Goal: Task Accomplishment & Management: Complete application form

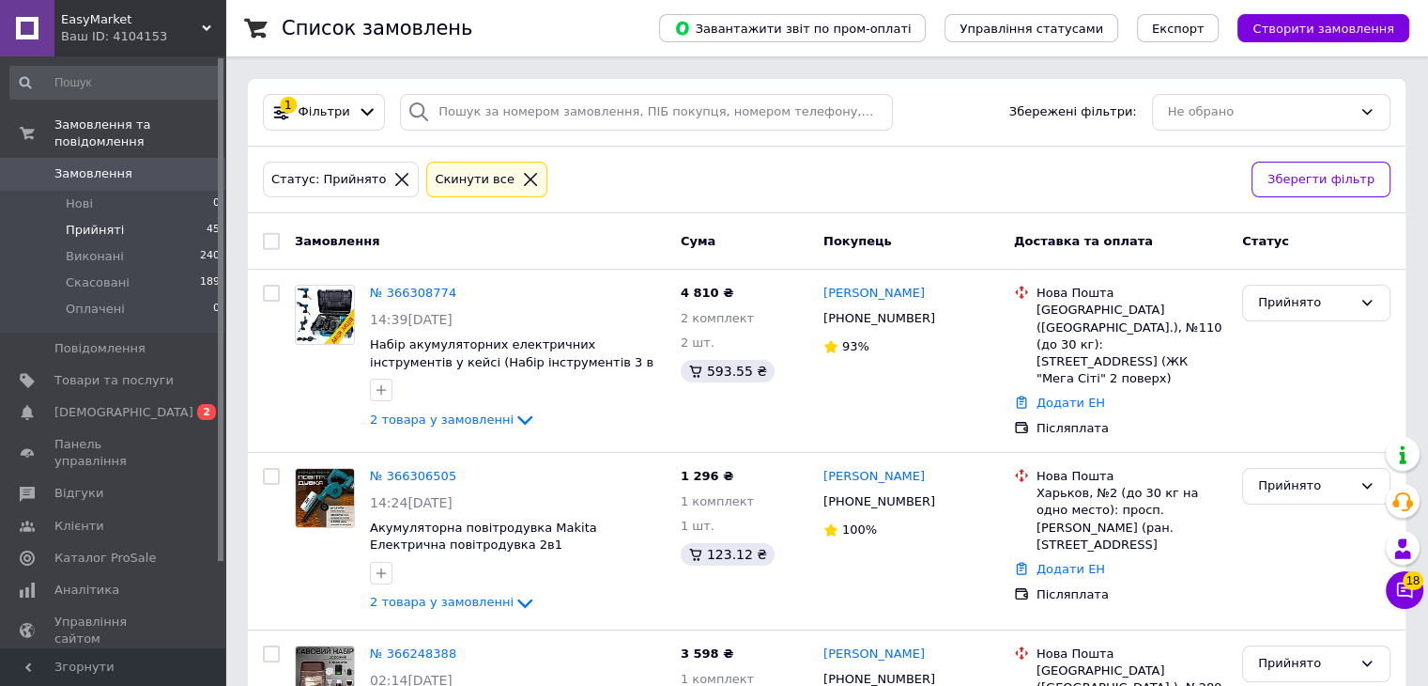
click at [106, 222] on span "Прийняті" at bounding box center [95, 230] width 58 height 17
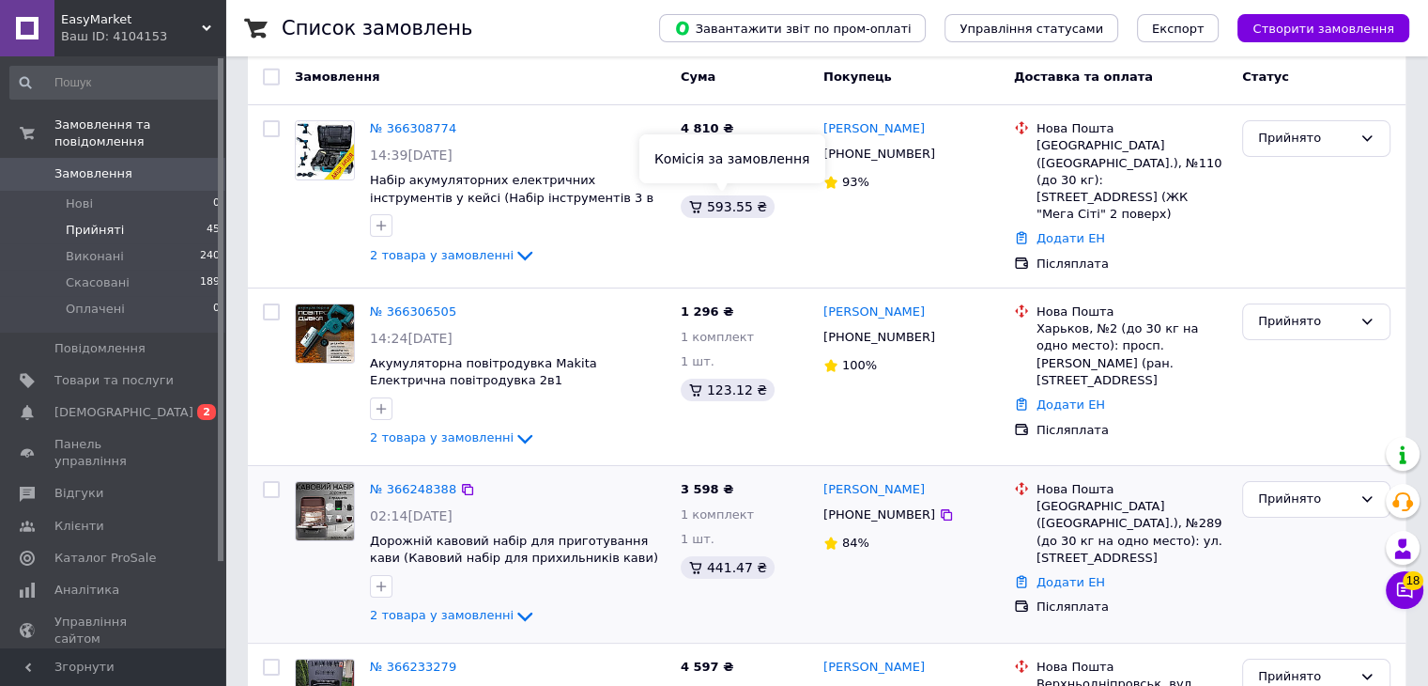
scroll to position [376, 0]
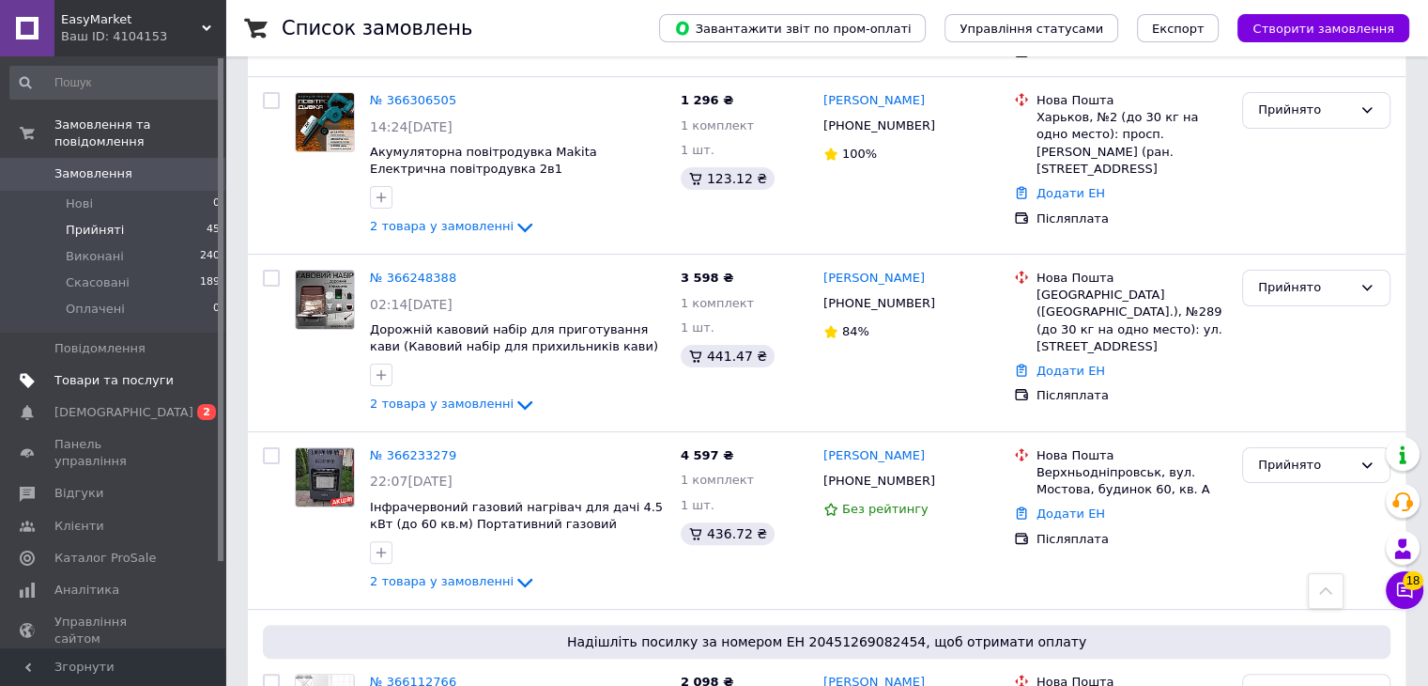
click at [100, 372] on span "Товари та послуги" at bounding box center [113, 380] width 119 height 17
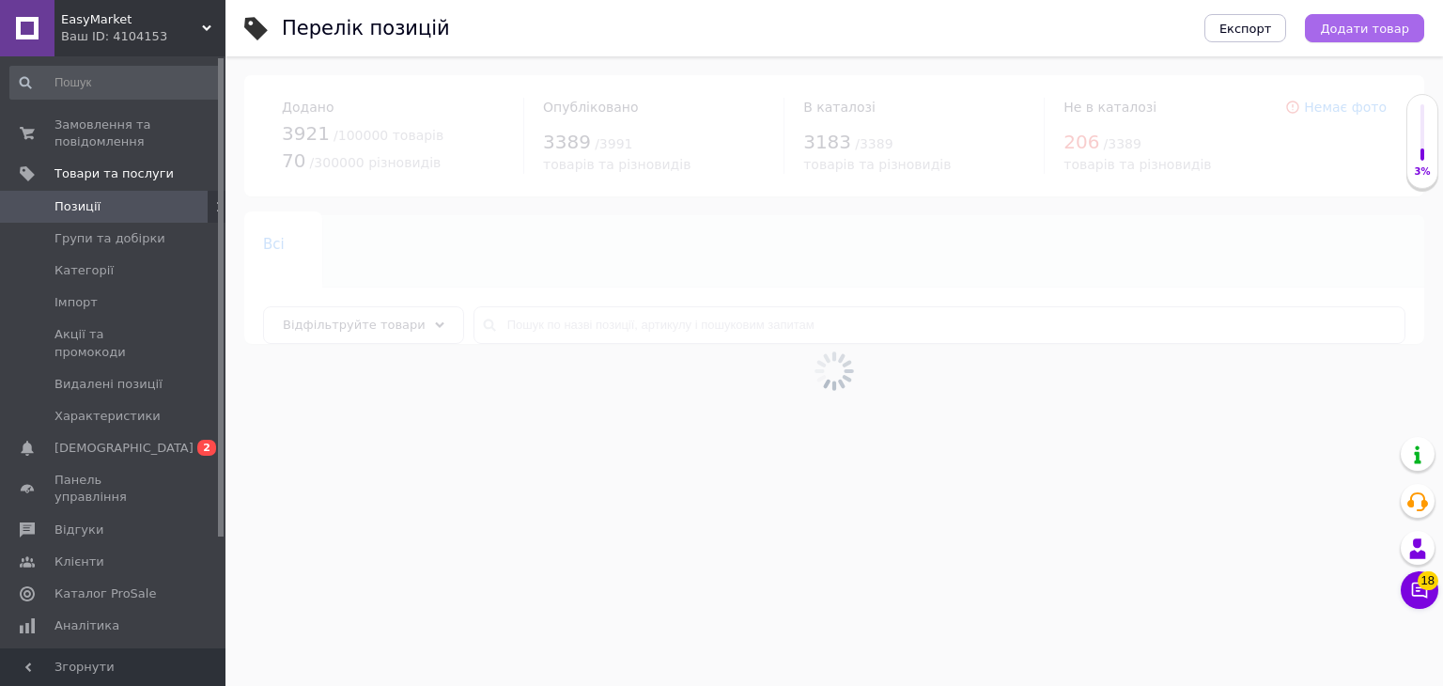
click at [1375, 40] on button "Додати товар" at bounding box center [1364, 28] width 119 height 28
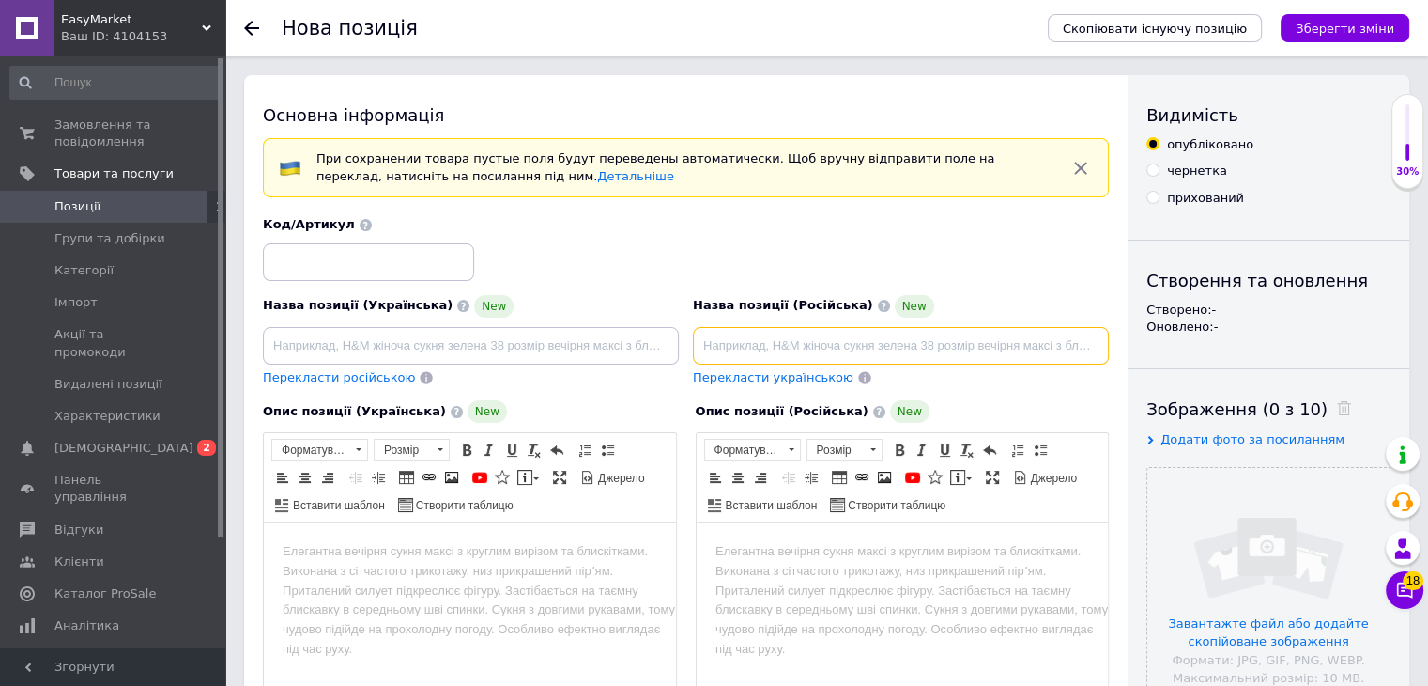
click at [865, 348] on input at bounding box center [901, 346] width 416 height 38
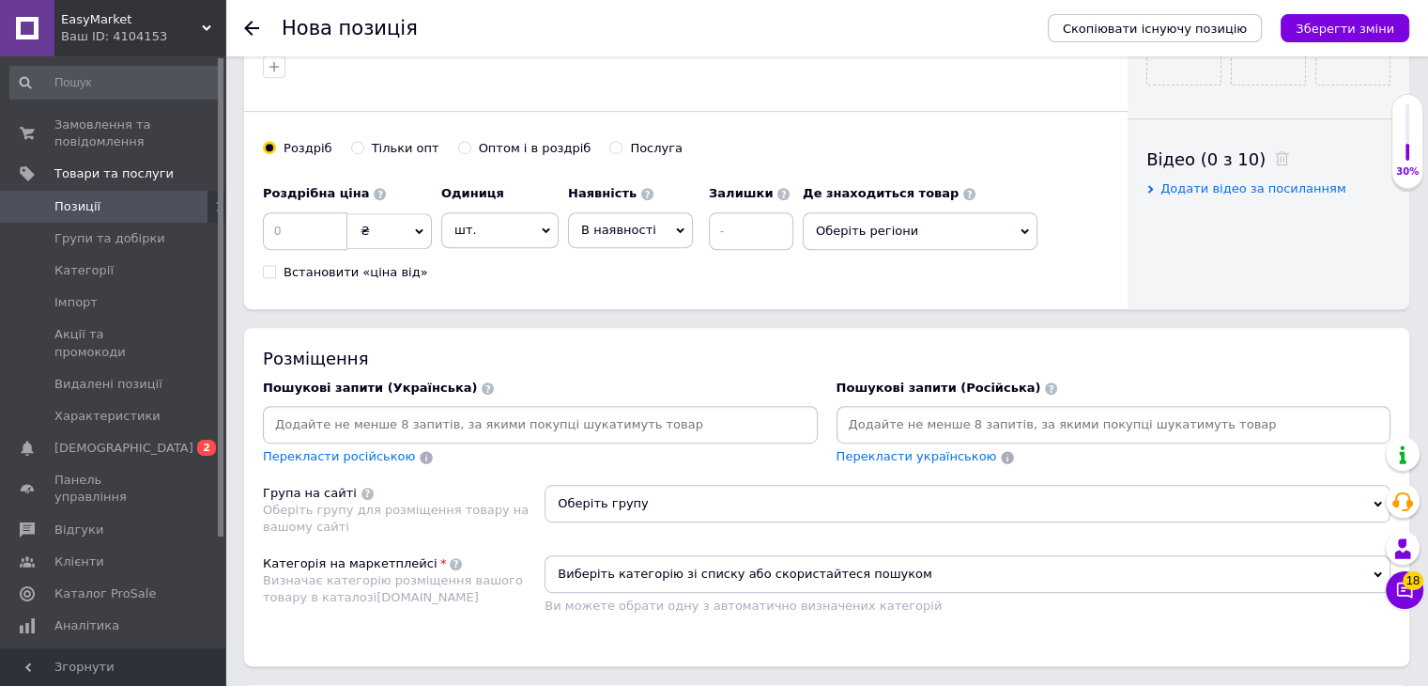
scroll to position [1033, 0]
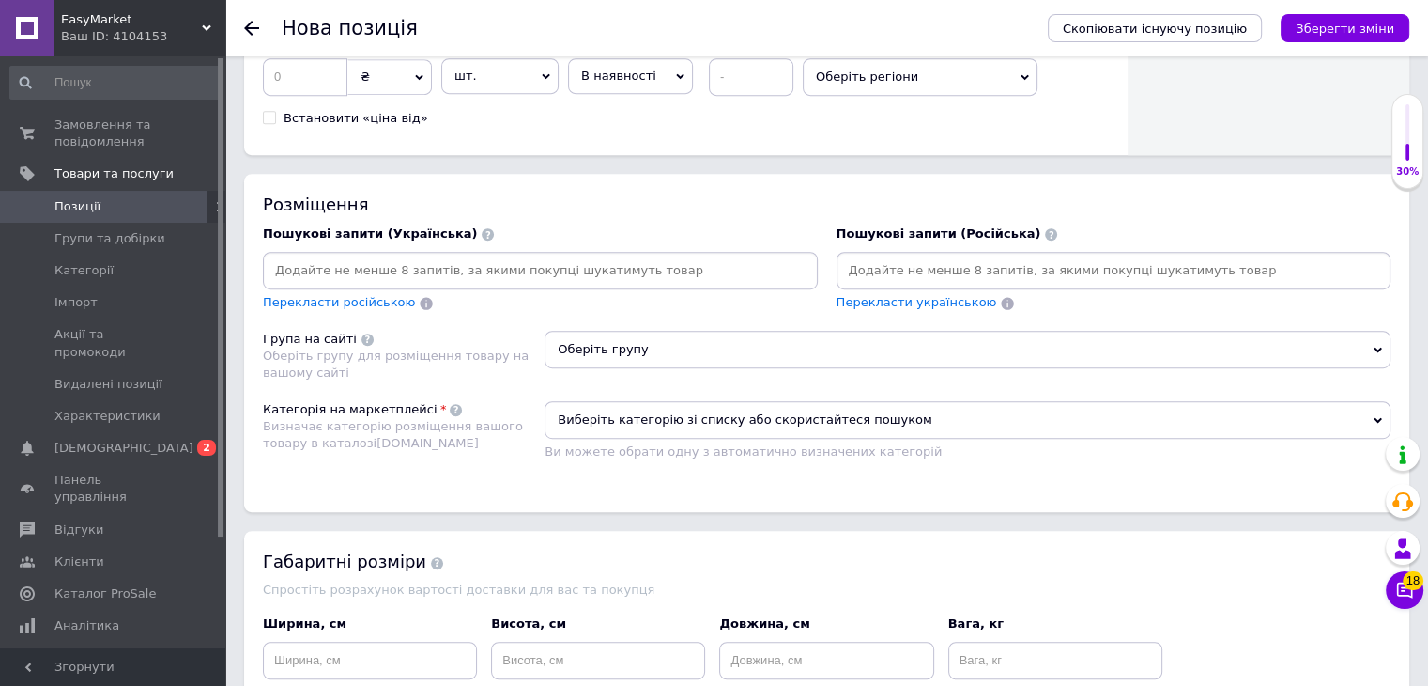
click at [976, 270] on input at bounding box center [1115, 270] width 548 height 28
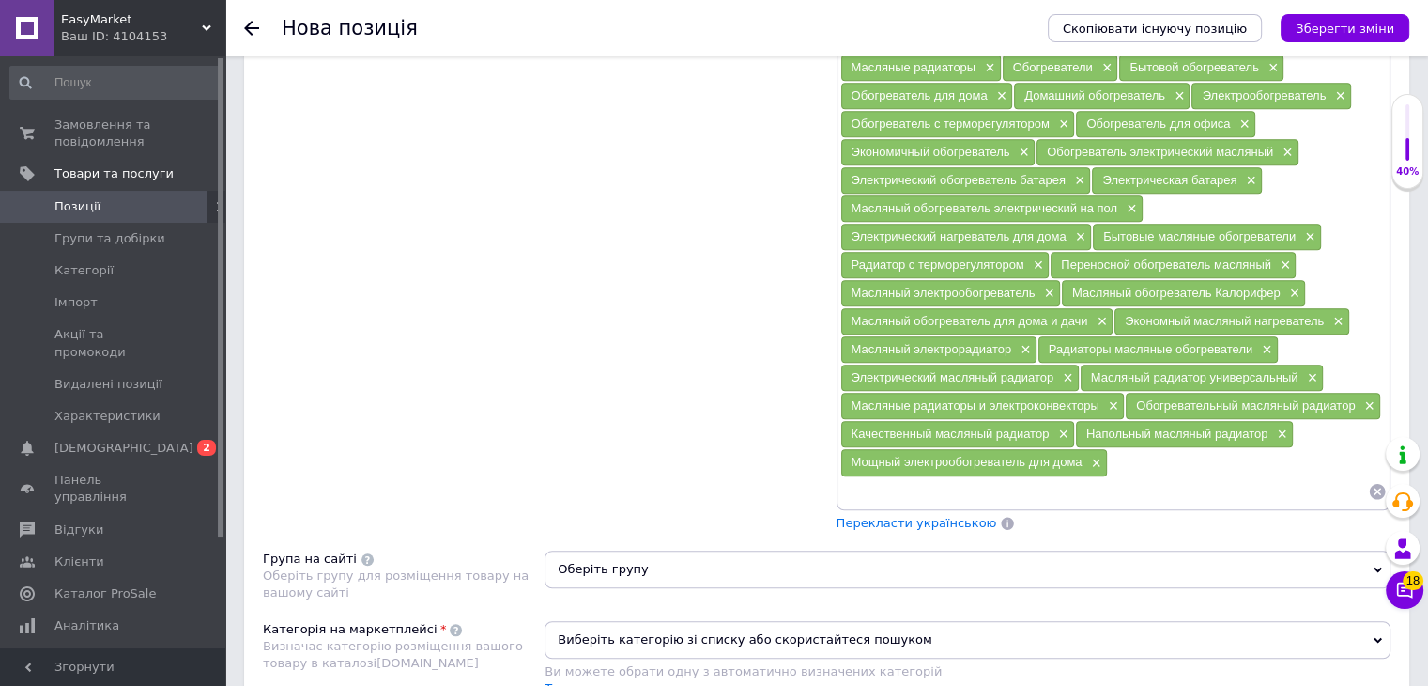
scroll to position [1409, 0]
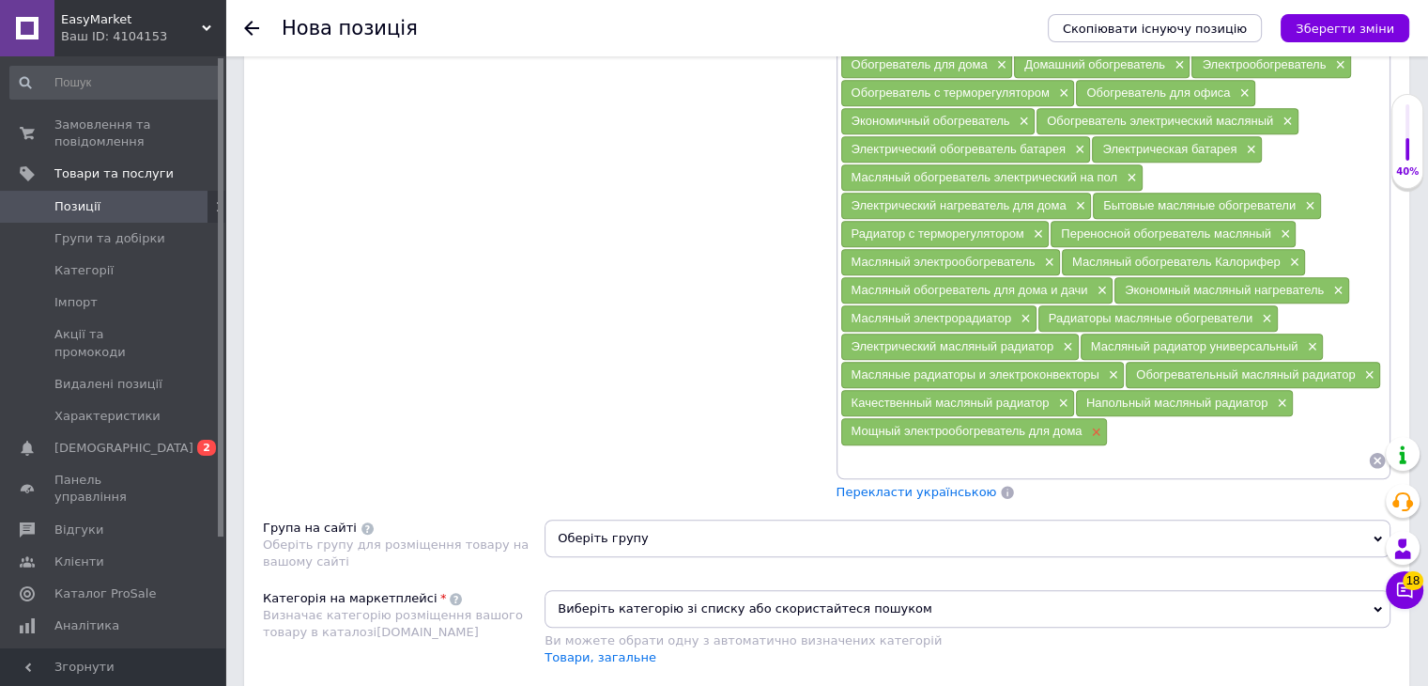
click at [1096, 425] on span "×" at bounding box center [1094, 433] width 15 height 16
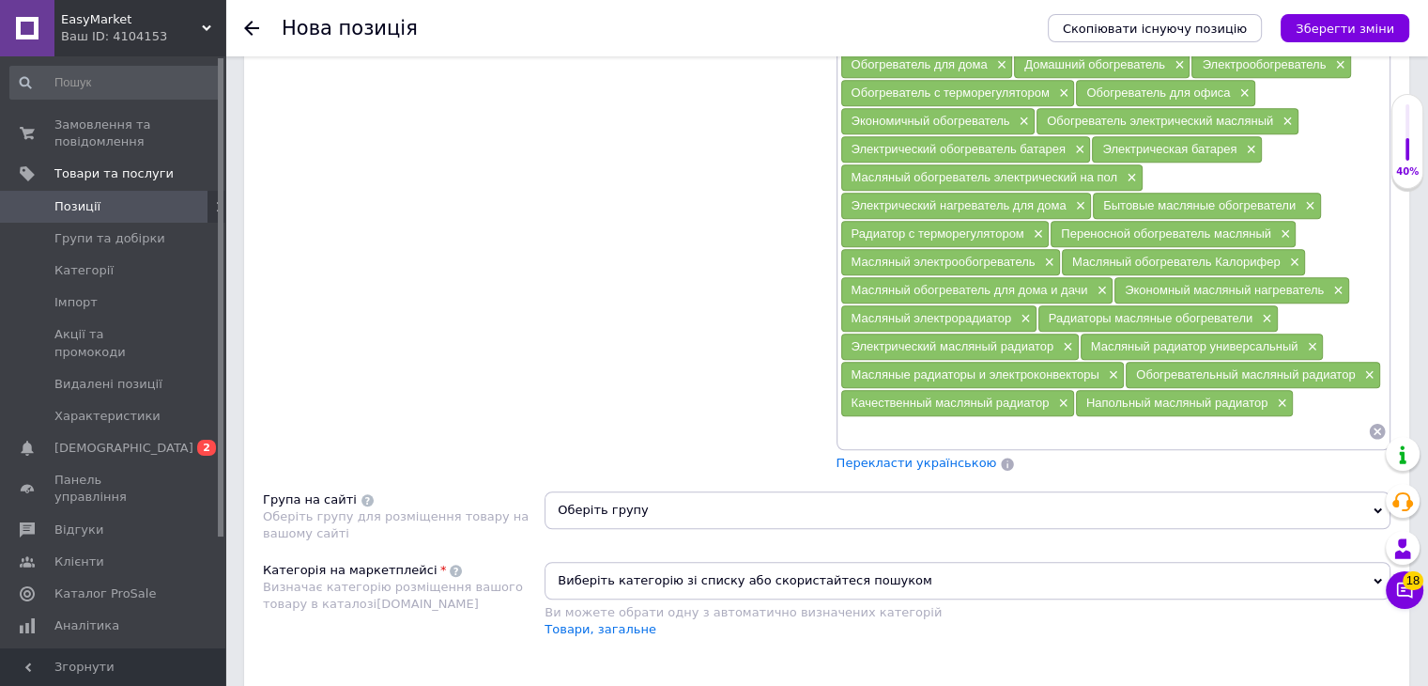
click at [1282, 395] on span "×" at bounding box center [1280, 403] width 15 height 16
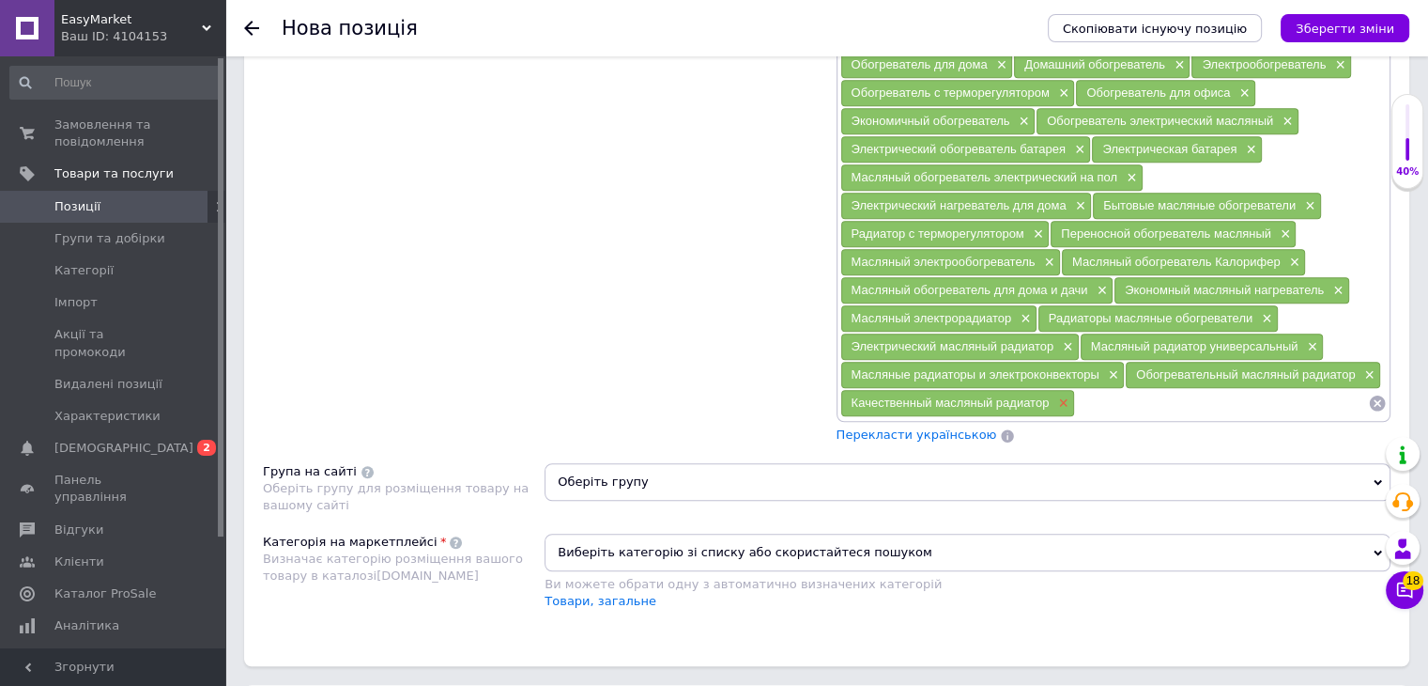
click at [1067, 395] on span "×" at bounding box center [1061, 403] width 15 height 16
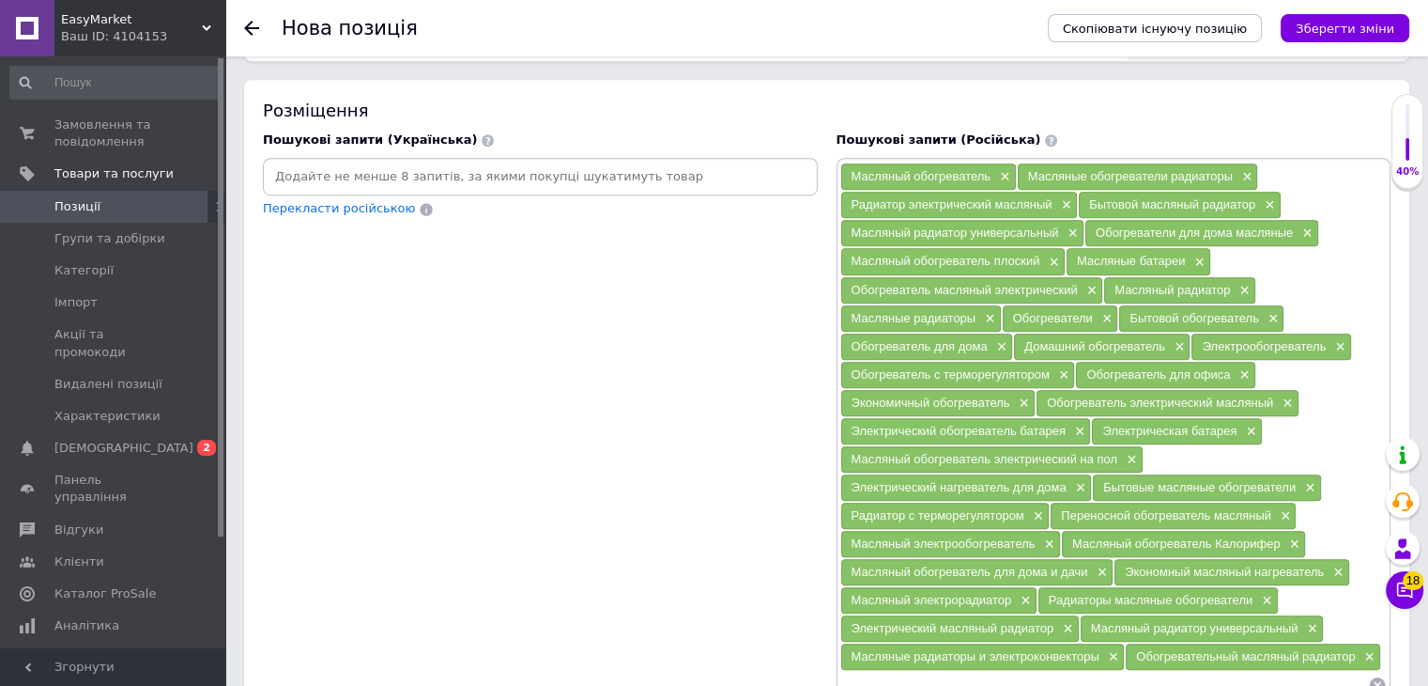
scroll to position [1315, 0]
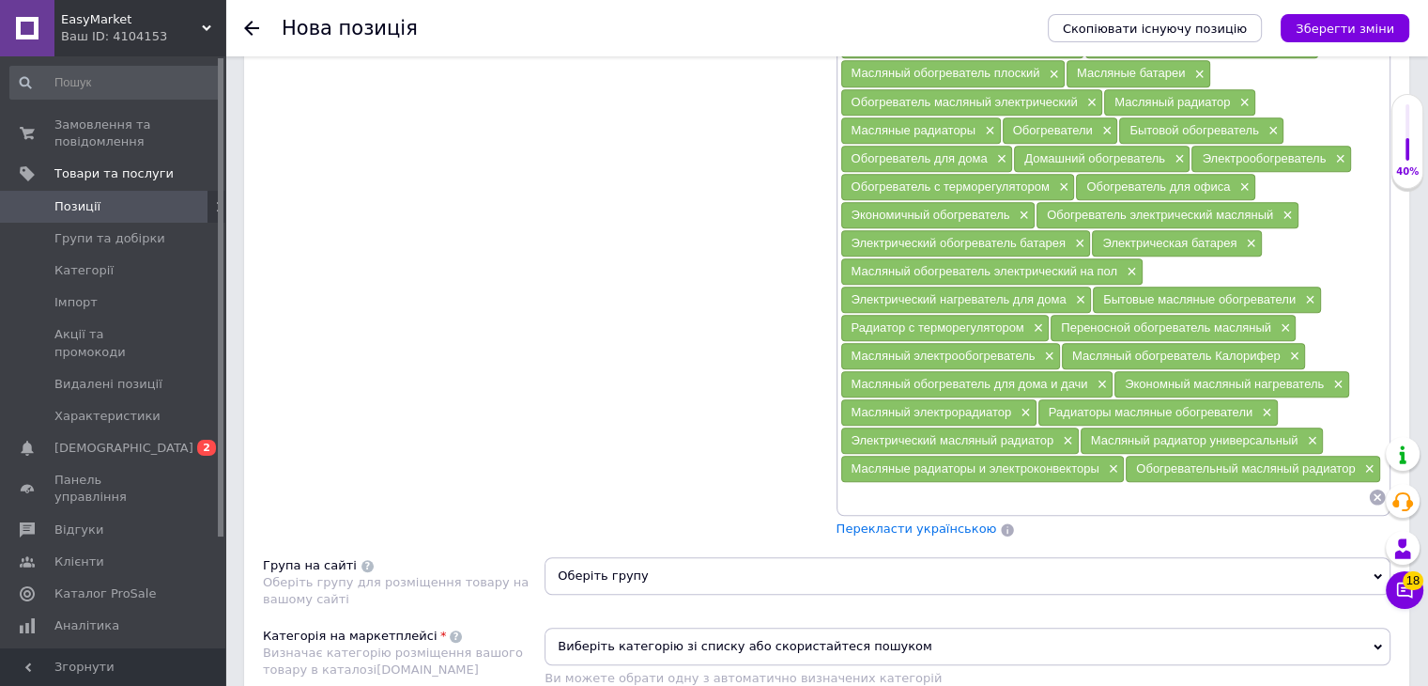
click at [902, 521] on span "Перекласти українською" at bounding box center [917, 528] width 161 height 14
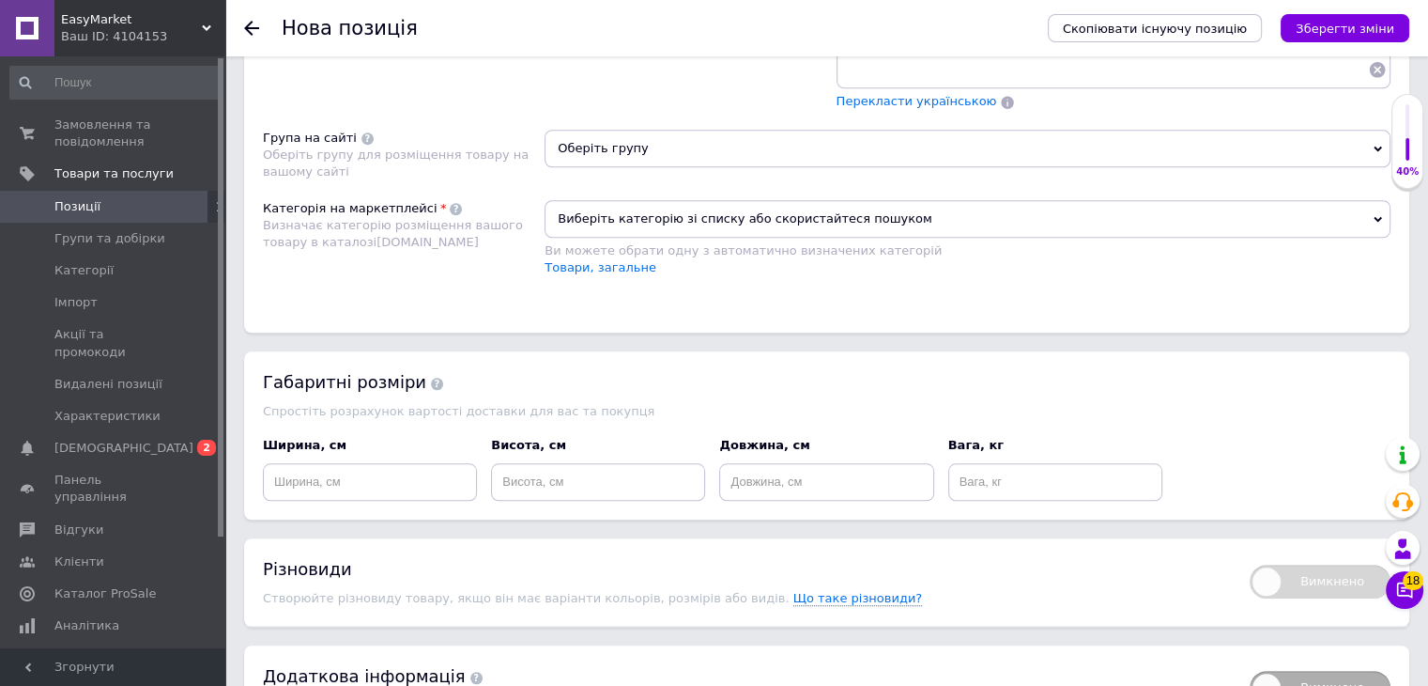
scroll to position [1570, 0]
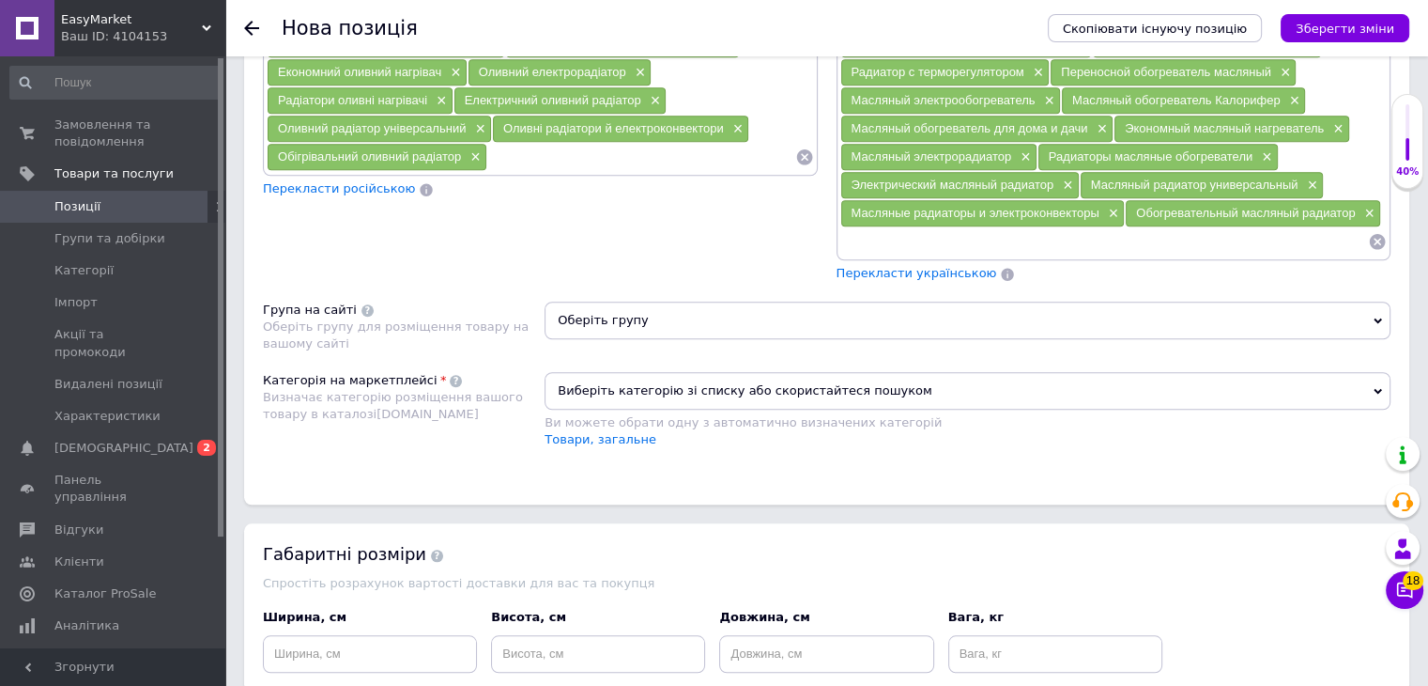
drag, startPoint x: 744, startPoint y: 363, endPoint x: 747, endPoint y: 373, distance: 9.8
click at [743, 372] on span "Виберіть категорію зі списку або скористайтеся пошуком" at bounding box center [968, 391] width 846 height 38
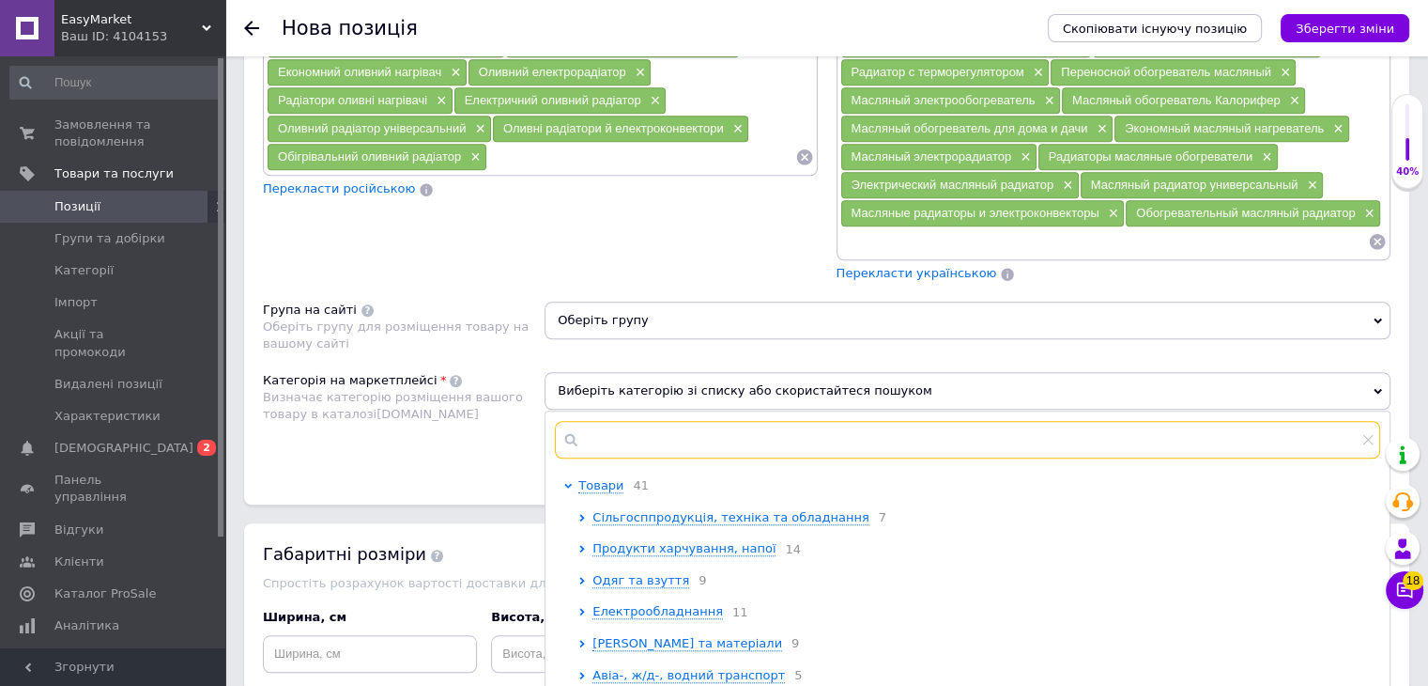
click at [672, 433] on input "text" at bounding box center [968, 440] width 826 height 38
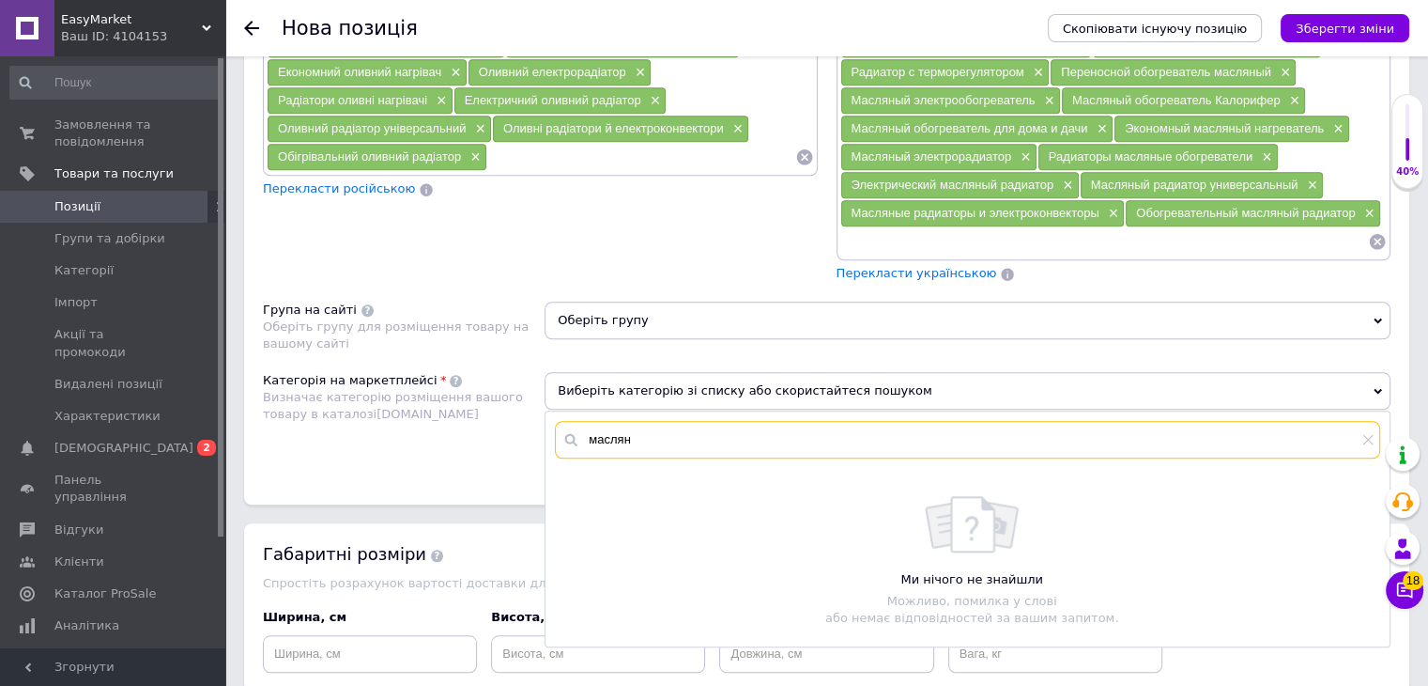
scroll to position [1664, 0]
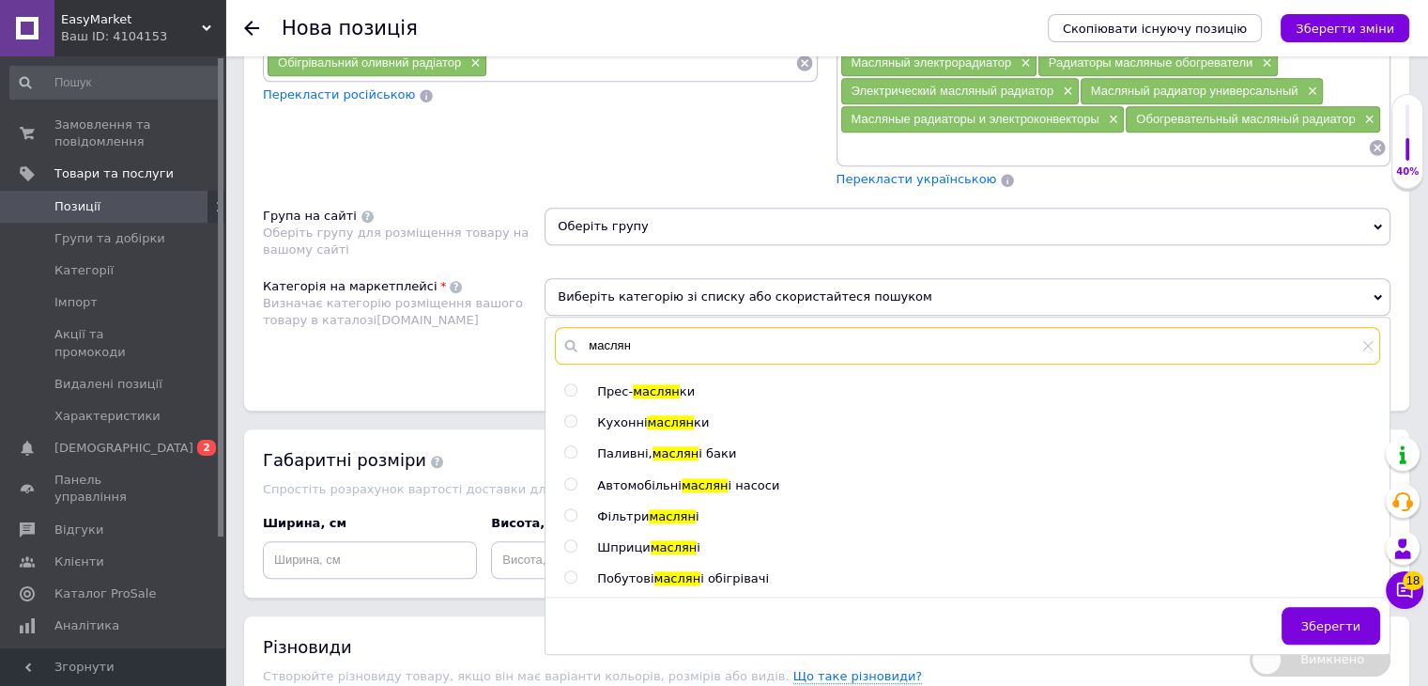
type input "маслян"
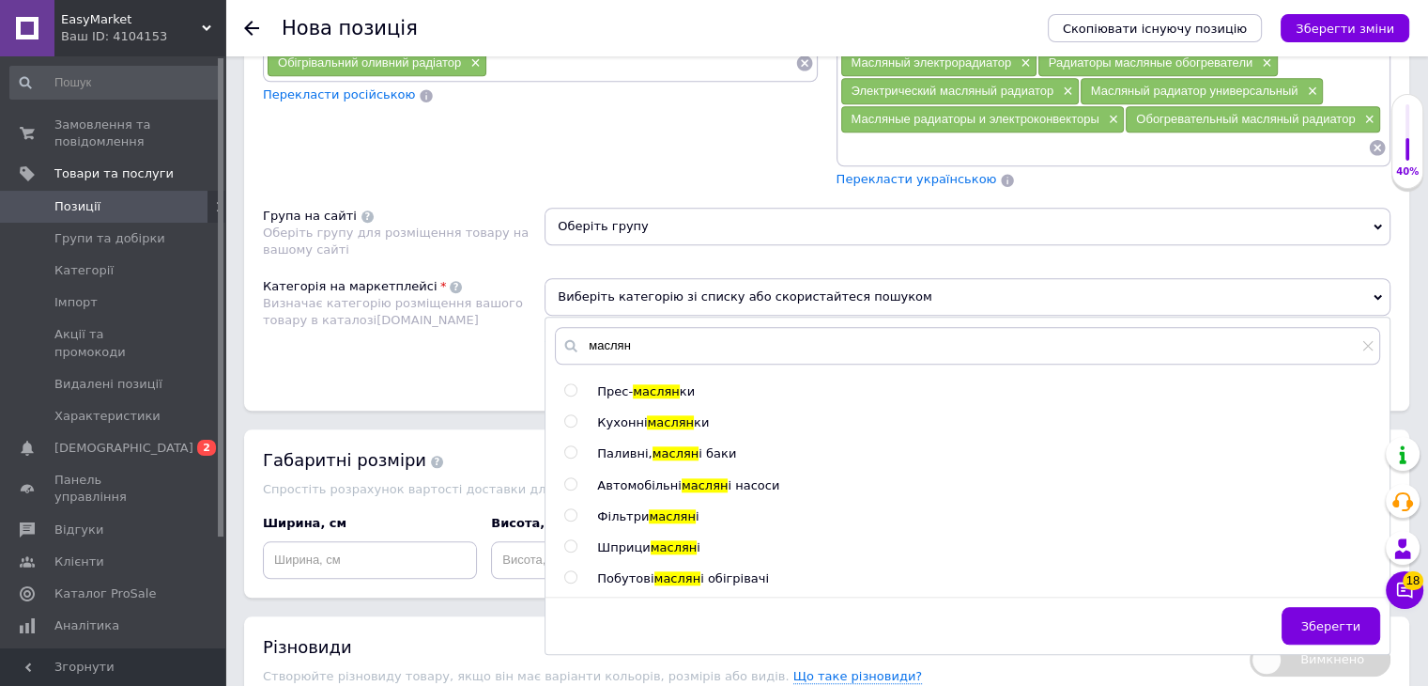
click at [571, 571] on input "radio" at bounding box center [570, 577] width 12 height 12
radio input "true"
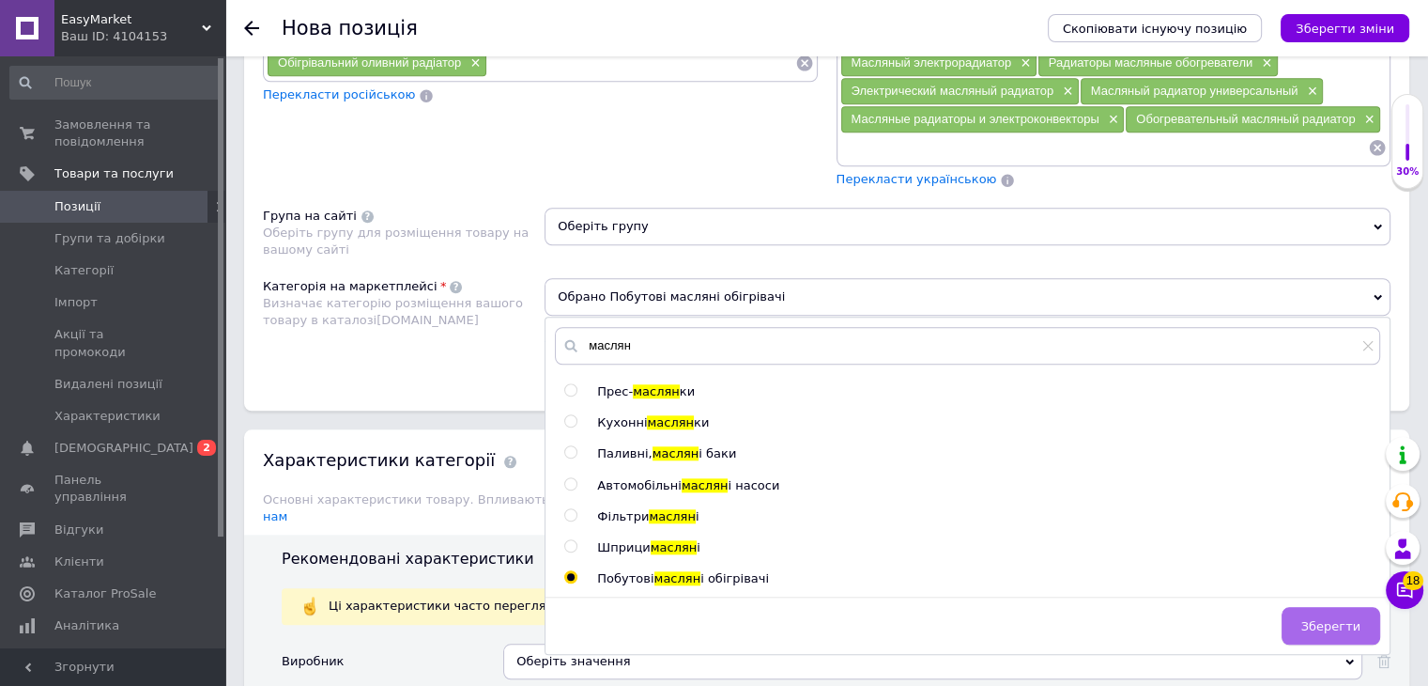
click at [1322, 619] on span "Зберегти" at bounding box center [1331, 626] width 59 height 14
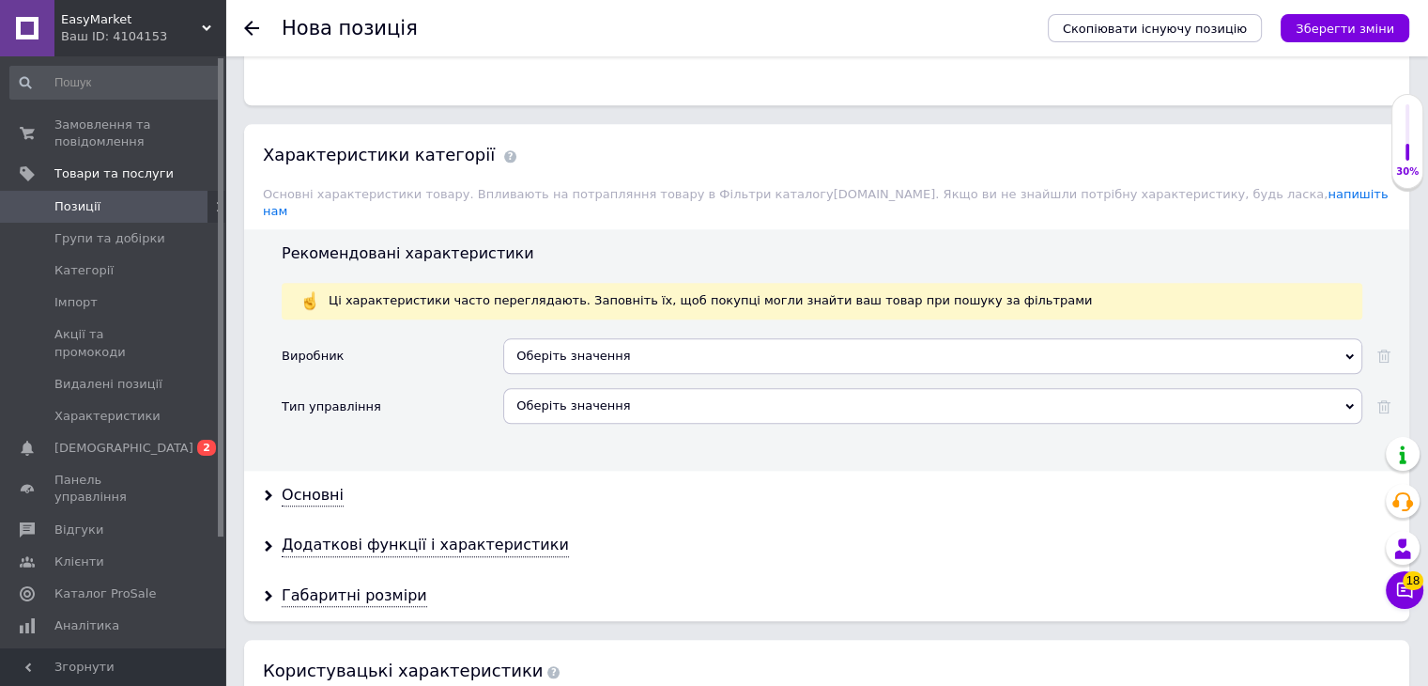
scroll to position [2040, 0]
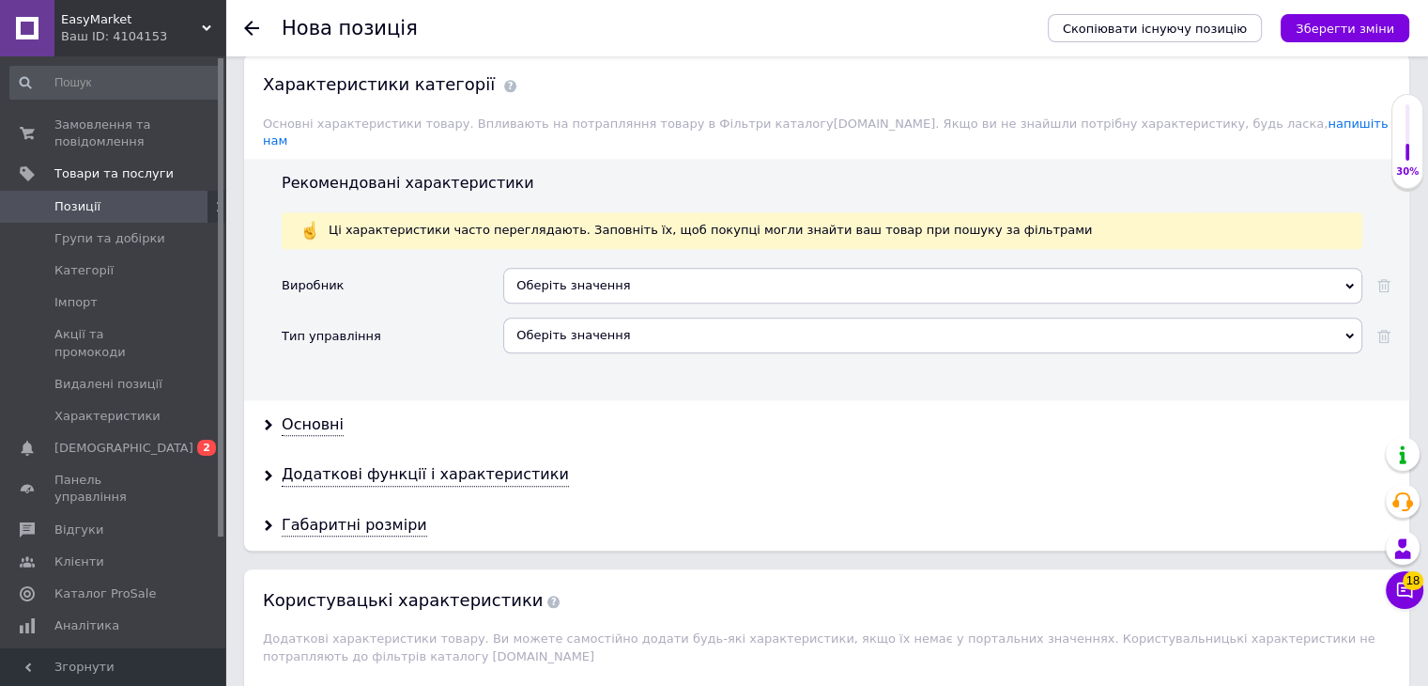
click at [594, 268] on div "Оберіть значення" at bounding box center [932, 286] width 859 height 36
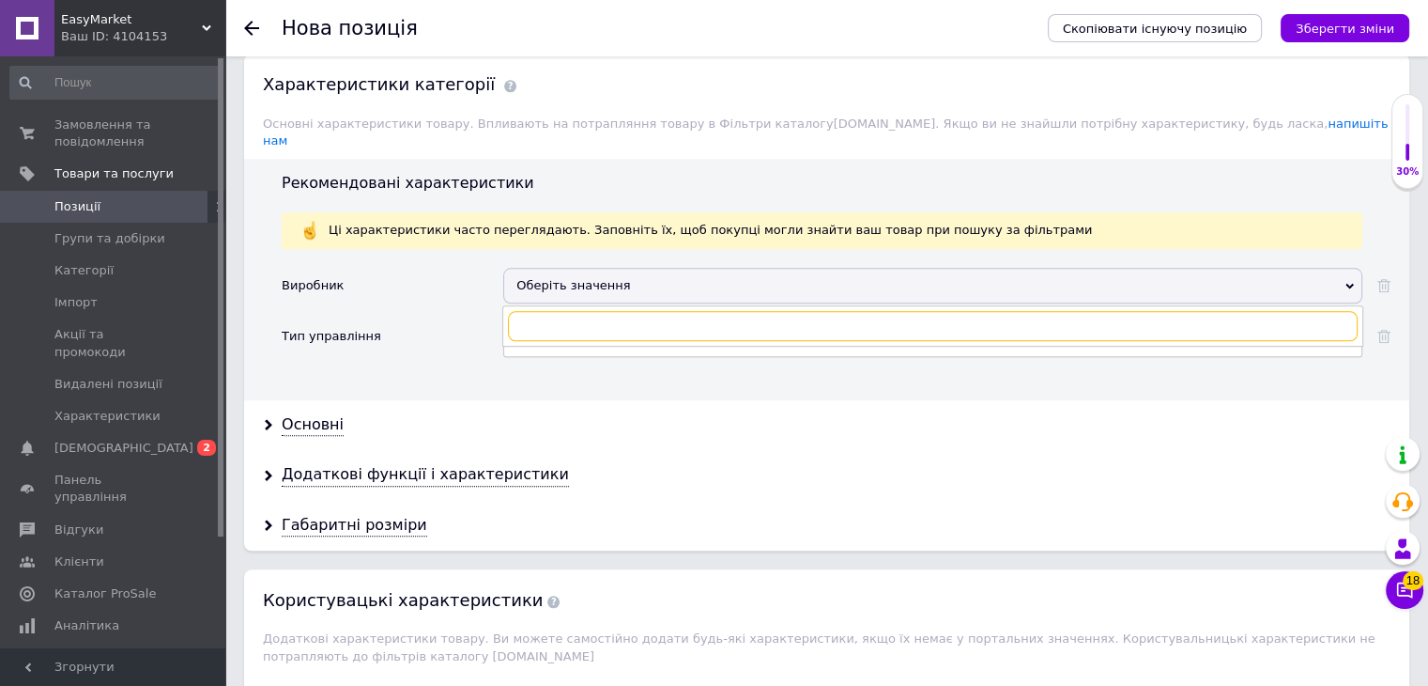
paste input "WetAir"
click at [525, 311] on input "WetAir" at bounding box center [933, 326] width 850 height 30
type input "WetAir"
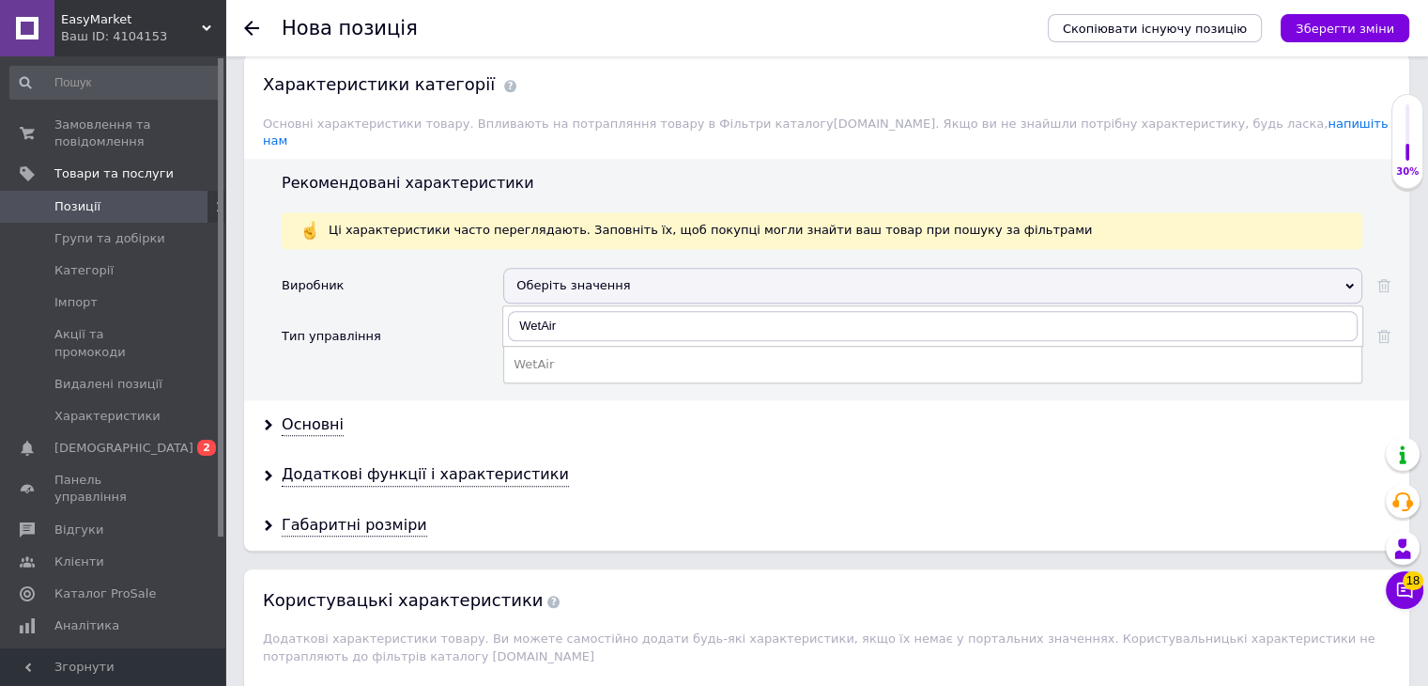
click at [552, 356] on div "WetAir" at bounding box center [933, 364] width 839 height 17
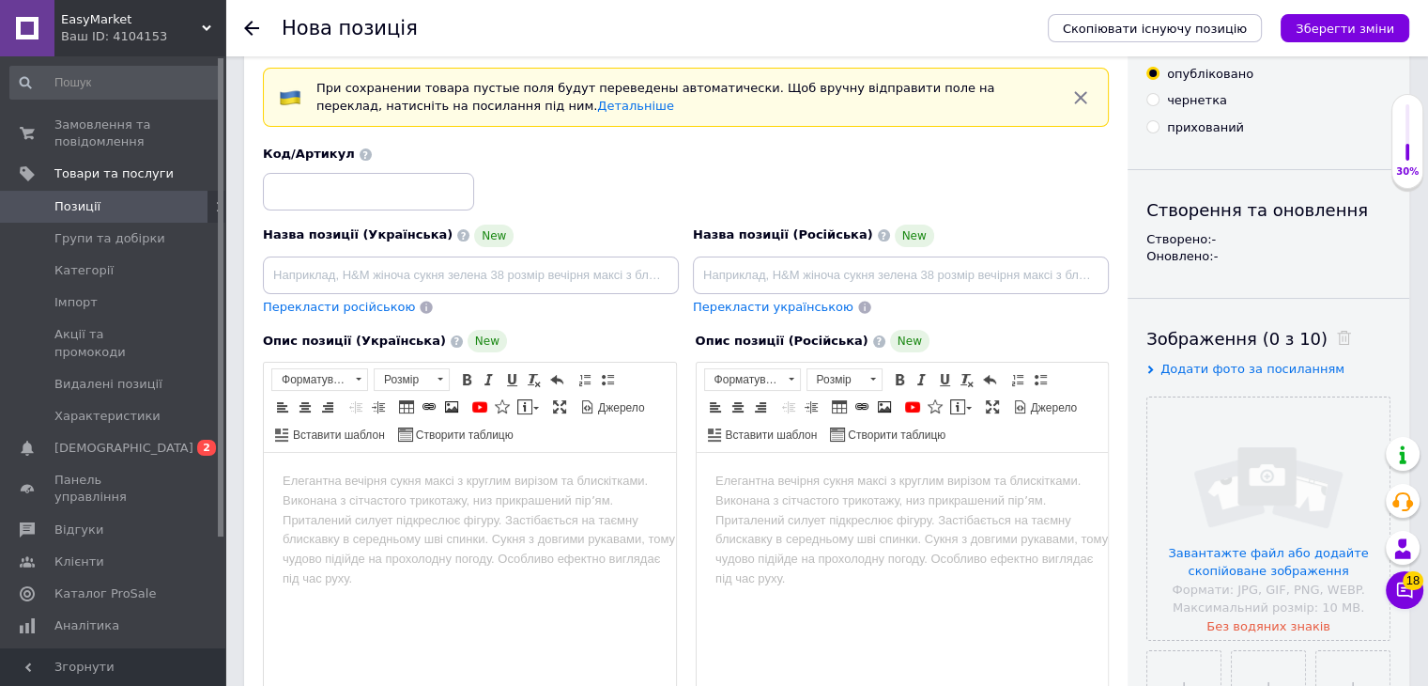
scroll to position [0, 0]
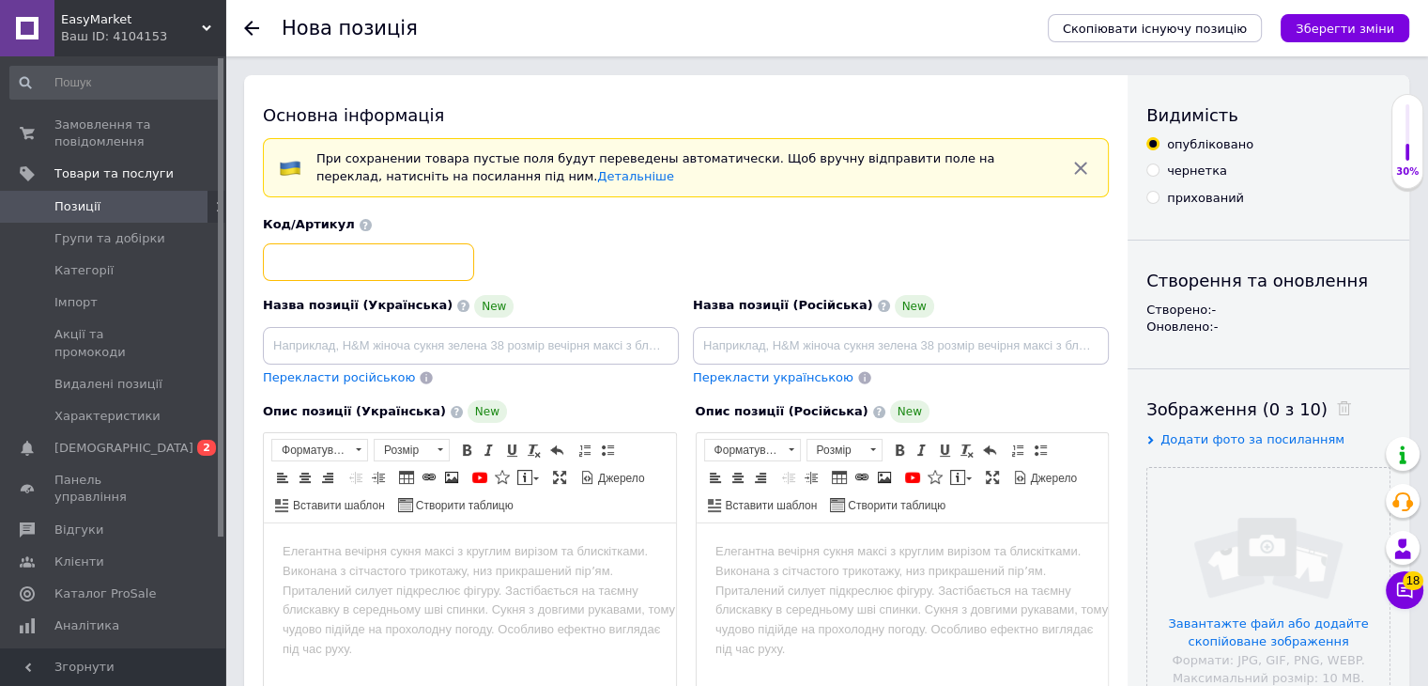
click at [379, 270] on input at bounding box center [368, 262] width 211 height 38
paste input "WOH-9VW"
drag, startPoint x: 375, startPoint y: 262, endPoint x: 214, endPoint y: 262, distance: 160.6
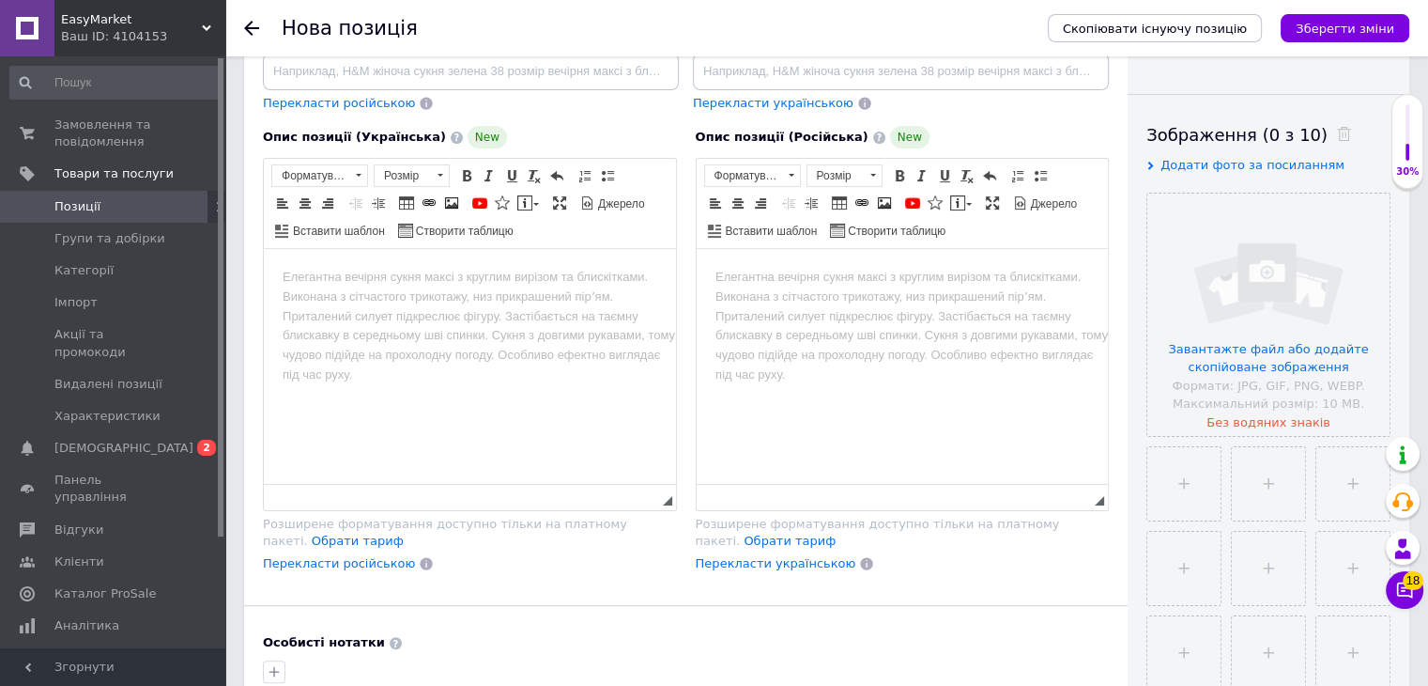
scroll to position [470, 0]
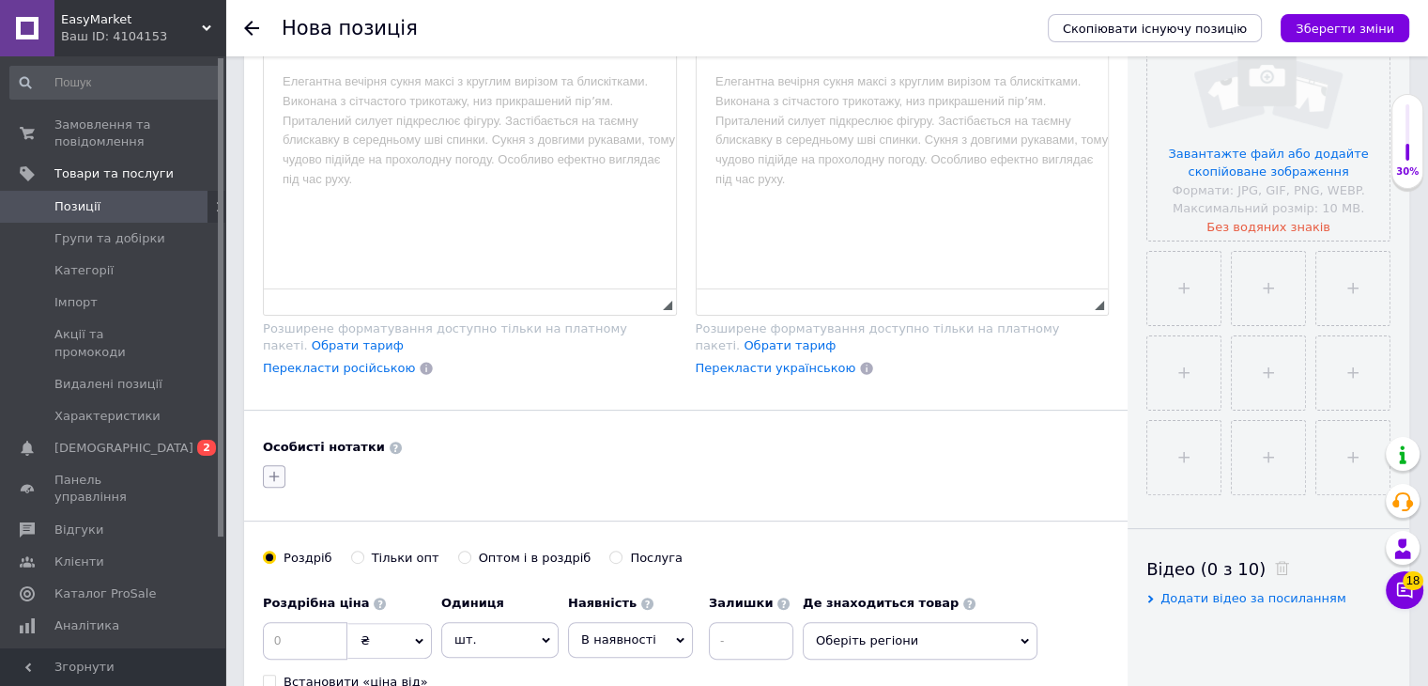
type input "EM:WOH-9VW"
click at [276, 472] on icon "button" at bounding box center [275, 476] width 10 height 10
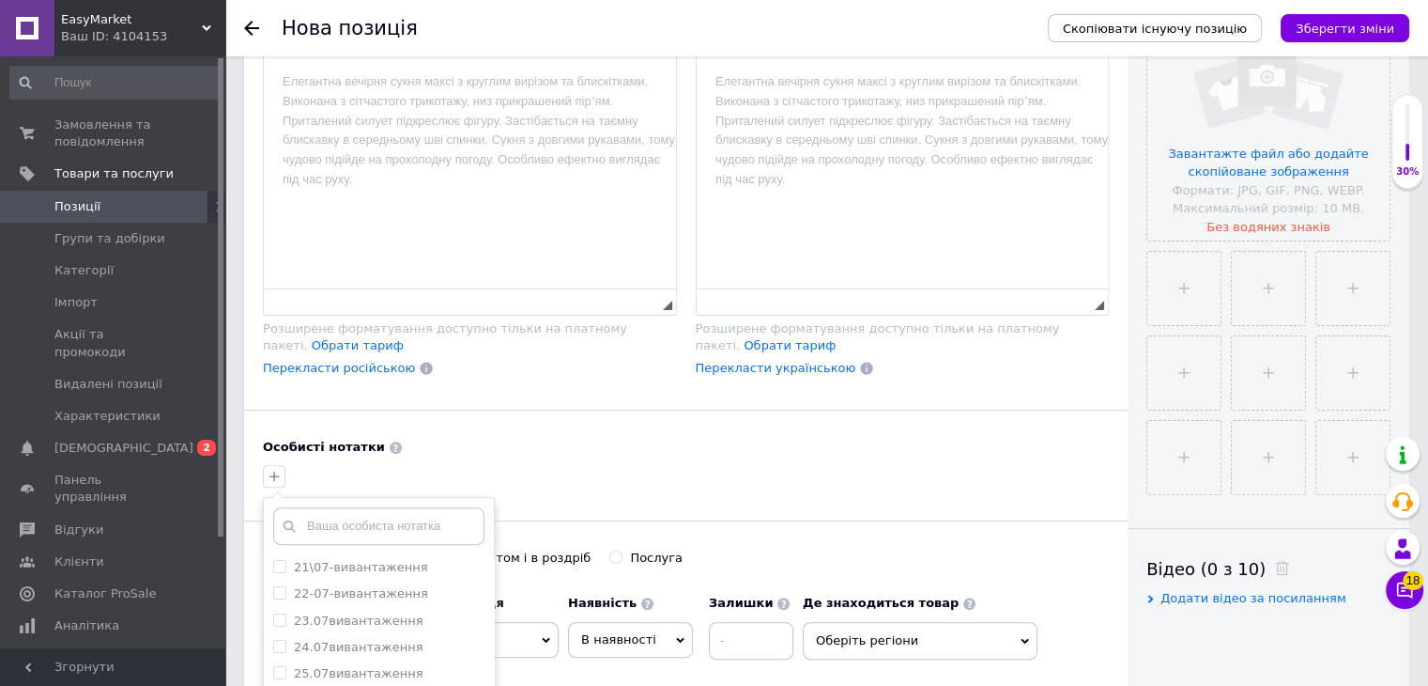
click at [335, 521] on input "text" at bounding box center [378, 526] width 211 height 38
type input "[PERSON_NAME]"
click at [340, 560] on div "[PERSON_NAME]" at bounding box center [378, 567] width 211 height 17
checkbox input "true"
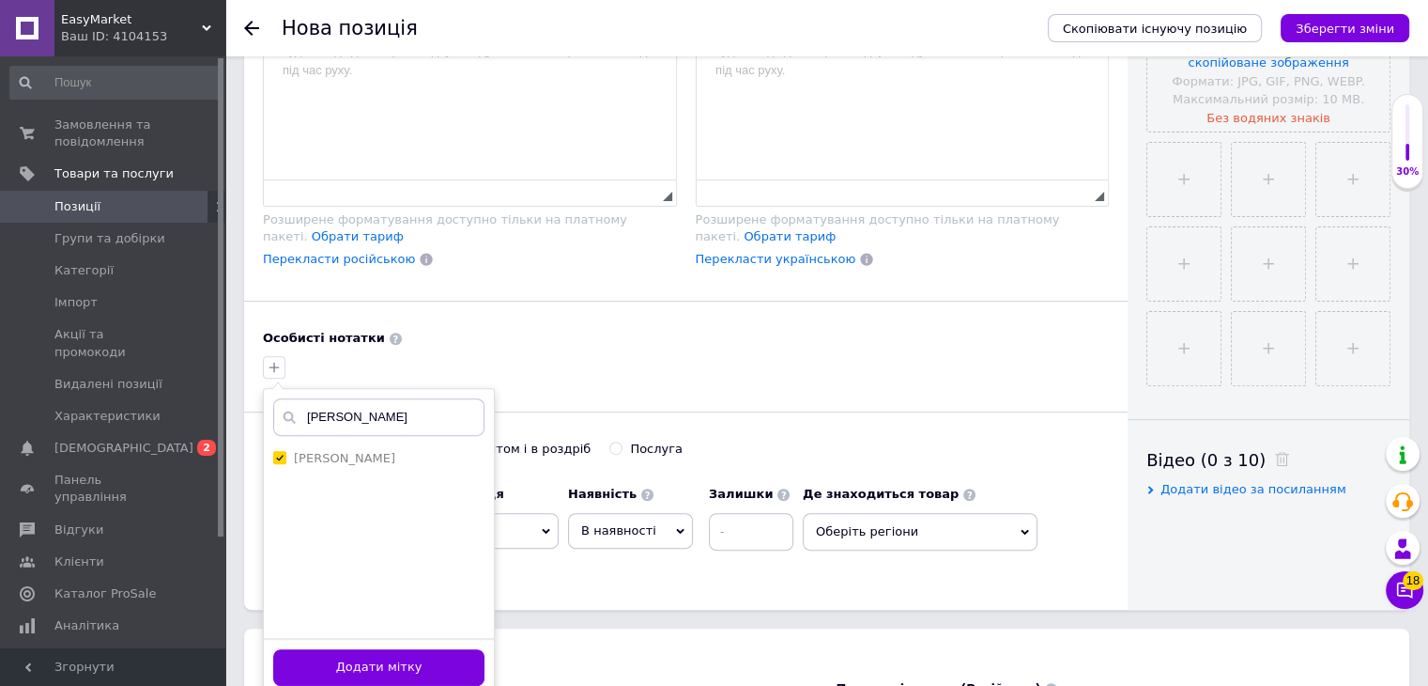
scroll to position [657, 0]
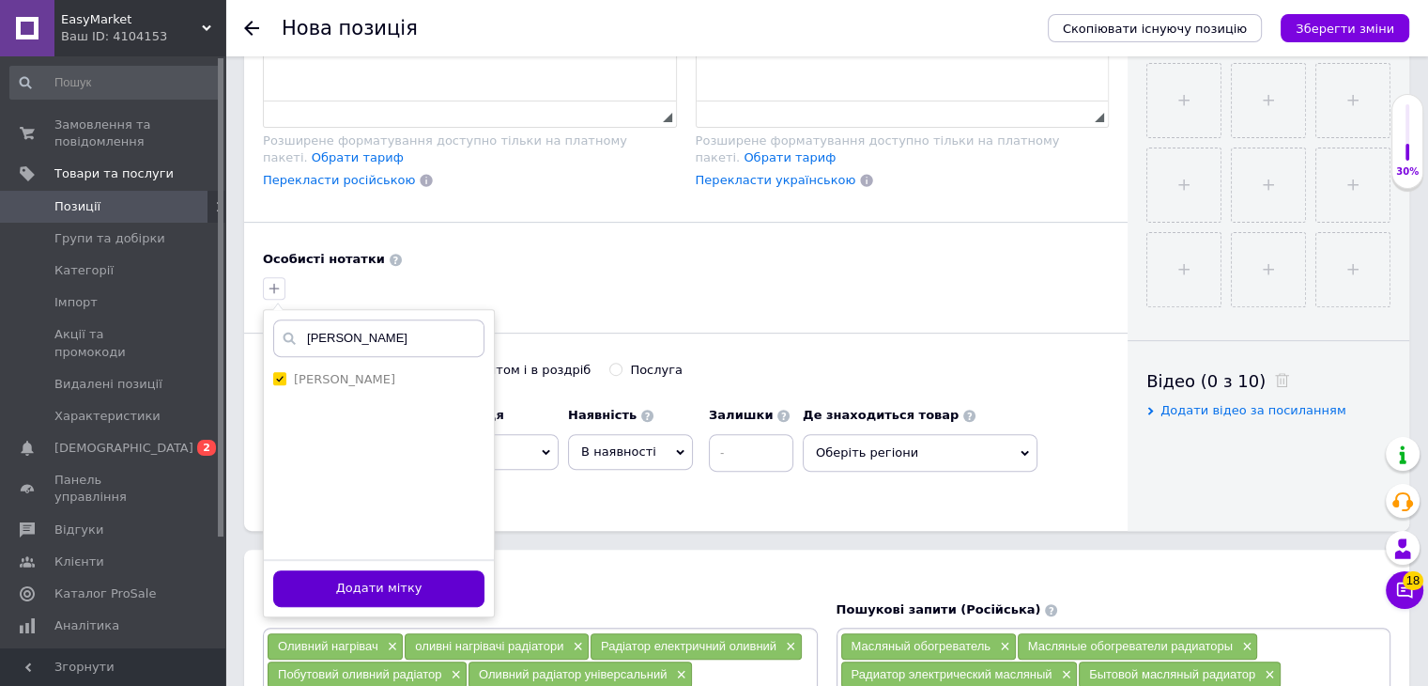
click at [421, 583] on button "Додати мітку" at bounding box center [378, 588] width 211 height 37
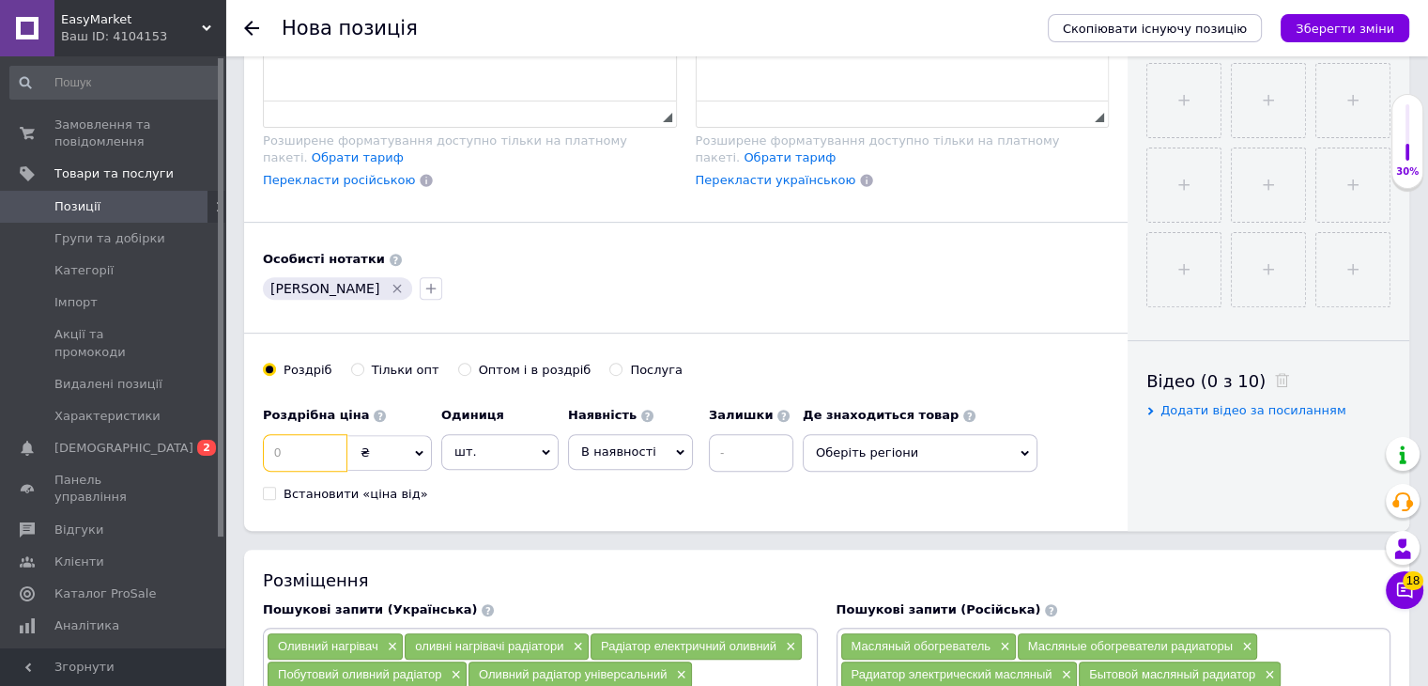
click at [322, 456] on input at bounding box center [305, 453] width 85 height 38
type input "5720"
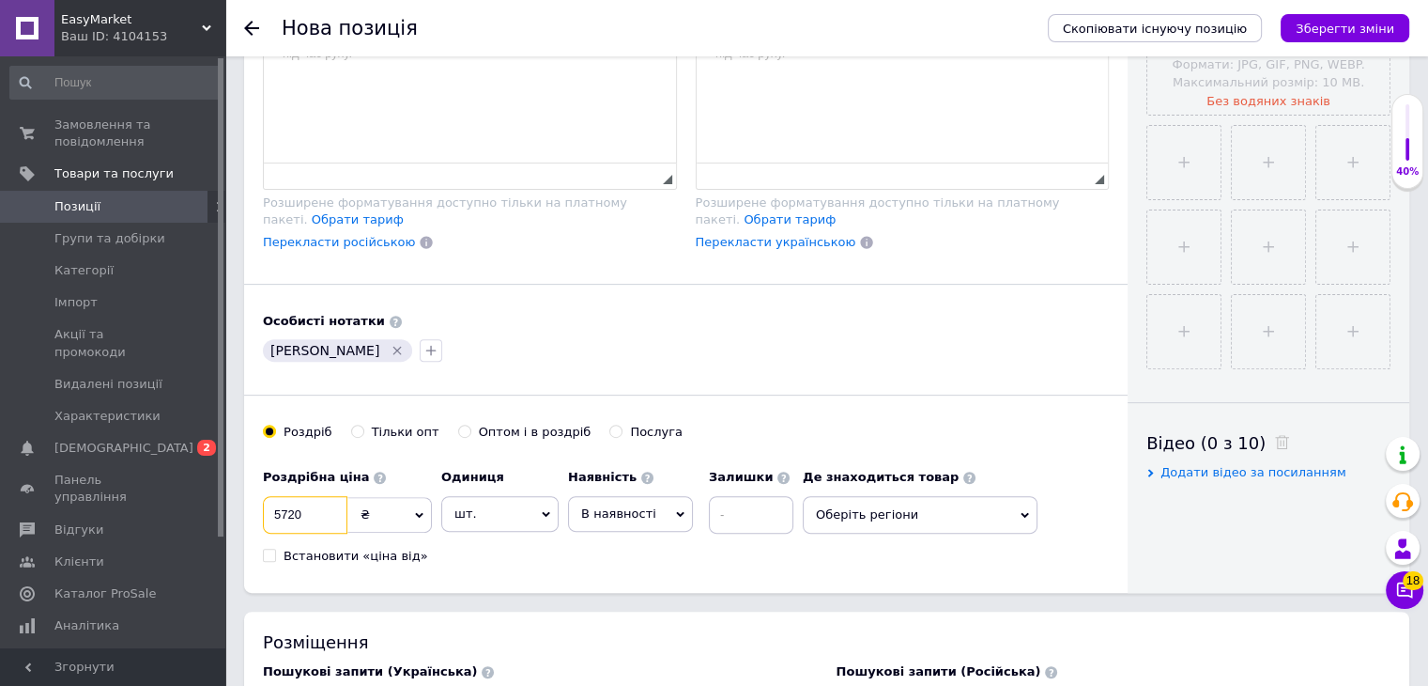
scroll to position [564, 0]
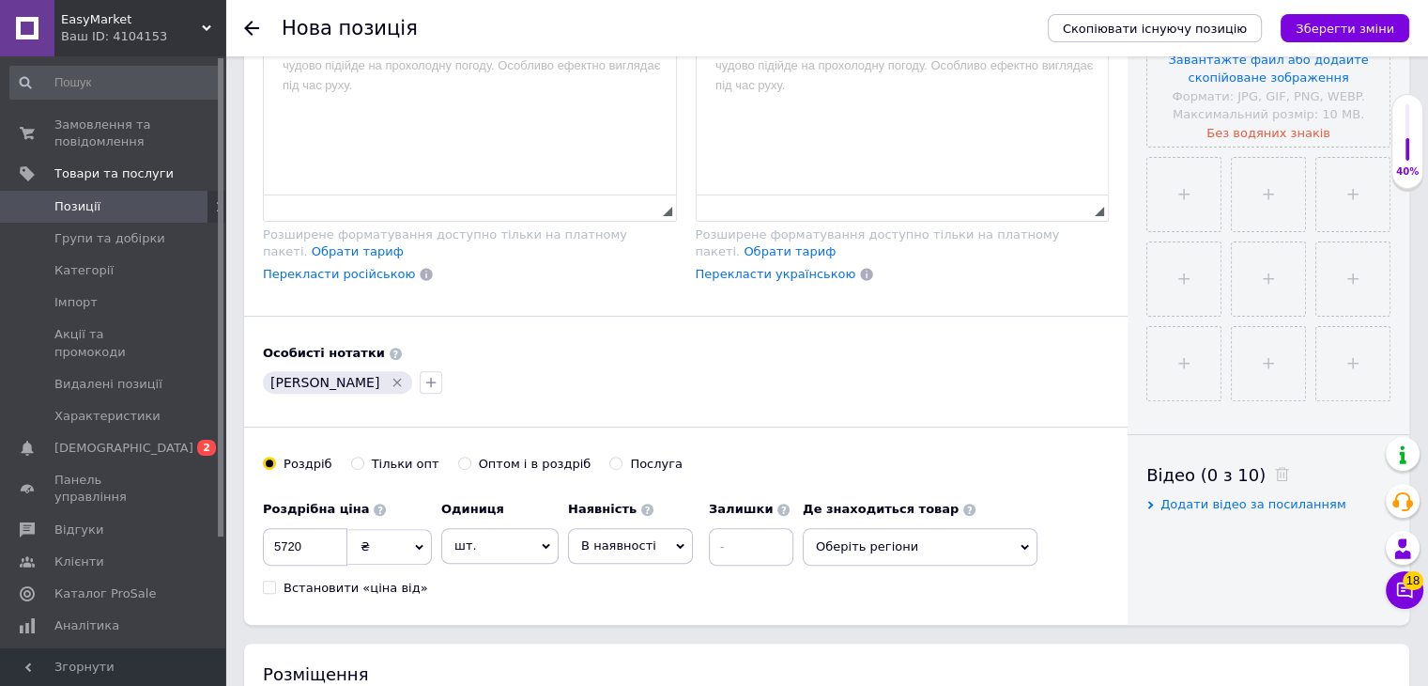
click at [441, 459] on div "[PERSON_NAME] опт Оптом і в роздріб Послуга" at bounding box center [686, 474] width 846 height 36
click at [458, 461] on input "Оптом і в роздріб" at bounding box center [464, 462] width 12 height 12
radio input "true"
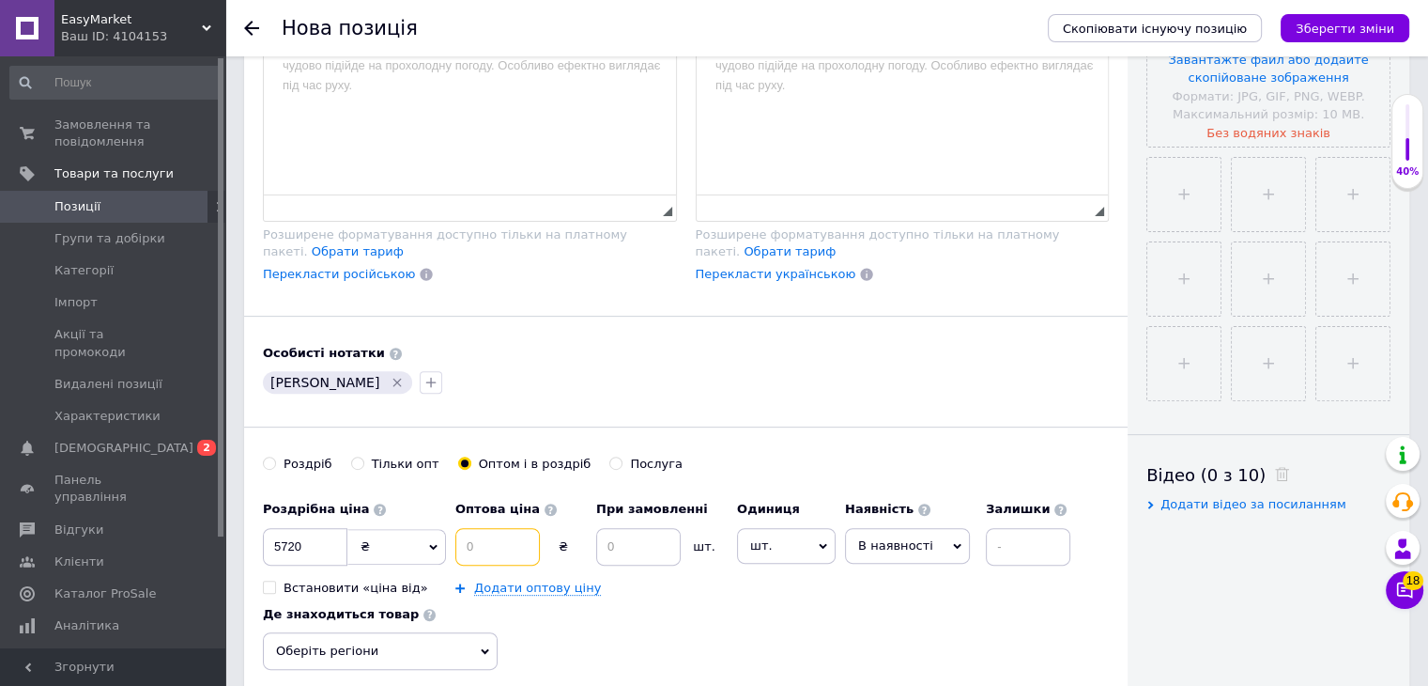
click at [472, 550] on input at bounding box center [498, 547] width 85 height 38
type input "2774"
click at [619, 542] on input at bounding box center [638, 547] width 85 height 38
type input "2"
click at [539, 587] on link "Додати оптову ціну" at bounding box center [537, 587] width 127 height 15
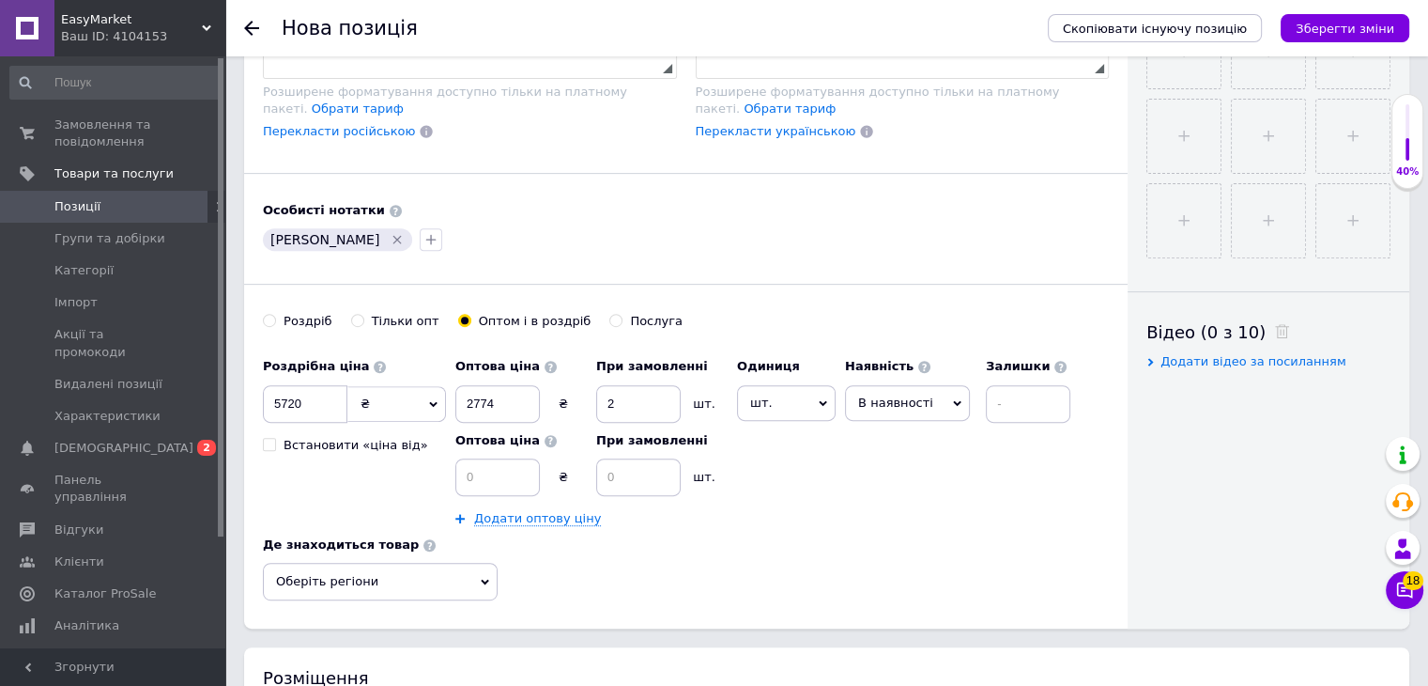
scroll to position [845, 0]
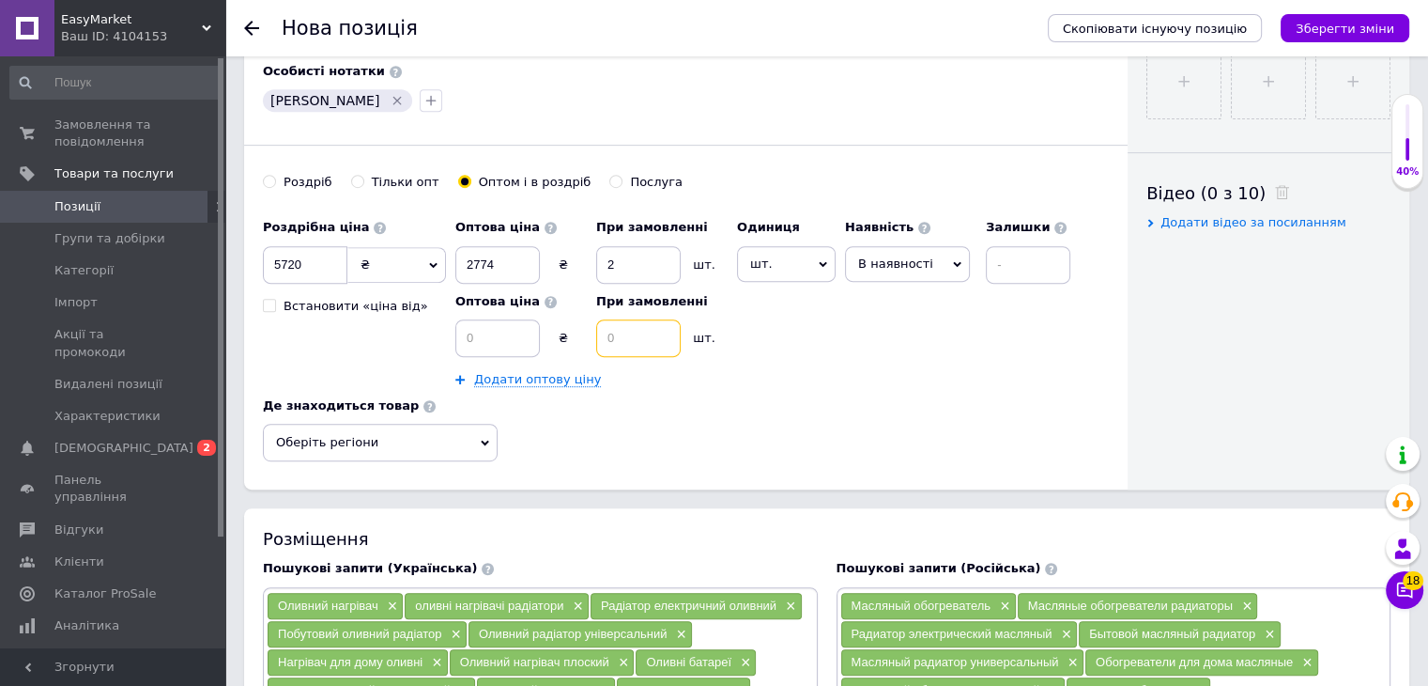
click at [637, 328] on input at bounding box center [638, 338] width 85 height 38
type input "4"
click at [805, 246] on span "шт." at bounding box center [786, 264] width 99 height 36
click at [763, 379] on li "комплект" at bounding box center [796, 376] width 116 height 26
click at [920, 256] on span "В наявності" at bounding box center [909, 263] width 75 height 14
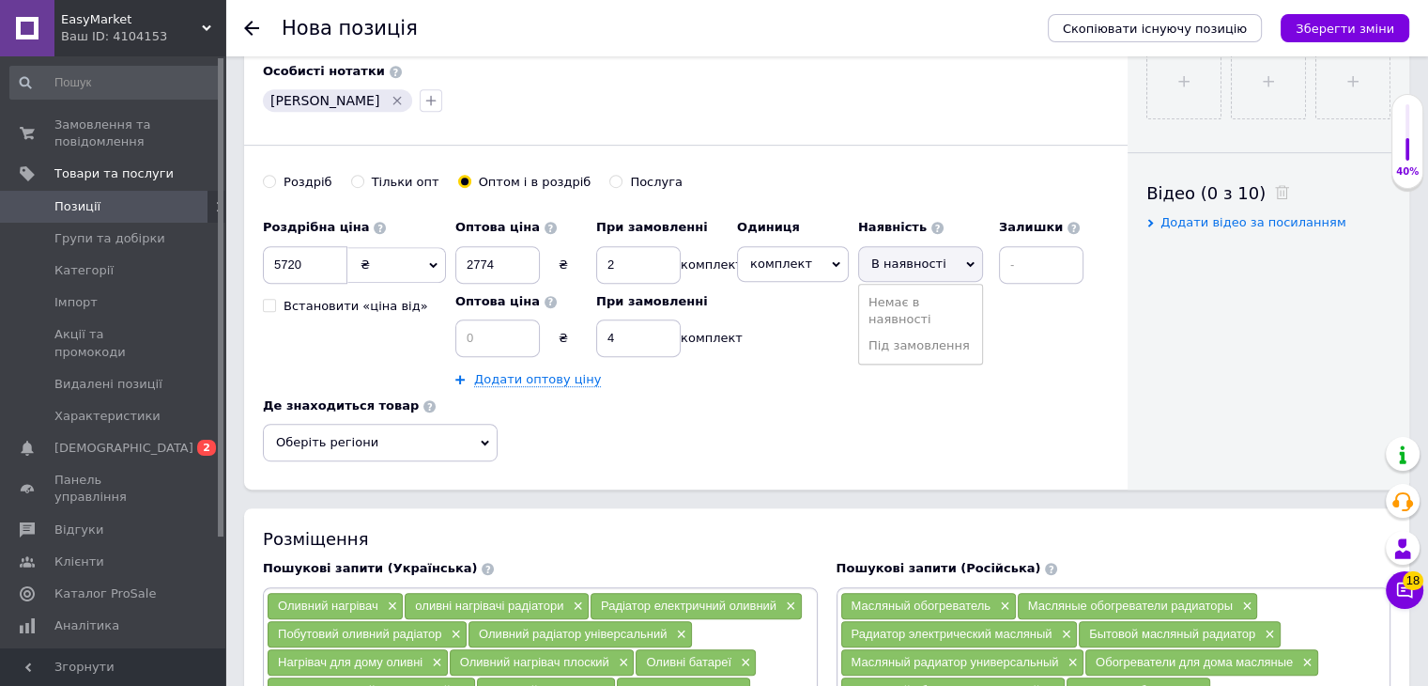
click at [454, 437] on span "Оберіть регіони" at bounding box center [380, 443] width 235 height 38
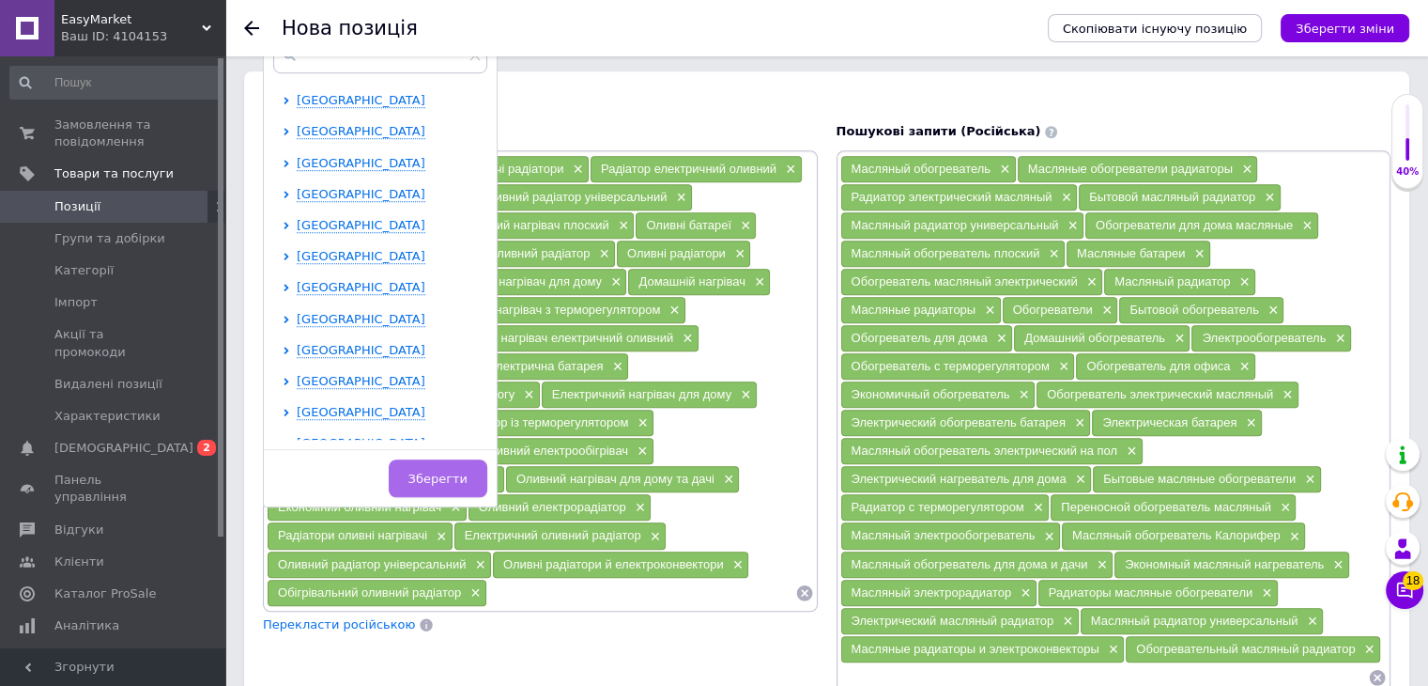
scroll to position [1409, 0]
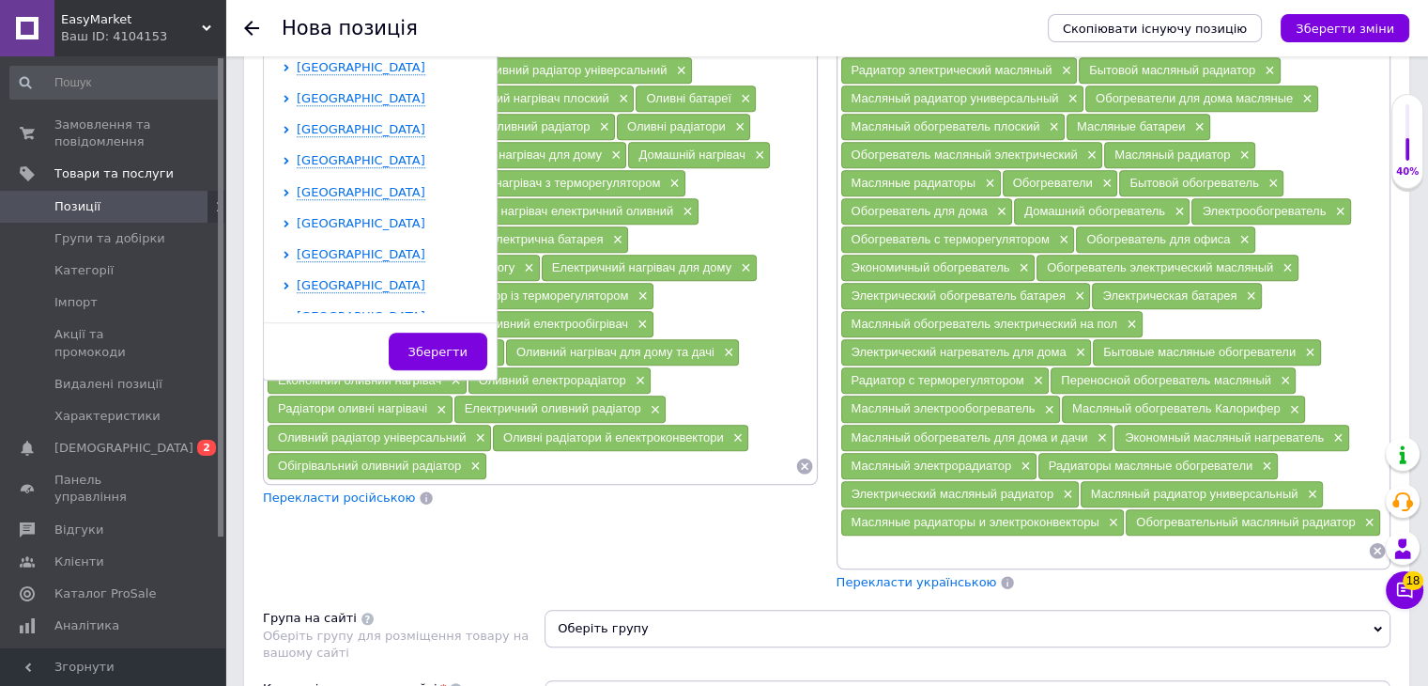
click at [385, 223] on span "[GEOGRAPHIC_DATA]" at bounding box center [361, 223] width 129 height 14
click at [304, 249] on input "checkbox" at bounding box center [303, 253] width 12 height 12
checkbox input "true"
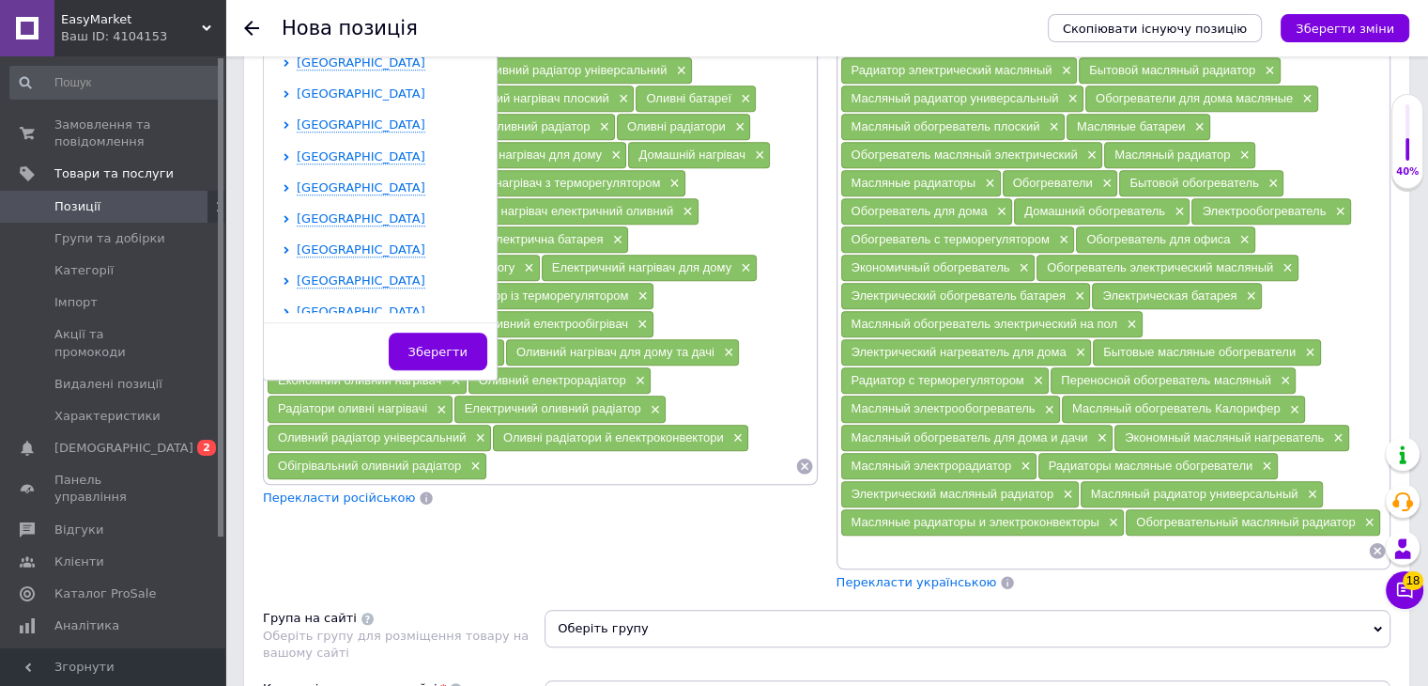
scroll to position [939, 0]
click at [363, 101] on span "[GEOGRAPHIC_DATA]" at bounding box center [361, 94] width 129 height 14
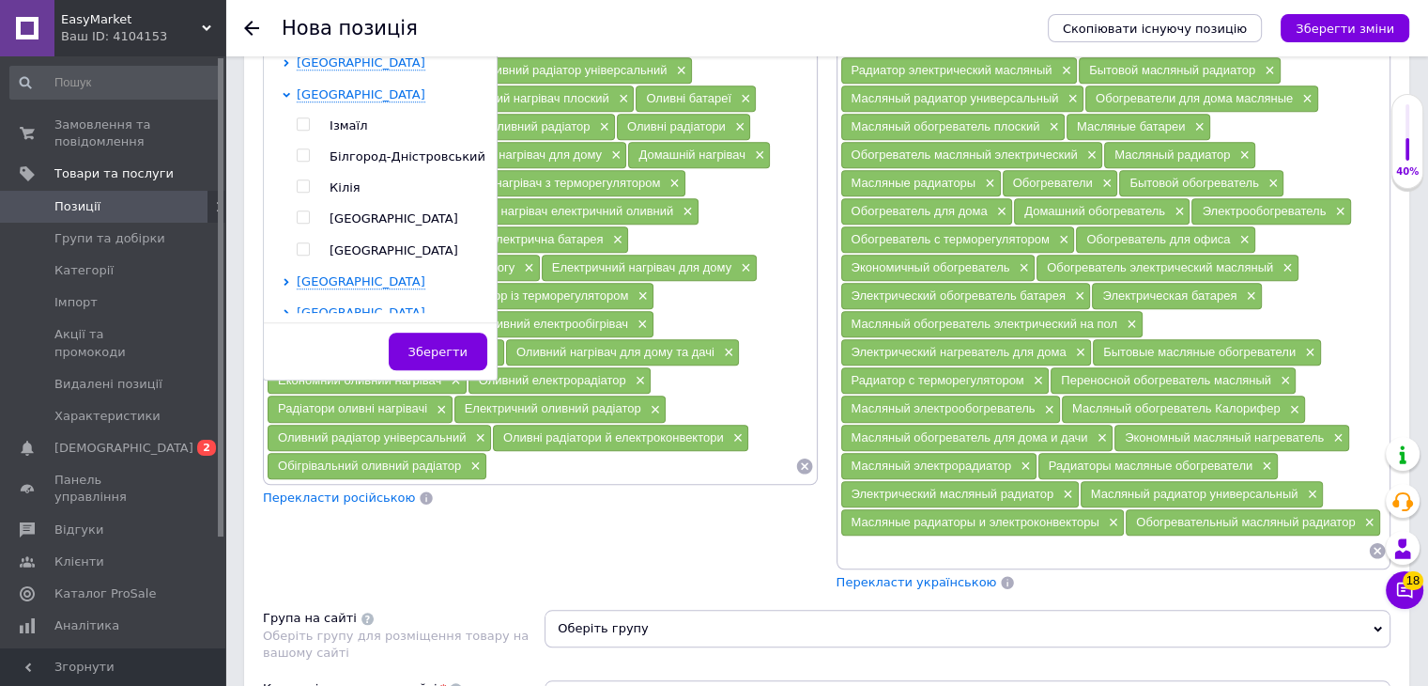
click at [301, 222] on span at bounding box center [303, 216] width 13 height 13
click at [301, 222] on input "checkbox" at bounding box center [303, 217] width 12 height 12
checkbox input "true"
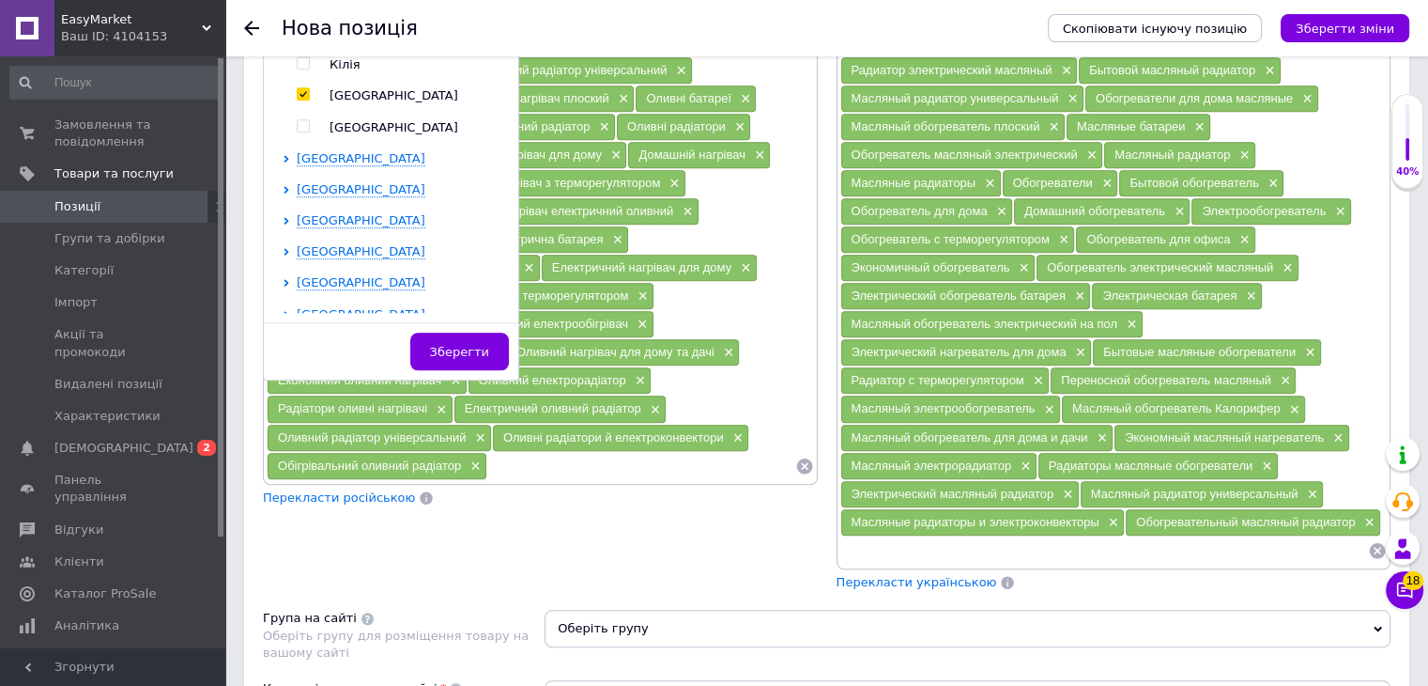
scroll to position [838, 0]
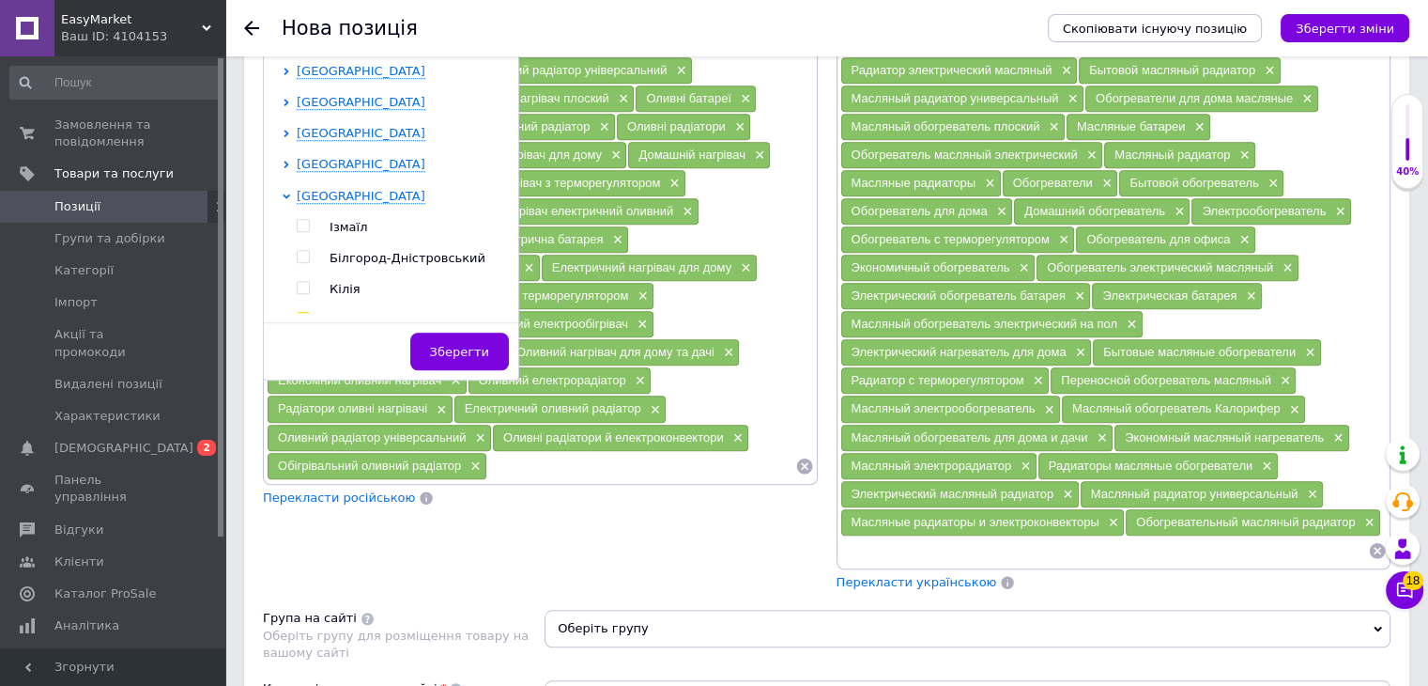
click at [367, 140] on span "[GEOGRAPHIC_DATA]" at bounding box center [361, 133] width 129 height 14
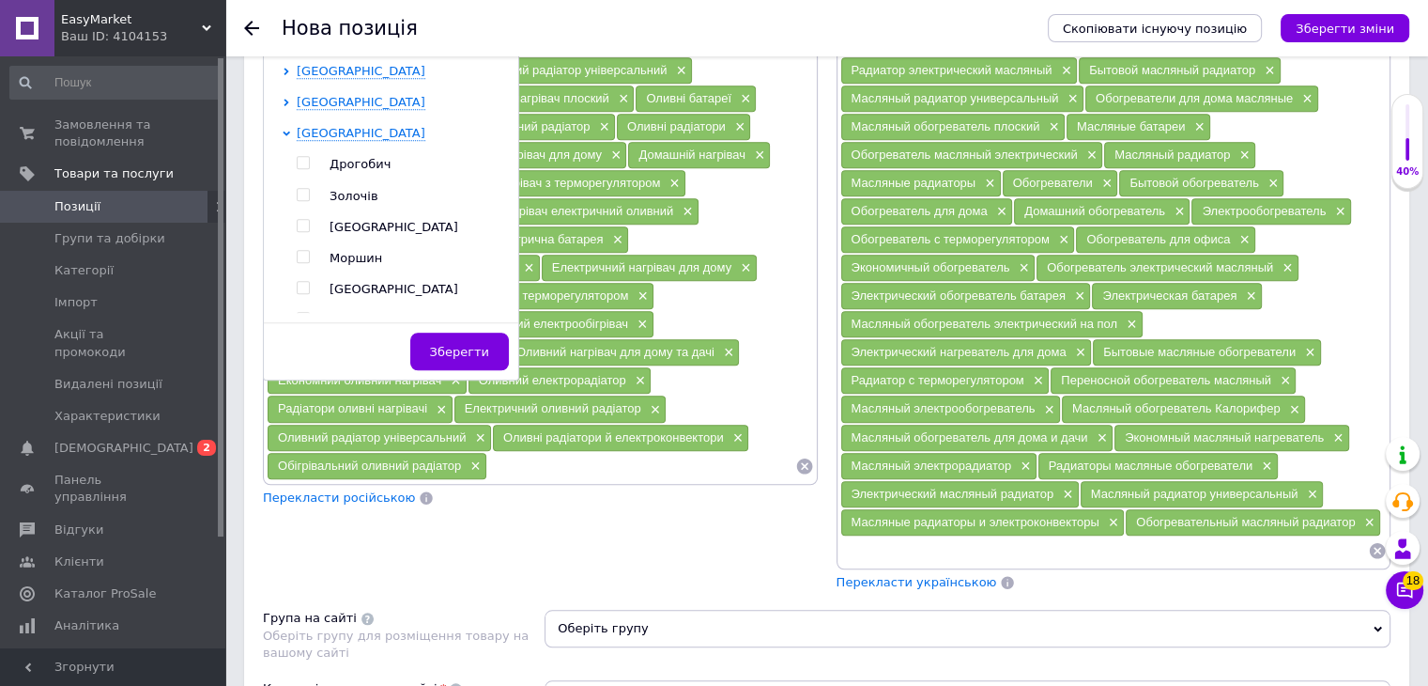
click at [305, 232] on input "checkbox" at bounding box center [303, 226] width 12 height 12
checkbox input "true"
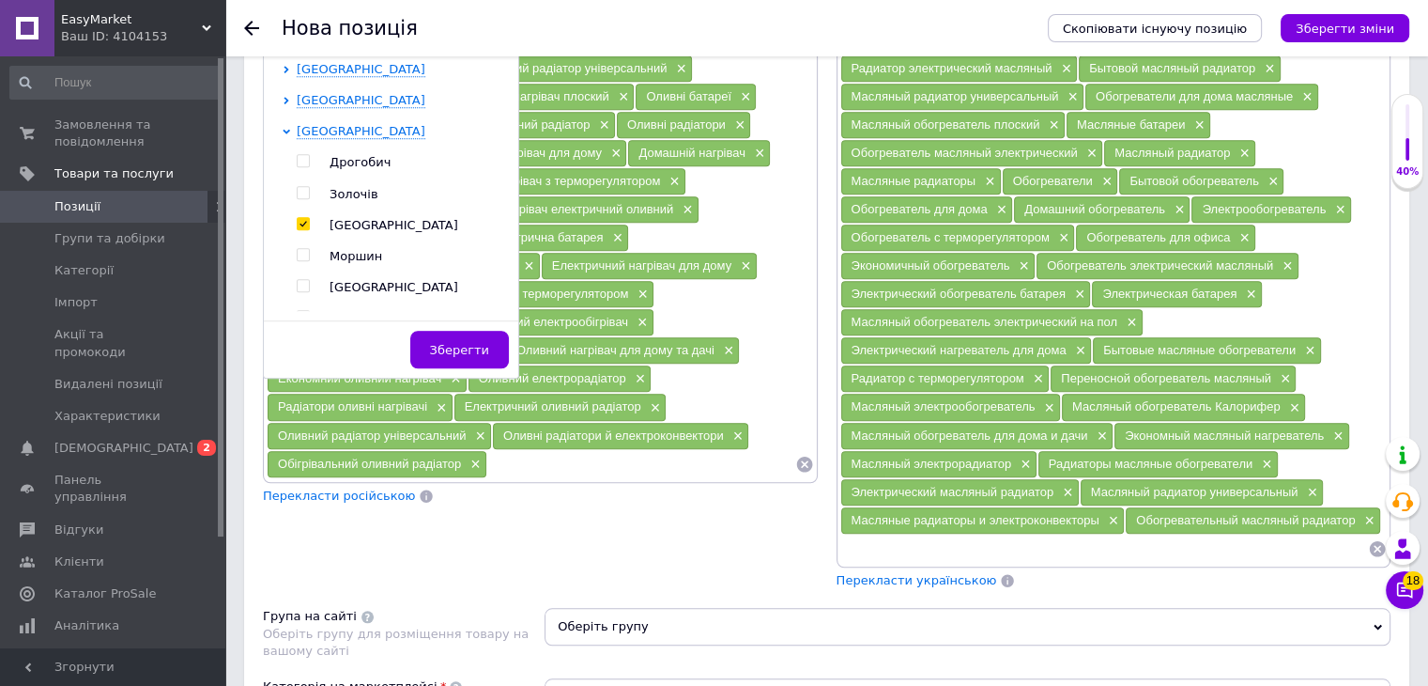
drag, startPoint x: 457, startPoint y: 345, endPoint x: 453, endPoint y: 597, distance: 252.7
click at [458, 346] on span "Зберегти" at bounding box center [459, 350] width 59 height 14
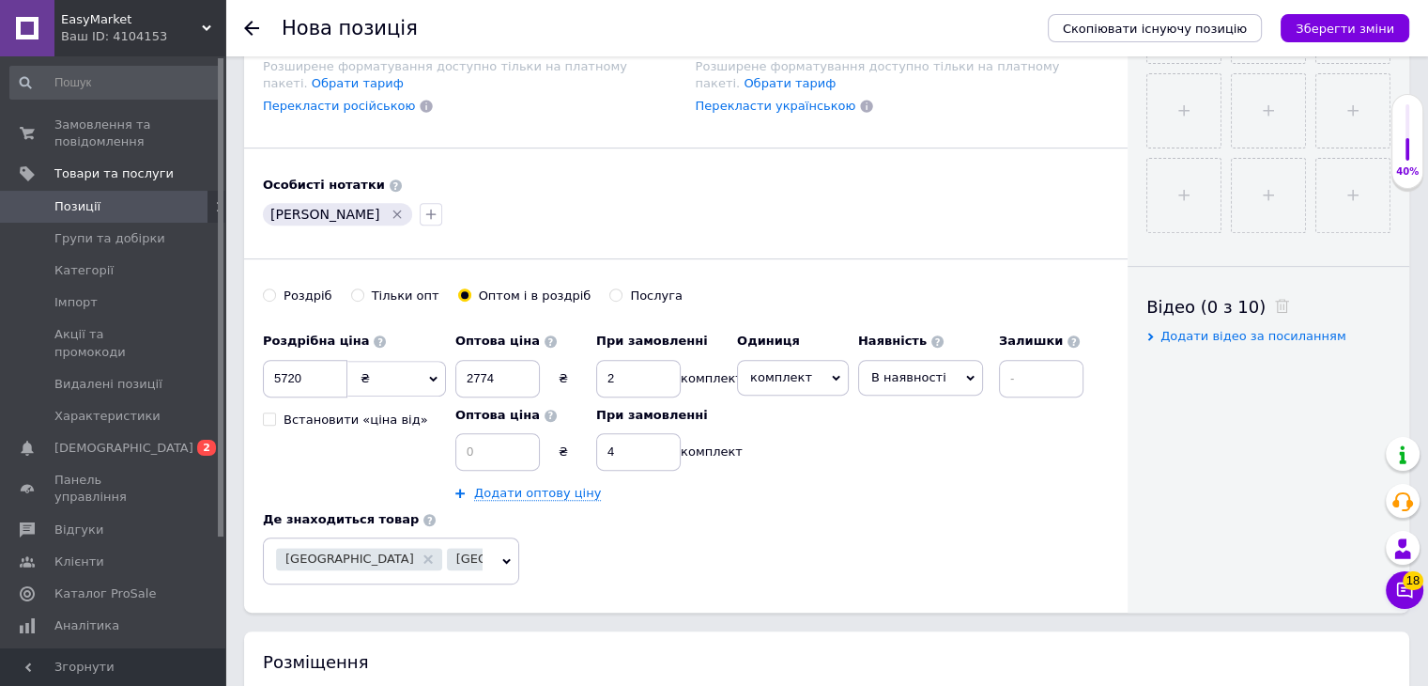
scroll to position [575, 0]
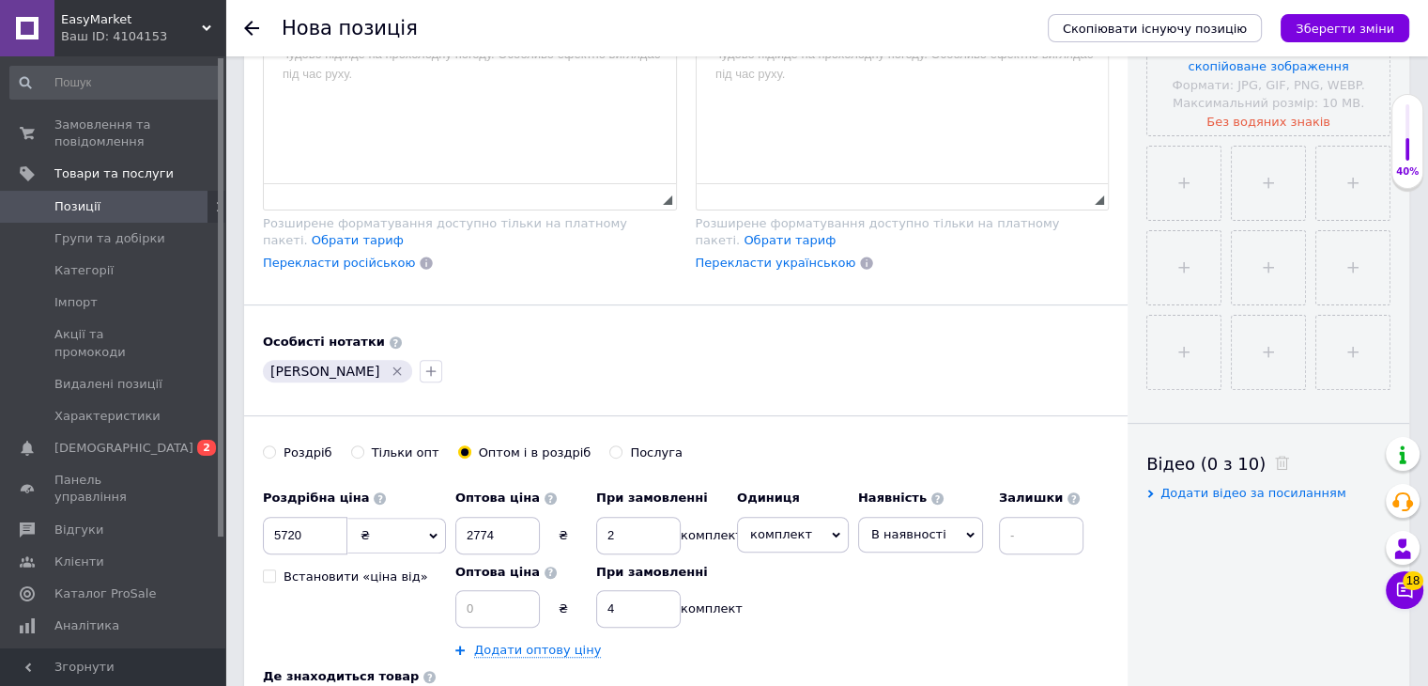
click at [513, 630] on div "Оптова ціна 2774 ₴ При замовленні 2 комплект Оптова ціна ₴ При замовленні 4 ком…" at bounding box center [592, 569] width 272 height 178
click at [507, 617] on input at bounding box center [498, 609] width 85 height 38
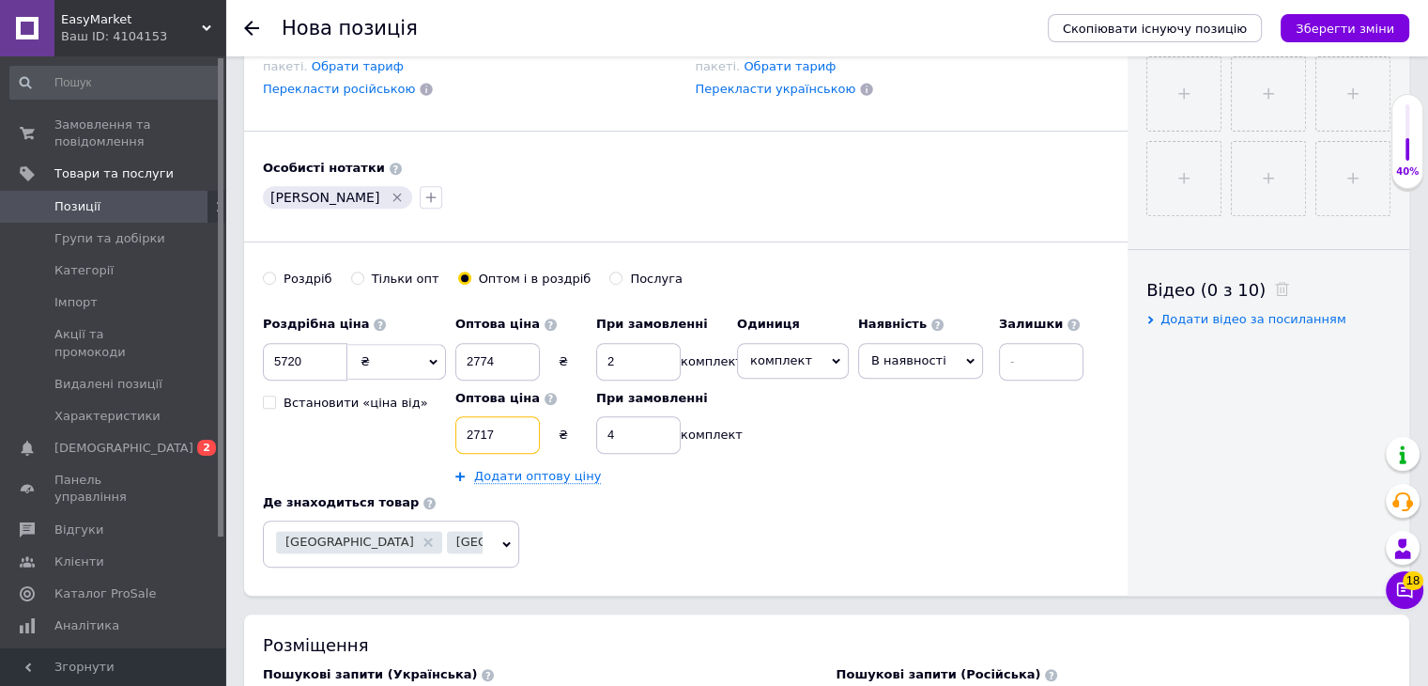
scroll to position [950, 0]
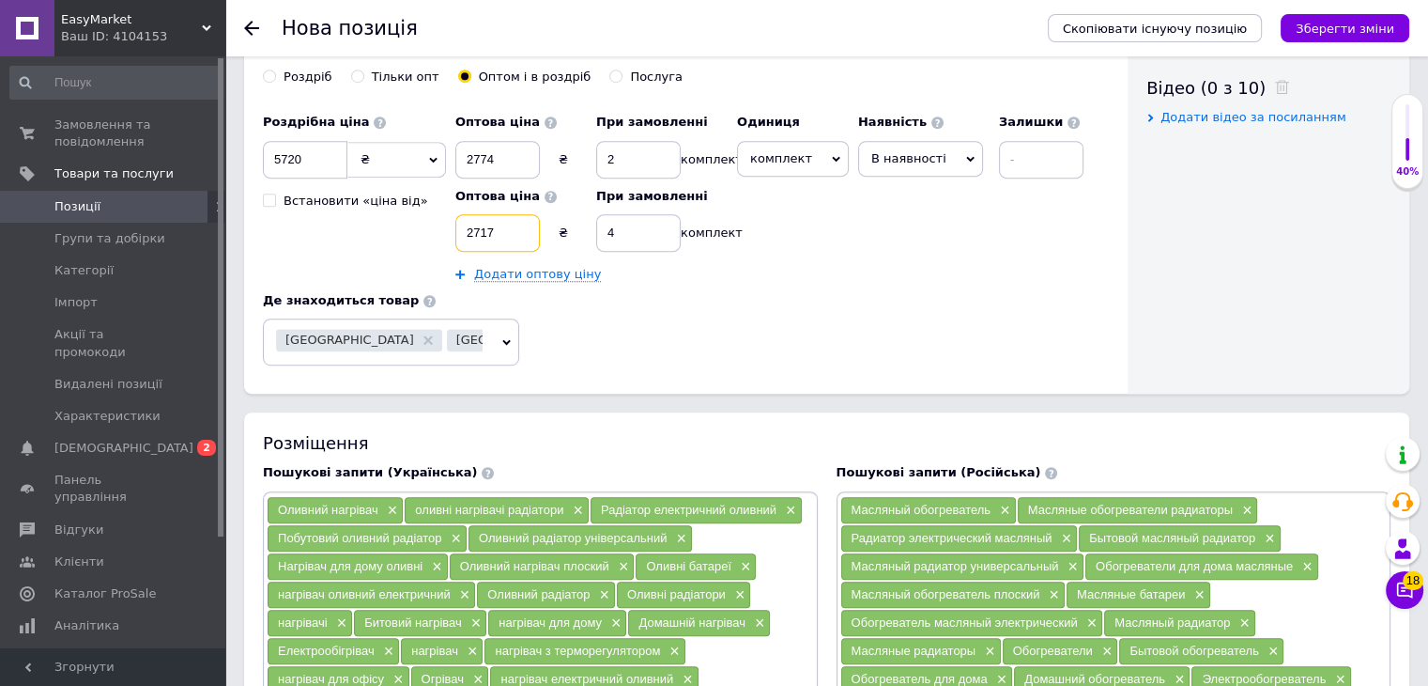
type input "2717"
click at [939, 148] on span "В наявності" at bounding box center [920, 159] width 125 height 36
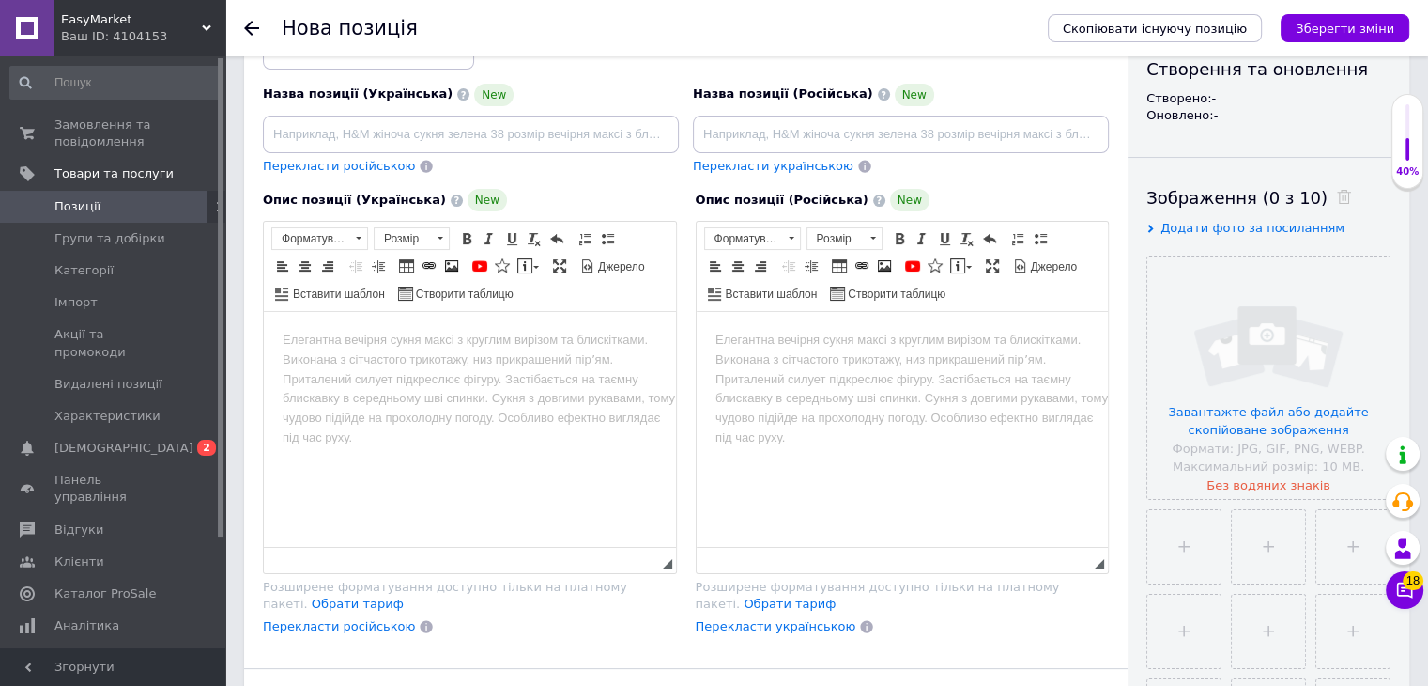
scroll to position [0, 0]
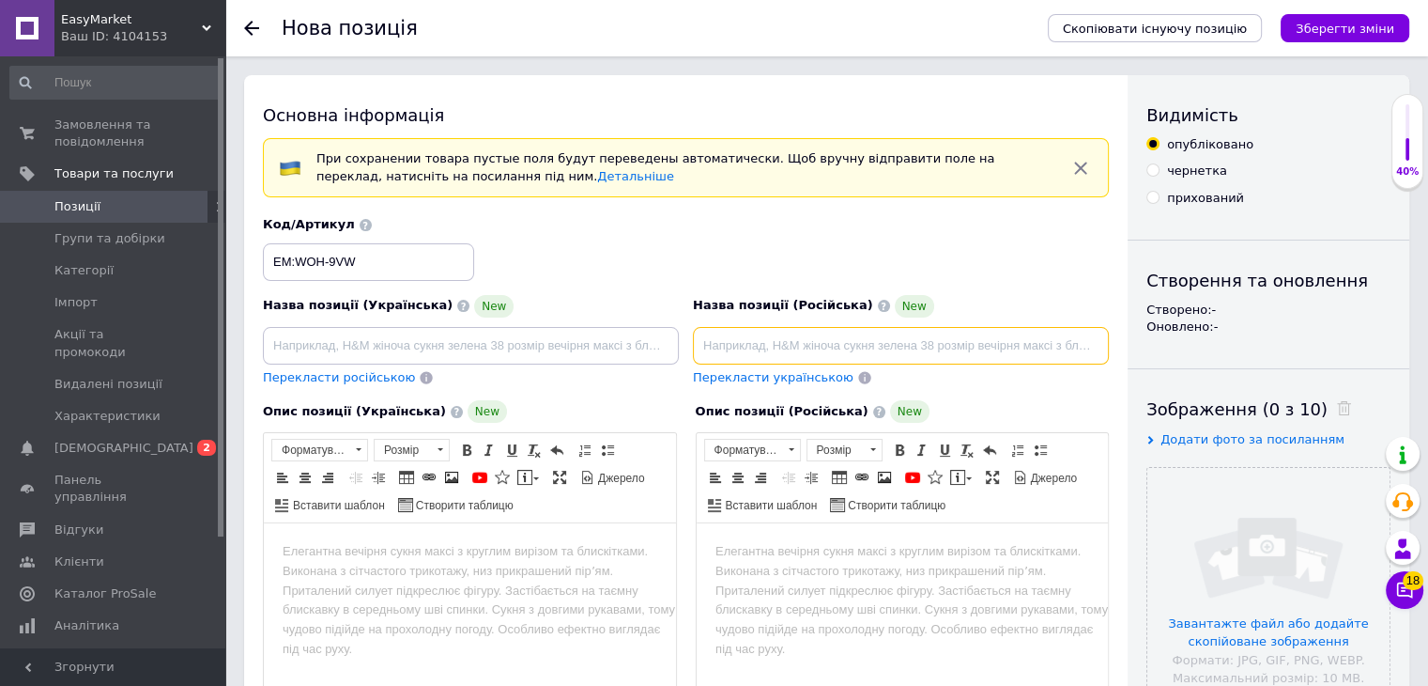
click at [830, 346] on input at bounding box center [901, 346] width 416 height 38
paste input "Масляный обогреватель WetAir WOH-9VW 2000 Вт Обогреватели для дома масляные (9 …"
type input "Масляный обогреватель WetAir WOH-9VW 2000 Вт Обогреватели для дома масляные (9 …"
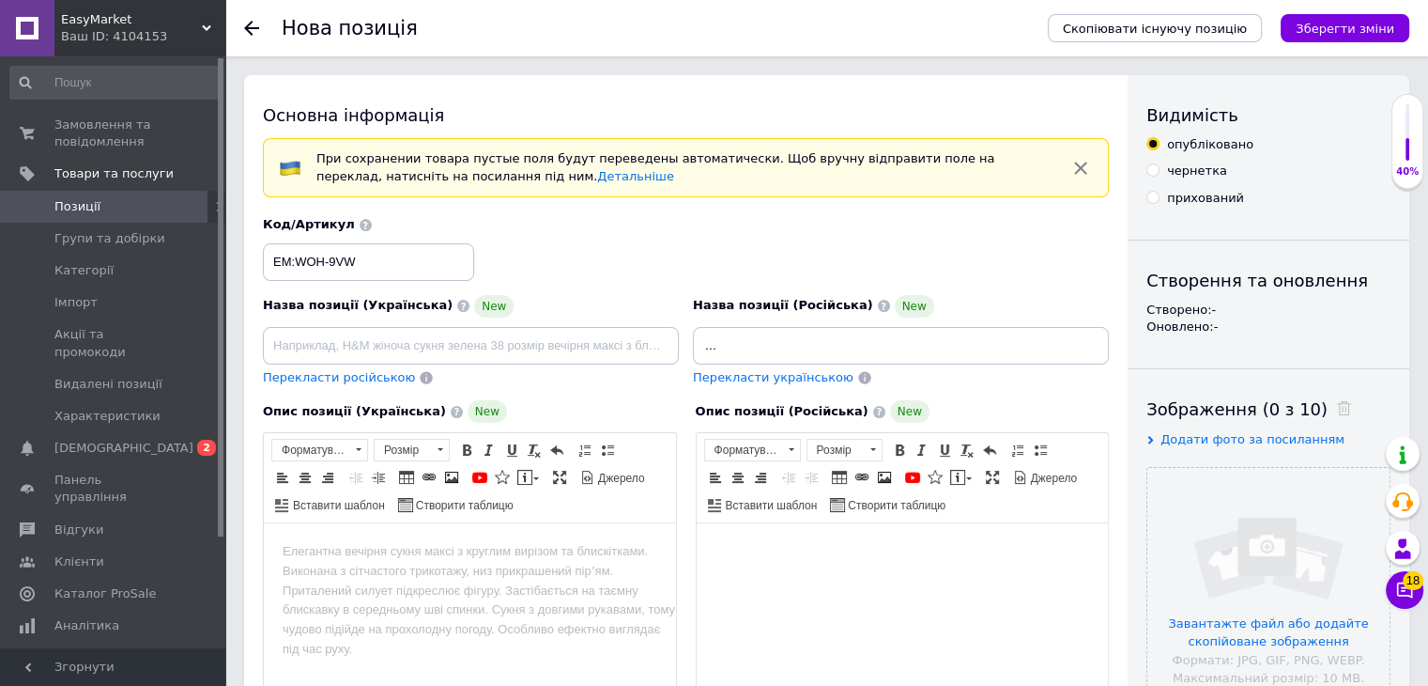
scroll to position [0, 0]
click at [919, 576] on html at bounding box center [902, 551] width 412 height 57
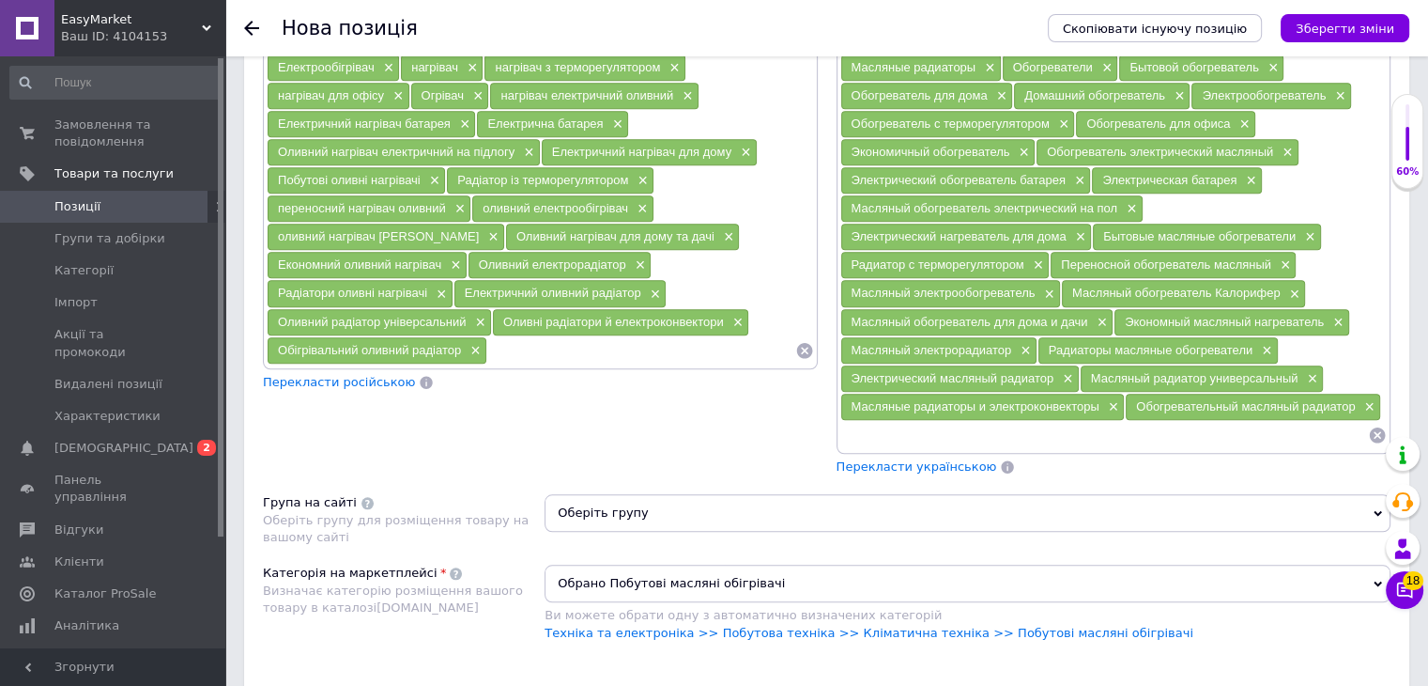
scroll to position [1878, 0]
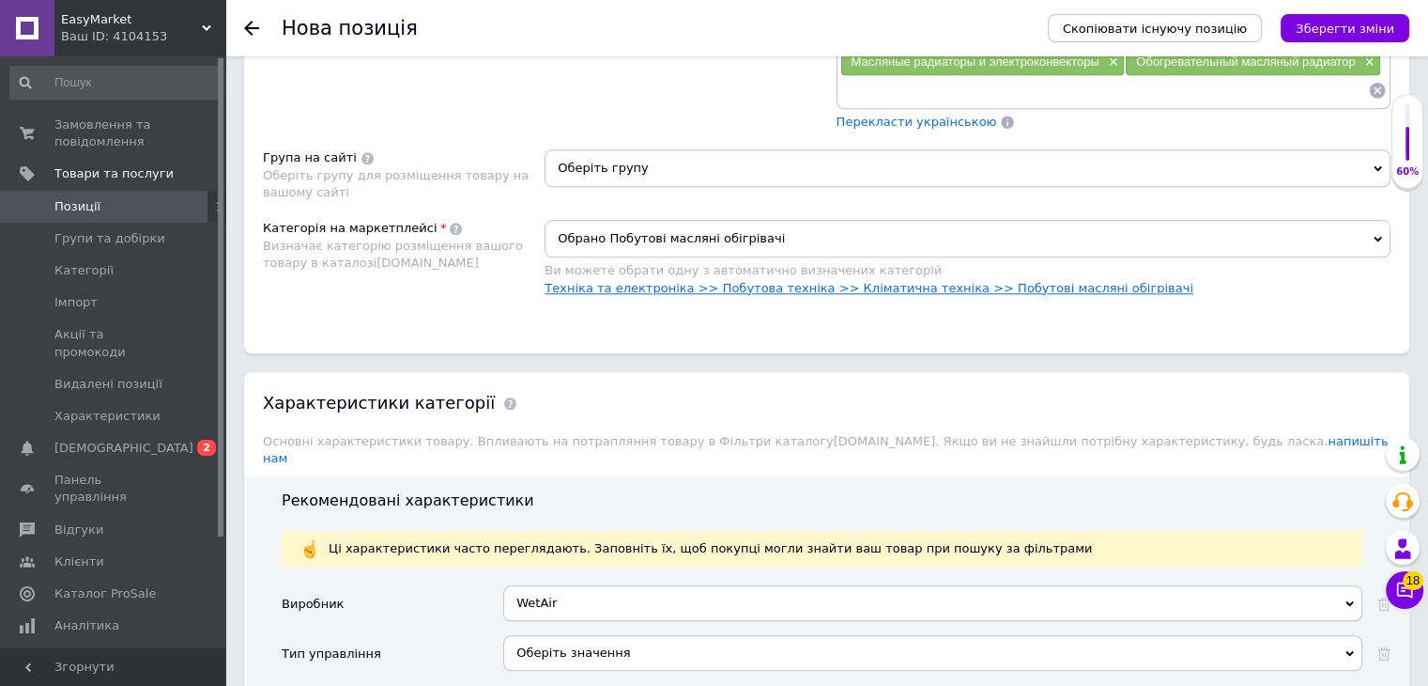
click at [1039, 281] on link "Техніка та електроніка >> Побутова техніка >> Кліматична техніка >> Побутові ма…" at bounding box center [869, 288] width 649 height 14
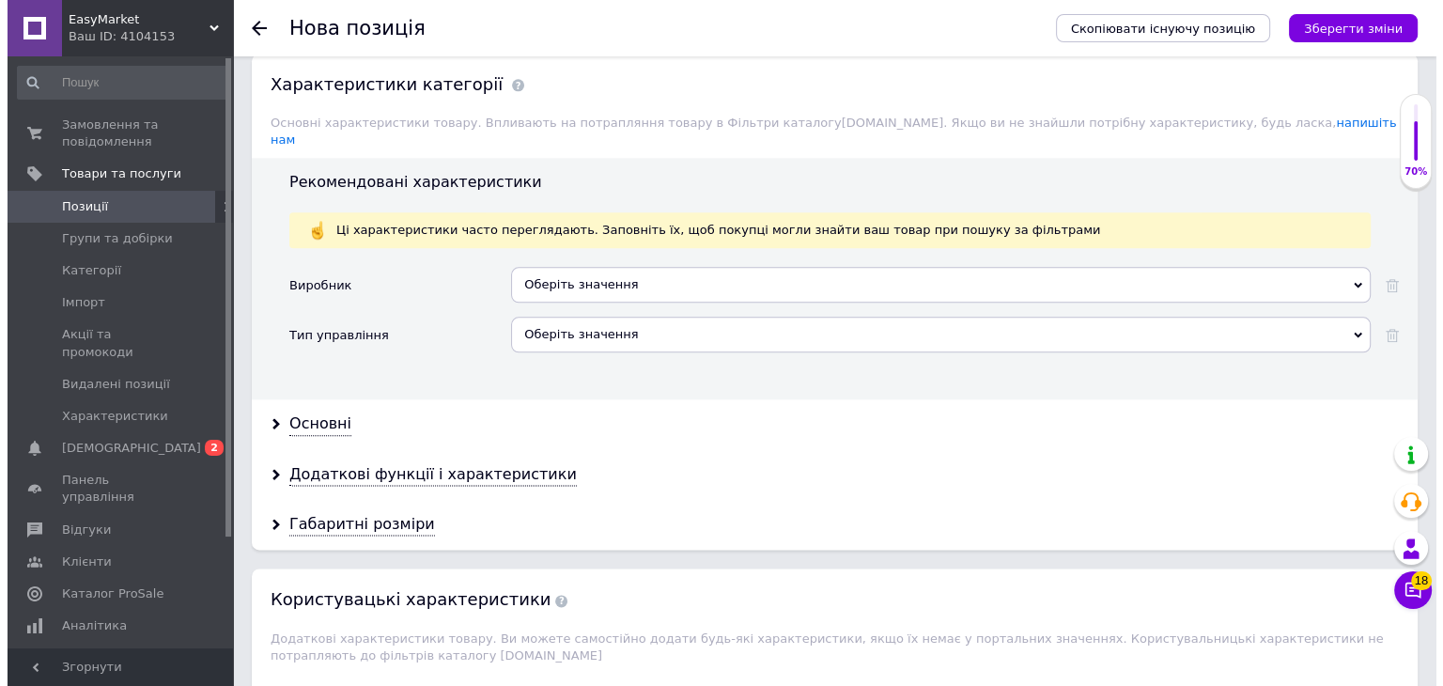
scroll to position [2442, 0]
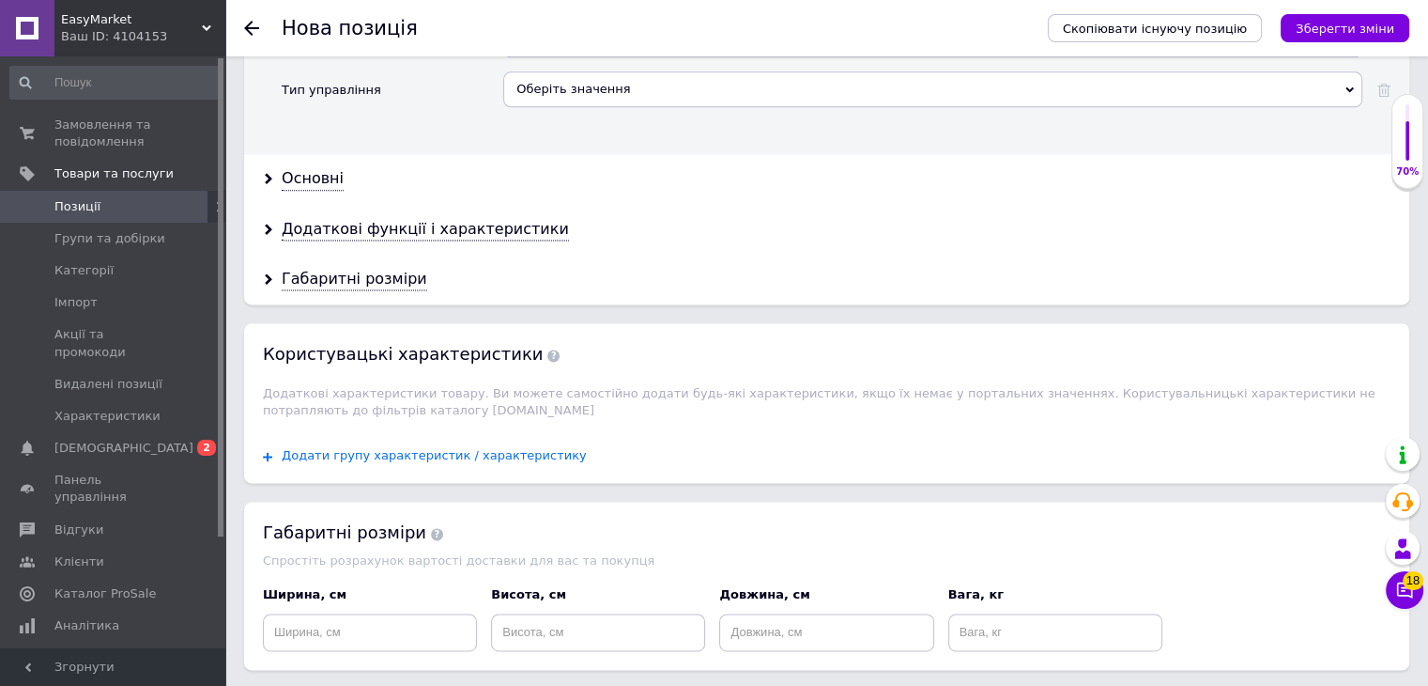
click at [518, 448] on span "Додати групу характеристик / характеристику" at bounding box center [434, 455] width 305 height 15
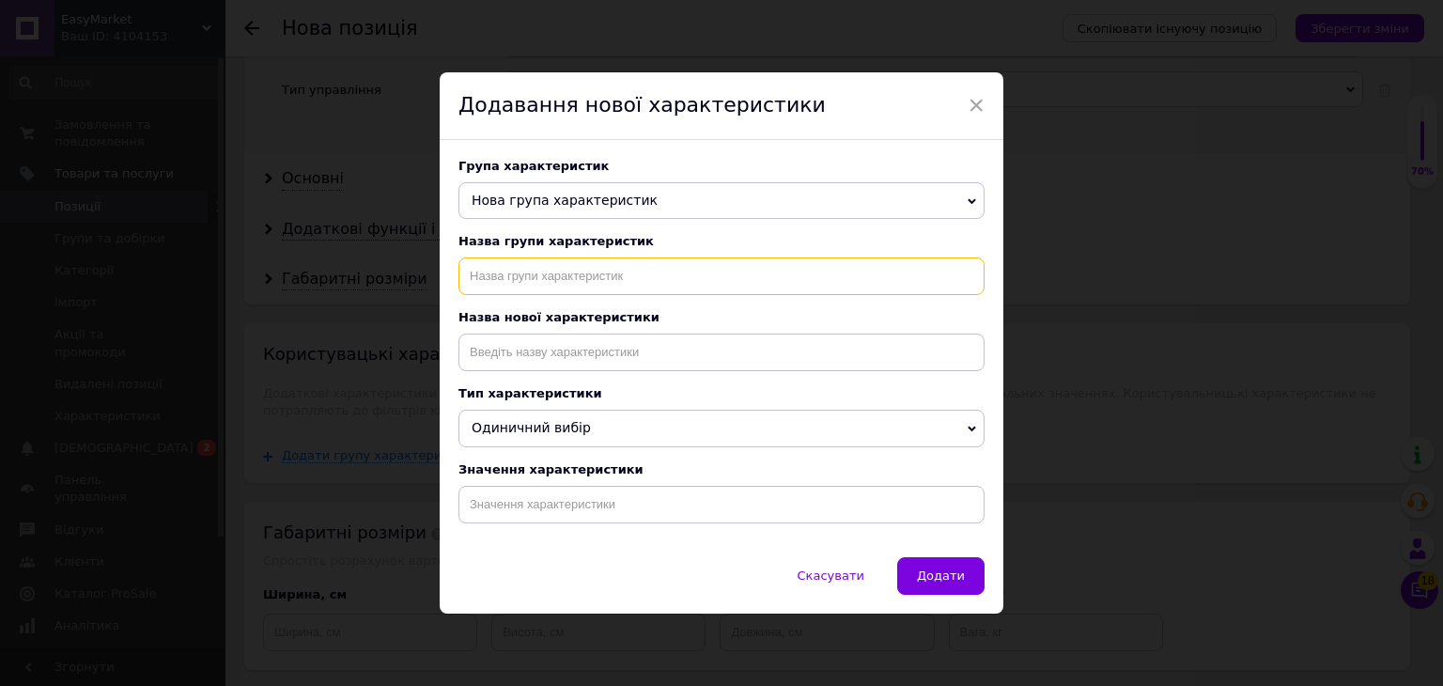
click at [594, 275] on input "text" at bounding box center [721, 276] width 526 height 38
type input "Тип назначения"
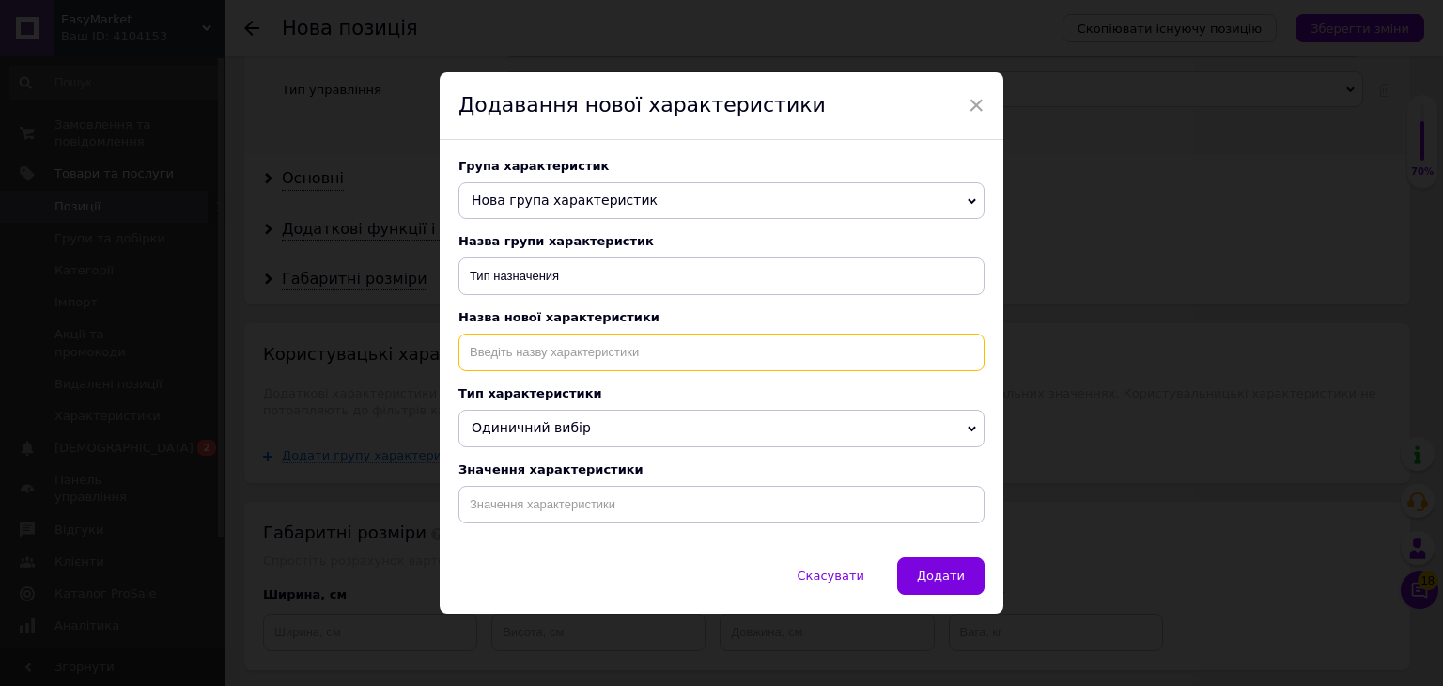
click at [676, 346] on input at bounding box center [721, 352] width 526 height 38
type input "Тип назначения"
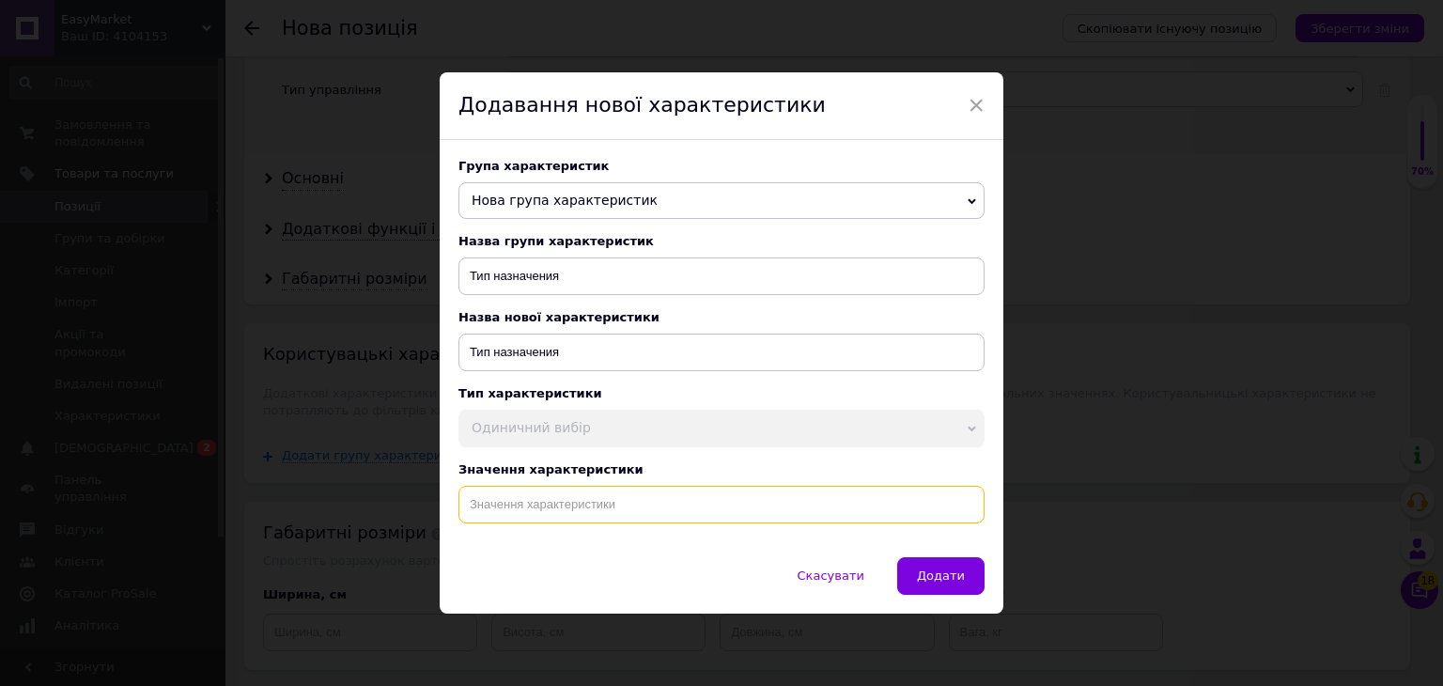
click at [515, 512] on input at bounding box center [721, 505] width 526 height 38
paste input "Масляный обогреватель WetAir WOH-9VW 2000 Вт Обогреватели для дома масляные (9 …"
type input "Масляный обогреватель WetAir WOH-9VW 2000 Вт Обогреватели для дома масляные (9 …"
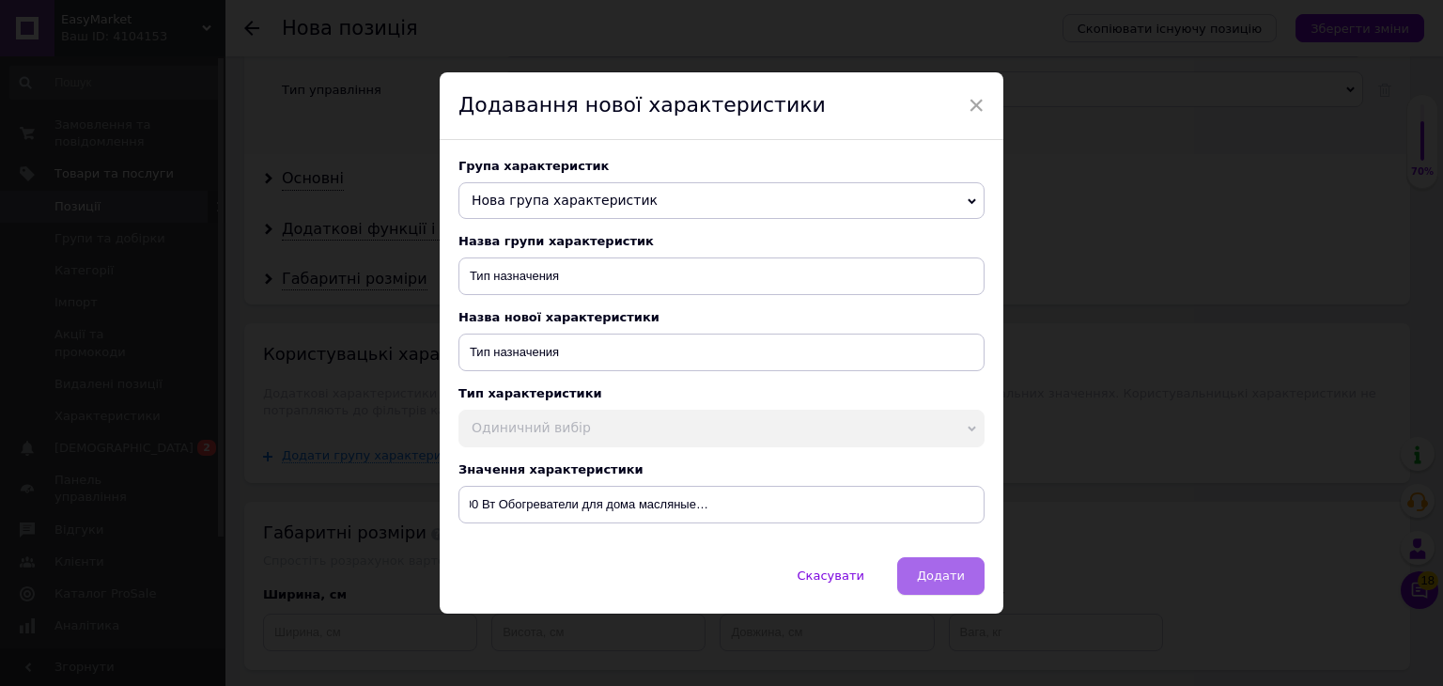
click at [932, 576] on span "Додати" at bounding box center [941, 575] width 48 height 14
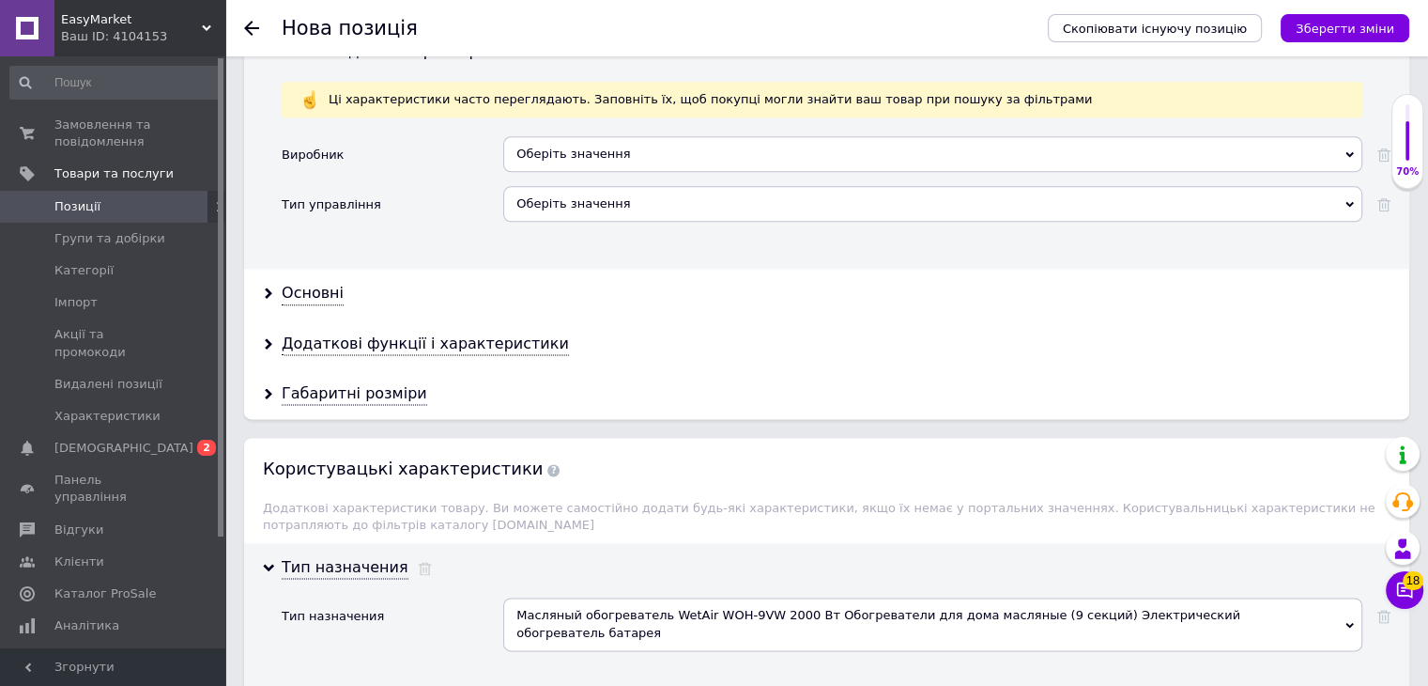
scroll to position [2254, 0]
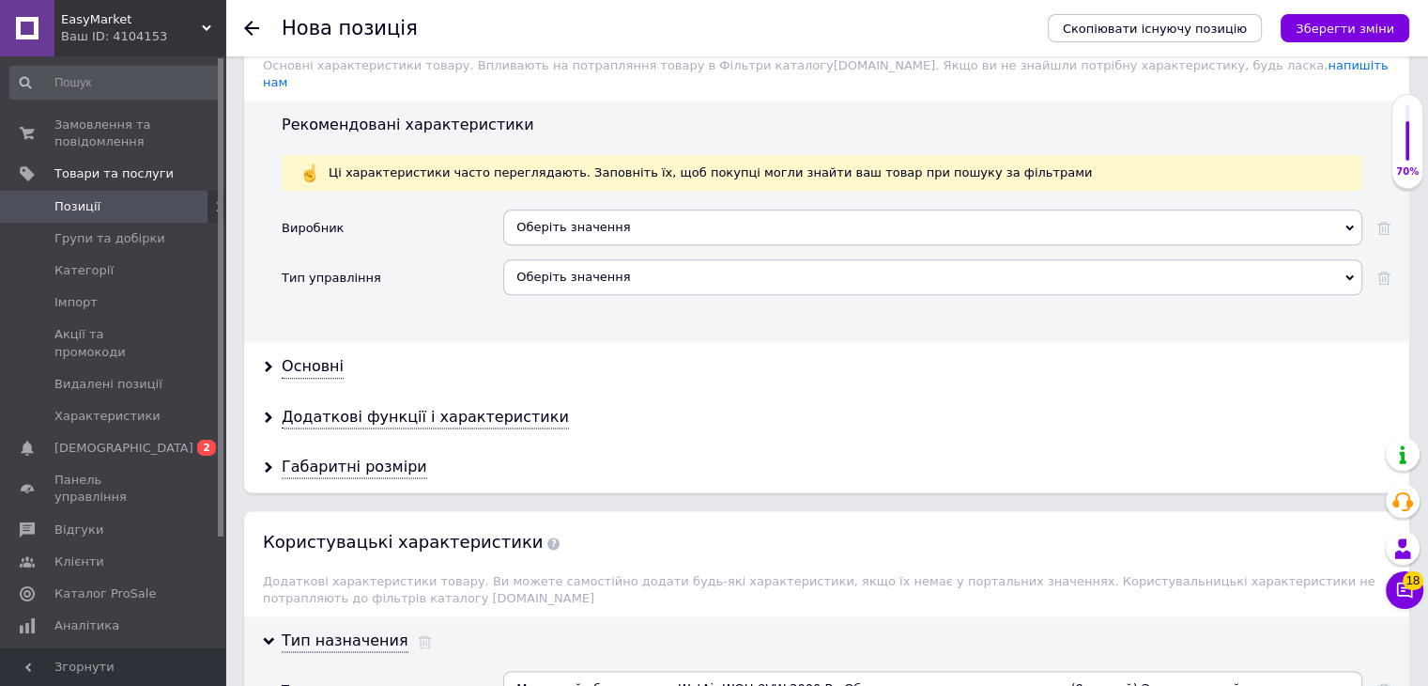
click at [548, 209] on div "Оберіть значення" at bounding box center [932, 227] width 859 height 36
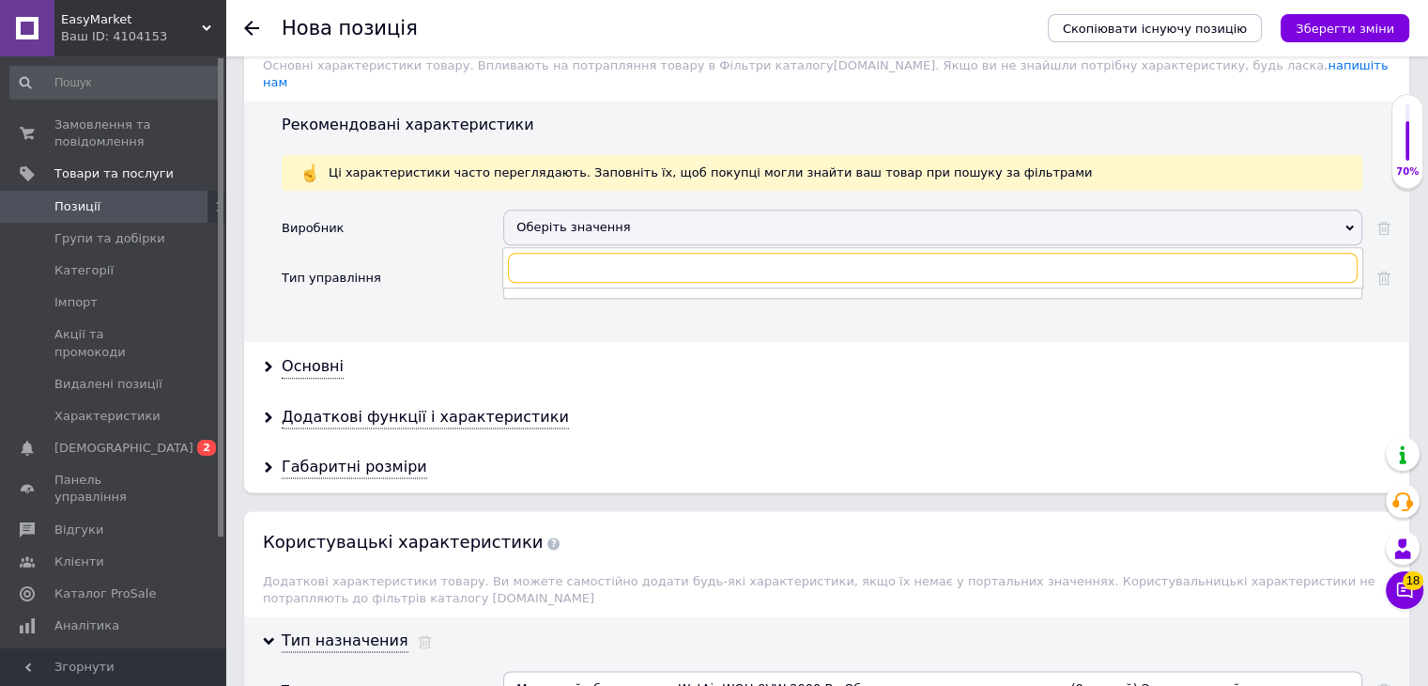
paste input "WetAir"
type input "WetAir"
click at [535, 298] on div "WetAir" at bounding box center [933, 306] width 839 height 17
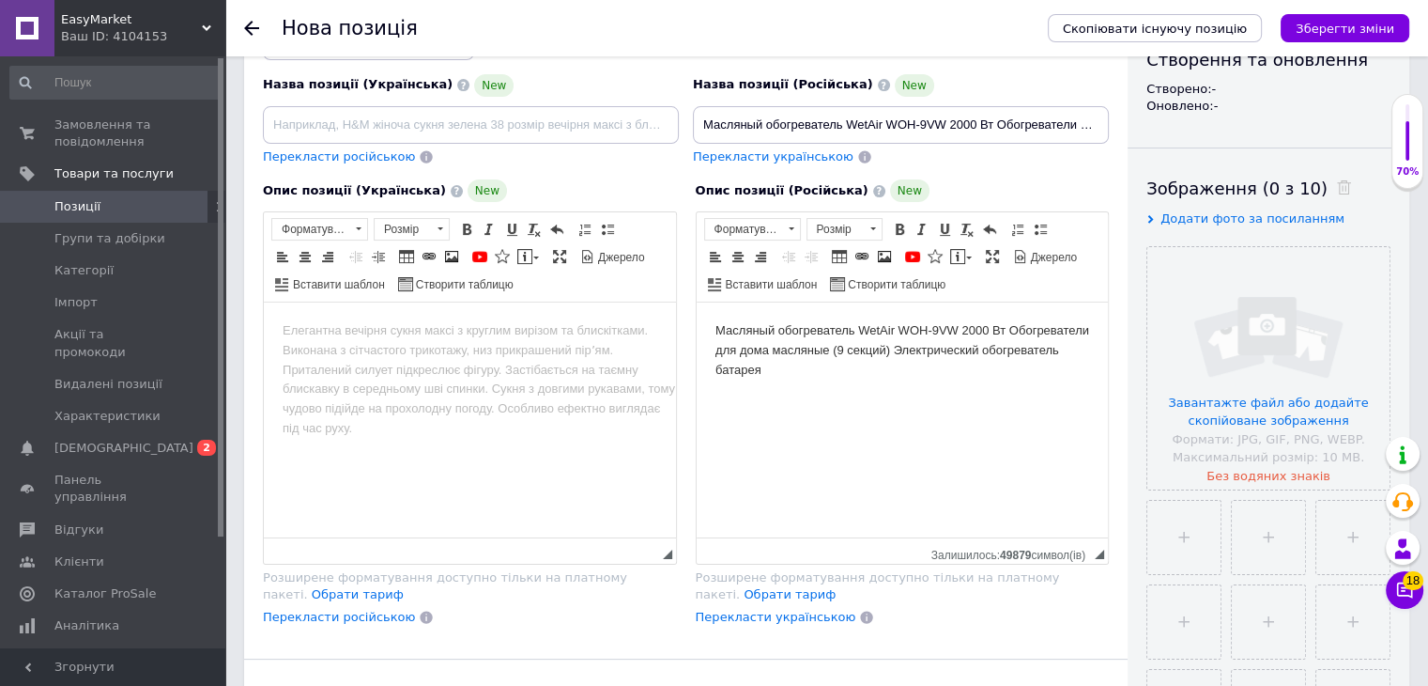
scroll to position [188, 0]
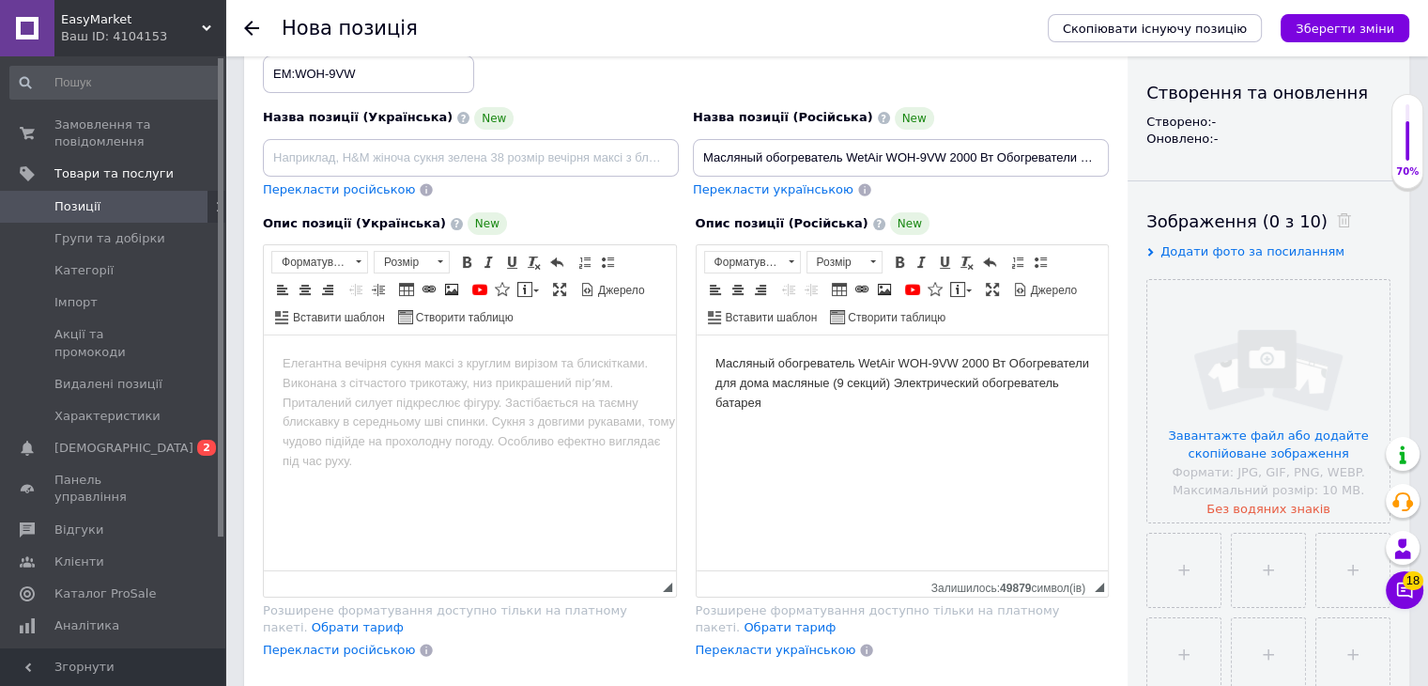
click at [810, 400] on body "Масляный обогреватель WetAir WOH-9VW 2000 Вт Обогреватели для дома масляные (9 …" at bounding box center [902, 383] width 375 height 58
click at [1247, 462] on input "file" at bounding box center [1269, 401] width 242 height 242
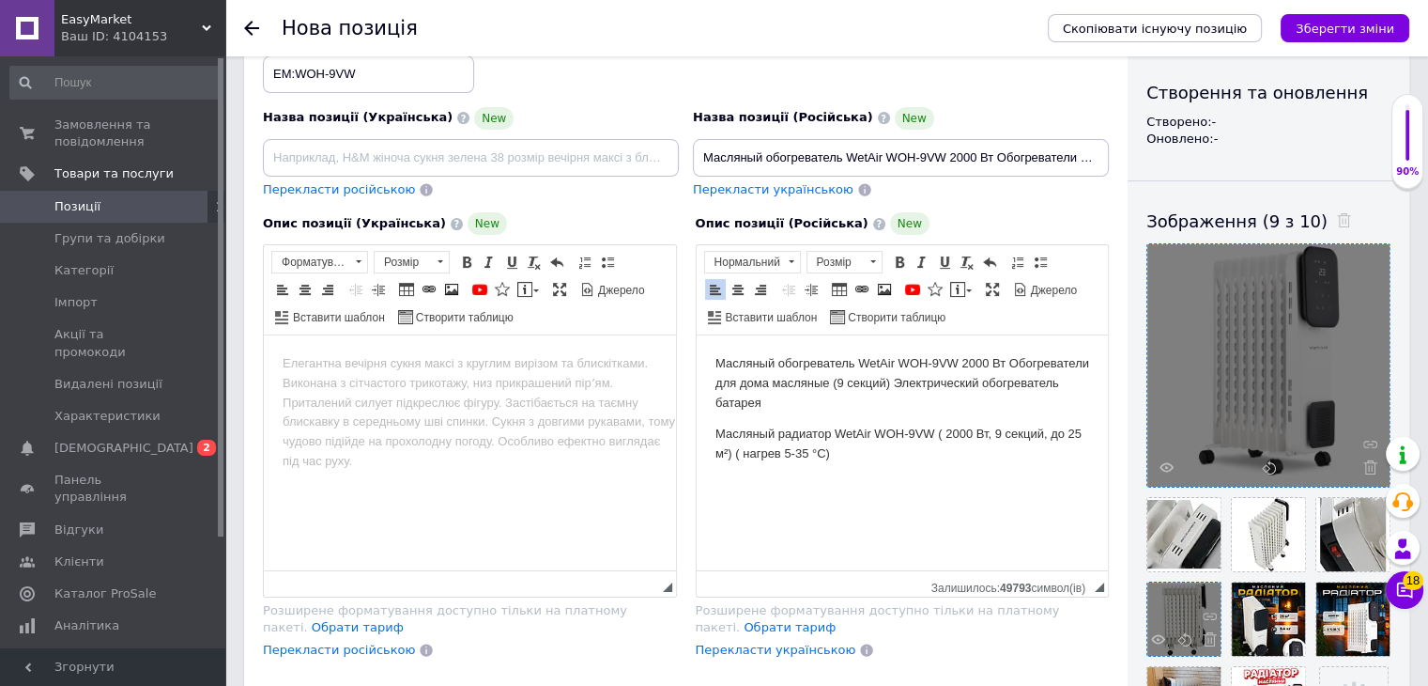
scroll to position [282, 0]
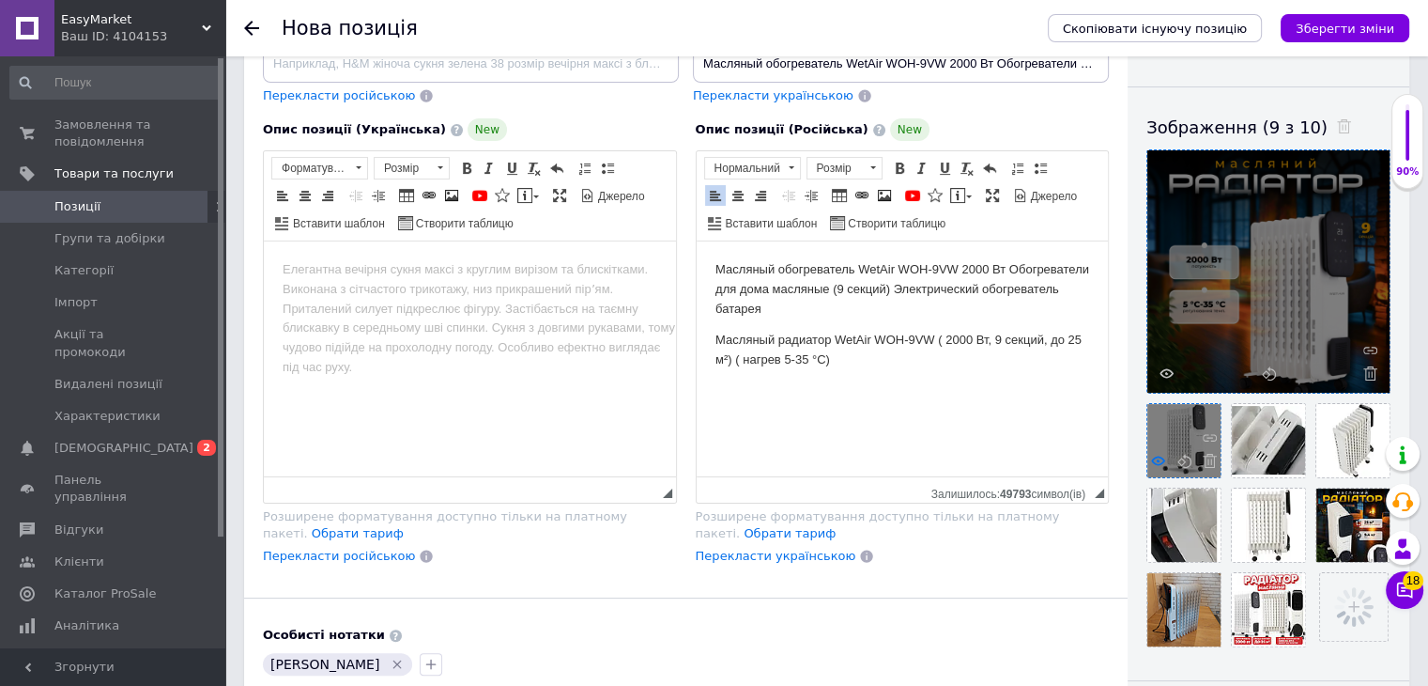
click at [1159, 463] on icon at bounding box center [1158, 461] width 14 height 14
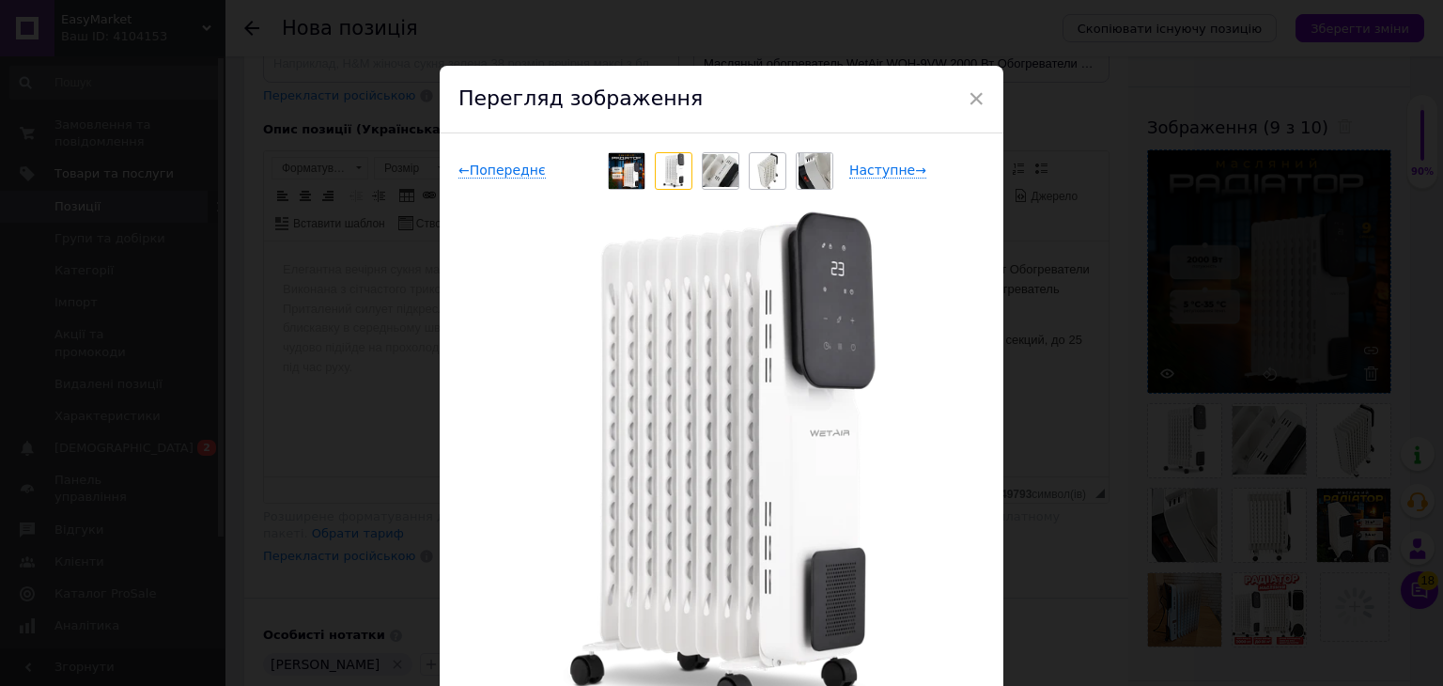
click at [1103, 369] on div "× Перегляд зображення ← Попереднє Наступне → Видалити зображення Видалити всі з…" at bounding box center [721, 343] width 1443 height 686
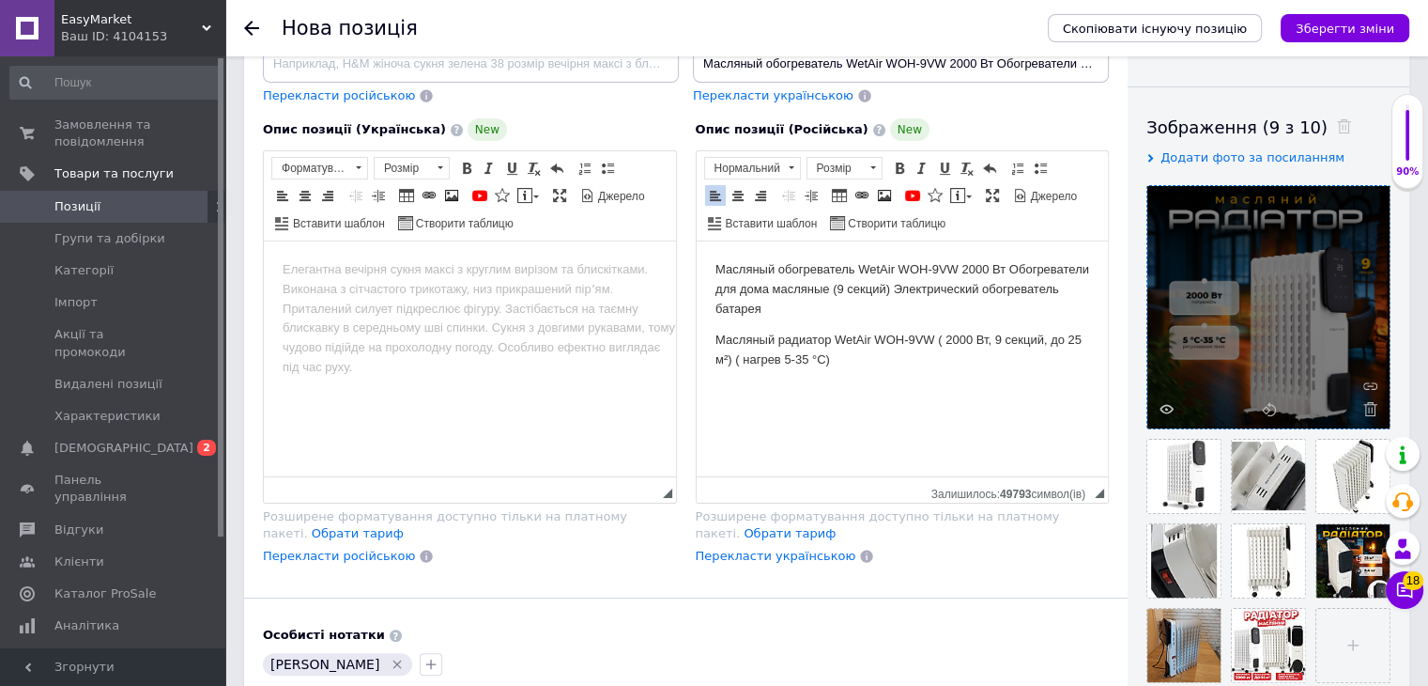
click at [766, 408] on html "Масляный обогреватель WetAir WOH-9VW 2000 Вт Обогреватели для дома масляные (9 …" at bounding box center [902, 324] width 412 height 167
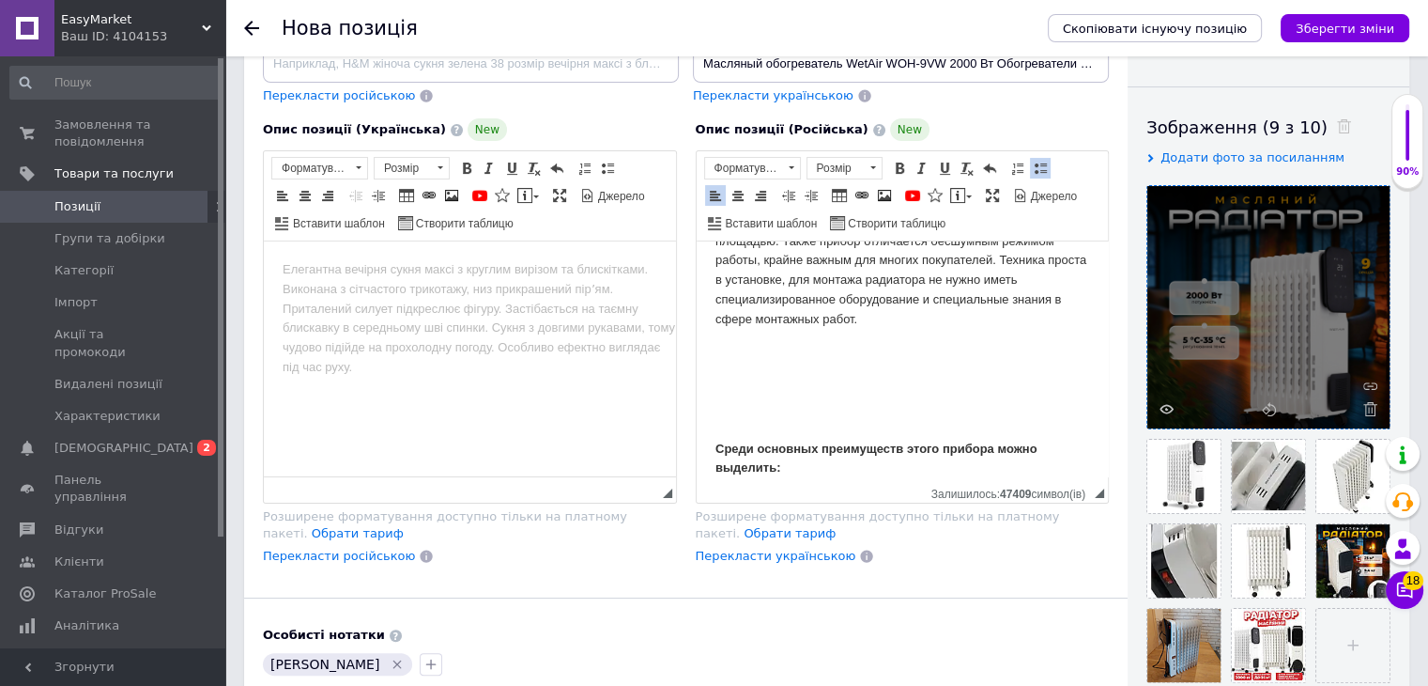
scroll to position [516, 0]
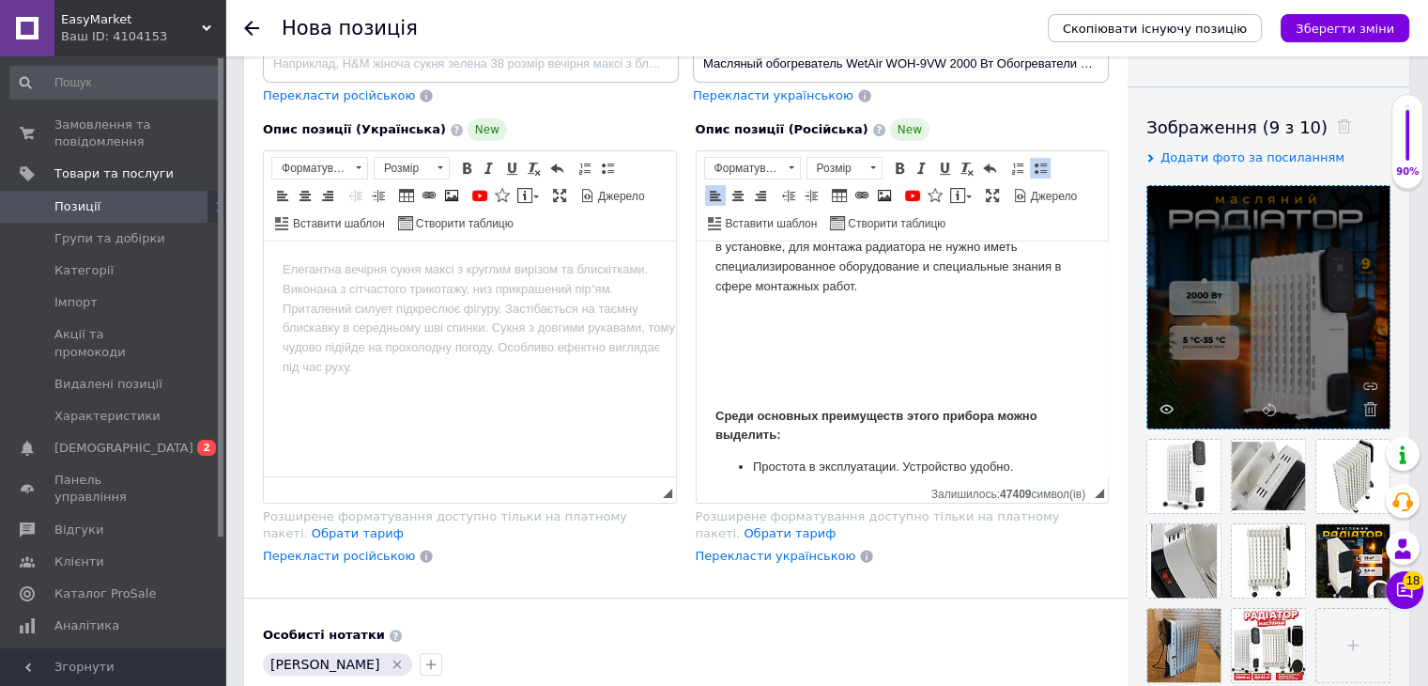
click at [762, 394] on p "С наступлением первых холодов использование масляных нагревателей способно созд…" at bounding box center [902, 131] width 375 height 528
click at [857, 359] on p "С наступлением первых холодов использование масляных нагревателей способно созд…" at bounding box center [902, 131] width 375 height 528
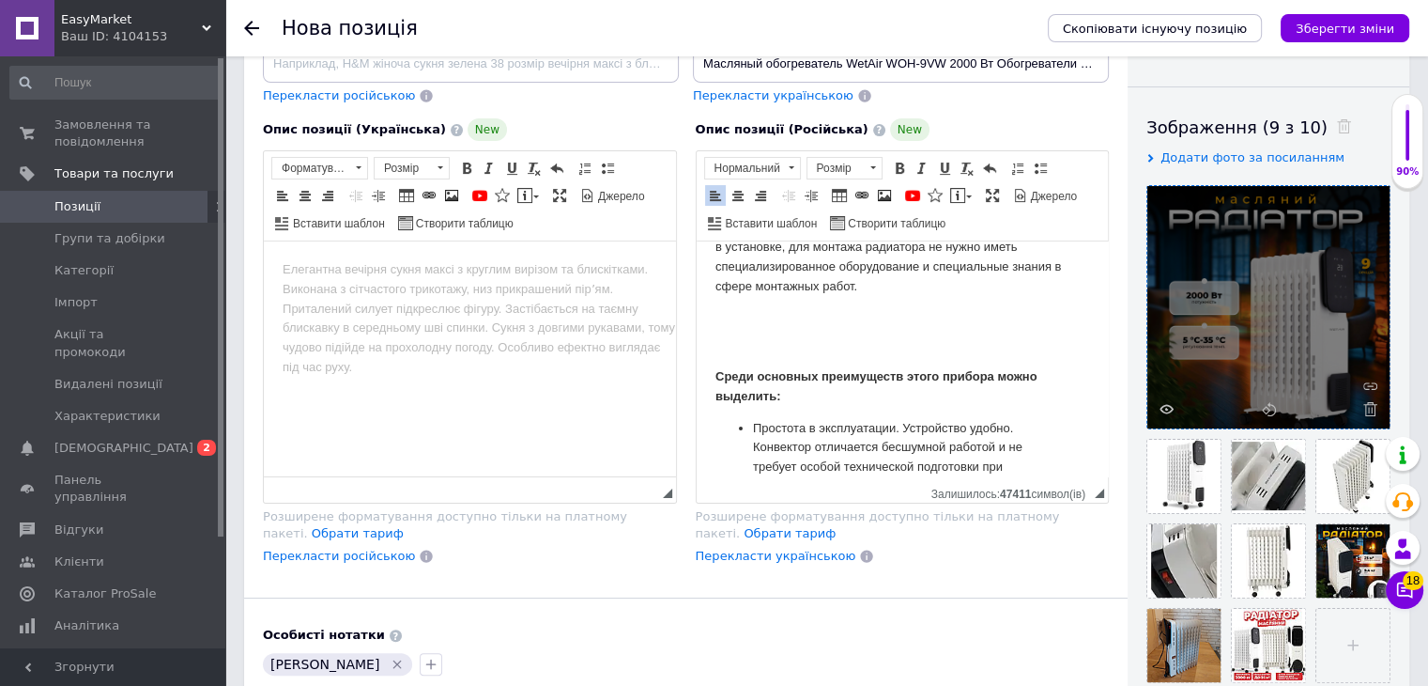
drag, startPoint x: 777, startPoint y: 337, endPoint x: 771, endPoint y: 355, distance: 18.7
click at [777, 343] on p "С наступлением первых холодов использование масляных нагревателей способно созд…" at bounding box center [902, 111] width 375 height 488
click at [1161, 498] on icon at bounding box center [1158, 497] width 14 height 14
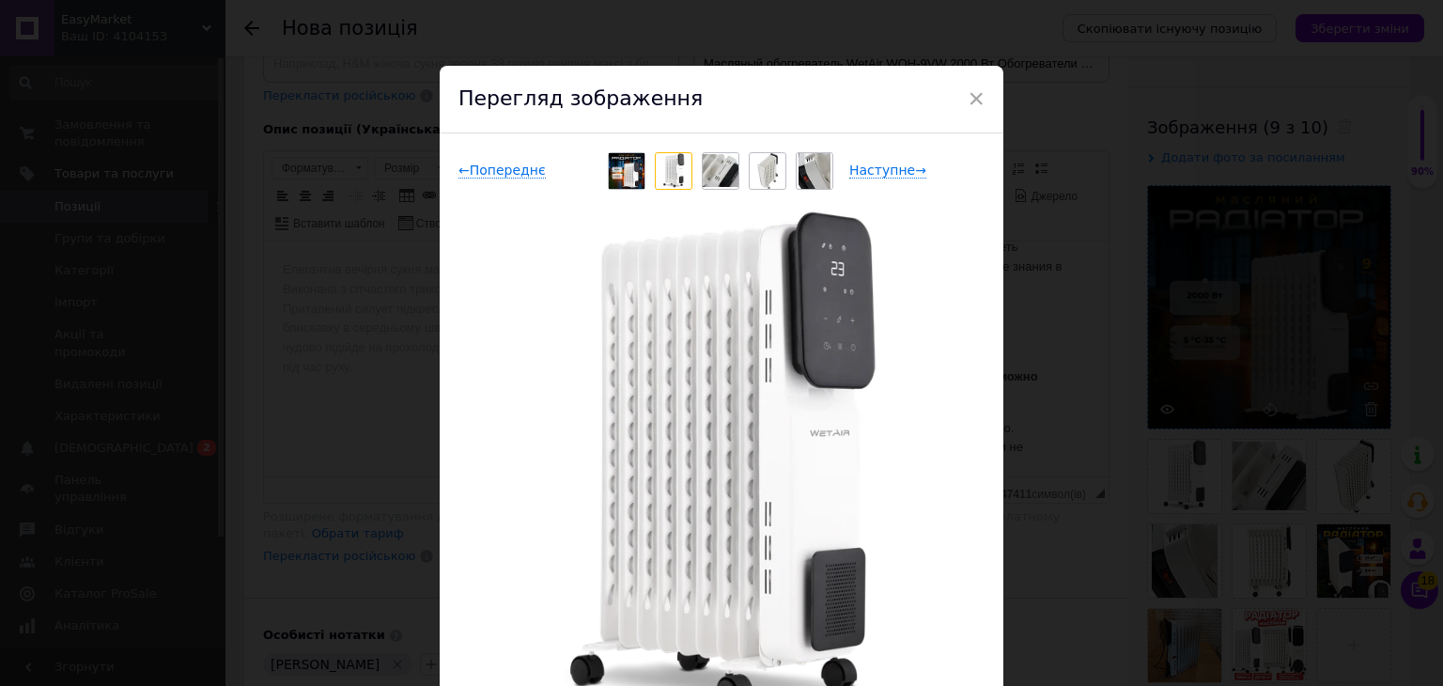
click at [1101, 110] on div "× Перегляд зображення ← Попереднє Наступне → Видалити зображення Видалити всі з…" at bounding box center [721, 343] width 1443 height 686
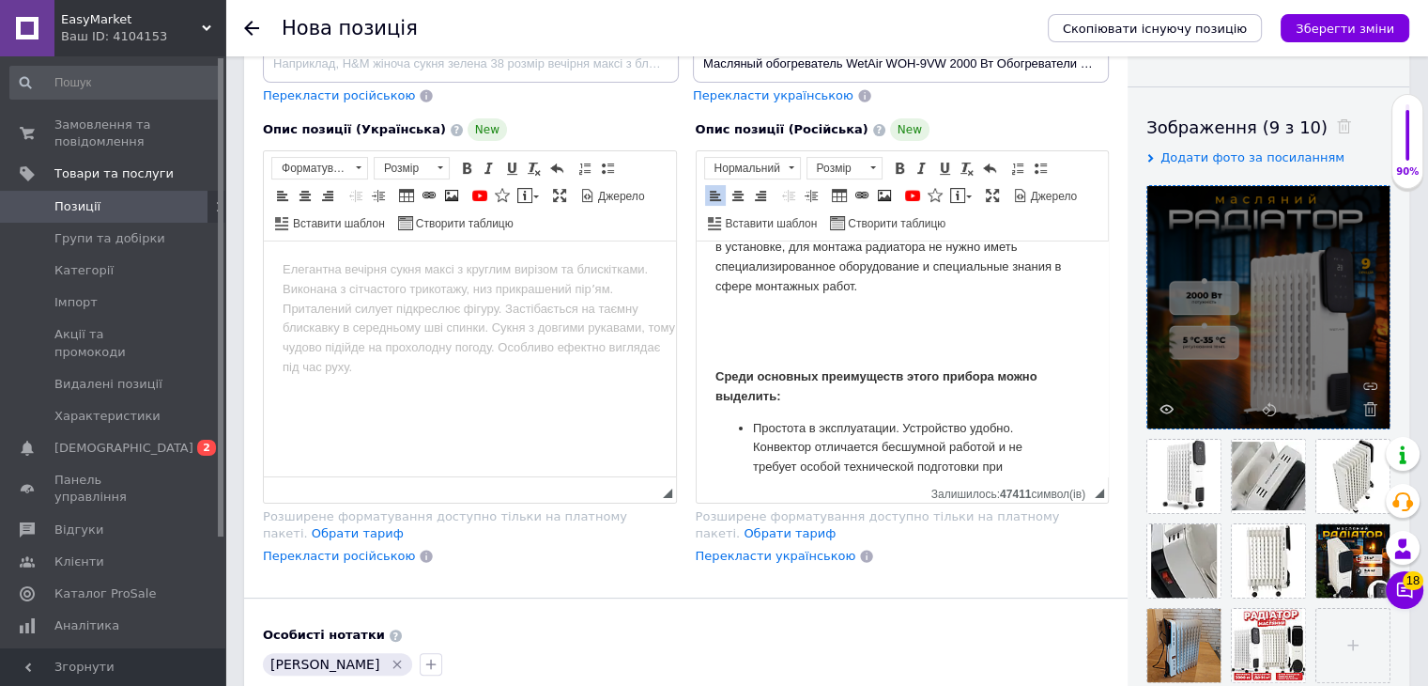
click at [830, 346] on p "С наступлением первых холодов использование масляных нагревателей способно созд…" at bounding box center [902, 111] width 375 height 488
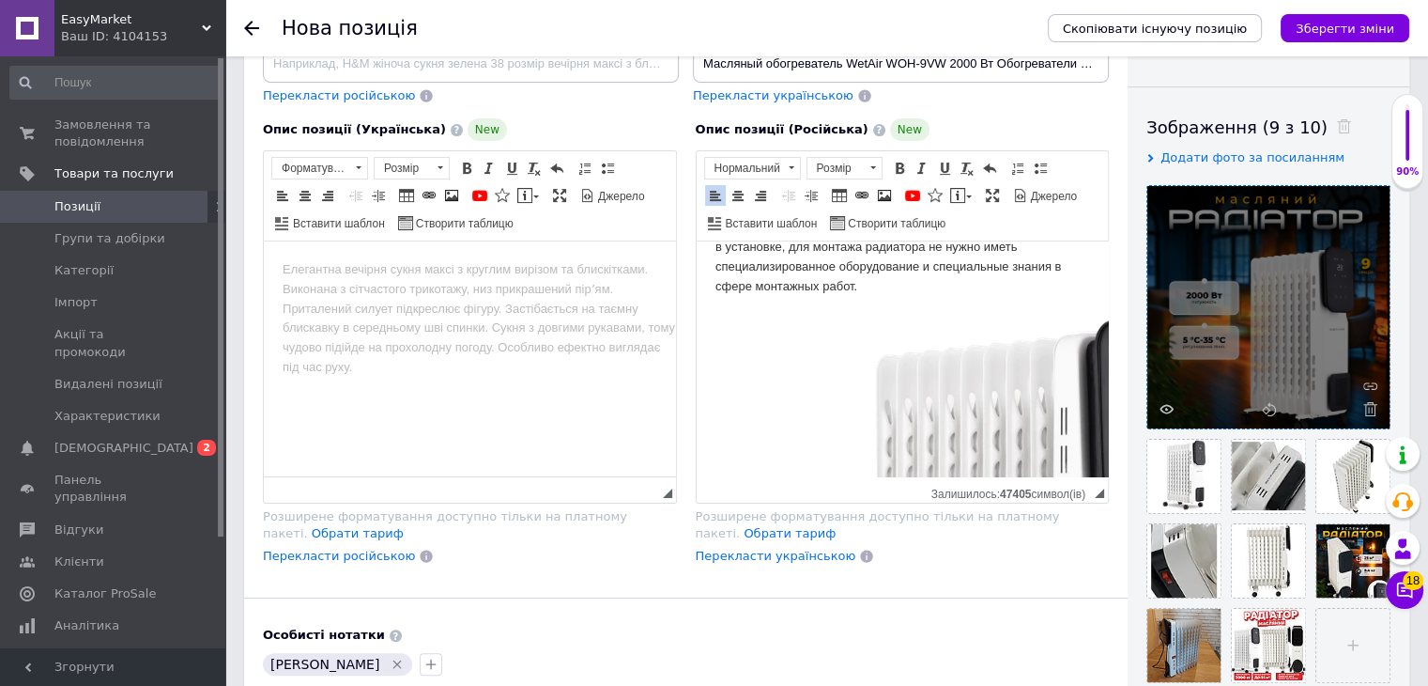
scroll to position [1002, 0]
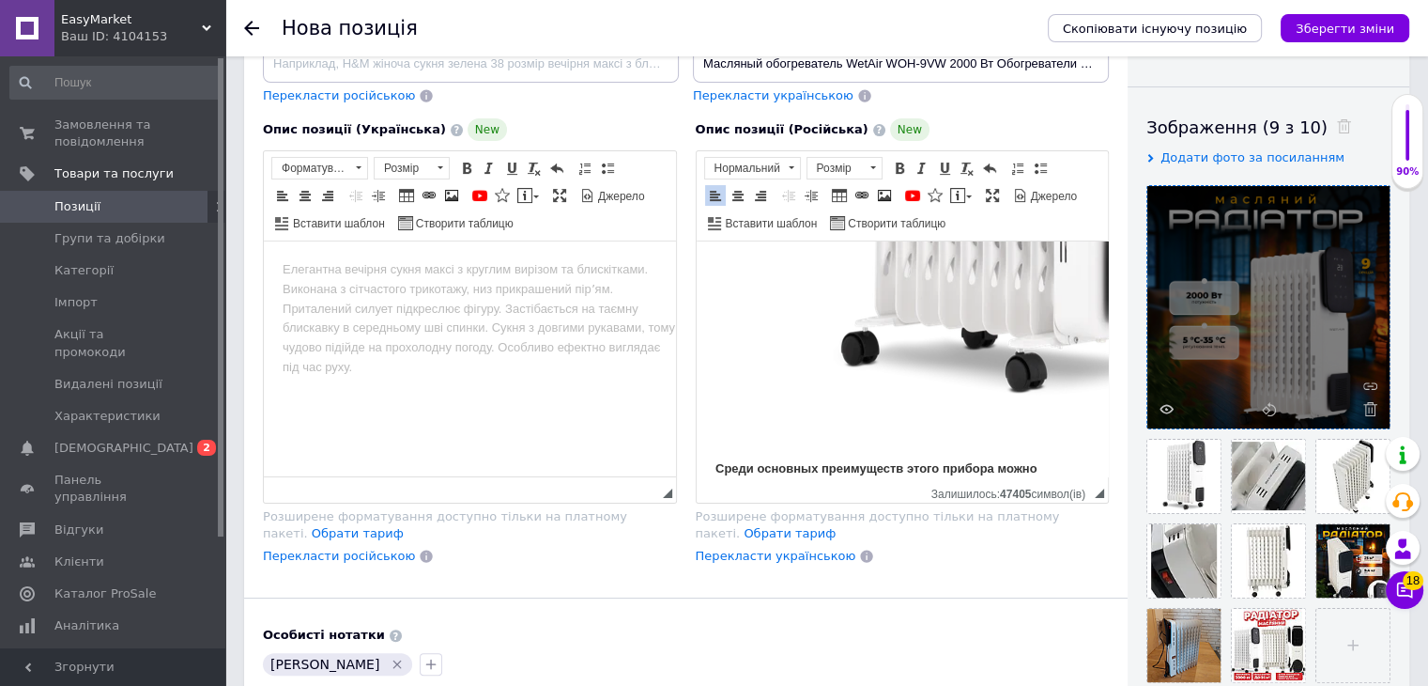
click at [697, 338] on html "Масляный обогреватель WetAir WOH-9VW 2000 Вт Обогреватели для дома масляные (9 …" at bounding box center [902, 167] width 412 height 1857
click at [740, 189] on span at bounding box center [738, 195] width 15 height 15
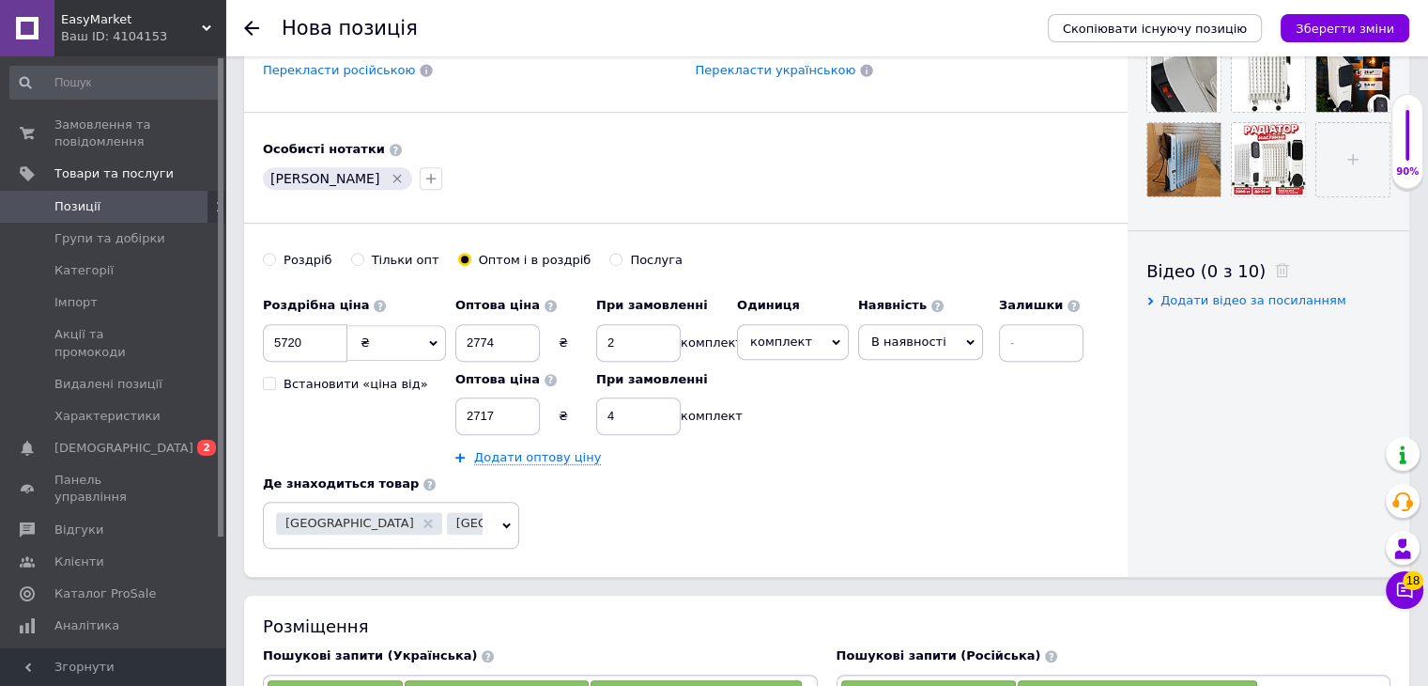
scroll to position [657, 0]
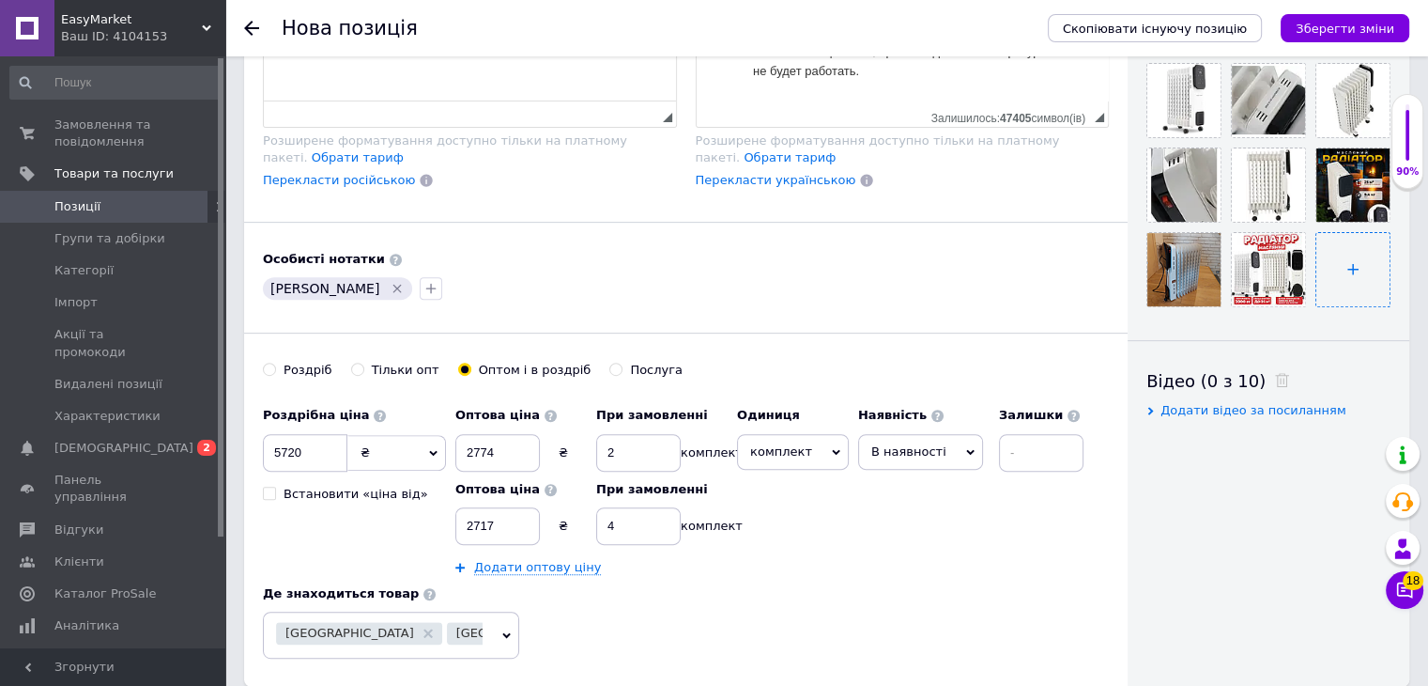
click at [1373, 288] on input "file" at bounding box center [1353, 269] width 73 height 73
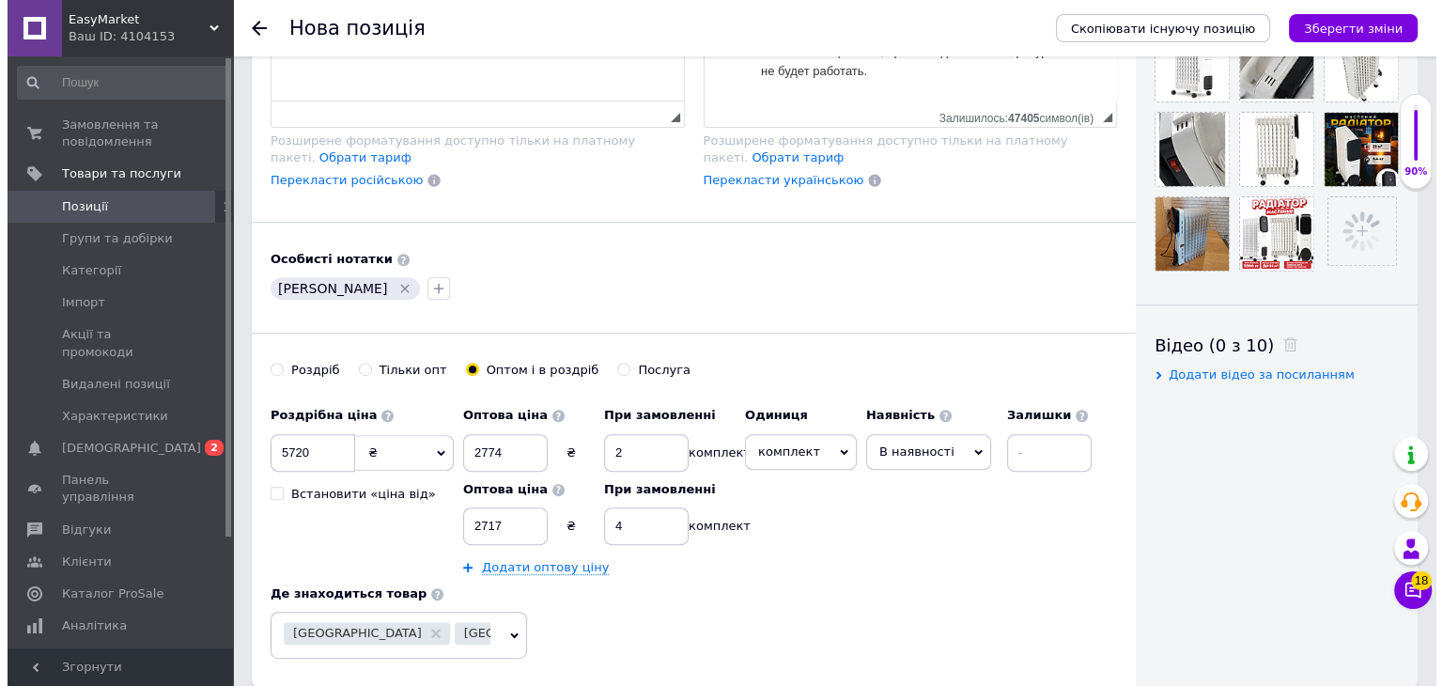
scroll to position [470, 0]
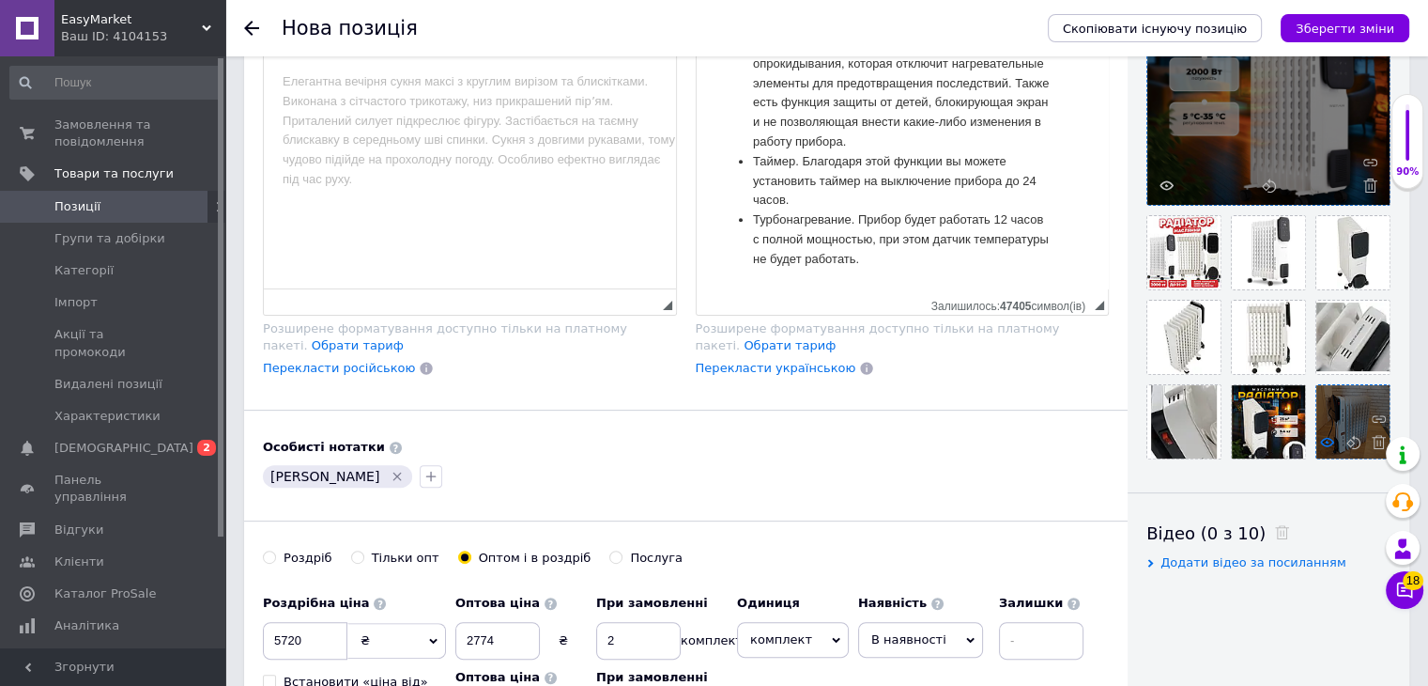
click at [1325, 440] on icon at bounding box center [1327, 442] width 14 height 14
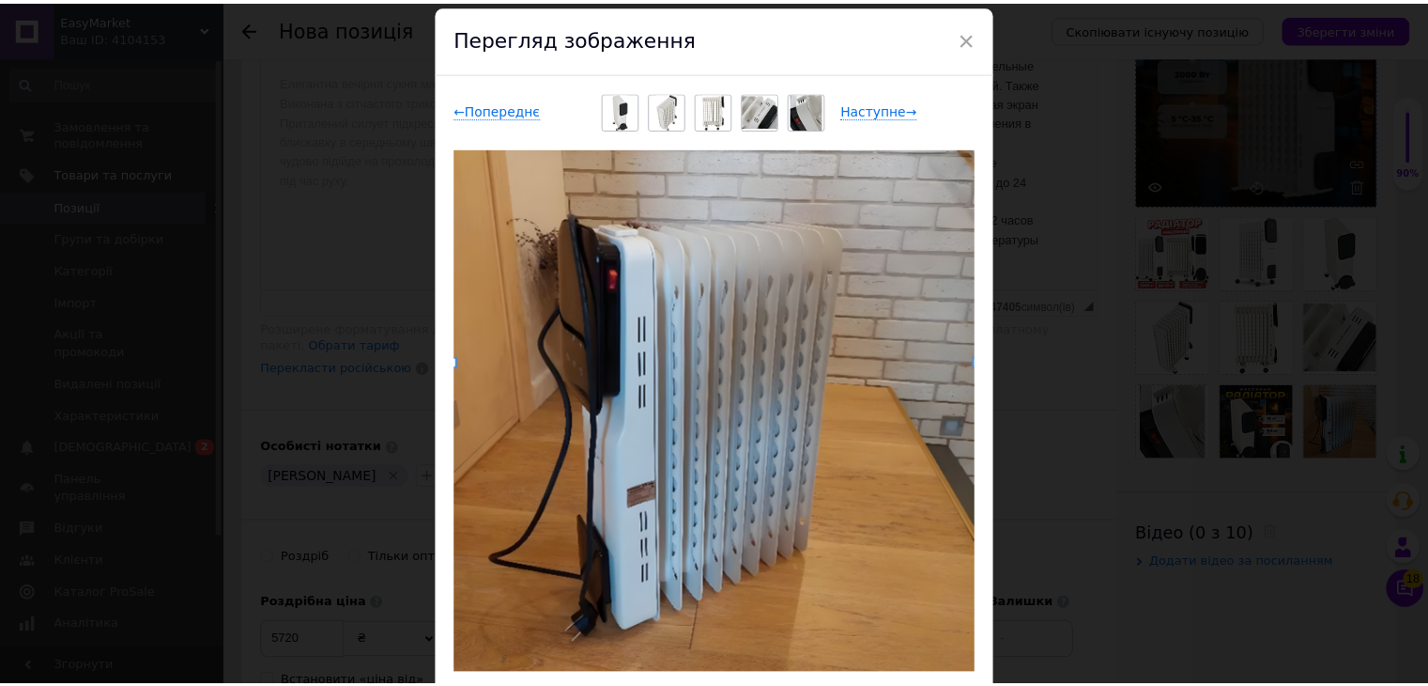
scroll to position [94, 0]
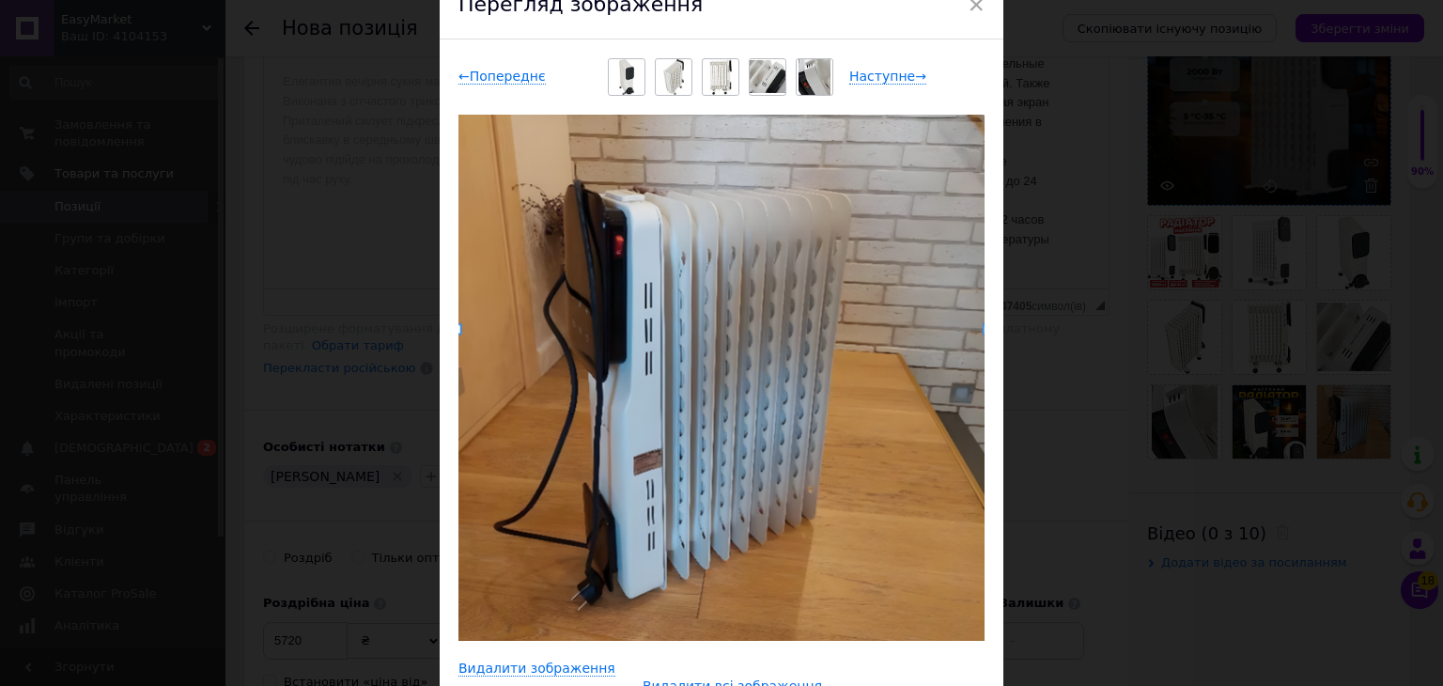
click at [1093, 431] on div "× Перегляд зображення ← Попереднє Наступне → Видалити зображення Видалити всі з…" at bounding box center [721, 343] width 1443 height 686
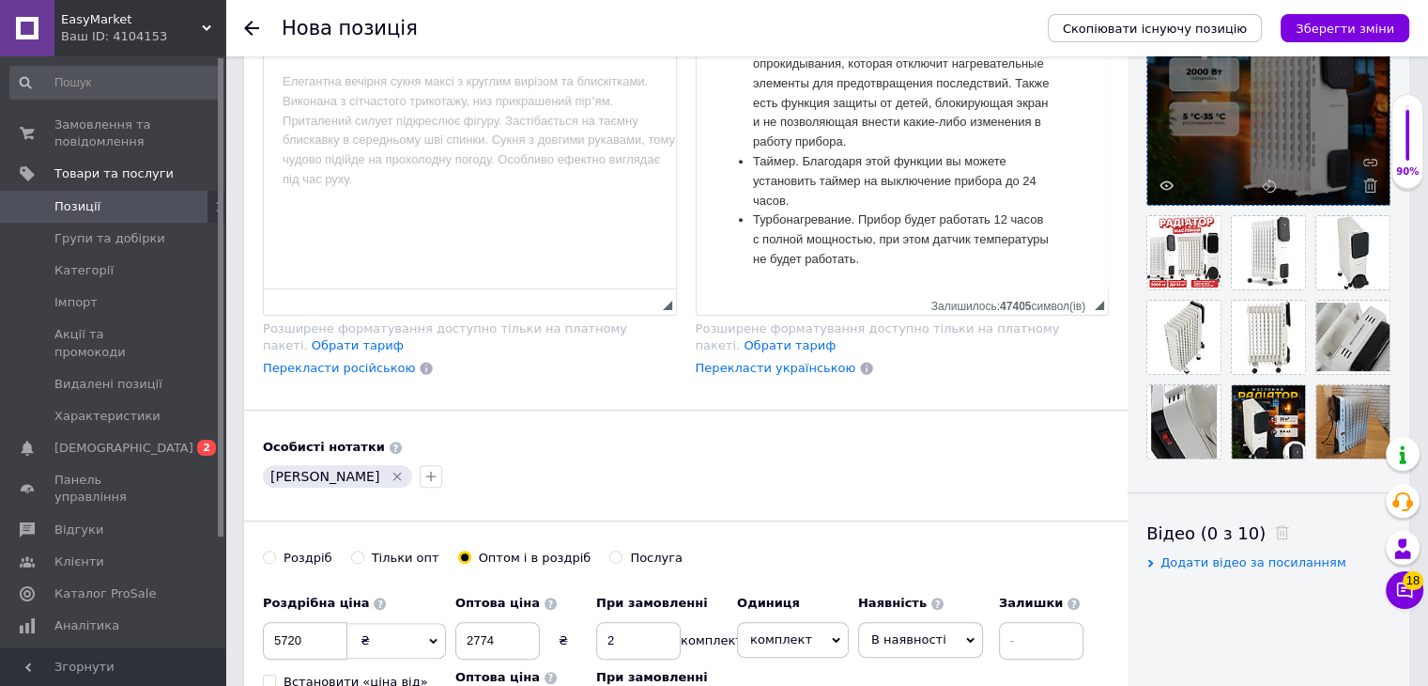
scroll to position [1634, 0]
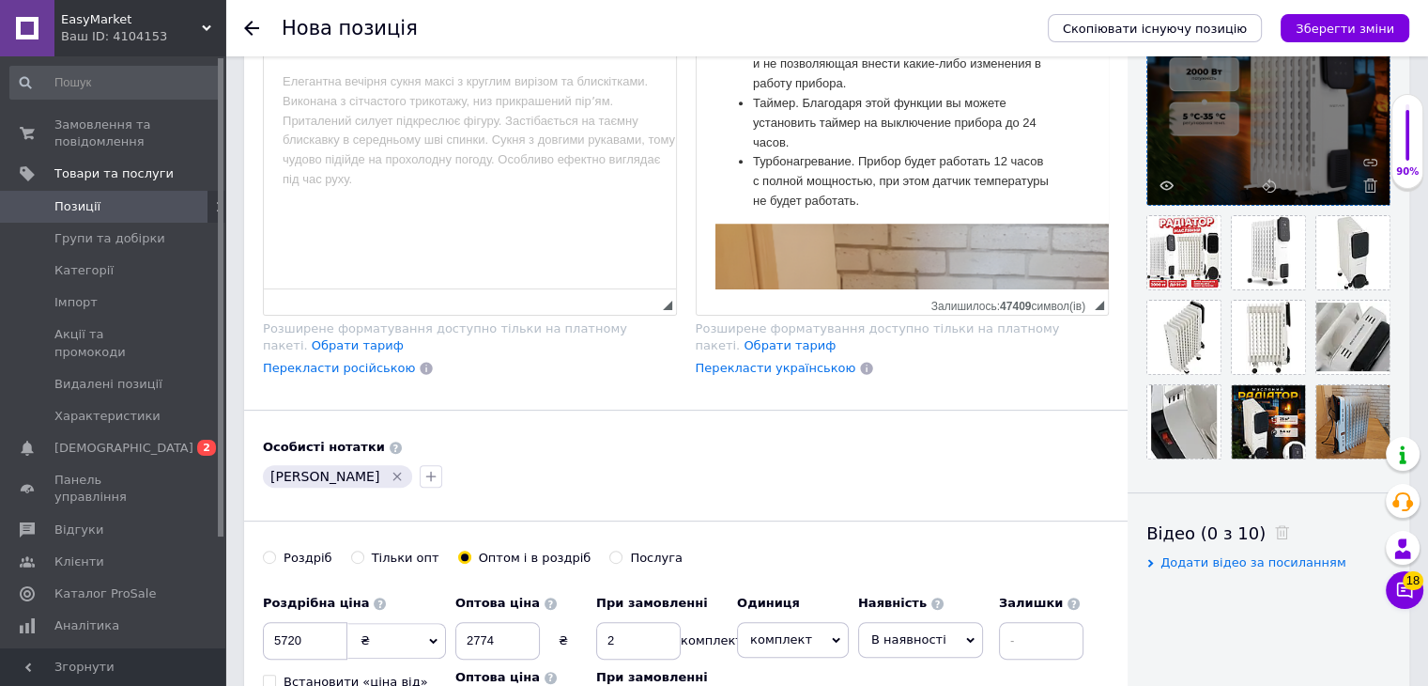
scroll to position [2218, 0]
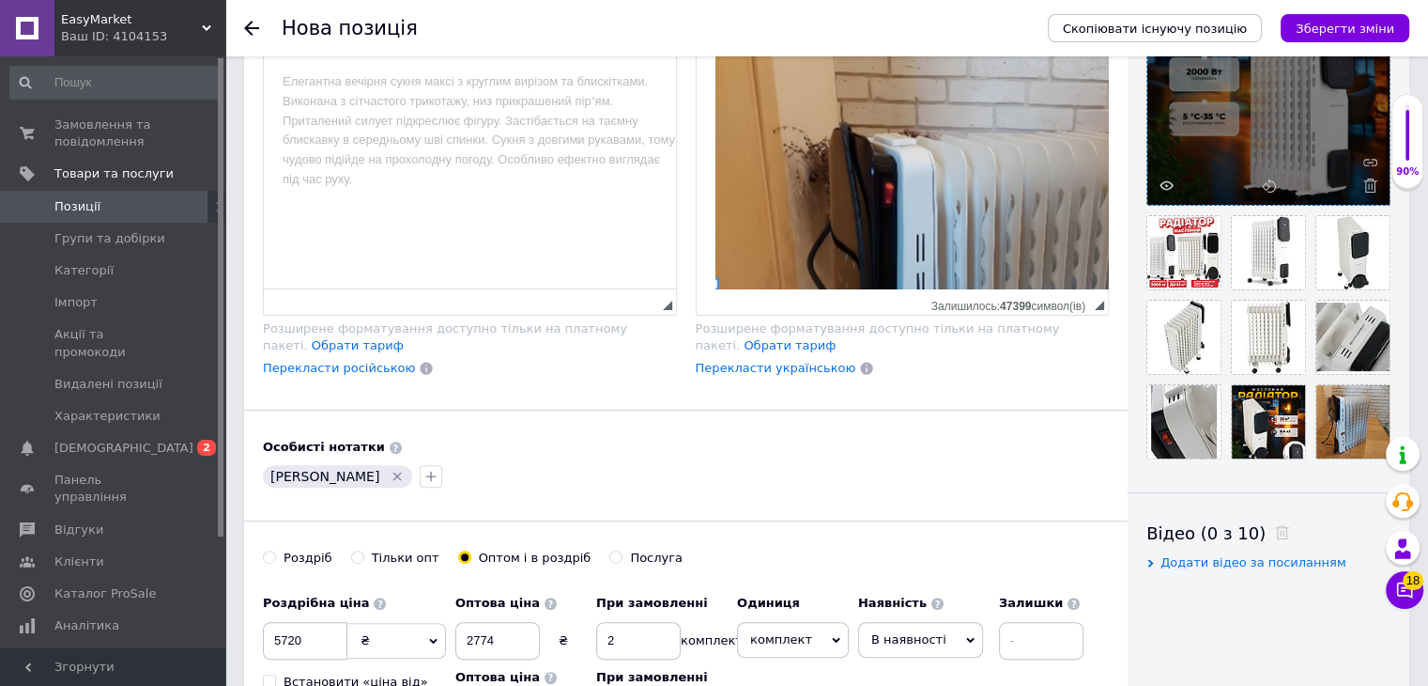
scroll to position [1900, 0]
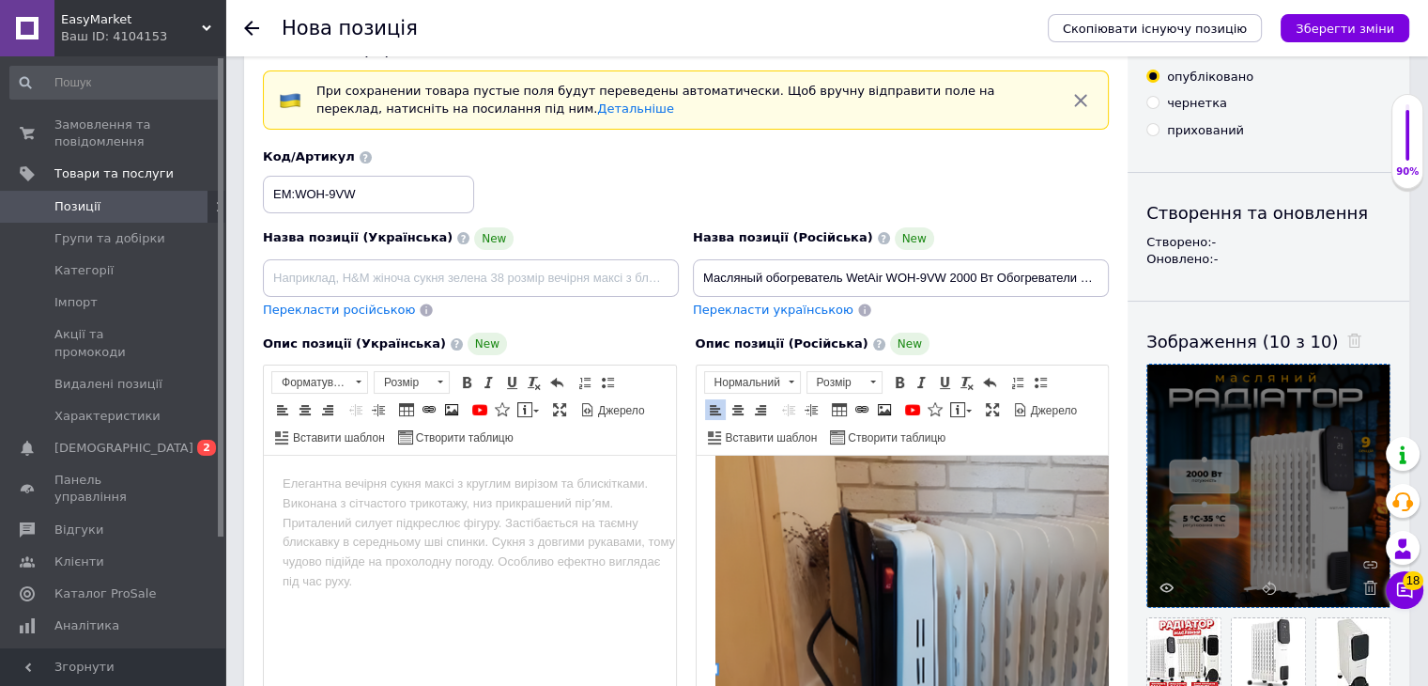
scroll to position [0, 0]
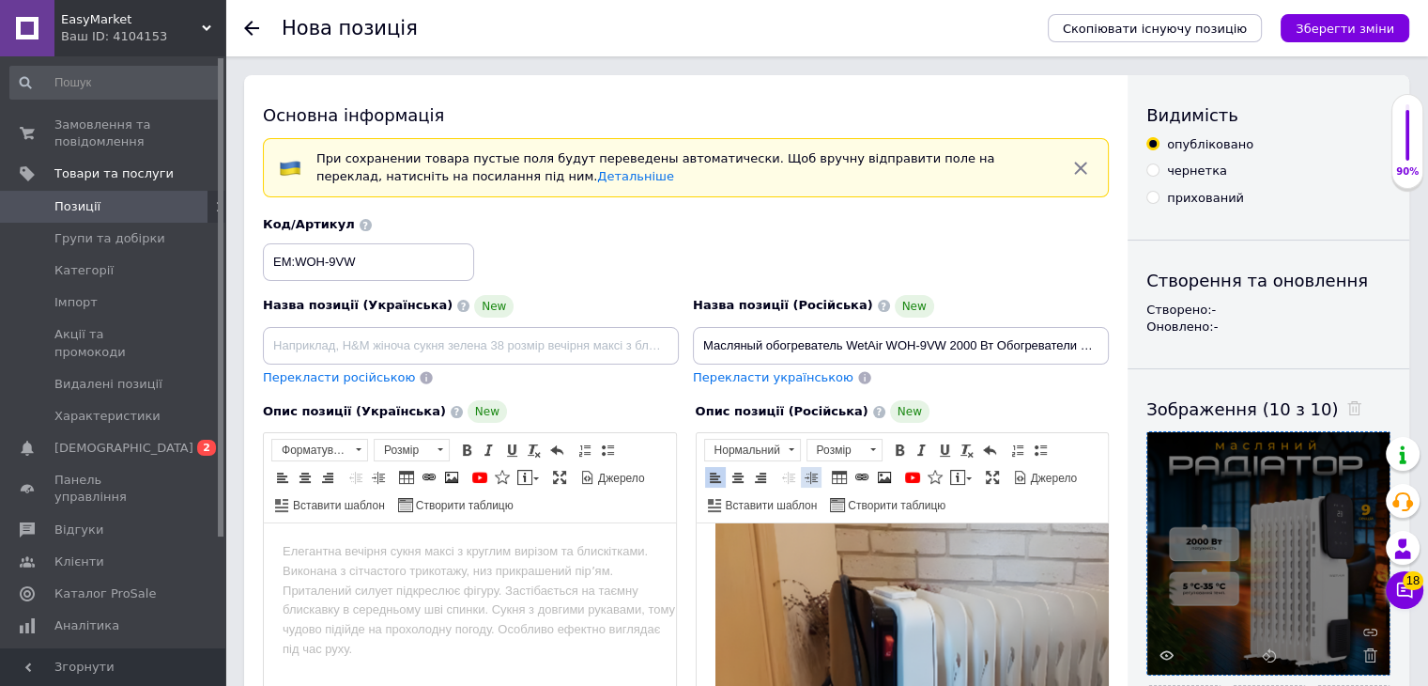
click at [744, 479] on link "По центру" at bounding box center [738, 477] width 21 height 21
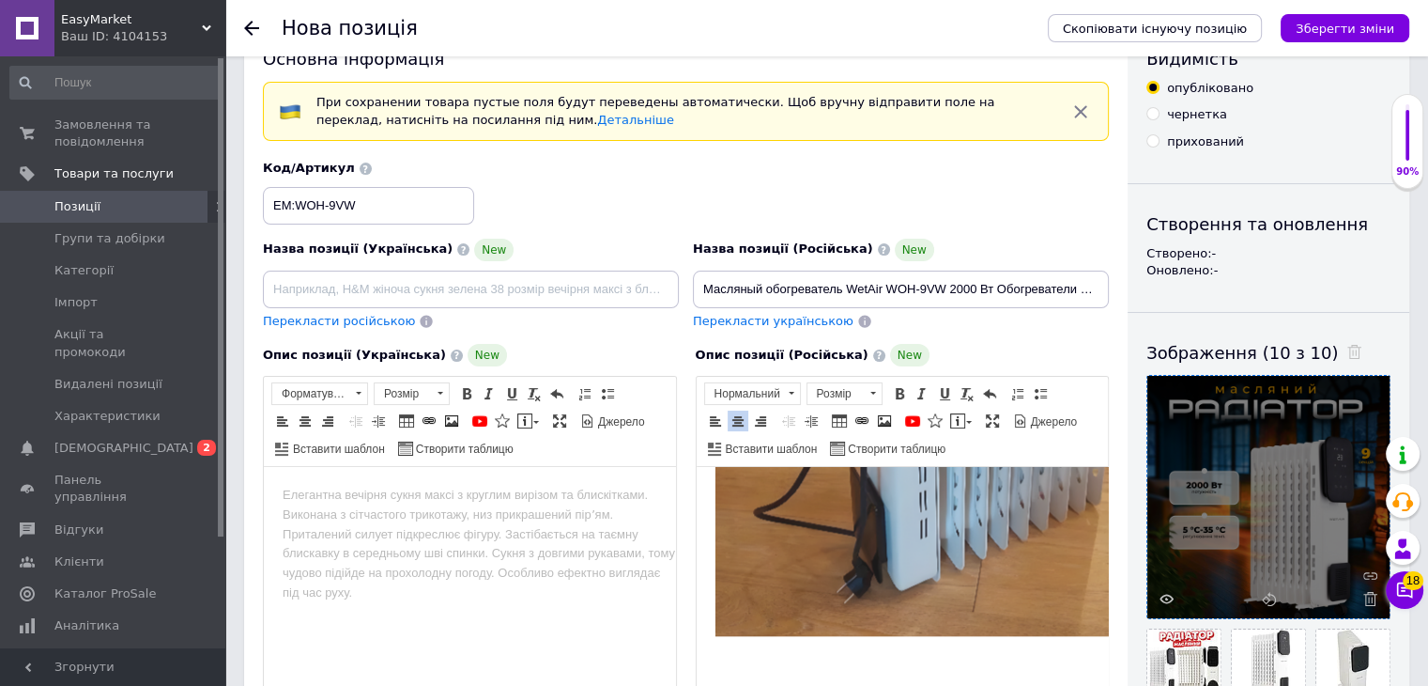
scroll to position [2294, 0]
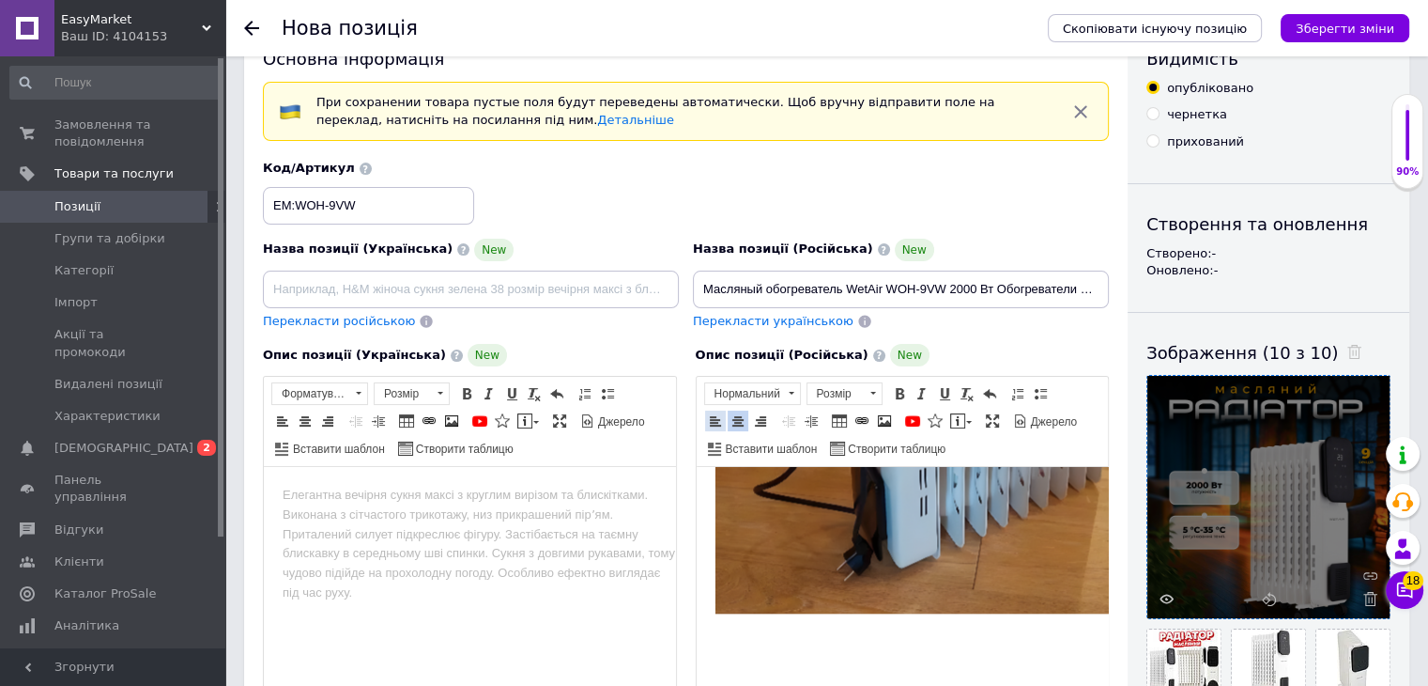
click at [712, 419] on span at bounding box center [715, 420] width 15 height 15
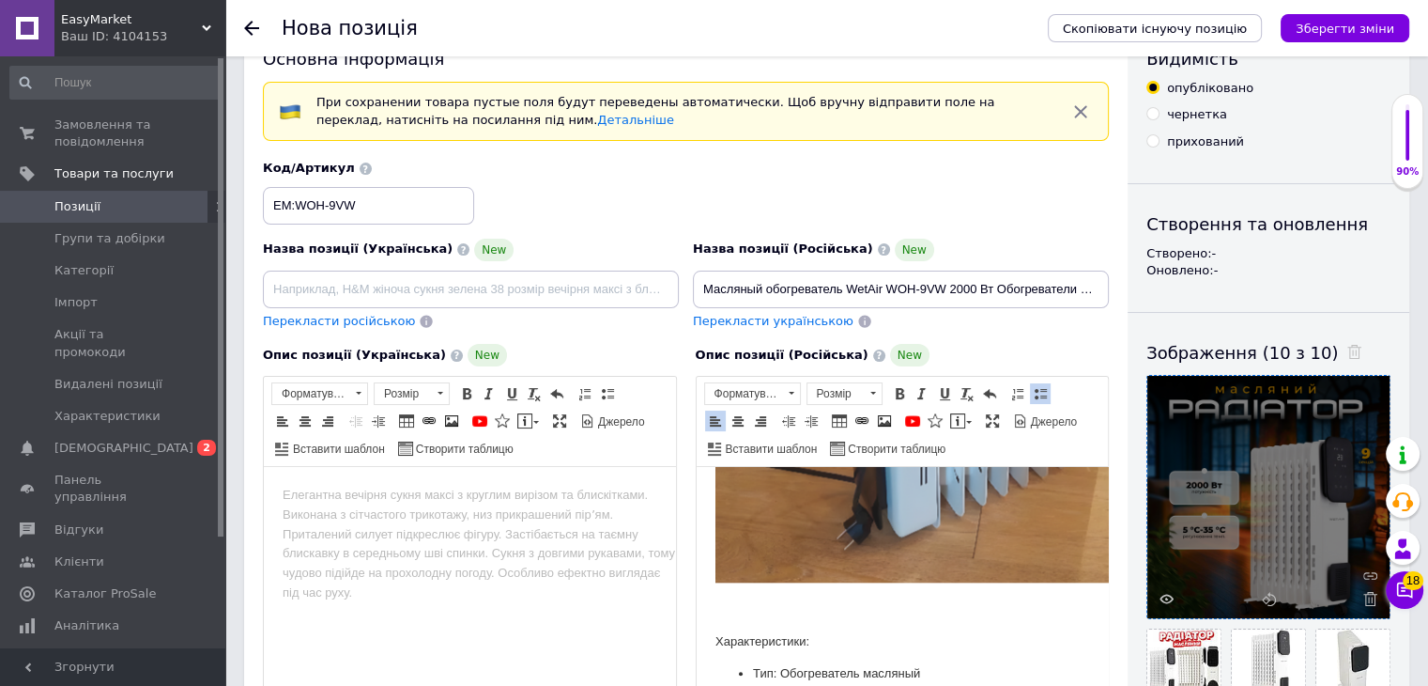
scroll to position [2618, 0]
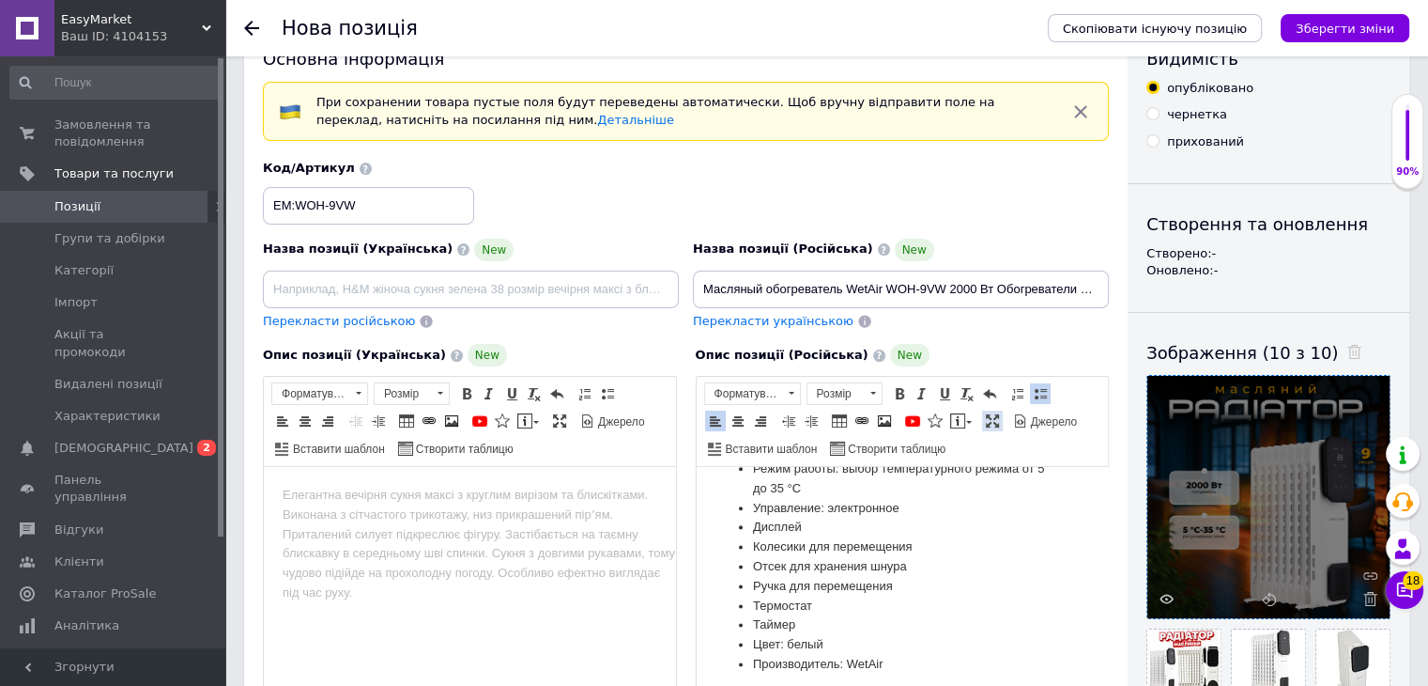
click at [985, 422] on span at bounding box center [992, 420] width 15 height 15
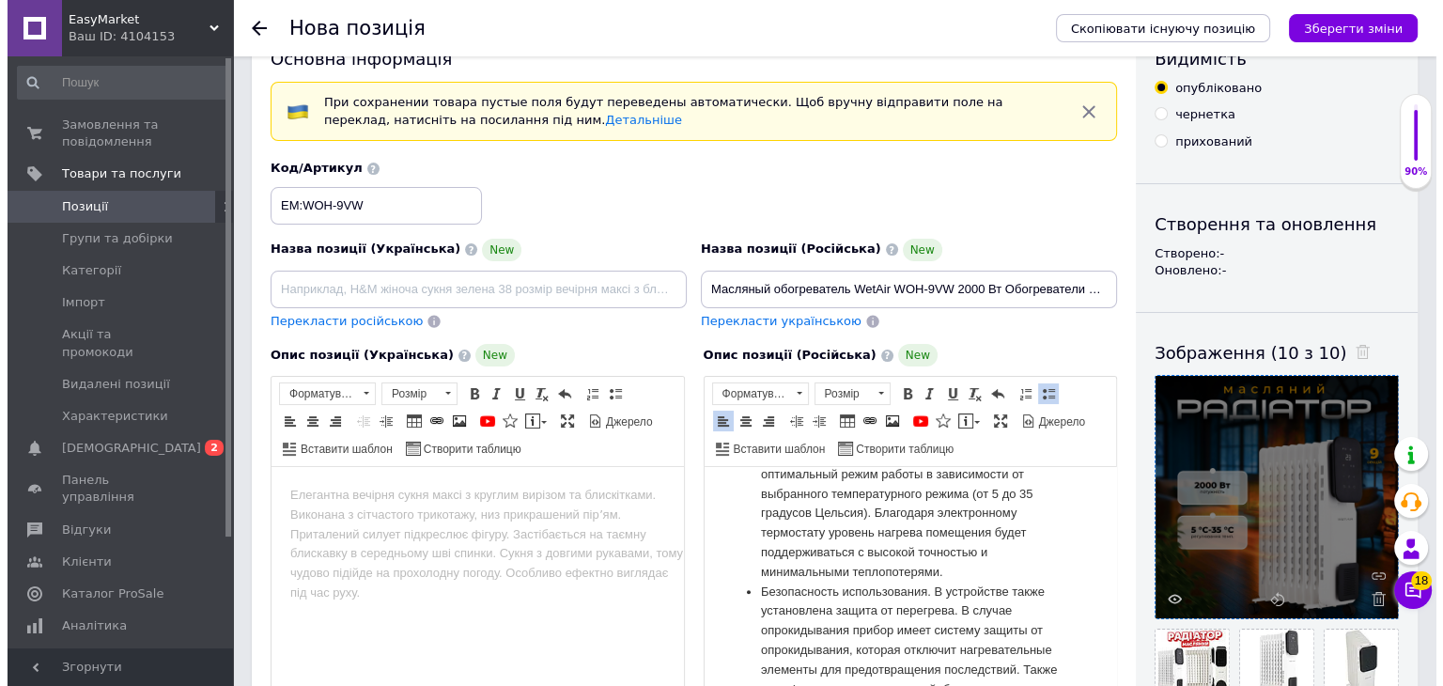
scroll to position [0, 0]
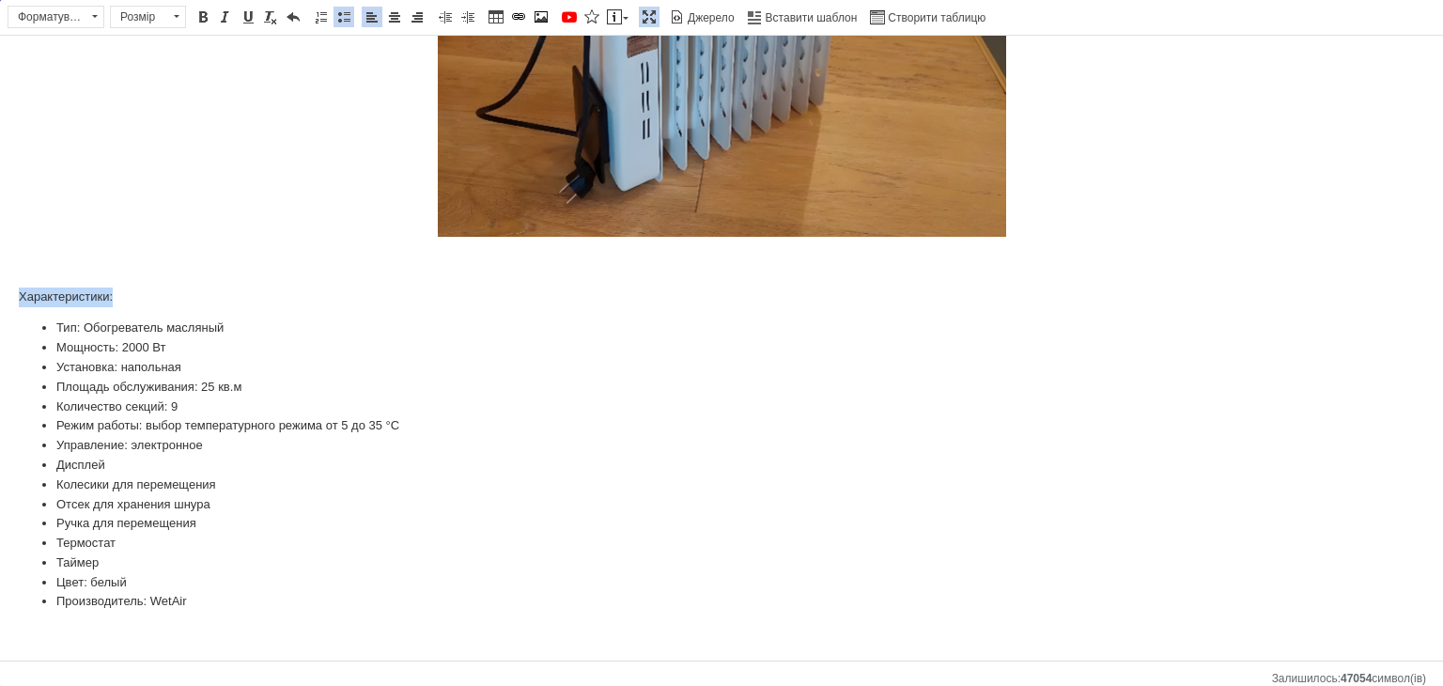
drag, startPoint x: 170, startPoint y: 288, endPoint x: 0, endPoint y: 281, distance: 170.2
drag, startPoint x: 196, startPoint y: 16, endPoint x: 178, endPoint y: 16, distance: 17.8
click at [195, 16] on span at bounding box center [202, 16] width 15 height 15
click at [174, 16] on span at bounding box center [177, 16] width 6 height 3
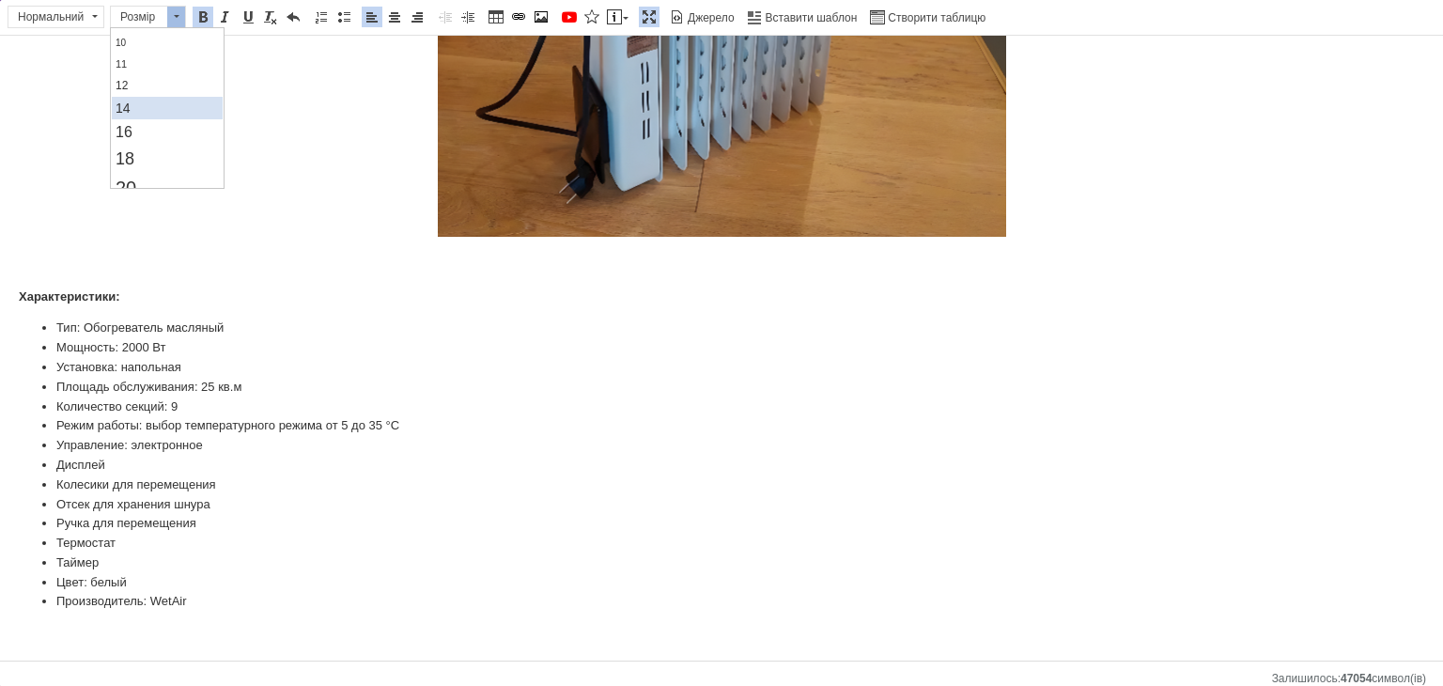
scroll to position [94, 0]
click at [143, 116] on link "16" at bounding box center [166, 128] width 111 height 24
drag, startPoint x: 173, startPoint y: 347, endPoint x: 116, endPoint y: 340, distance: 56.7
click at [116, 340] on li "Мощность: 2000 Вт" at bounding box center [721, 349] width 1330 height 20
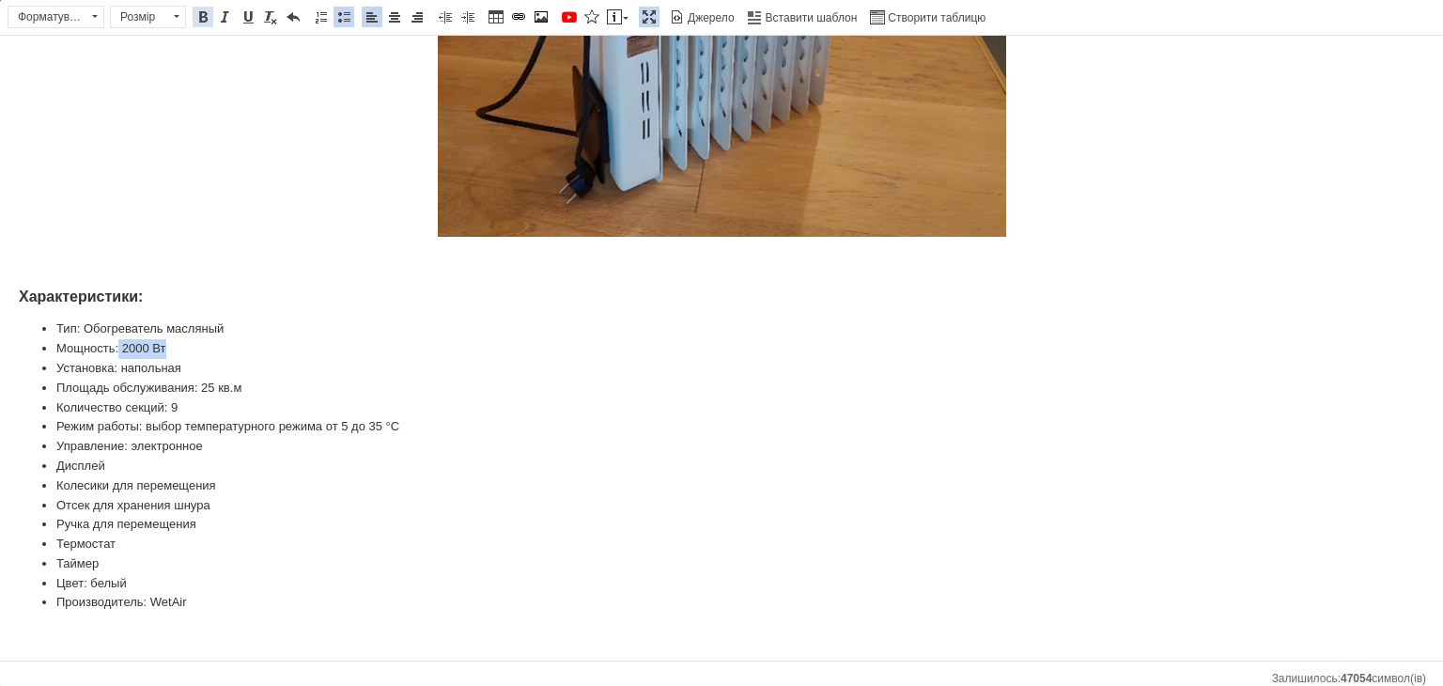
click at [204, 12] on span at bounding box center [202, 16] width 15 height 15
click at [172, 405] on li "Количество секций: 9" at bounding box center [721, 408] width 1330 height 20
click at [200, 17] on span at bounding box center [202, 16] width 15 height 15
drag, startPoint x: 226, startPoint y: 384, endPoint x: 198, endPoint y: 379, distance: 28.6
click at [198, 379] on li "Площадь обслуживания: 25 кв.м" at bounding box center [721, 388] width 1330 height 20
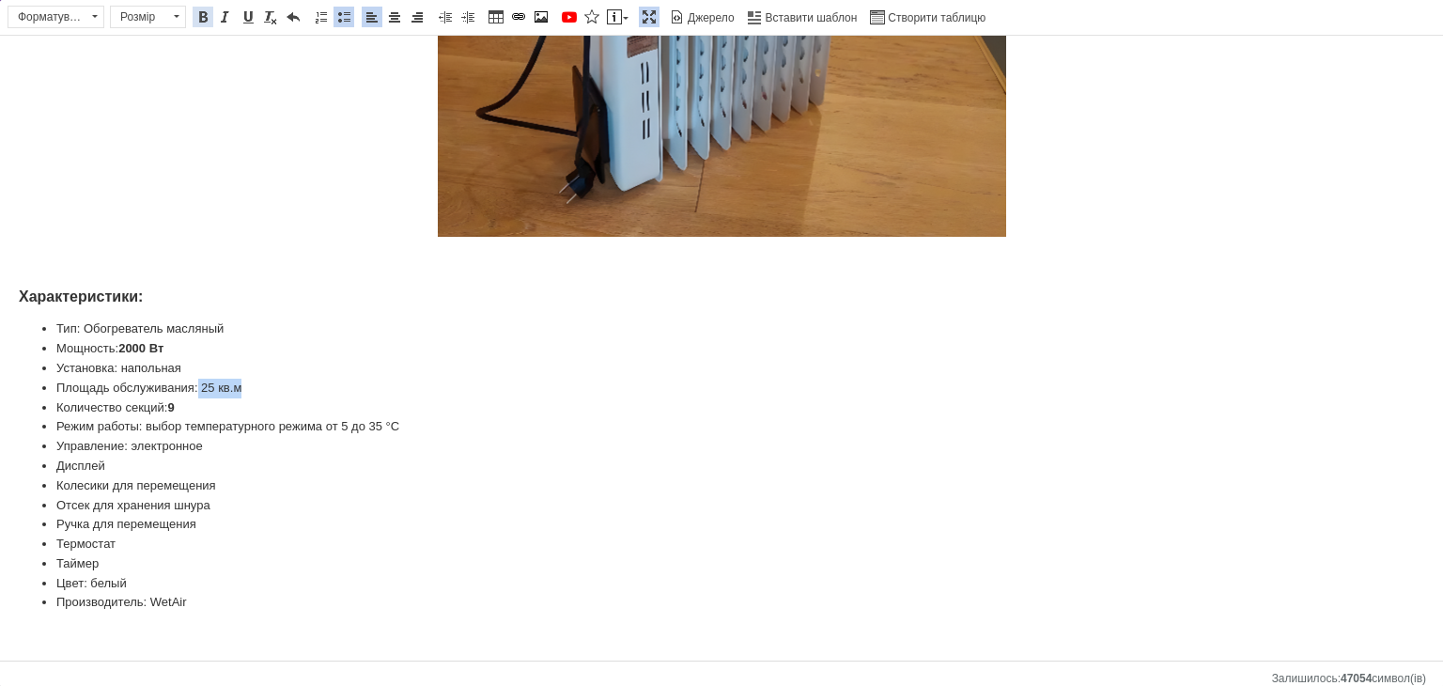
click at [199, 20] on span at bounding box center [202, 16] width 15 height 15
drag, startPoint x: 408, startPoint y: 421, endPoint x: 325, endPoint y: 424, distance: 82.7
click at [325, 424] on li "Режим работы: выбор температурного режима от 5 до 35 °C" at bounding box center [721, 427] width 1330 height 20
click at [202, 23] on link "Жирний Сполучення клавіш Ctrl+B" at bounding box center [203, 17] width 21 height 21
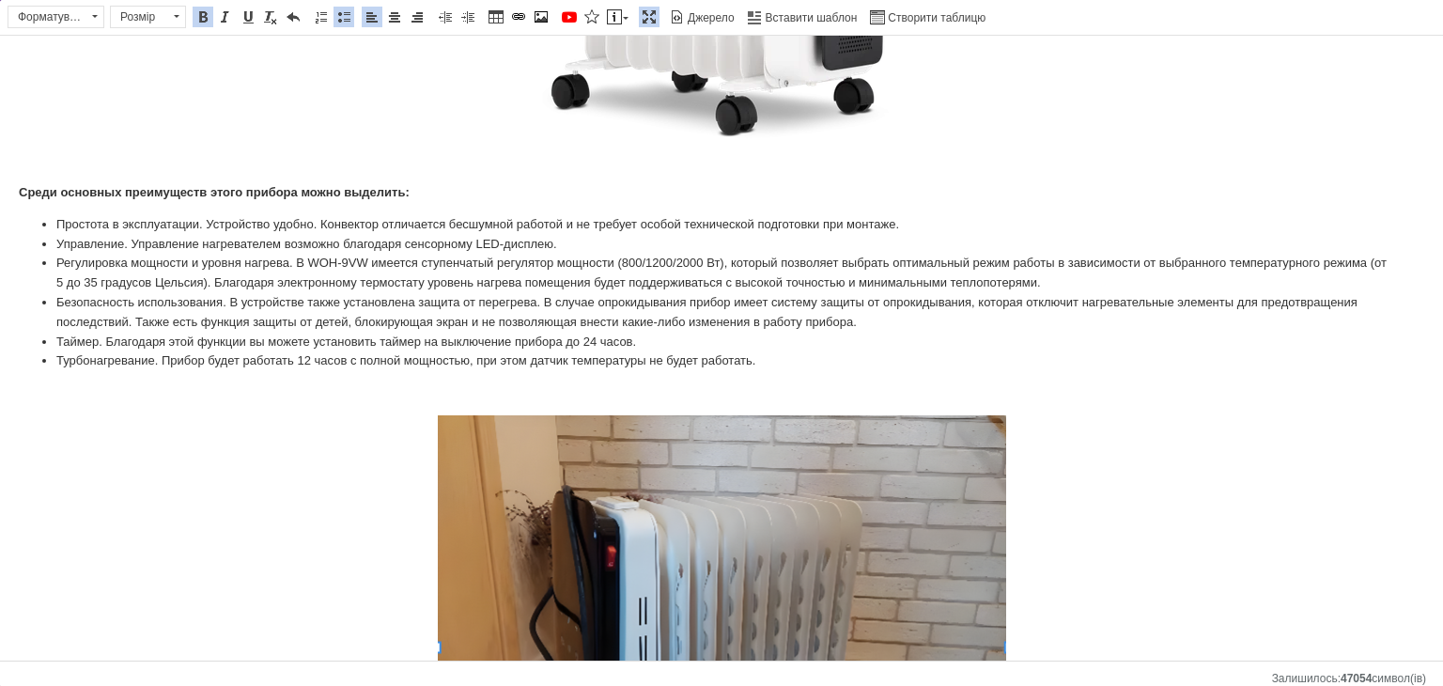
scroll to position [678, 0]
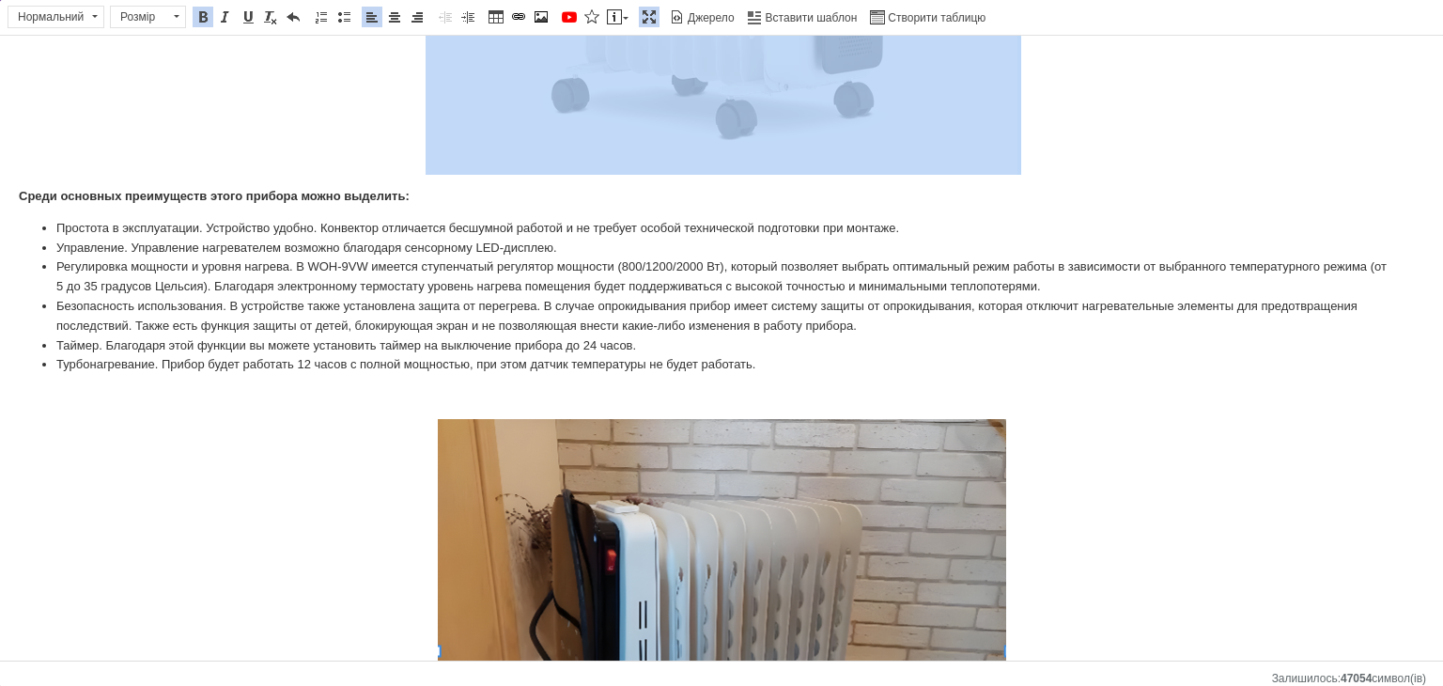
drag, startPoint x: 0, startPoint y: 184, endPoint x: 458, endPoint y: 156, distance: 459.2
click at [472, 170] on html "Масляный обогреватель WetAir WOH-9VW 2000 Вт Обогреватели для дома масляные (9 …" at bounding box center [721, 386] width 1443 height 2057
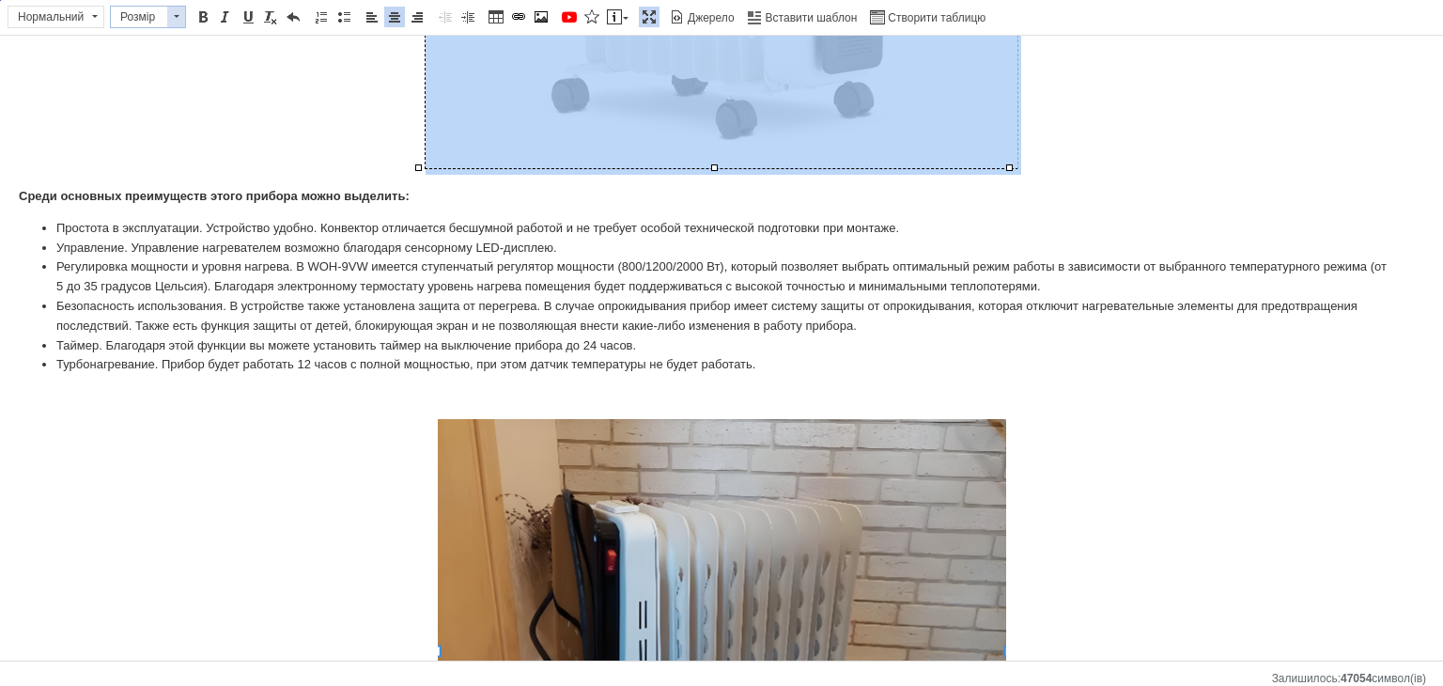
click at [171, 15] on span at bounding box center [176, 17] width 18 height 21
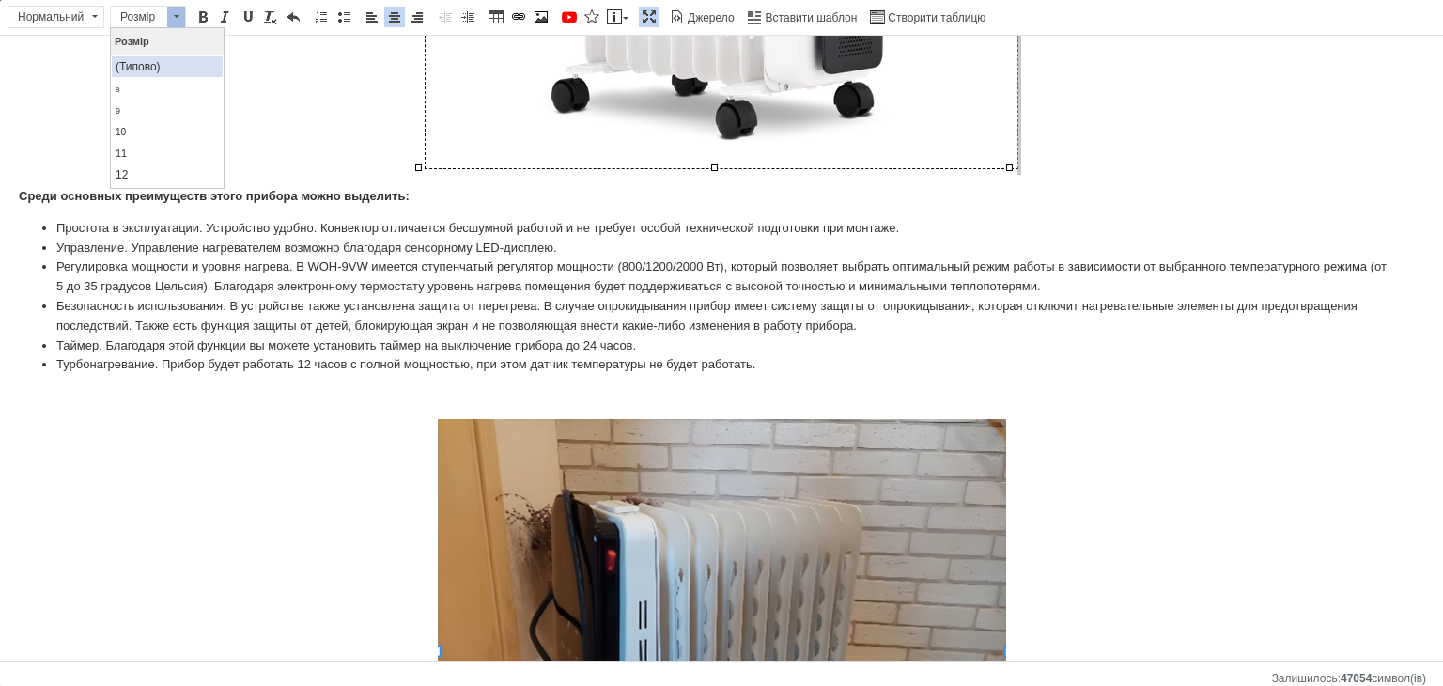
scroll to position [94, 0]
drag, startPoint x: 132, startPoint y: 122, endPoint x: 248, endPoint y: 123, distance: 115.5
click at [132, 122] on link "16" at bounding box center [166, 128] width 111 height 24
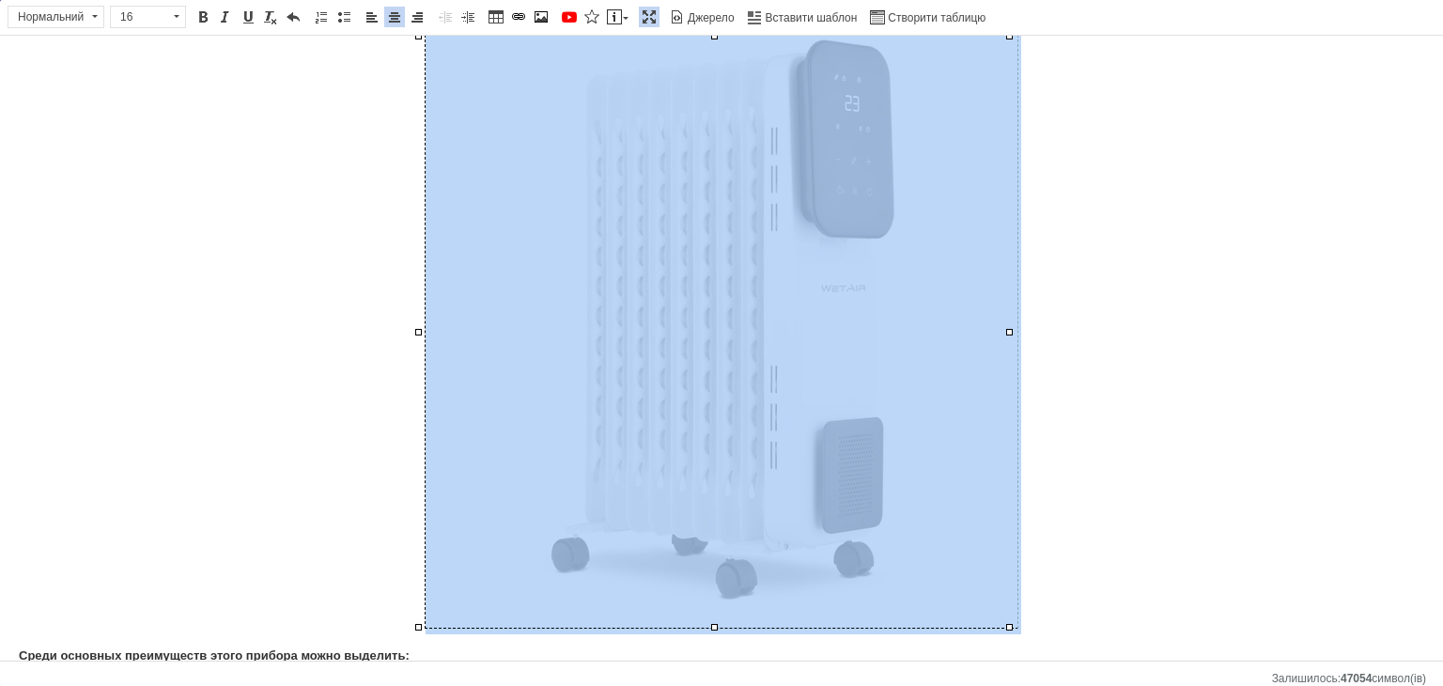
scroll to position [0, 0]
click at [199, 304] on p "С наступлением первых холодов использование масляных нагревателей способно созд…" at bounding box center [721, 267] width 1405 height 734
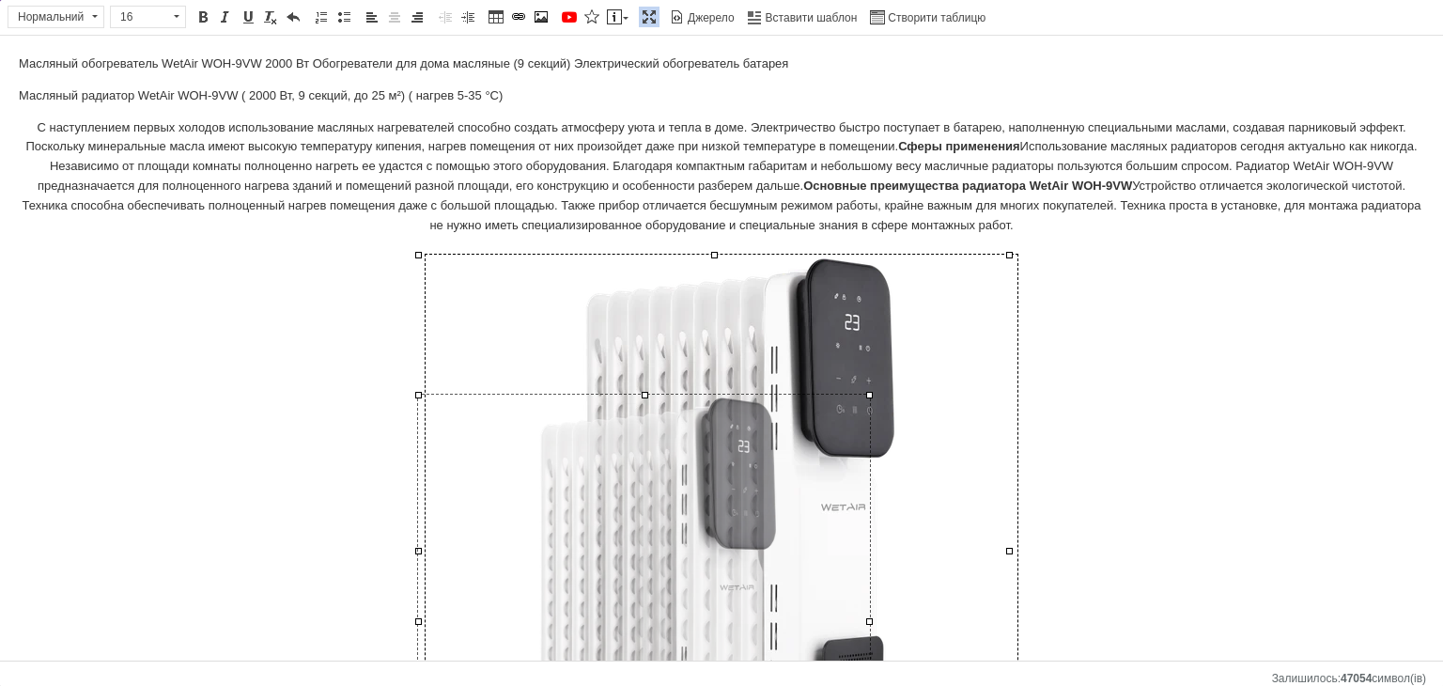
drag, startPoint x: 1011, startPoint y: 255, endPoint x: 871, endPoint y: 430, distance: 223.8
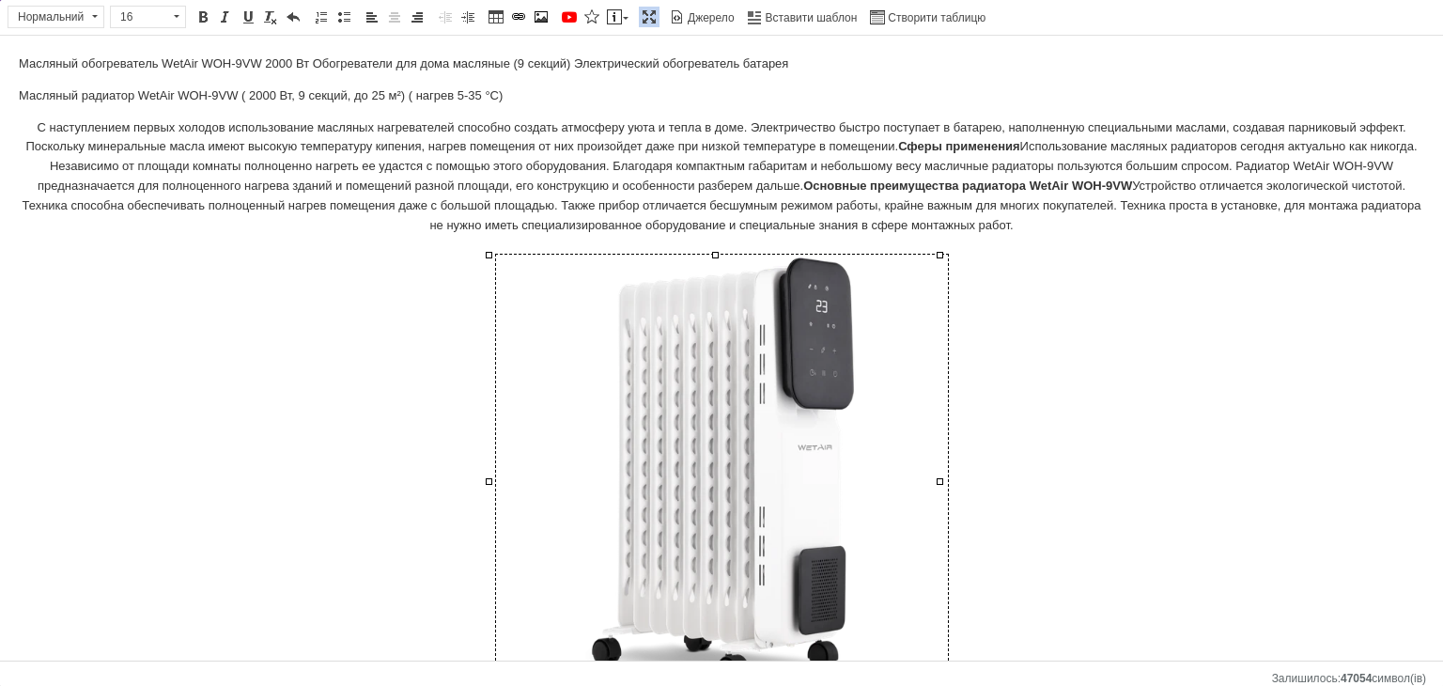
click at [1311, 350] on p "С наступлением первых холодов использование масляных нагревателей способно созд…" at bounding box center [721, 415] width 1405 height 594
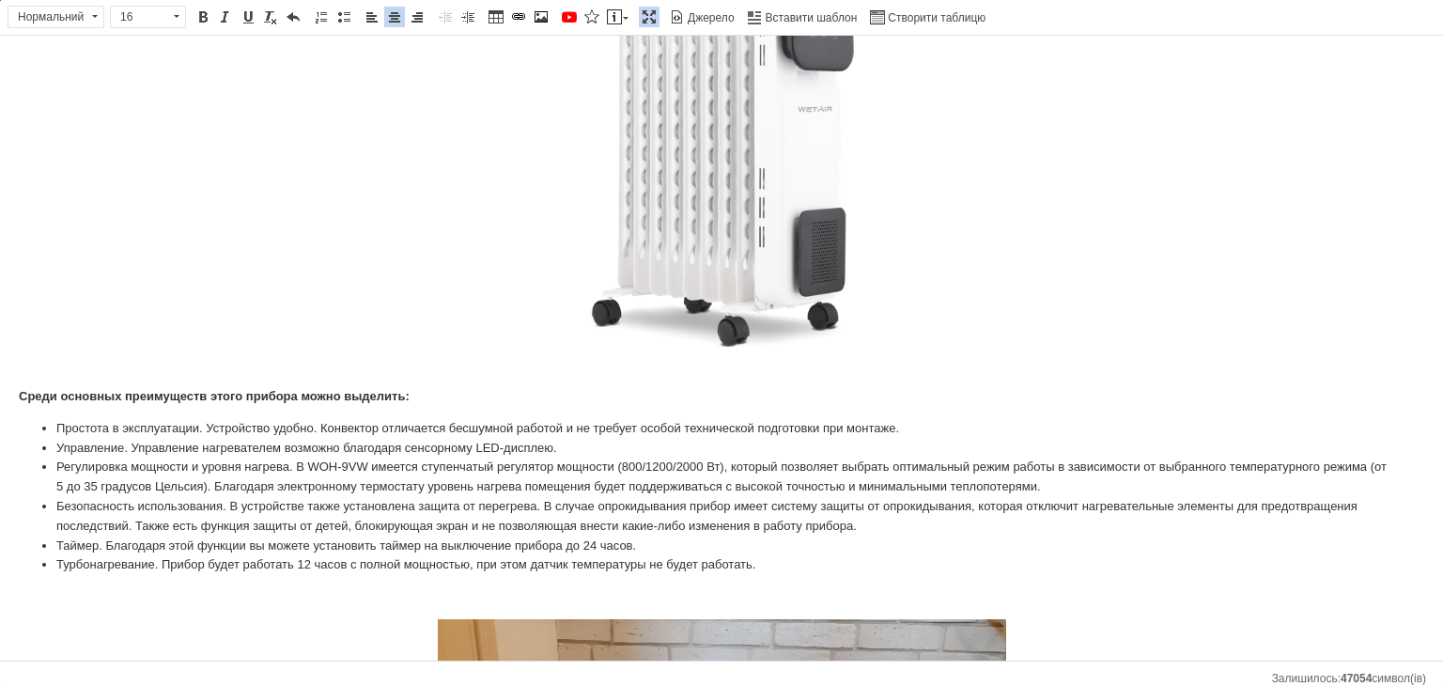
scroll to position [470, 0]
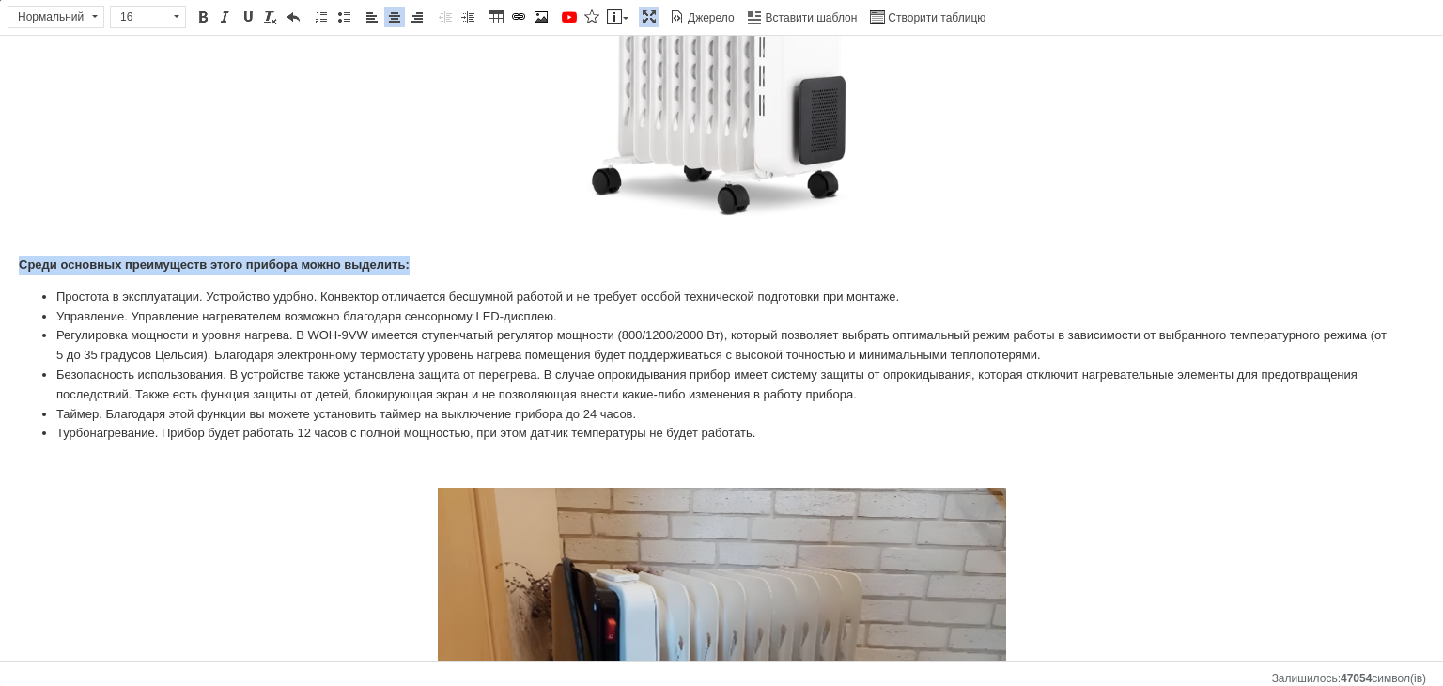
drag, startPoint x: 415, startPoint y: 269, endPoint x: 0, endPoint y: 263, distance: 415.2
click at [0, 263] on html "Масляный обогреватель WetAir WOH-9VW 2000 Вт Обогреватели для дома масляные (9 …" at bounding box center [721, 524] width 1443 height 1917
click at [180, 22] on span at bounding box center [176, 17] width 18 height 21
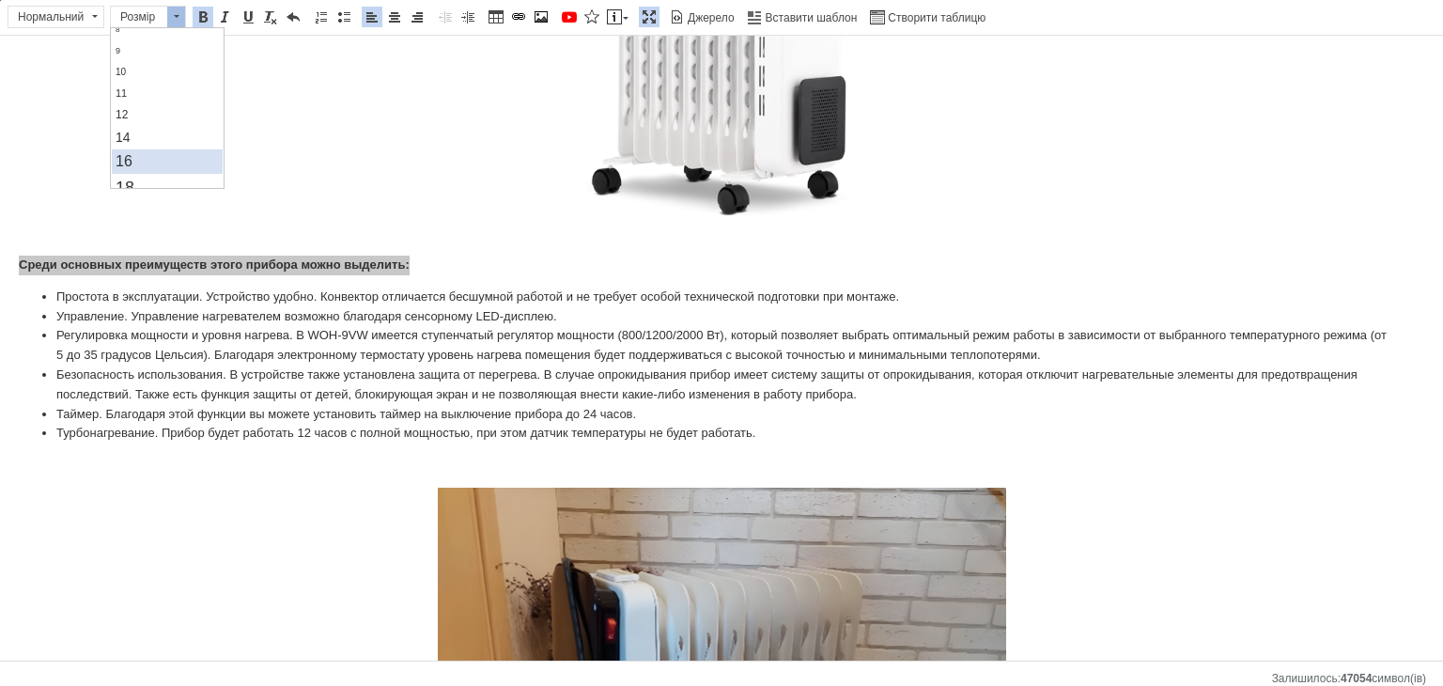
scroll to position [94, 0]
drag, startPoint x: 132, startPoint y: 134, endPoint x: 166, endPoint y: 233, distance: 104.2
click at [132, 134] on link "16" at bounding box center [166, 128] width 111 height 24
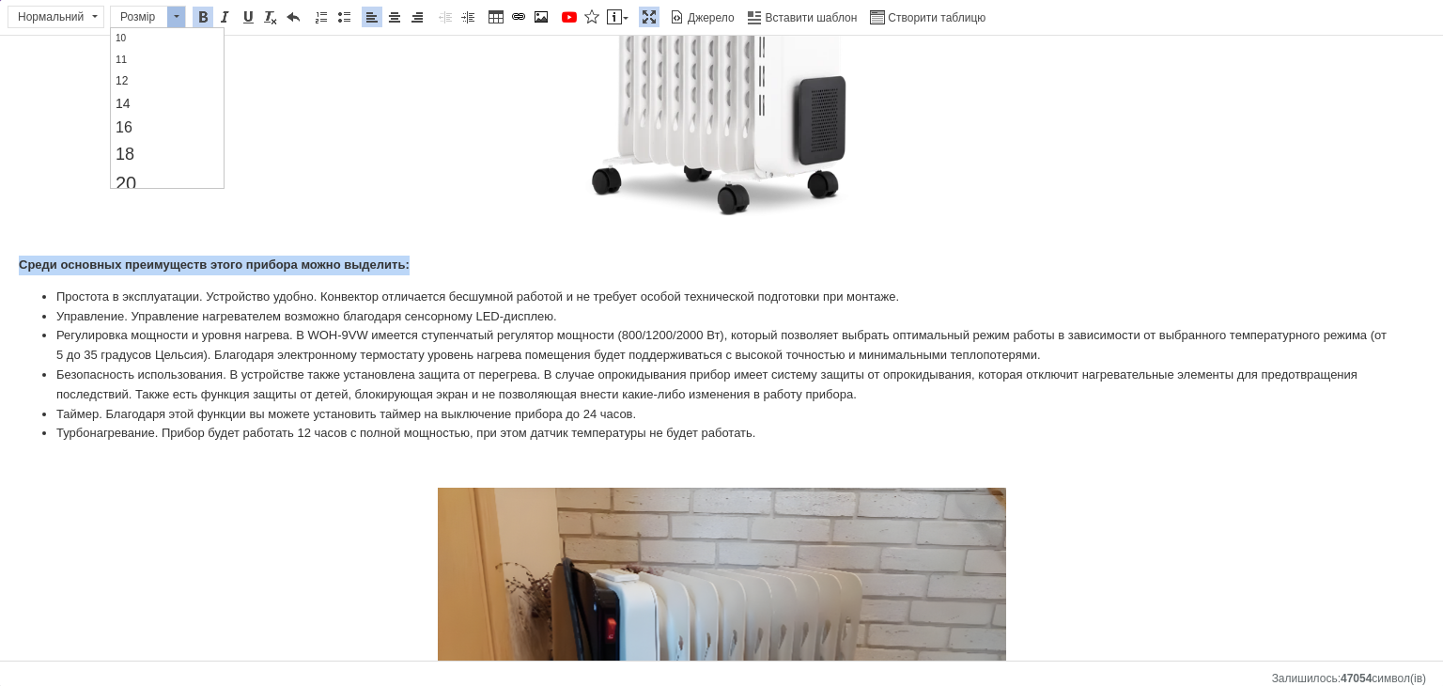
scroll to position [0, 0]
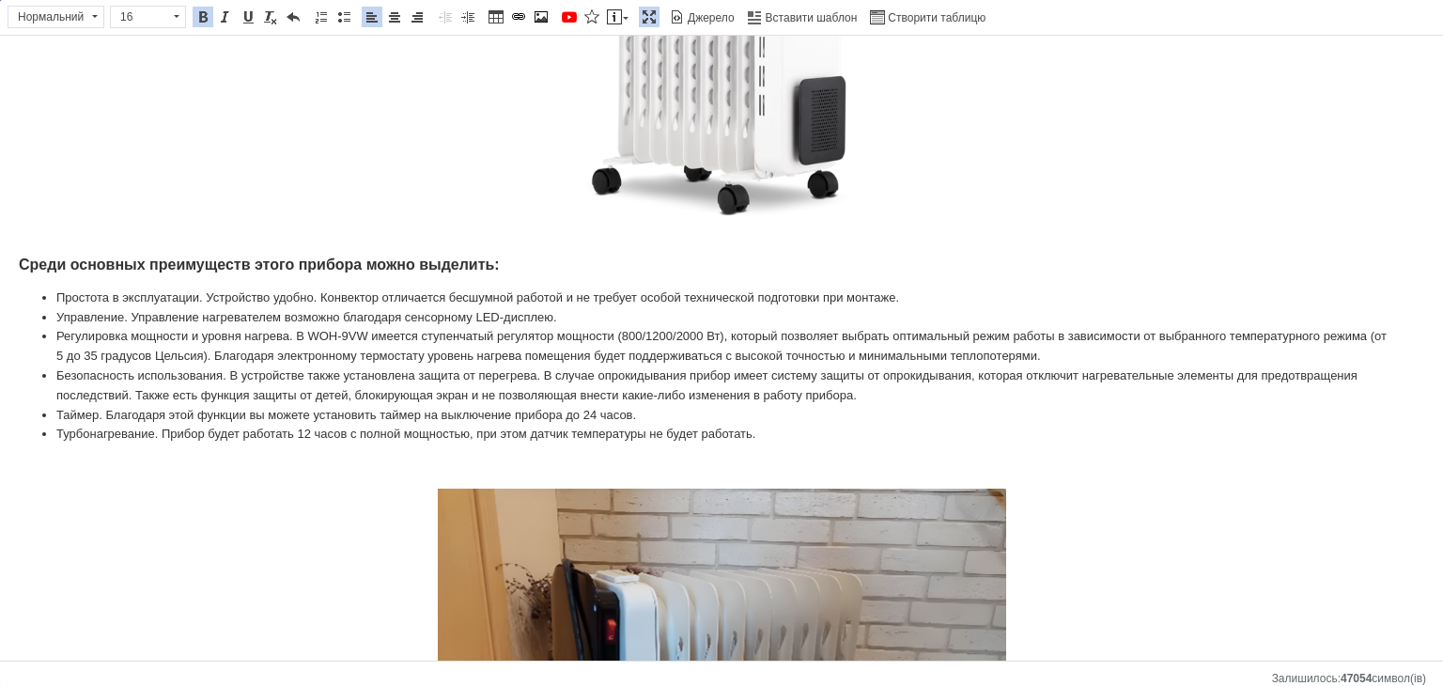
click at [2, 262] on html "Масляный обогреватель WetAir WOH-9VW 2000 Вт Обогреватели для дома масляные (9 …" at bounding box center [721, 525] width 1443 height 1918
click at [20, 259] on font "Среди основных преимуществ этого прибора можно выделить:" at bounding box center [259, 264] width 481 height 16
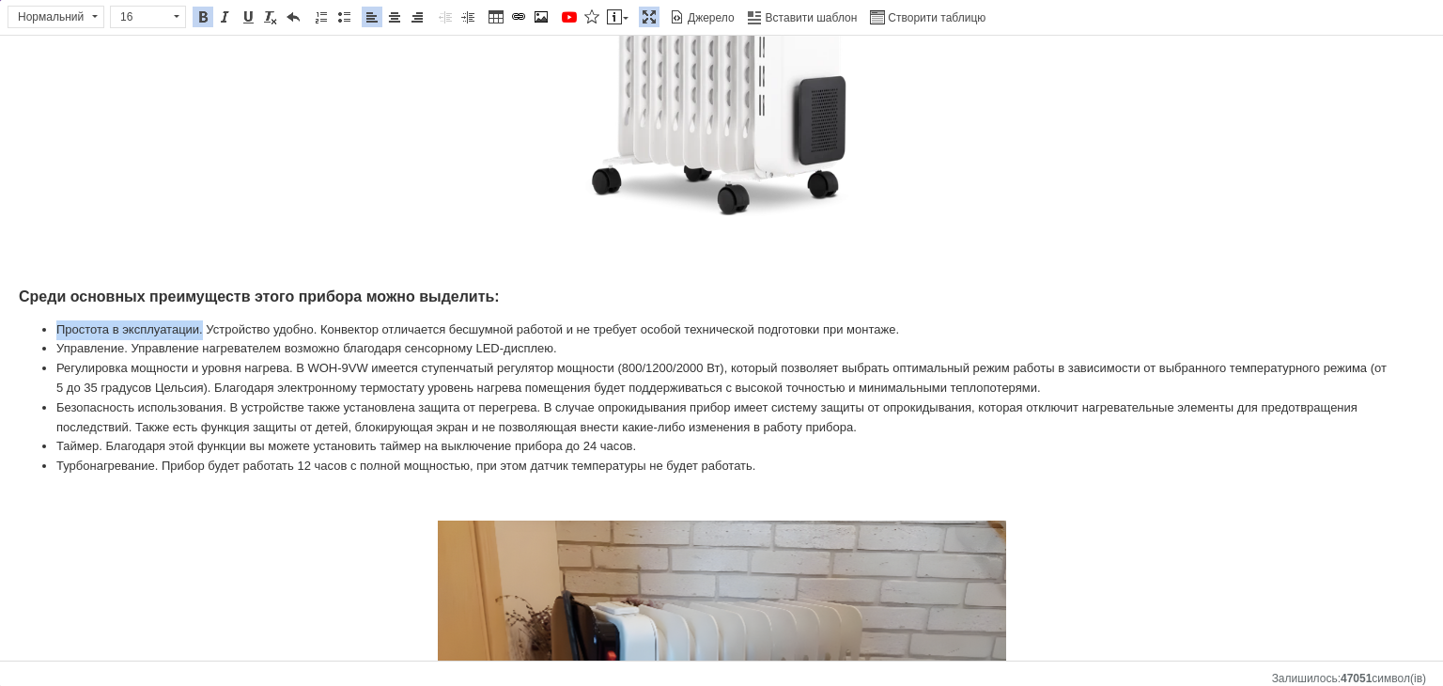
drag, startPoint x: 203, startPoint y: 334, endPoint x: 59, endPoint y: 327, distance: 143.9
click at [59, 327] on font "Простота в эксплуатации. Устройство удобно. Конвектор отличается бесшумной рабо…" at bounding box center [477, 329] width 842 height 14
click at [199, 16] on span at bounding box center [202, 16] width 15 height 15
drag, startPoint x: 129, startPoint y: 347, endPoint x: 56, endPoint y: 346, distance: 72.3
click at [56, 346] on font "Управление. Управление нагревателем возможно благодаря сенсорному LED-дисплею." at bounding box center [306, 348] width 501 height 14
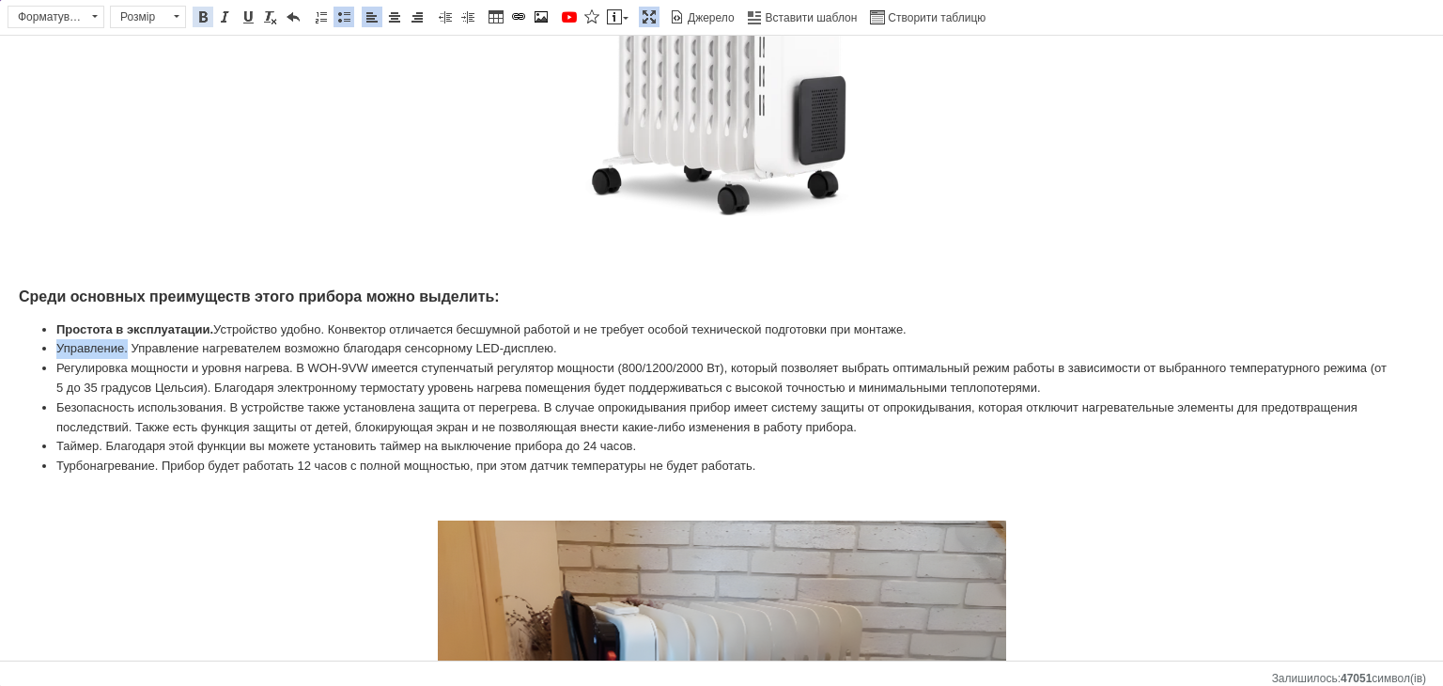
drag, startPoint x: 199, startPoint y: 16, endPoint x: 256, endPoint y: 242, distance: 233.5
click at [199, 16] on span at bounding box center [202, 16] width 15 height 15
drag, startPoint x: 293, startPoint y: 371, endPoint x: 35, endPoint y: 376, distance: 258.3
click at [35, 376] on ul "Простота в эксплуатации. Устройство удобно. Конвектор отличается бесшумной рабо…" at bounding box center [721, 398] width 1405 height 156
drag, startPoint x: 200, startPoint y: 17, endPoint x: 208, endPoint y: 31, distance: 16.0
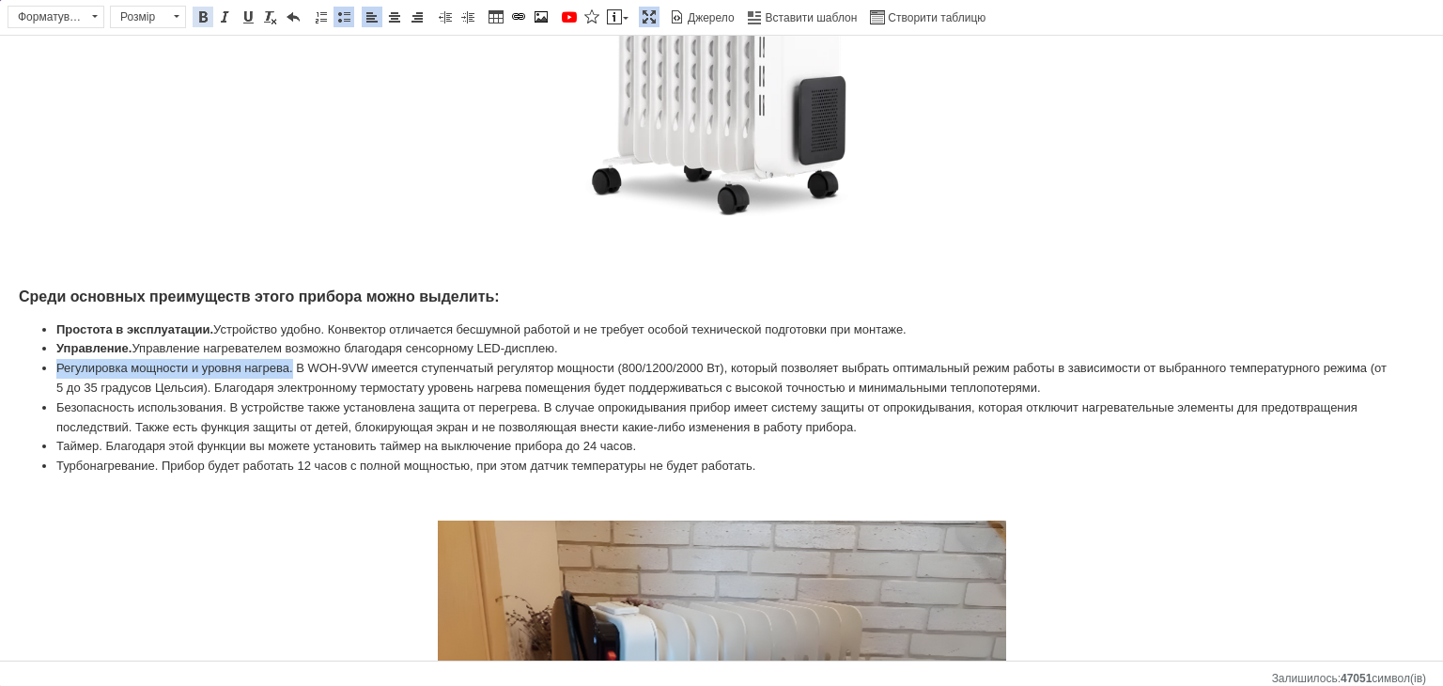
click at [200, 17] on span at bounding box center [202, 16] width 15 height 15
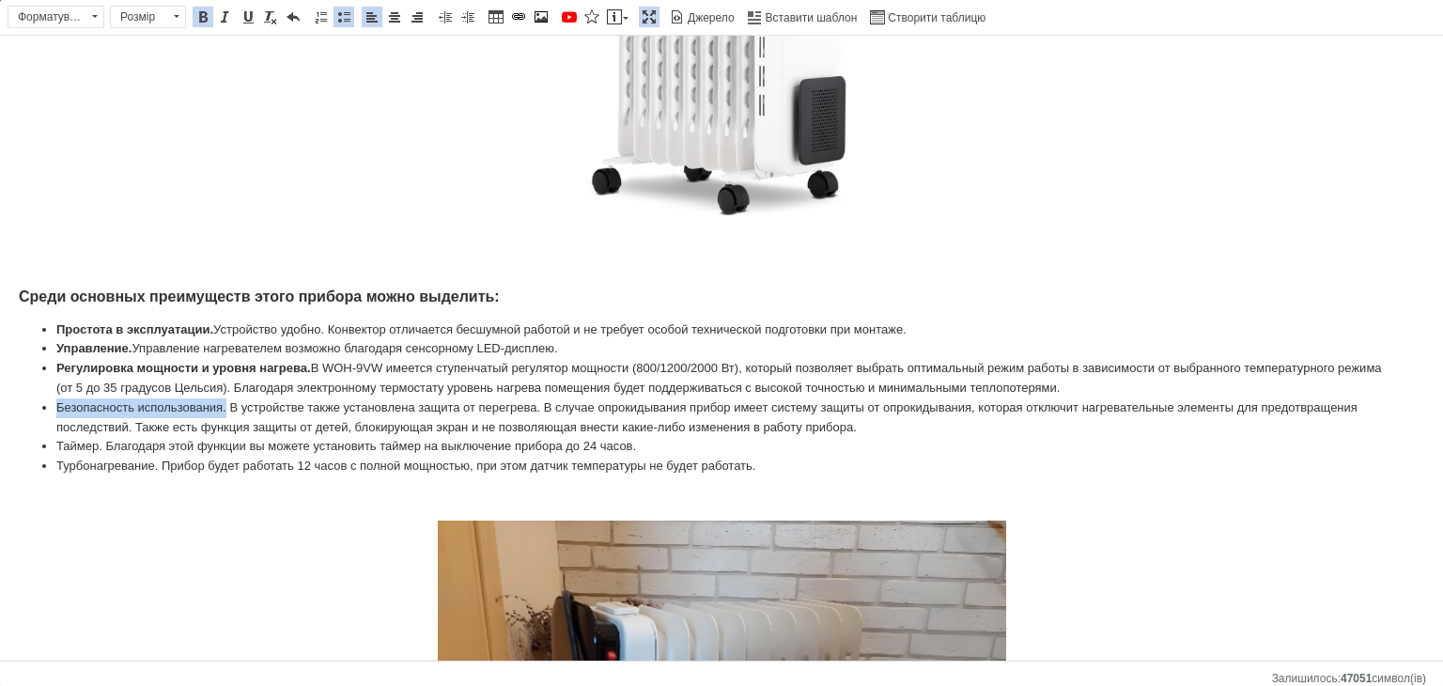
drag, startPoint x: 225, startPoint y: 407, endPoint x: 47, endPoint y: 413, distance: 178.6
click at [56, 413] on li "Безопасность использования. В устройстве также установлена ​​защита от перегрев…" at bounding box center [721, 417] width 1330 height 39
drag, startPoint x: 197, startPoint y: 15, endPoint x: 203, endPoint y: 132, distance: 117.5
click at [197, 15] on span at bounding box center [202, 16] width 15 height 15
drag, startPoint x: 104, startPoint y: 450, endPoint x: 57, endPoint y: 443, distance: 47.4
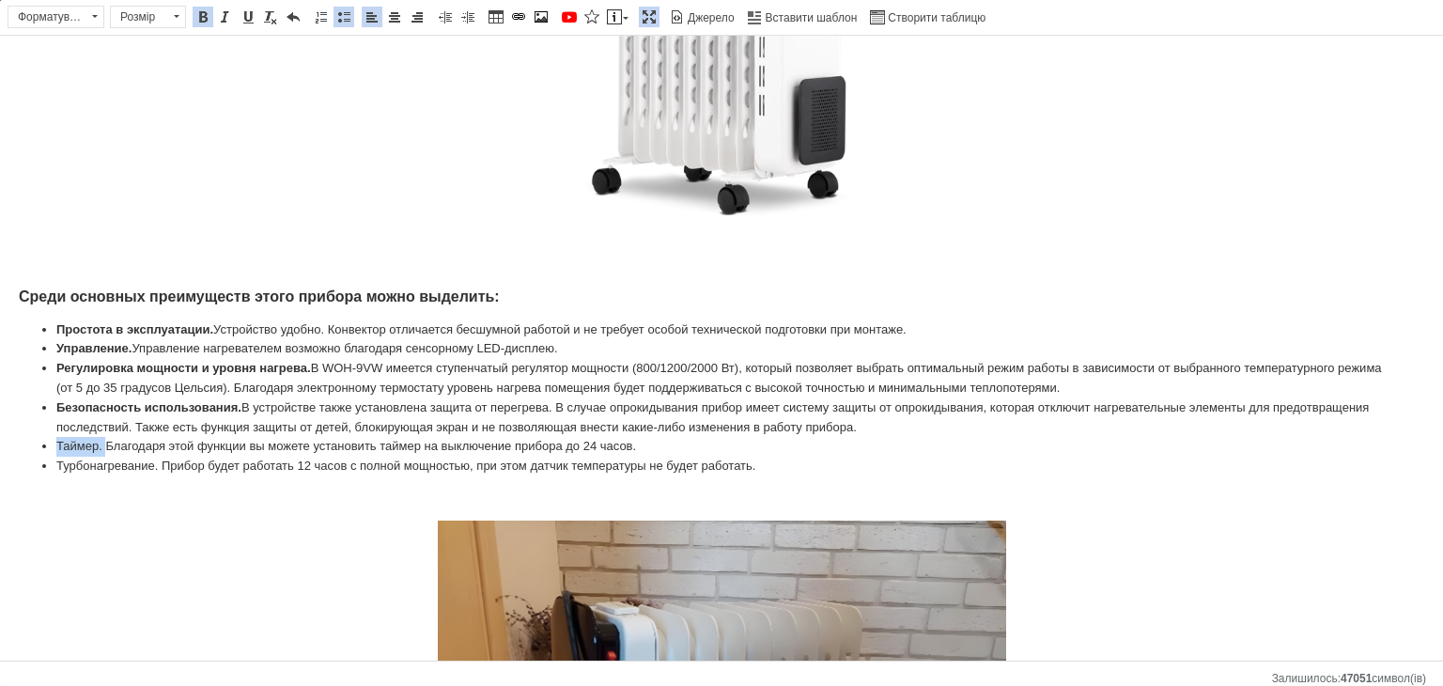
click at [56, 446] on font "Таймер. Благодаря этой функции вы можете установить таймер на выключение прибор…" at bounding box center [345, 446] width 579 height 14
click at [205, 17] on span at bounding box center [202, 16] width 15 height 15
drag, startPoint x: 158, startPoint y: 468, endPoint x: 48, endPoint y: 473, distance: 110.0
click at [48, 473] on ul "Простота в эксплуатации. Устройство удобно. Конвектор отличается бесшумной рабо…" at bounding box center [721, 398] width 1405 height 156
click at [203, 16] on span at bounding box center [202, 16] width 15 height 15
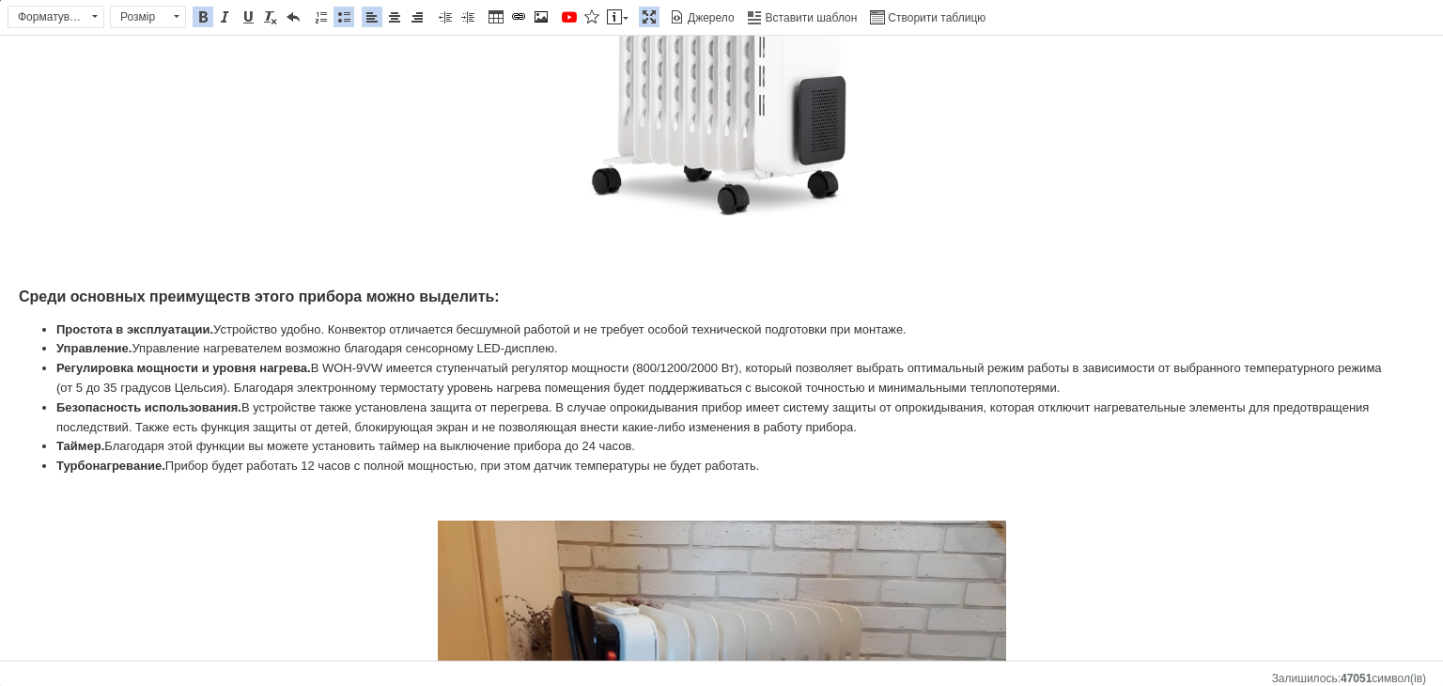
click at [347, 372] on font "Регулировка мощности и уровня нагрева. В WOH-9VW имеется ступенчатый регулятор …" at bounding box center [718, 378] width 1325 height 34
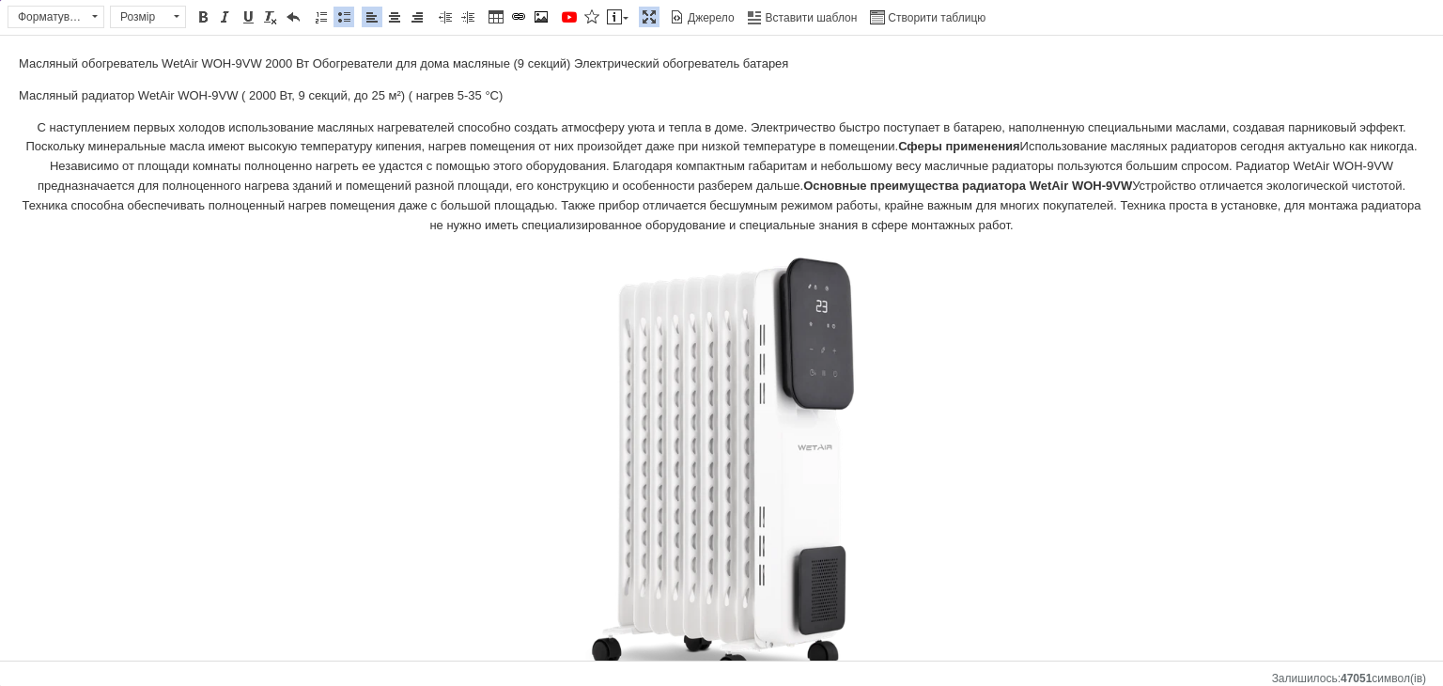
click at [1068, 220] on p "С наступлением первых холодов использование масляных нагревателей способно созд…" at bounding box center [721, 415] width 1405 height 594
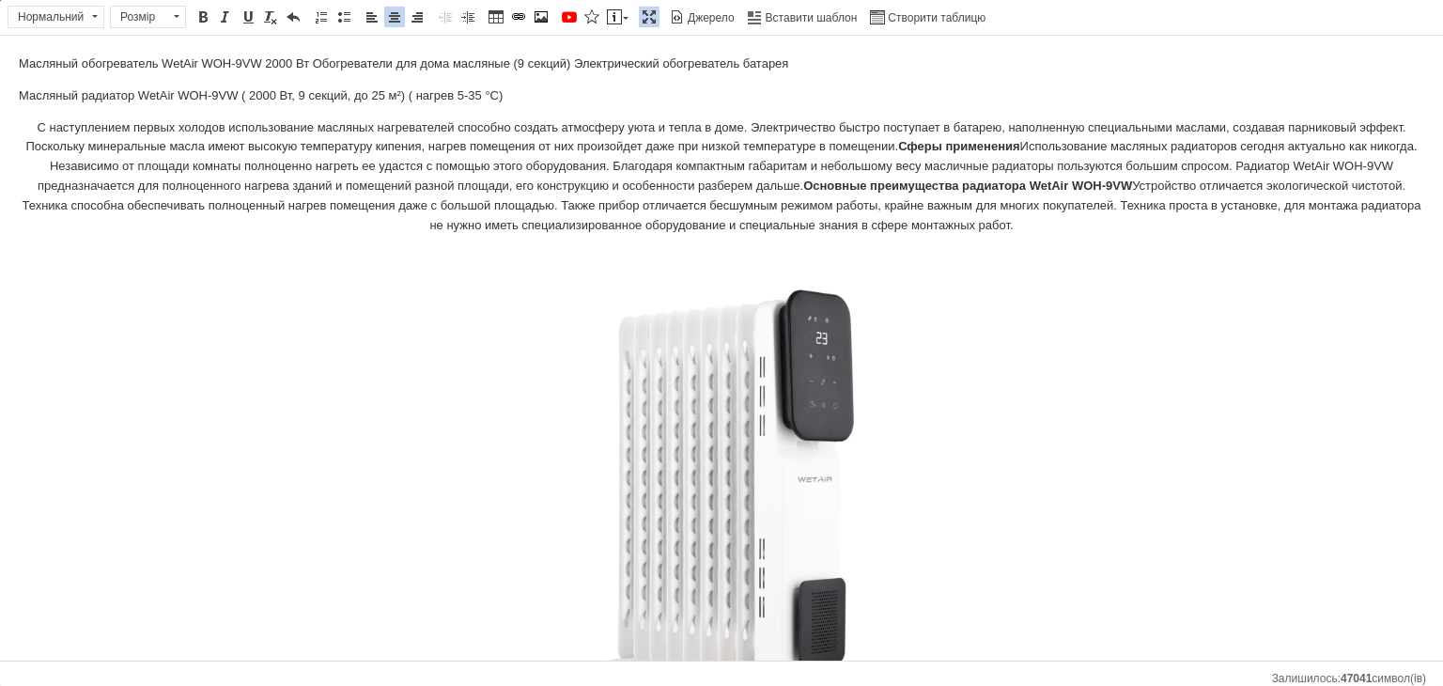
drag, startPoint x: 552, startPoint y: 192, endPoint x: 545, endPoint y: 155, distance: 37.4
click at [554, 188] on font "Использование масляных радиаторов сегодня актуально как никогда. Независимо от …" at bounding box center [728, 166] width 1380 height 54
click at [367, 16] on span at bounding box center [371, 16] width 15 height 15
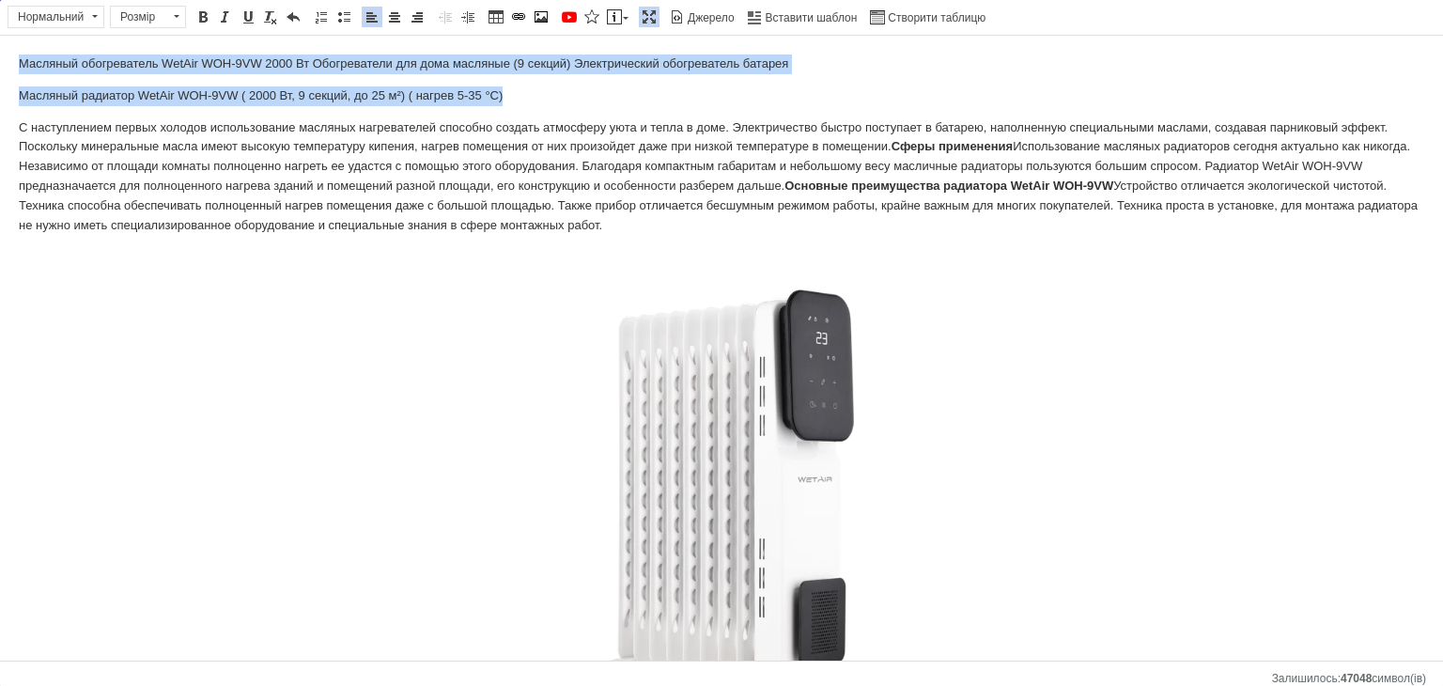
drag, startPoint x: 5, startPoint y: 55, endPoint x: 990, endPoint y: 82, distance: 985.5
click at [168, 16] on span at bounding box center [176, 17] width 18 height 21
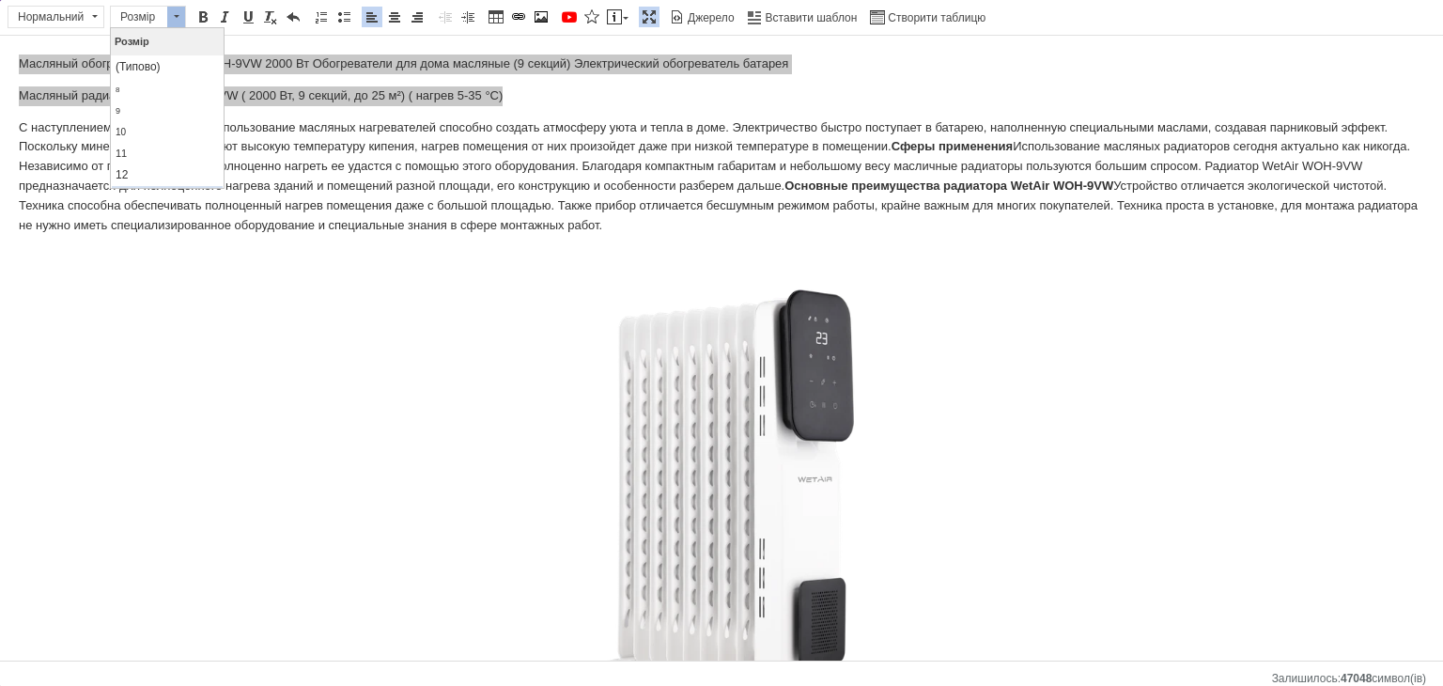
scroll to position [94, 0]
click at [145, 131] on link "16" at bounding box center [166, 128] width 111 height 24
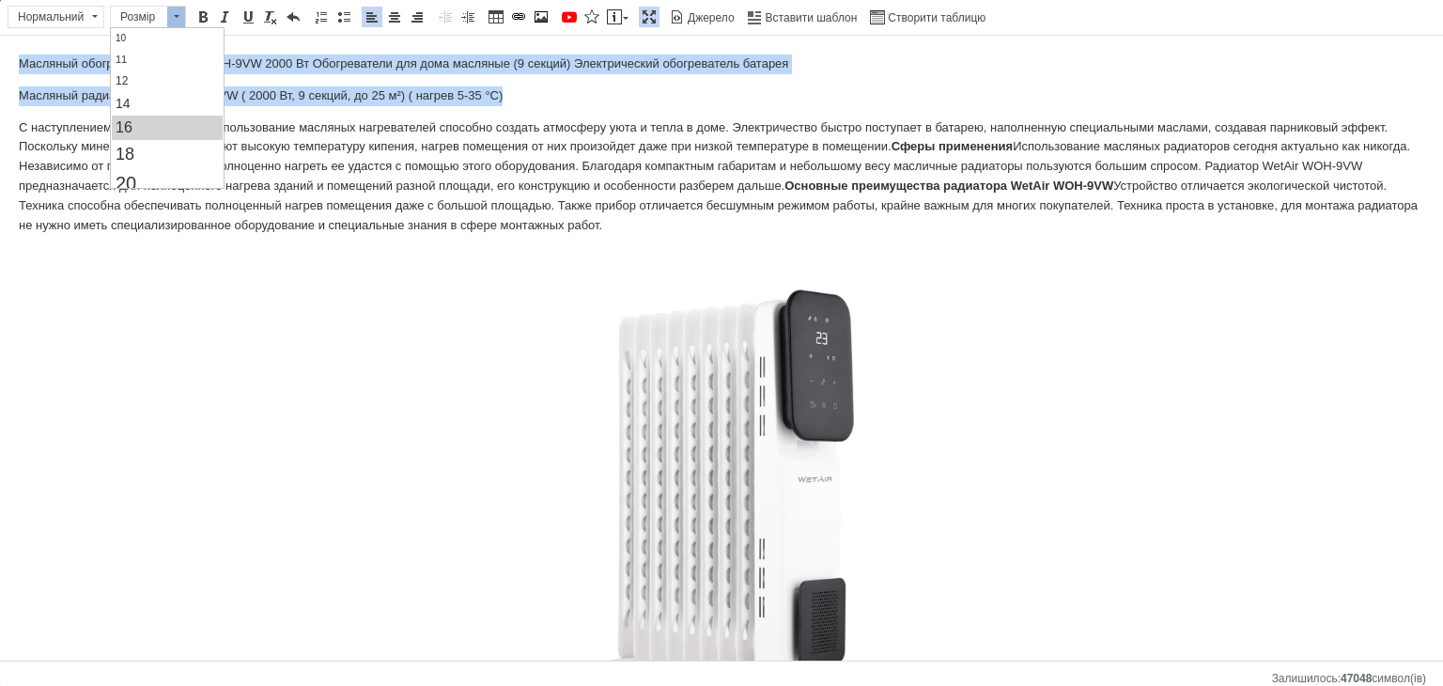
scroll to position [0, 0]
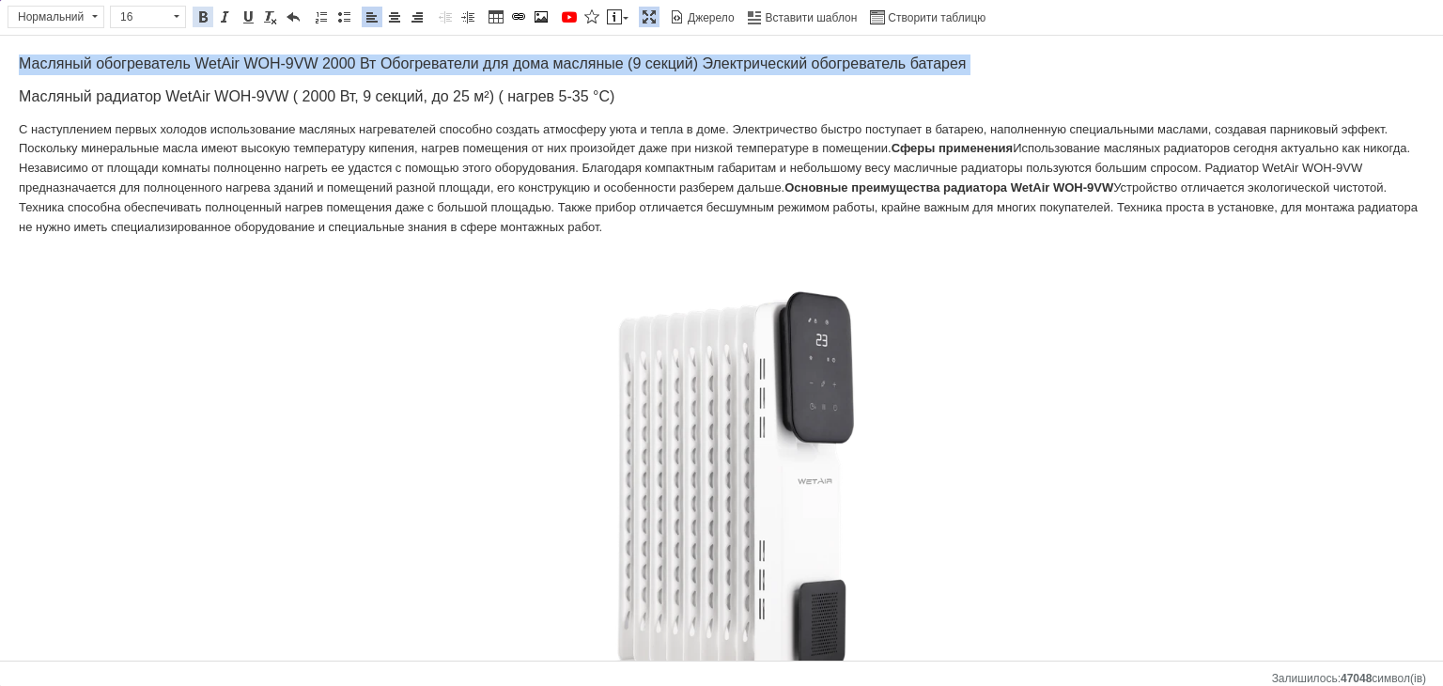
click at [196, 8] on link "Жирний Сполучення клавіш Ctrl+B" at bounding box center [203, 17] width 21 height 21
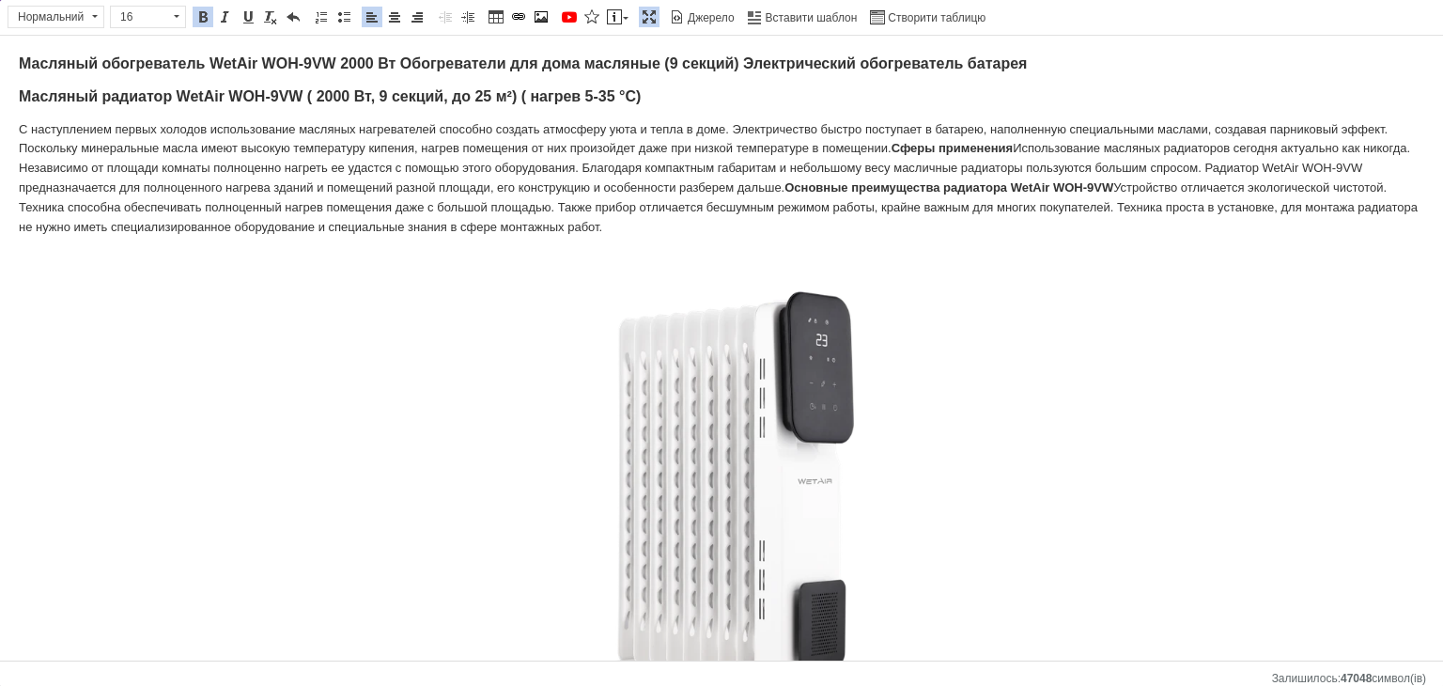
click at [239, 134] on font "С наступлением первых холодов использование масляных нагревателей способно созд…" at bounding box center [703, 139] width 1368 height 34
click at [270, 60] on span "Масляный обогреватель WetAir WOH-9VW 2000 Вт Обогреватели для дома масляные (9 …" at bounding box center [523, 63] width 1008 height 16
click at [271, 56] on span "Масляный обогреватель WetAir WOH-9VW 2000 Вт Обогреватели для дома масляные (9 …" at bounding box center [523, 63] width 1008 height 16
click at [286, 69] on span "Масляный обогреватель WetAir WOH-9VW 2000 Вт Обогреватели для дома масляные (9 …" at bounding box center [523, 63] width 1008 height 16
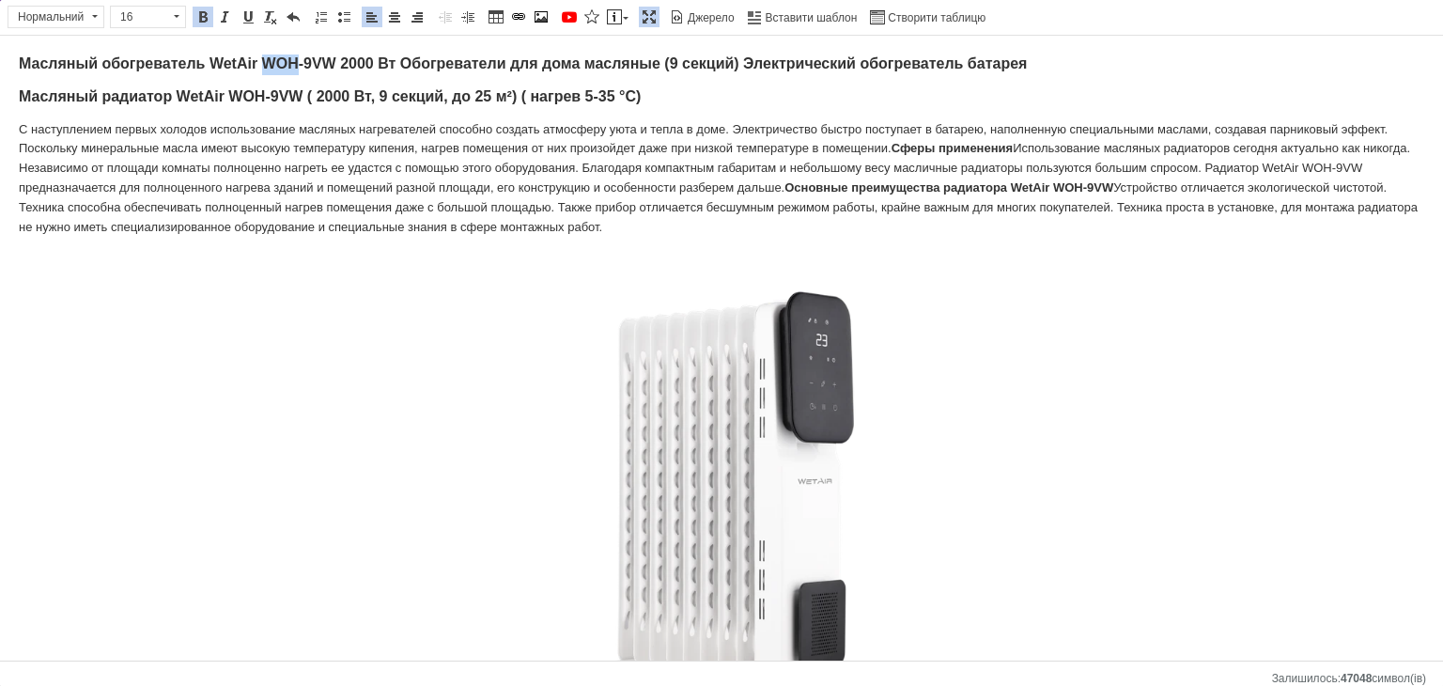
click at [286, 69] on span "Масляный обогреватель WetAir WOH-9VW 2000 Вт Обогреватели для дома масляные (9 …" at bounding box center [523, 63] width 1008 height 16
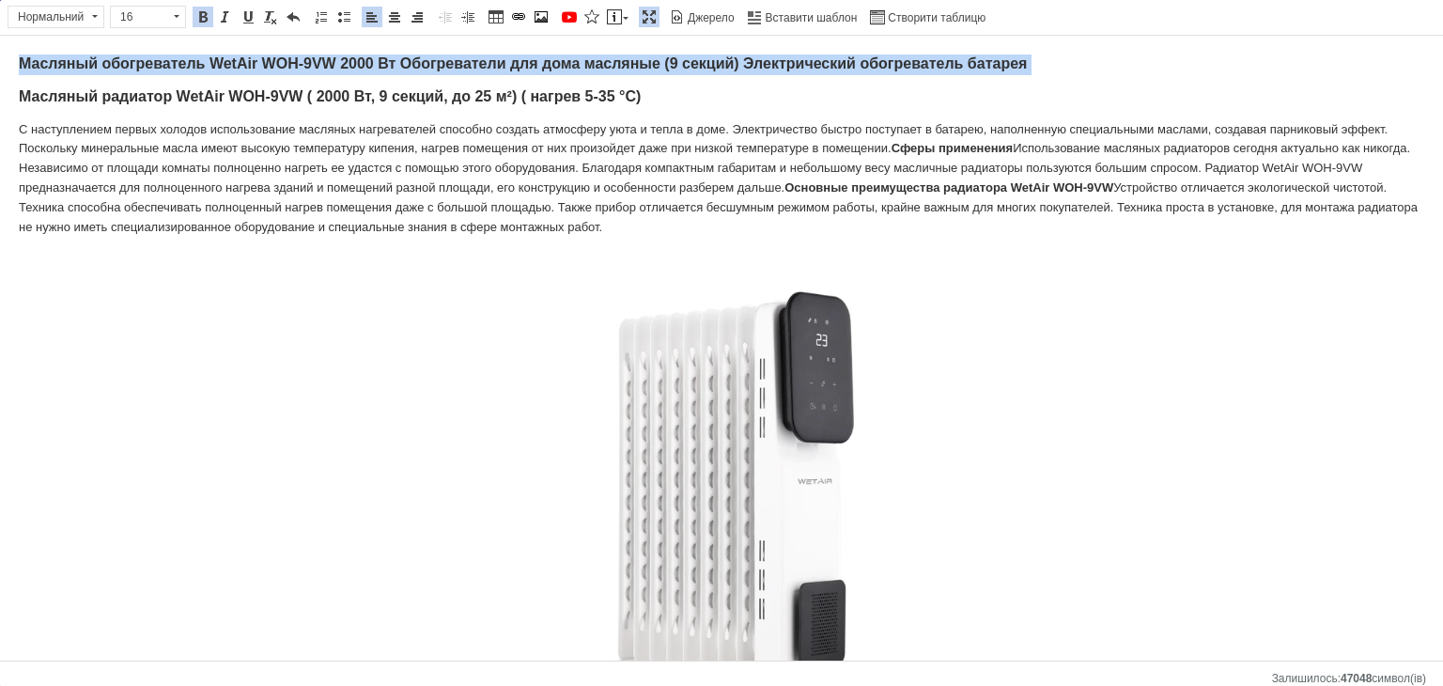
click at [286, 69] on span "Масляный обогреватель WetAir WOH-9VW 2000 Вт Обогреватели для дома масляные (9 …" at bounding box center [523, 63] width 1008 height 16
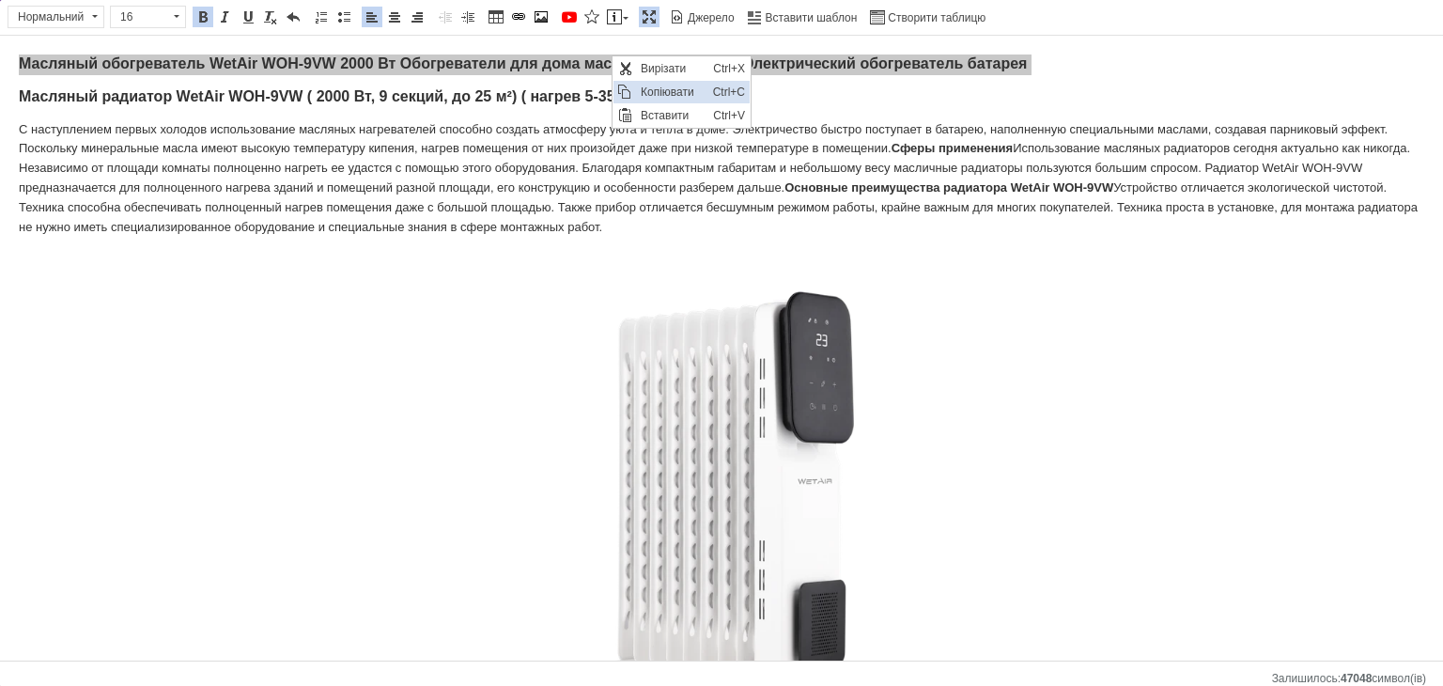
drag, startPoint x: 651, startPoint y: 89, endPoint x: 1247, endPoint y: 72, distance: 596.6
click at [651, 89] on span "Копіювати" at bounding box center [672, 92] width 72 height 23
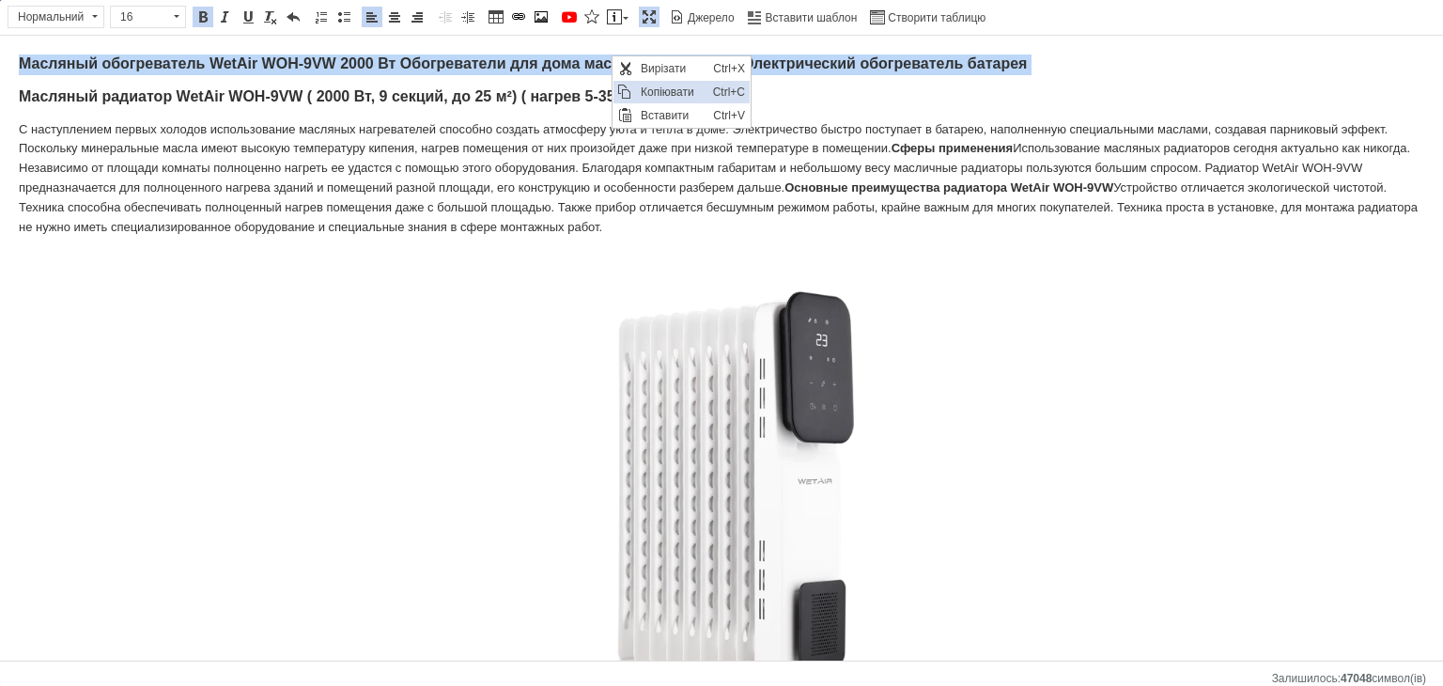
copy span "Масляный обогреватель WetAir WOH-9VW 2000 Вт Обогреватели для дома масляные (9 …"
click at [618, 15] on link "Вставити повідомлення" at bounding box center [617, 17] width 27 height 21
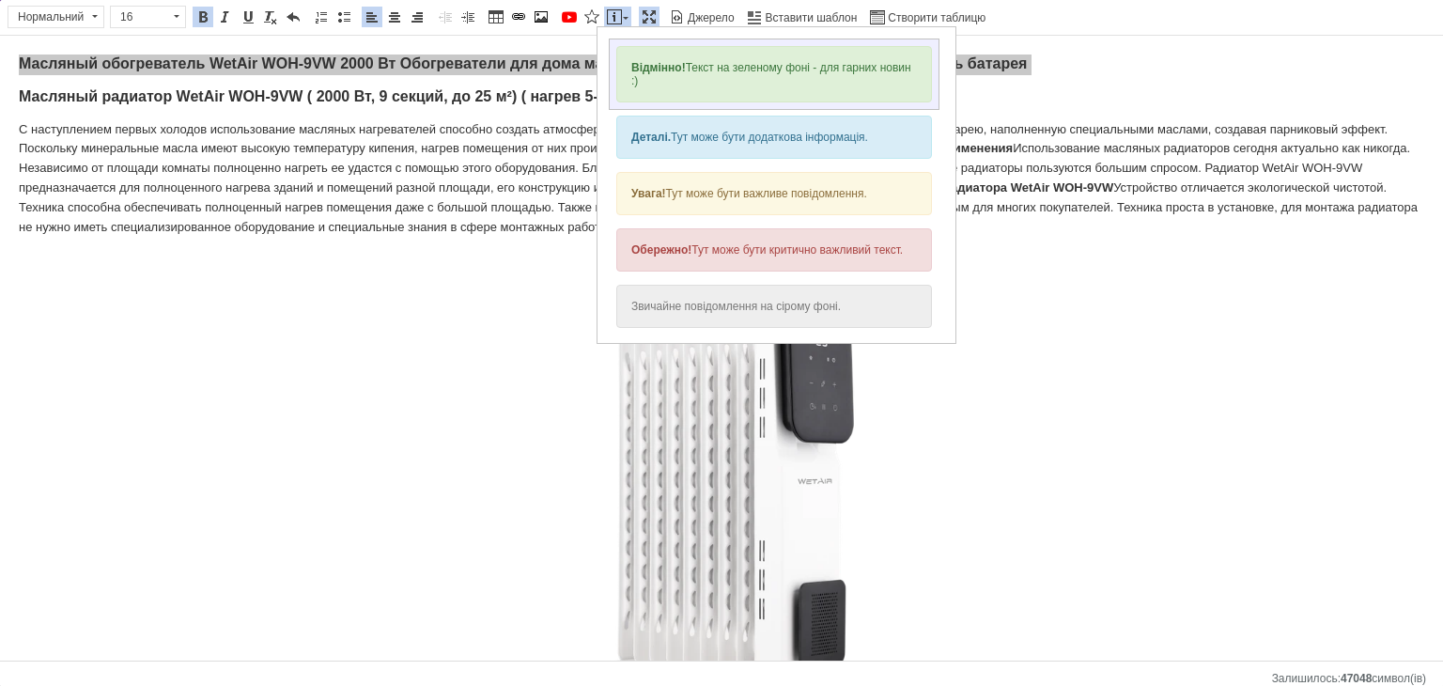
click at [685, 68] on div "Відмінно! Текст на зеленому фоні - для гарних новин :)" at bounding box center [774, 74] width 316 height 56
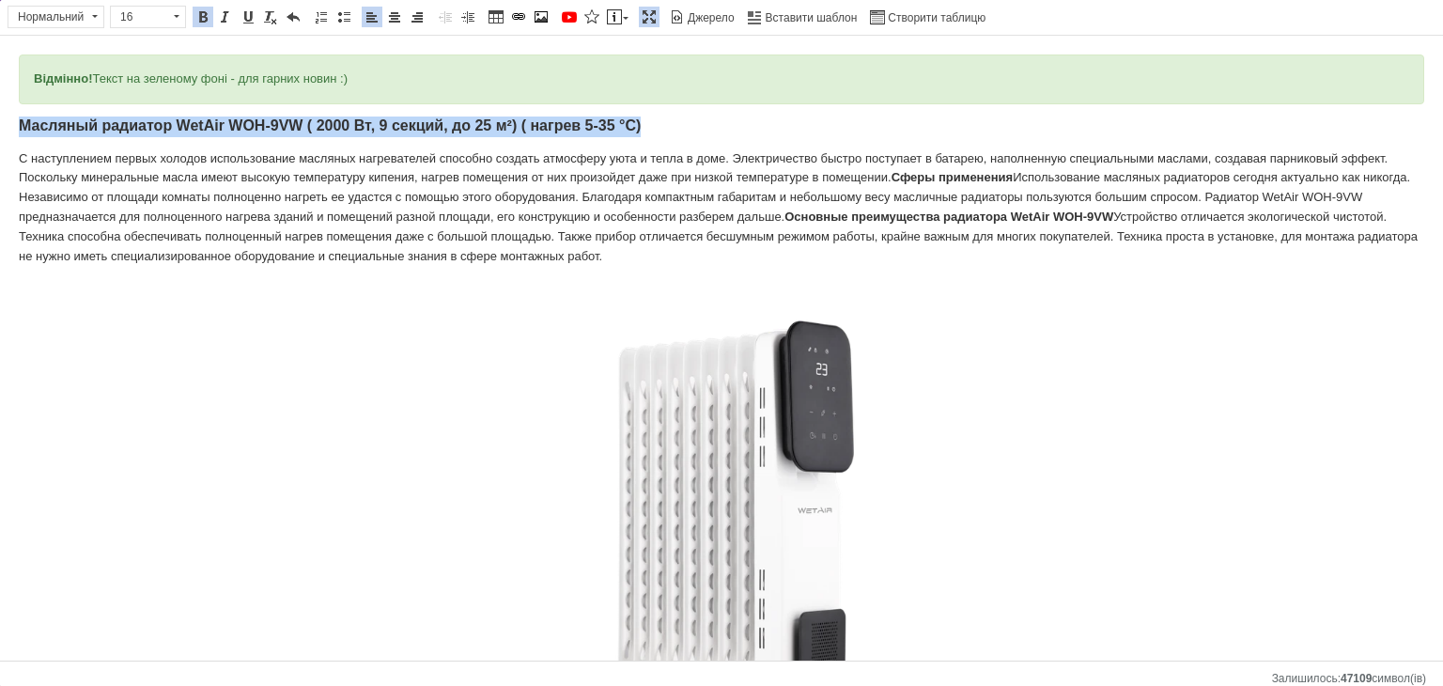
drag, startPoint x: 87, startPoint y: 76, endPoint x: 18, endPoint y: 65, distance: 70.4
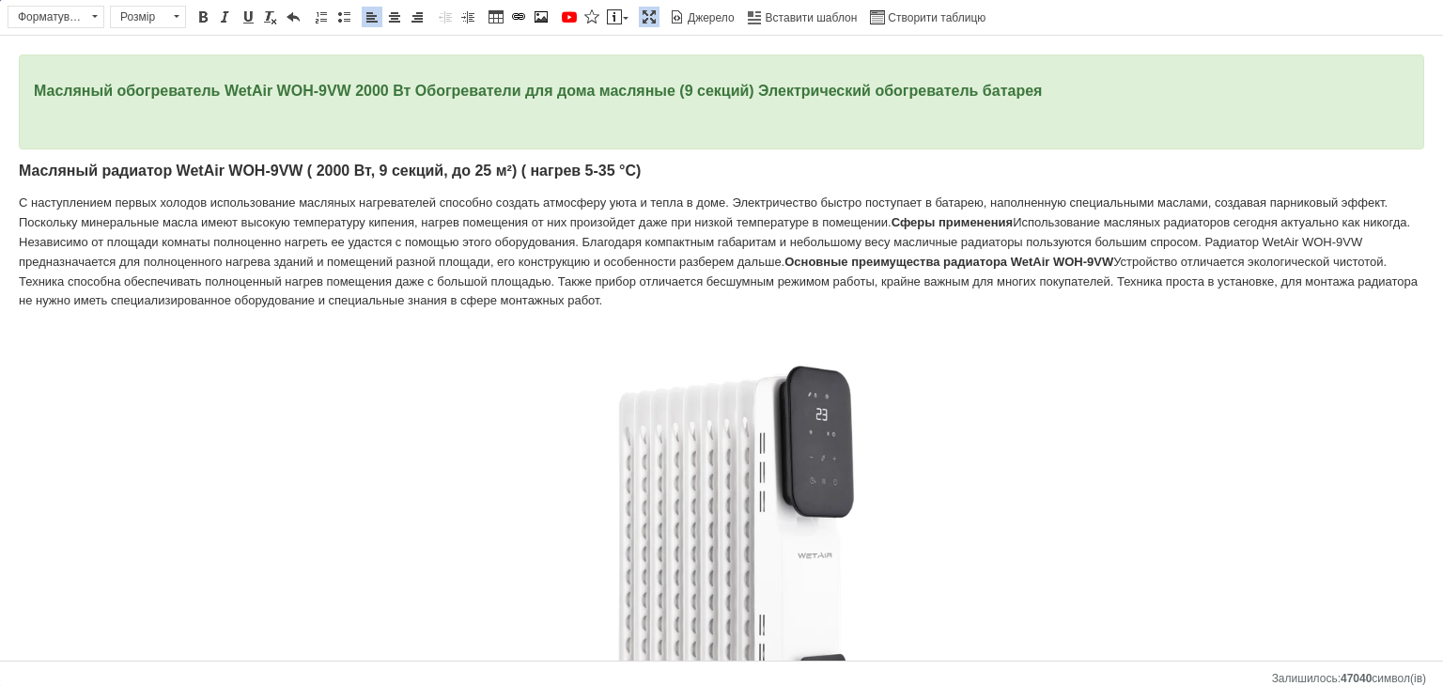
drag, startPoint x: 374, startPoint y: 23, endPoint x: 363, endPoint y: 30, distance: 12.8
click at [363, 30] on span "По лівому краю По центру По правому краю" at bounding box center [397, 19] width 73 height 27
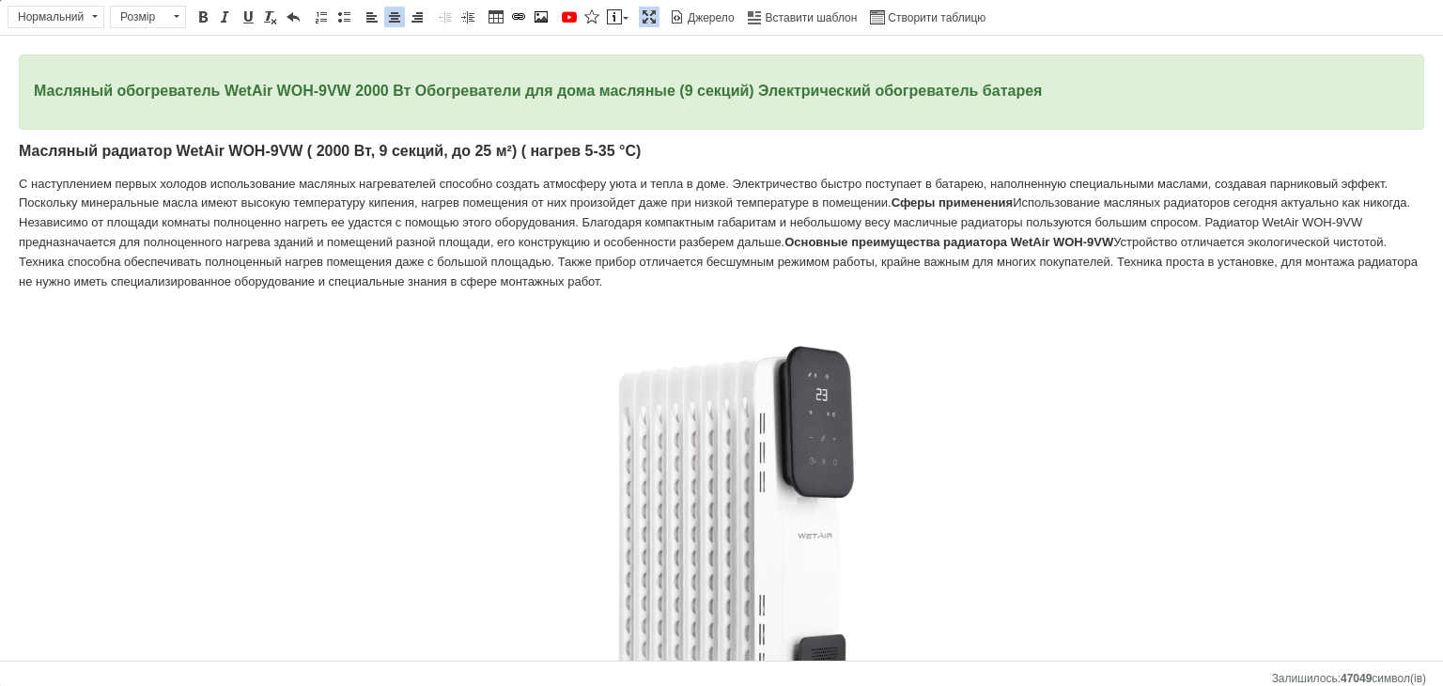
click at [575, 157] on span "Масляный радиатор WetAir WOH-9VW ( 2000 Вт, 9 секций, до 25 м²) ( нагрев 5-35 °…" at bounding box center [330, 151] width 622 height 16
click at [387, 17] on span at bounding box center [394, 16] width 15 height 15
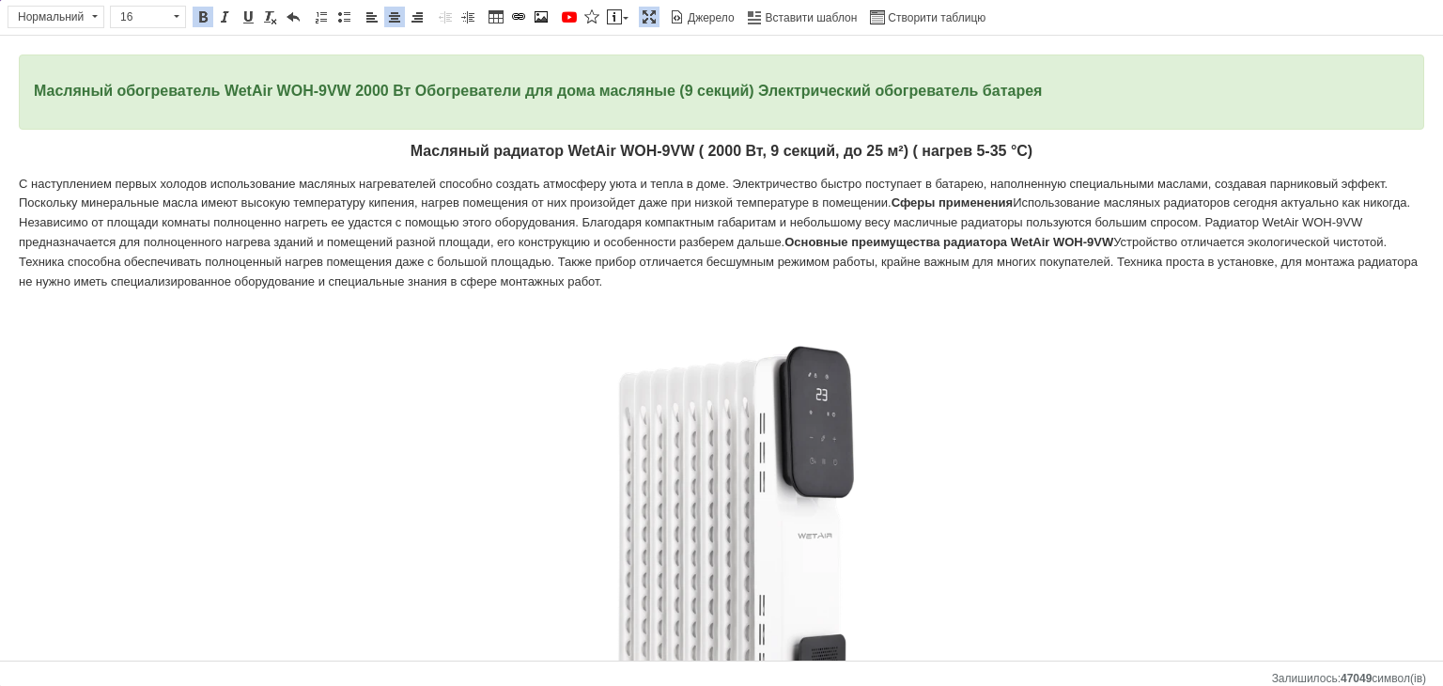
click at [894, 199] on font "Сферы применения" at bounding box center [951, 202] width 121 height 14
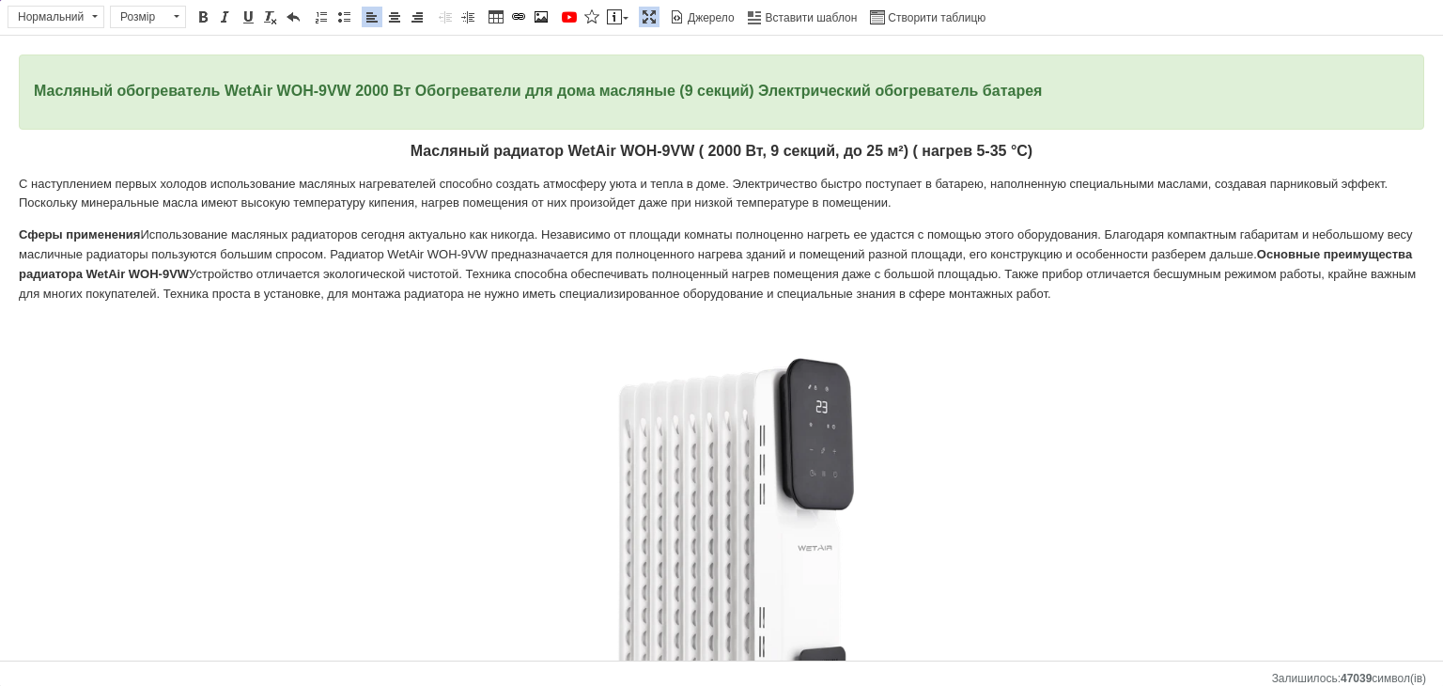
click at [1287, 254] on font "Использование масляных радиаторов сегодня актуально как никогда. Независимо от …" at bounding box center [716, 244] width 1394 height 34
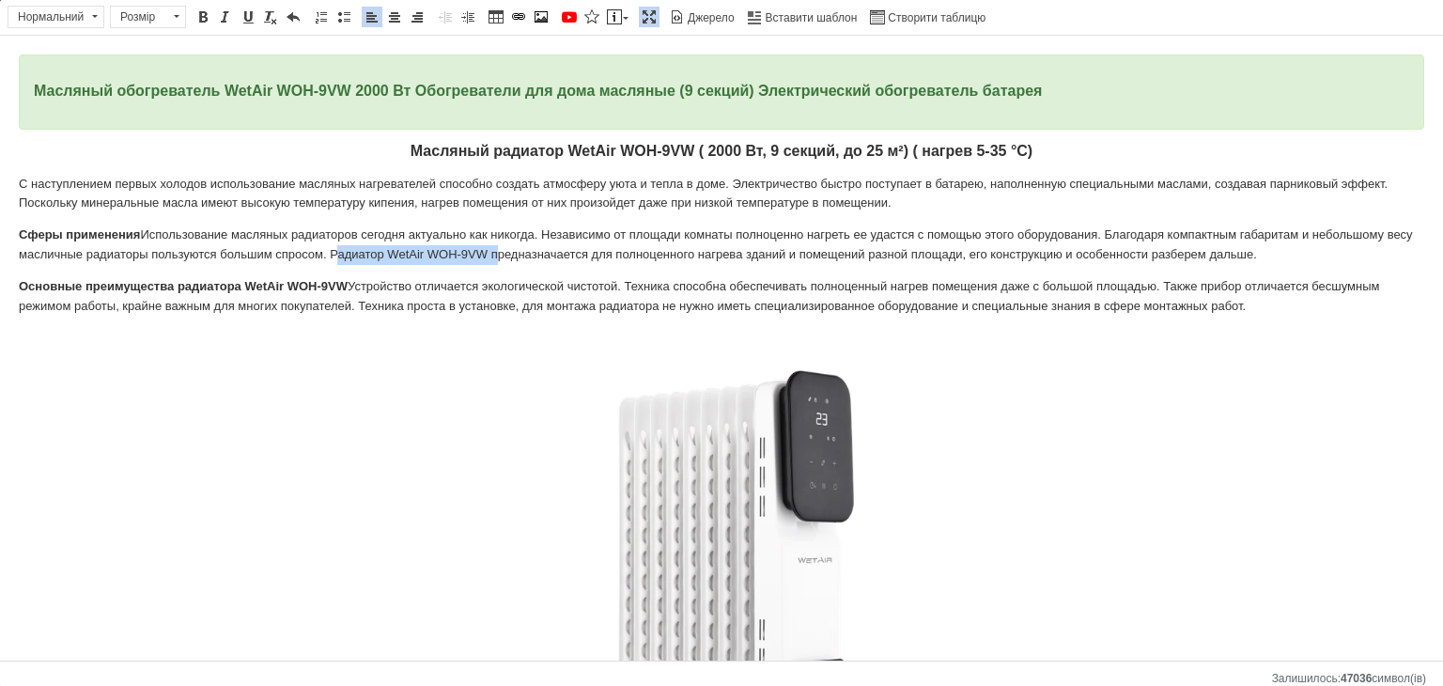
drag, startPoint x: 357, startPoint y: 252, endPoint x: 470, endPoint y: 211, distance: 119.7
click at [518, 254] on font "Использование масляных радиаторов сегодня актуально как никогда. Независимо от …" at bounding box center [716, 244] width 1394 height 34
click at [197, 7] on link "Жирний Сполучення клавіш Ctrl+B" at bounding box center [203, 17] width 21 height 21
click at [990, 211] on p "С наступлением первых холодов использование масляных нагревателей способно созд…" at bounding box center [721, 194] width 1405 height 39
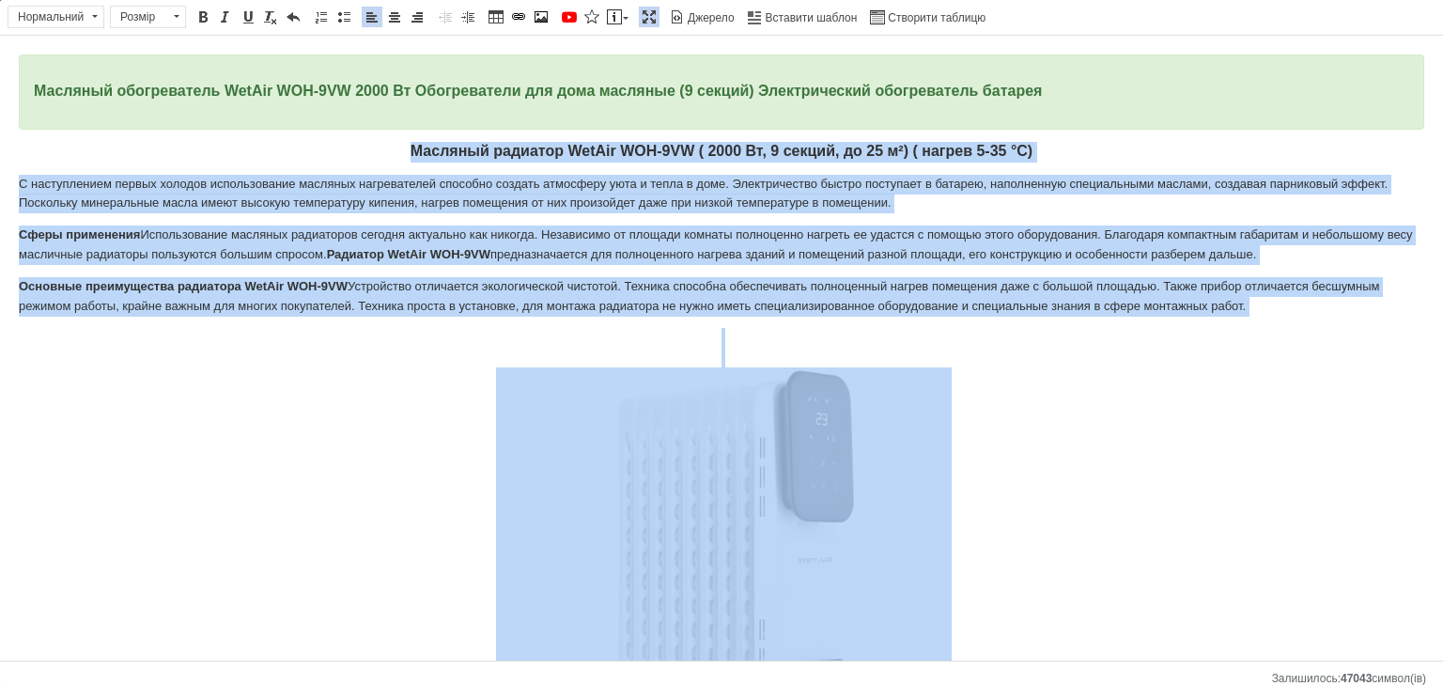
drag, startPoint x: 128, startPoint y: 579, endPoint x: 392, endPoint y: 145, distance: 507.9
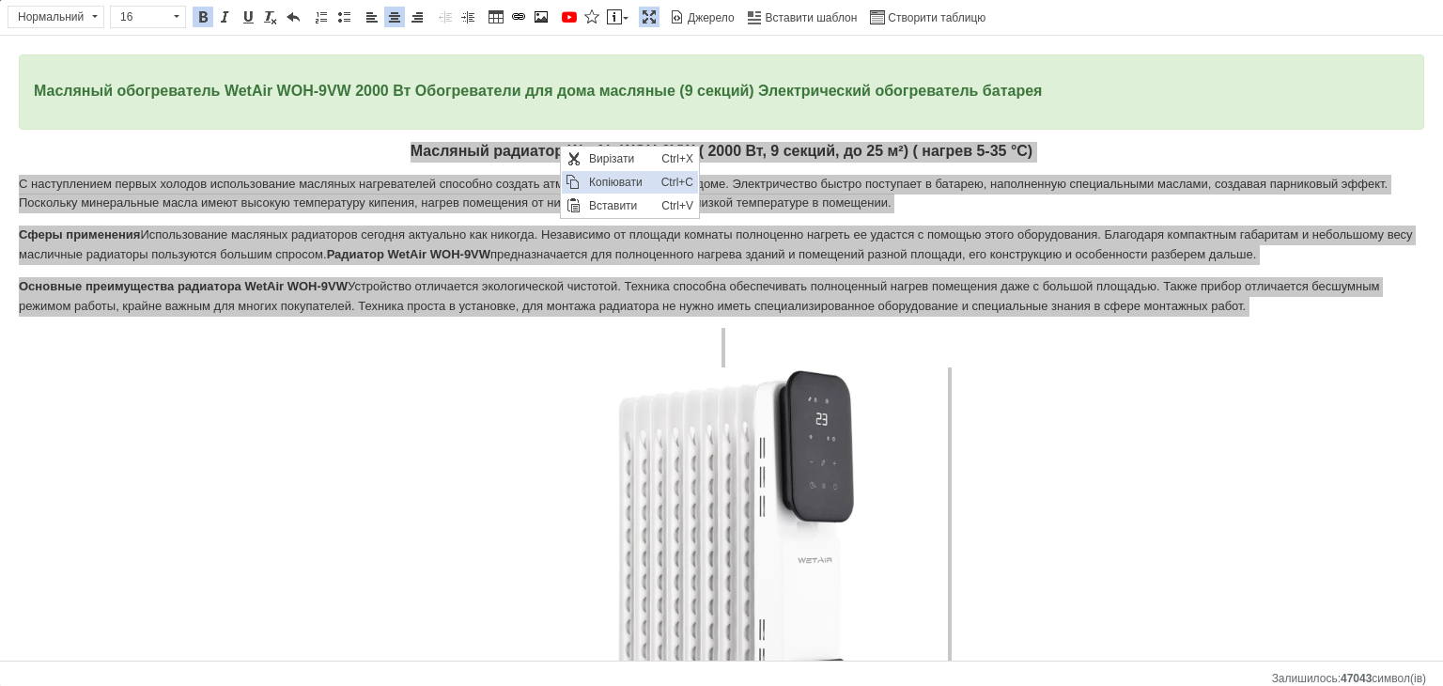
click at [594, 177] on span "Копіювати" at bounding box center [620, 182] width 72 height 23
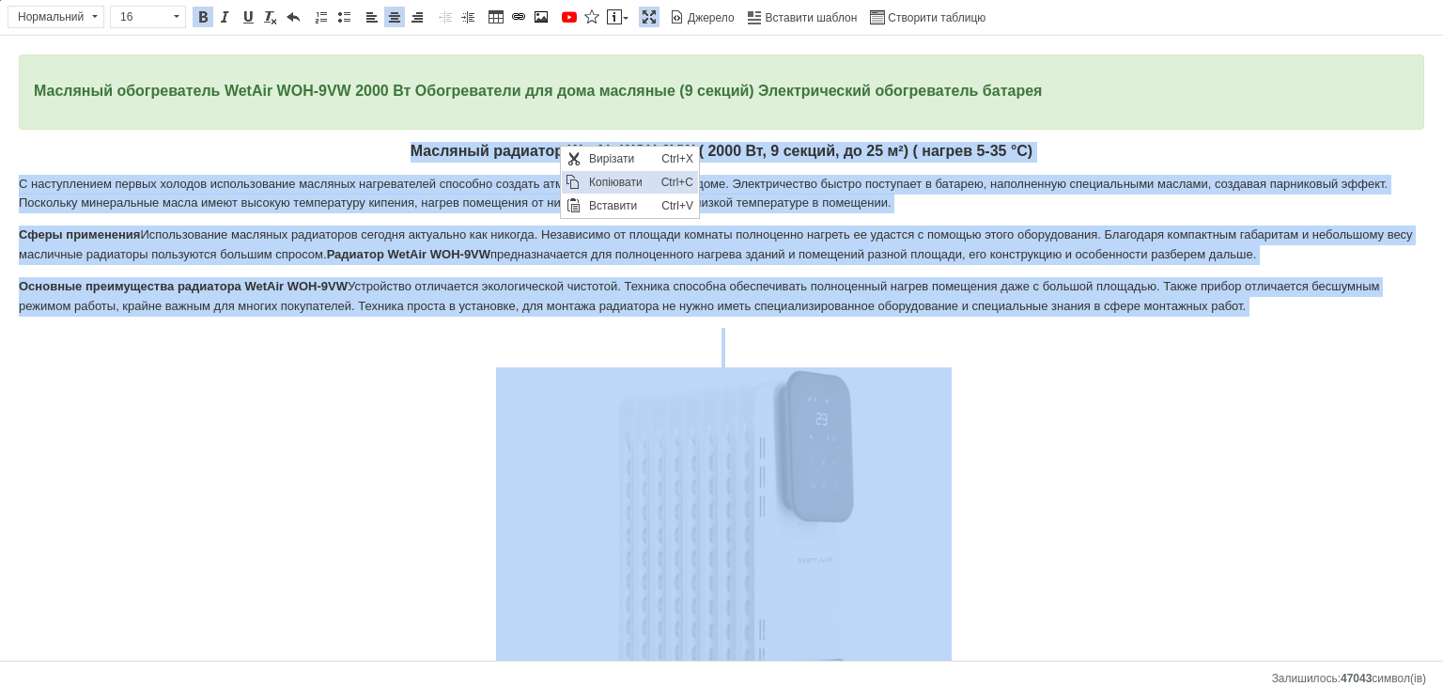
copy body "Loremips dolorsit AmeTco ADI-6EL ( 3957 Se, 3 doeius, te 75 i²) ( utlab e 8-99 …"
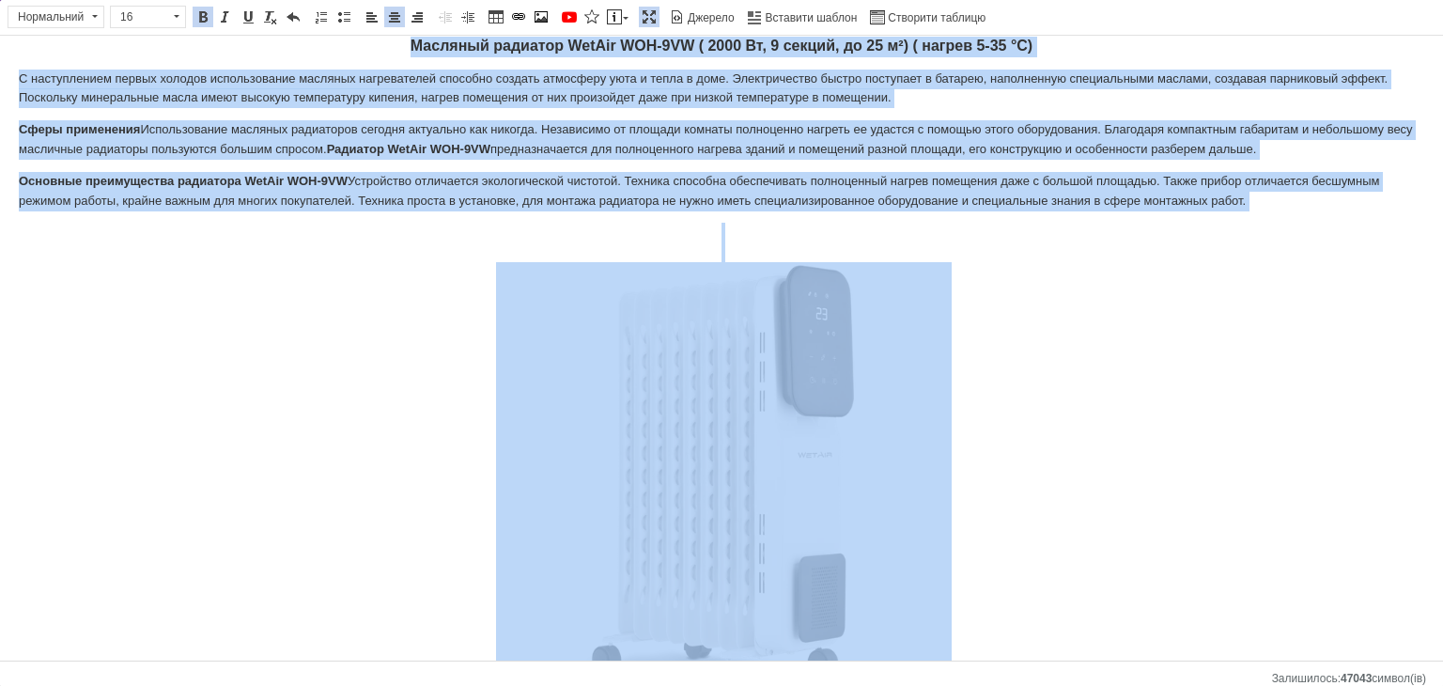
click at [641, 19] on span at bounding box center [648, 16] width 15 height 15
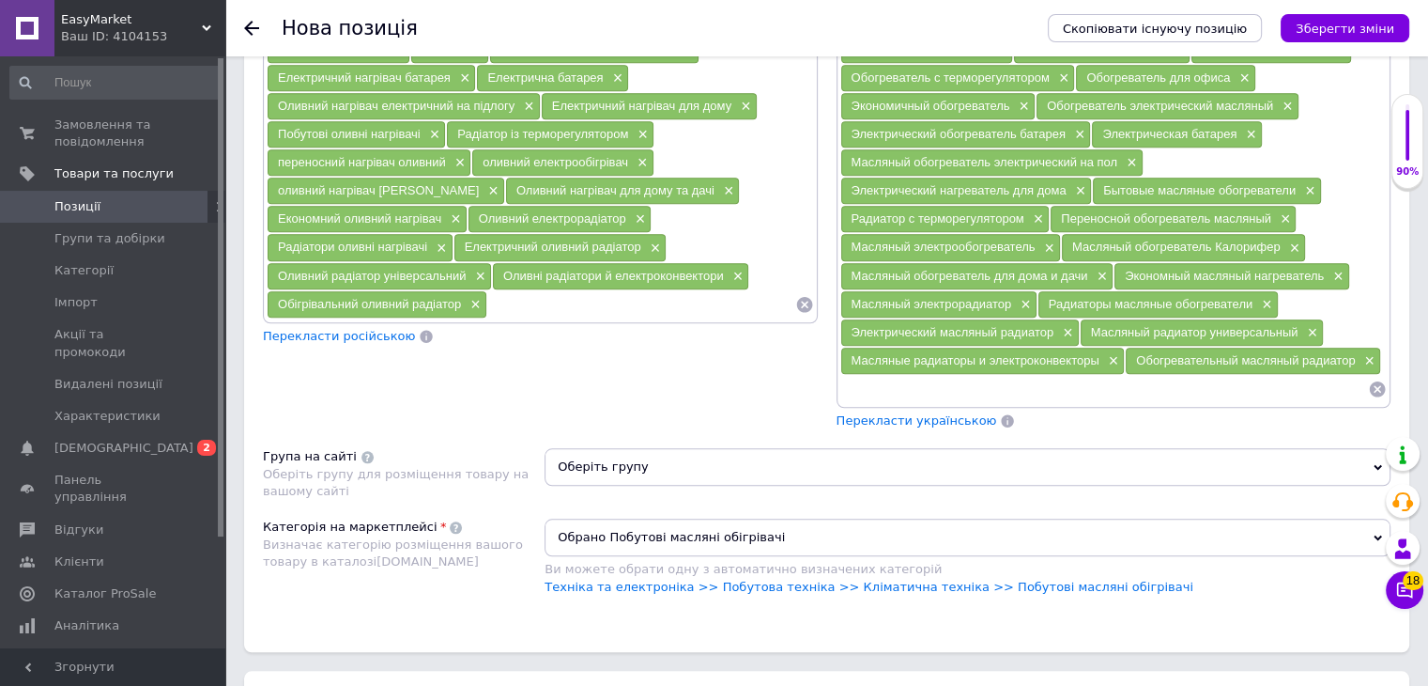
scroll to position [1747, 0]
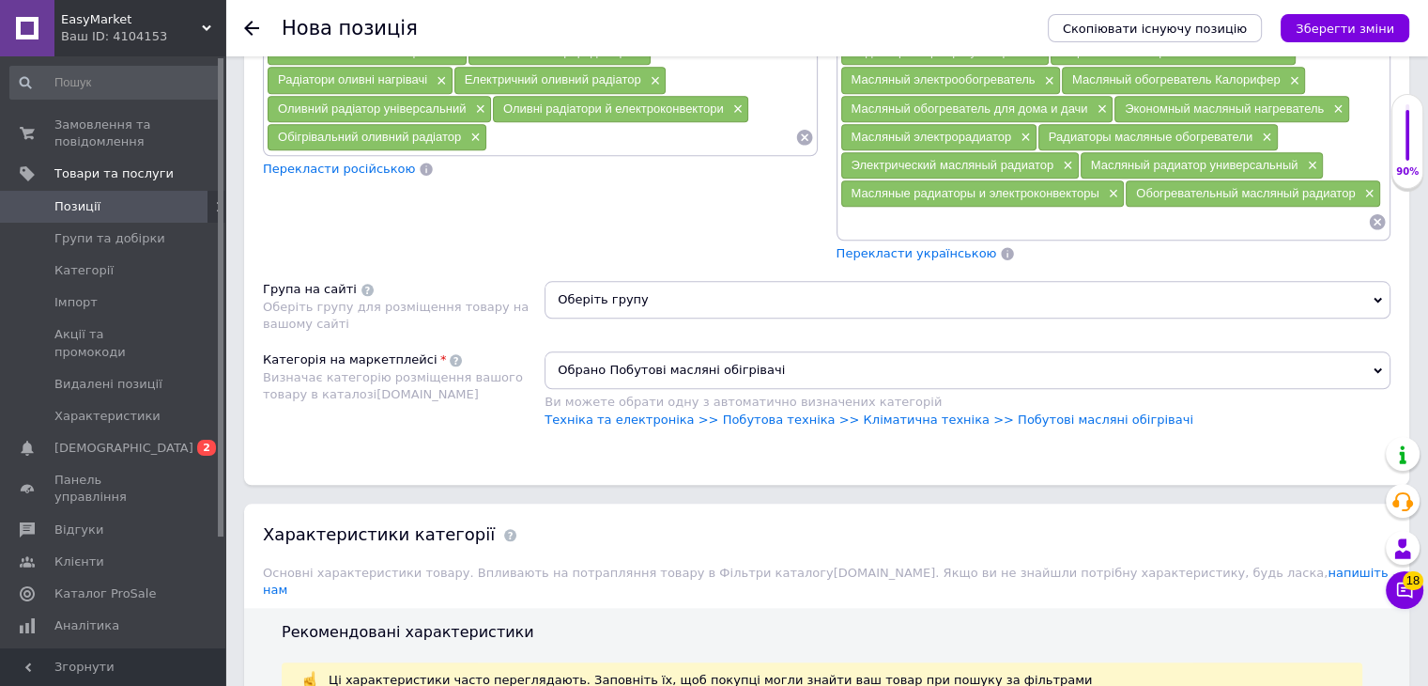
click at [668, 285] on span "Оберіть групу" at bounding box center [968, 300] width 846 height 38
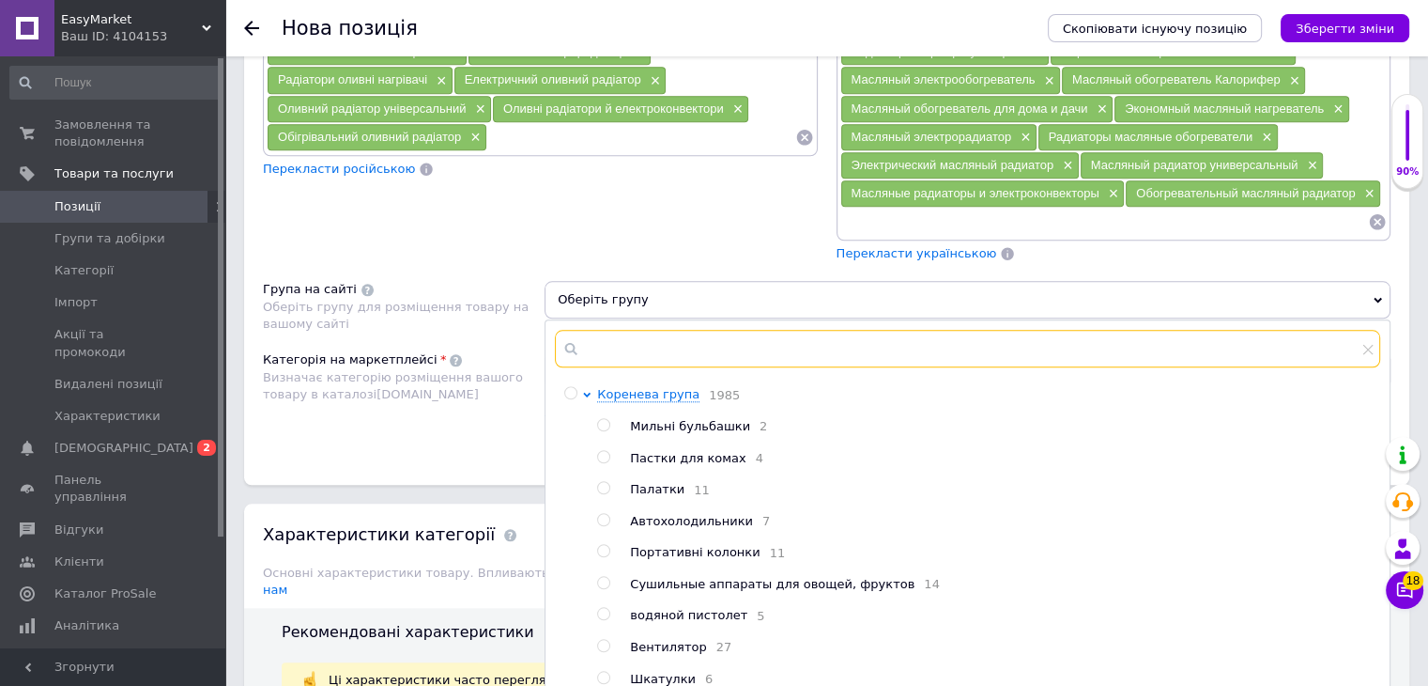
click at [680, 336] on input "text" at bounding box center [968, 349] width 826 height 38
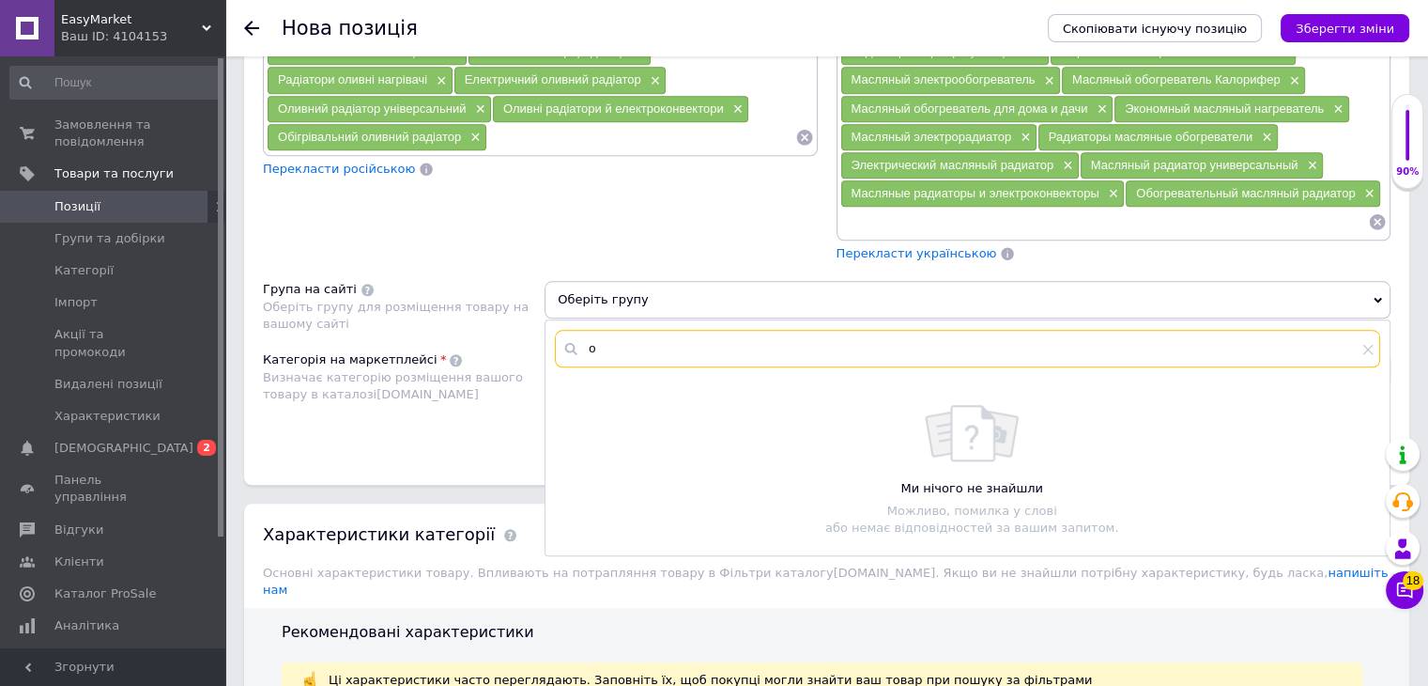
type input "об"
drag, startPoint x: 658, startPoint y: 338, endPoint x: 589, endPoint y: 336, distance: 69.5
click at [589, 336] on input "об" at bounding box center [968, 349] width 826 height 38
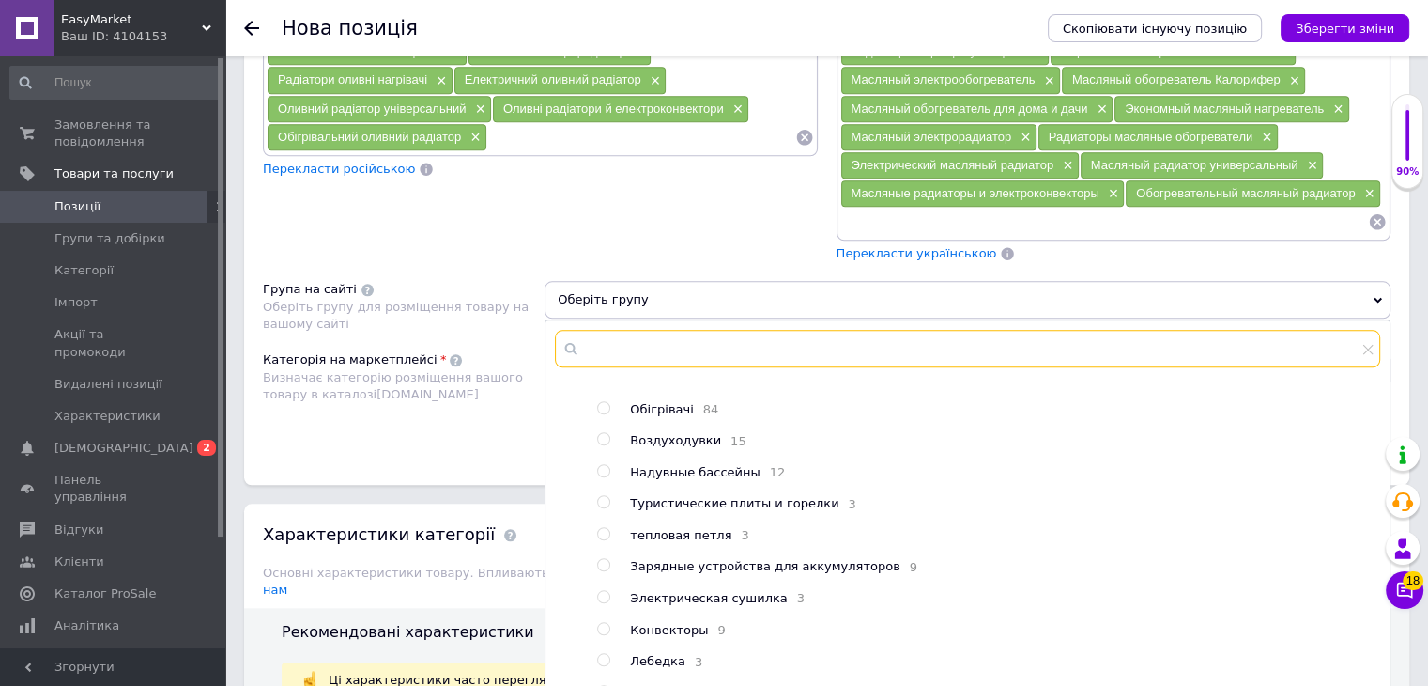
scroll to position [4805, 0]
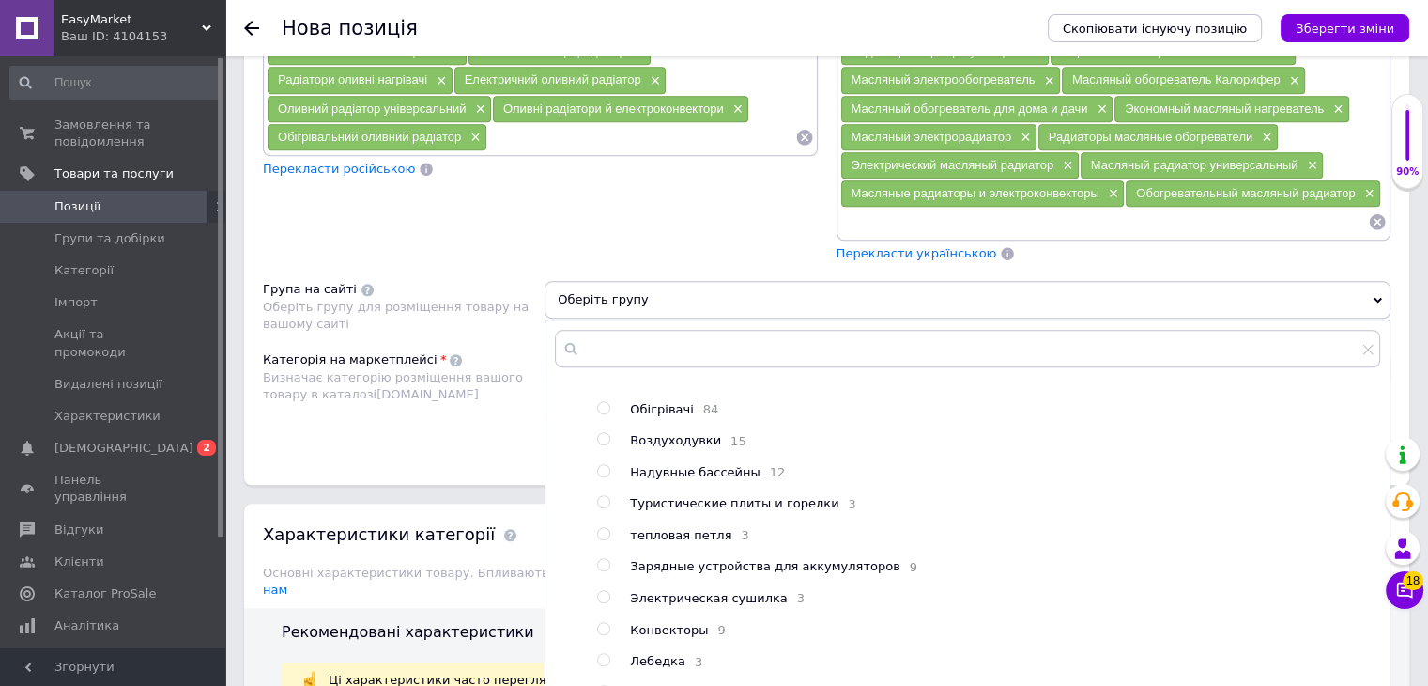
click at [599, 402] on input "radio" at bounding box center [603, 408] width 12 height 12
radio input "true"
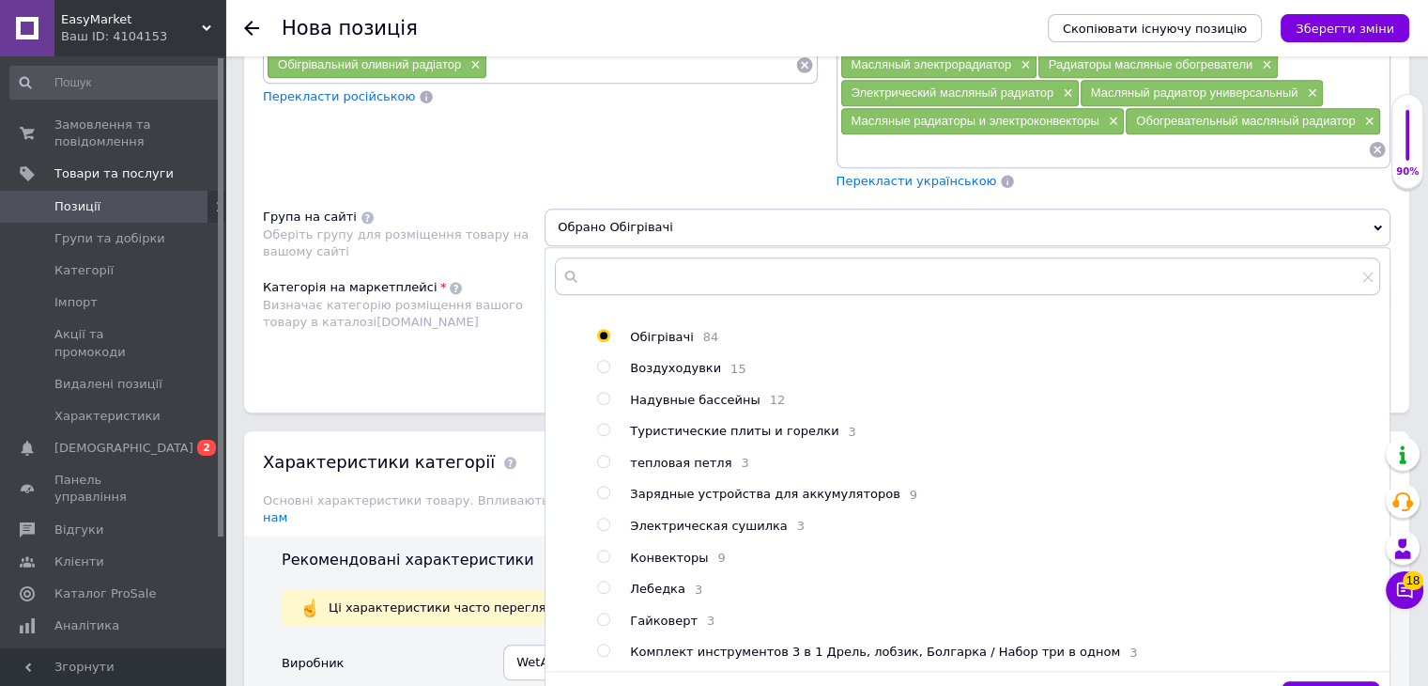
scroll to position [1935, 0]
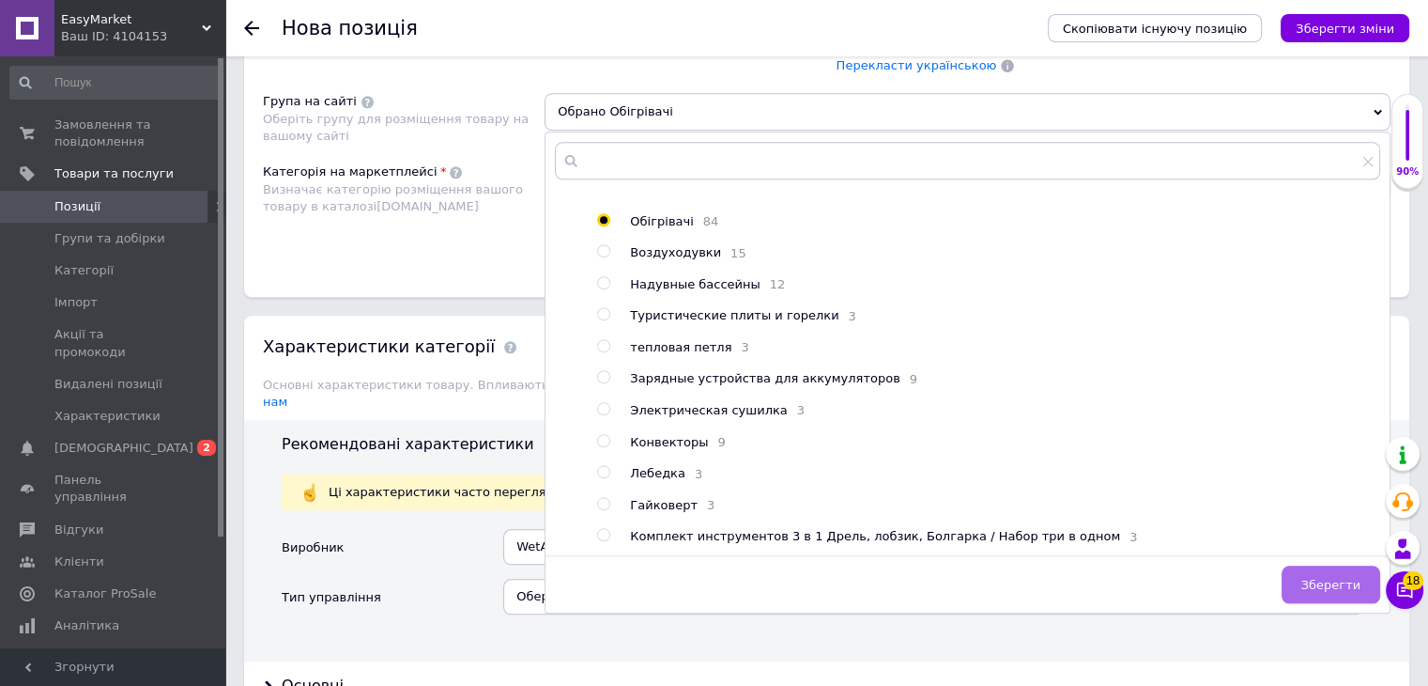
click at [1326, 578] on span "Зберегти" at bounding box center [1331, 585] width 59 height 14
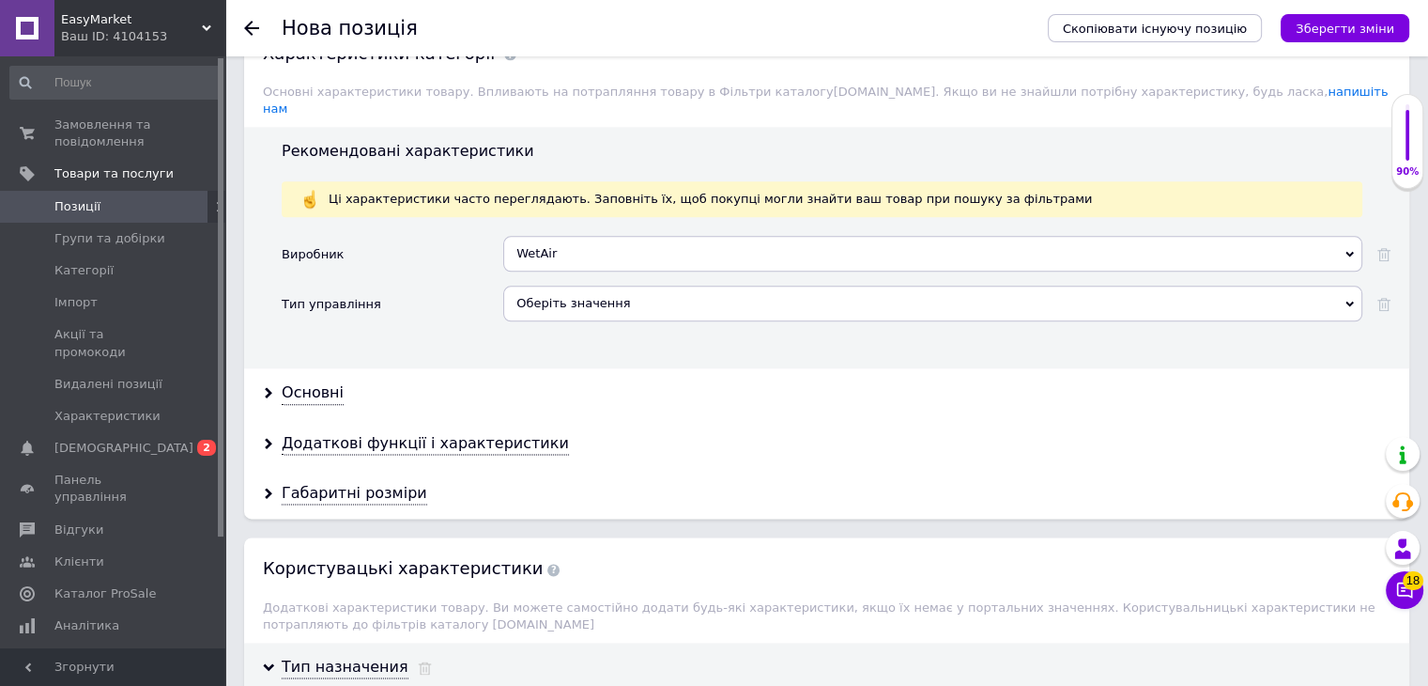
scroll to position [2216, 0]
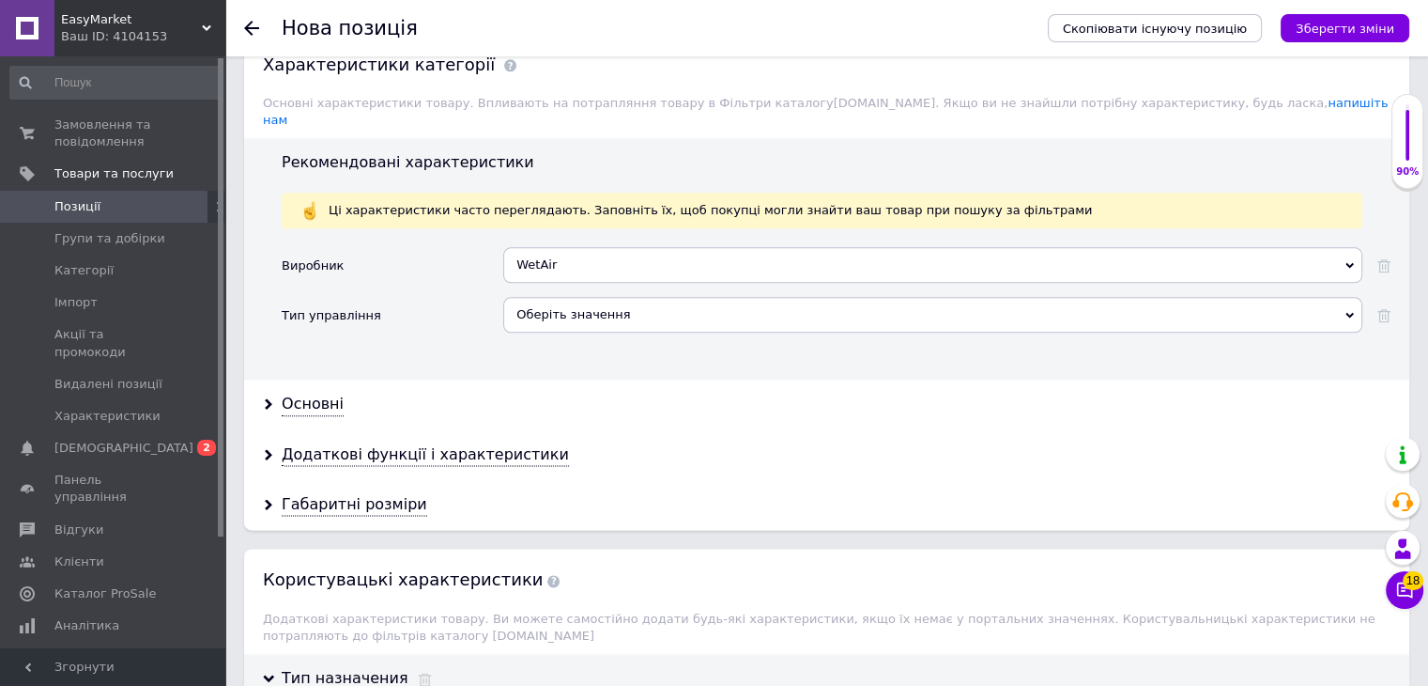
click at [581, 297] on div "Оберіть значення" at bounding box center [932, 315] width 859 height 36
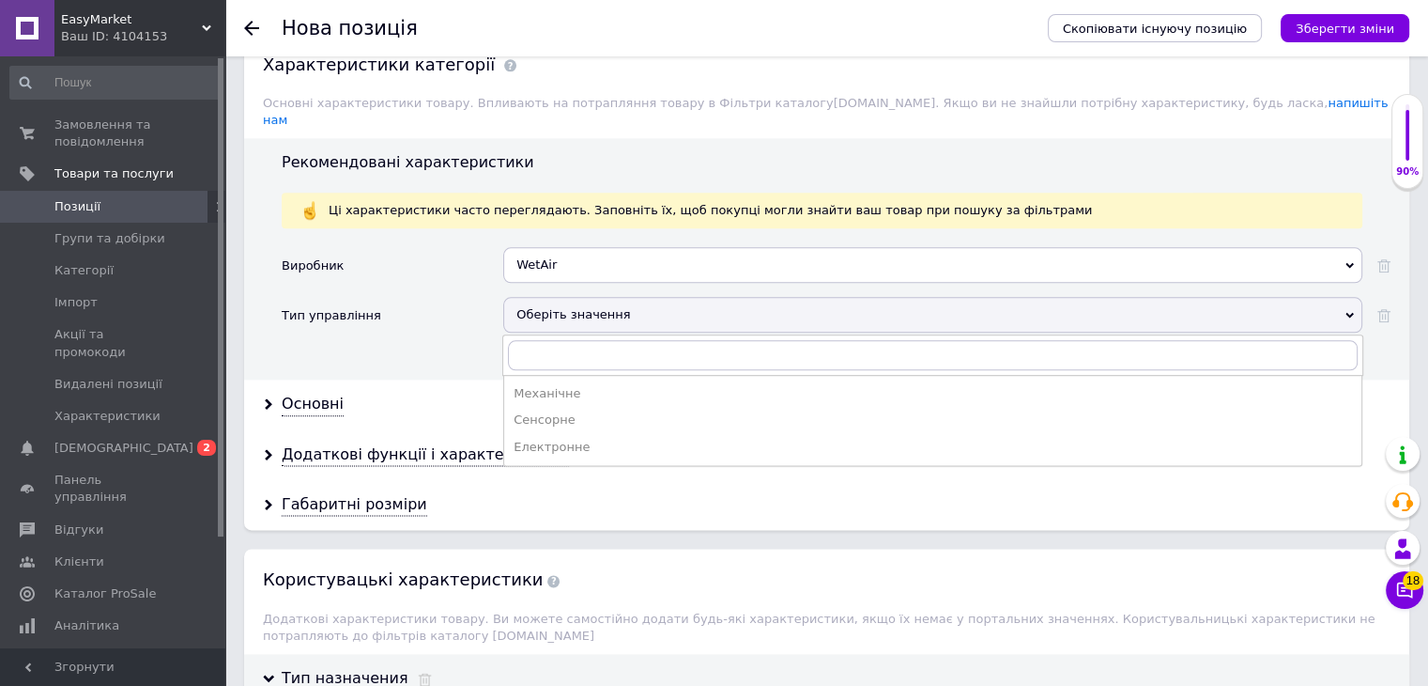
drag, startPoint x: 533, startPoint y: 419, endPoint x: 380, endPoint y: 402, distance: 153.1
click at [533, 439] on div "Електронне" at bounding box center [933, 447] width 839 height 17
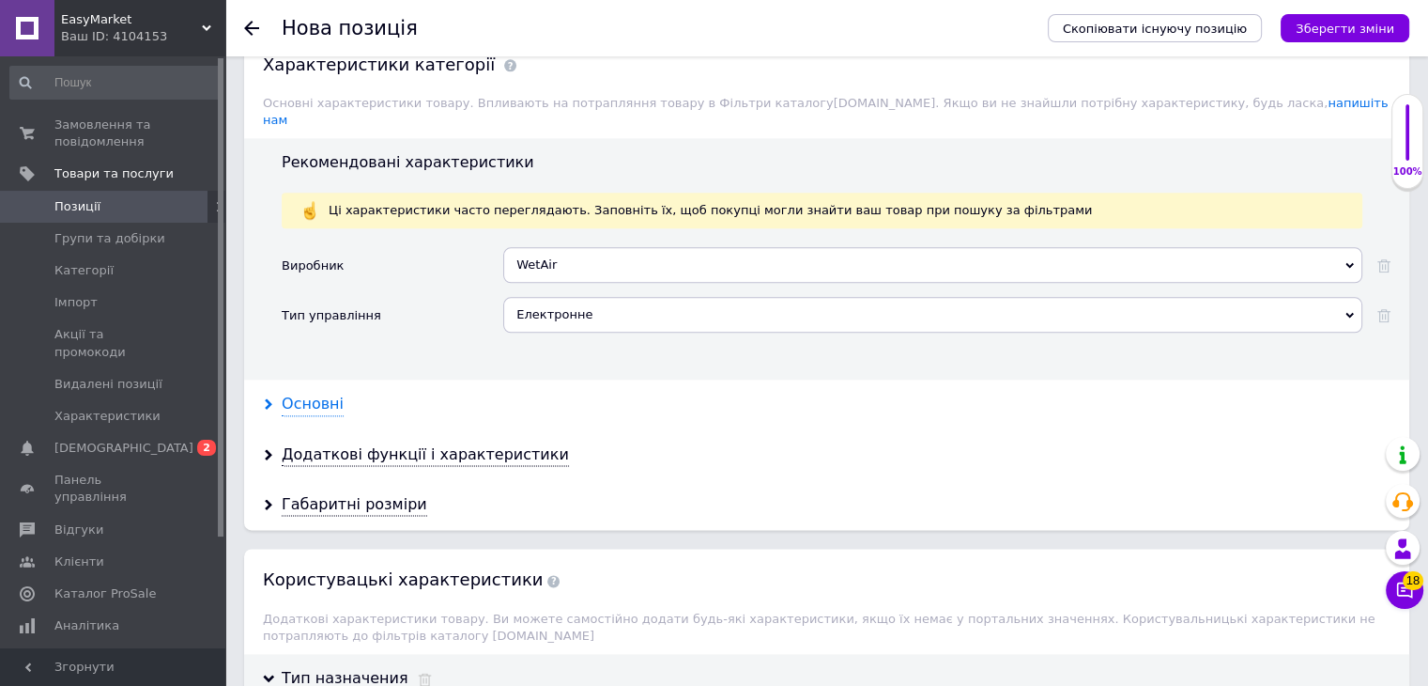
click at [319, 394] on div "Основні" at bounding box center [313, 405] width 62 height 22
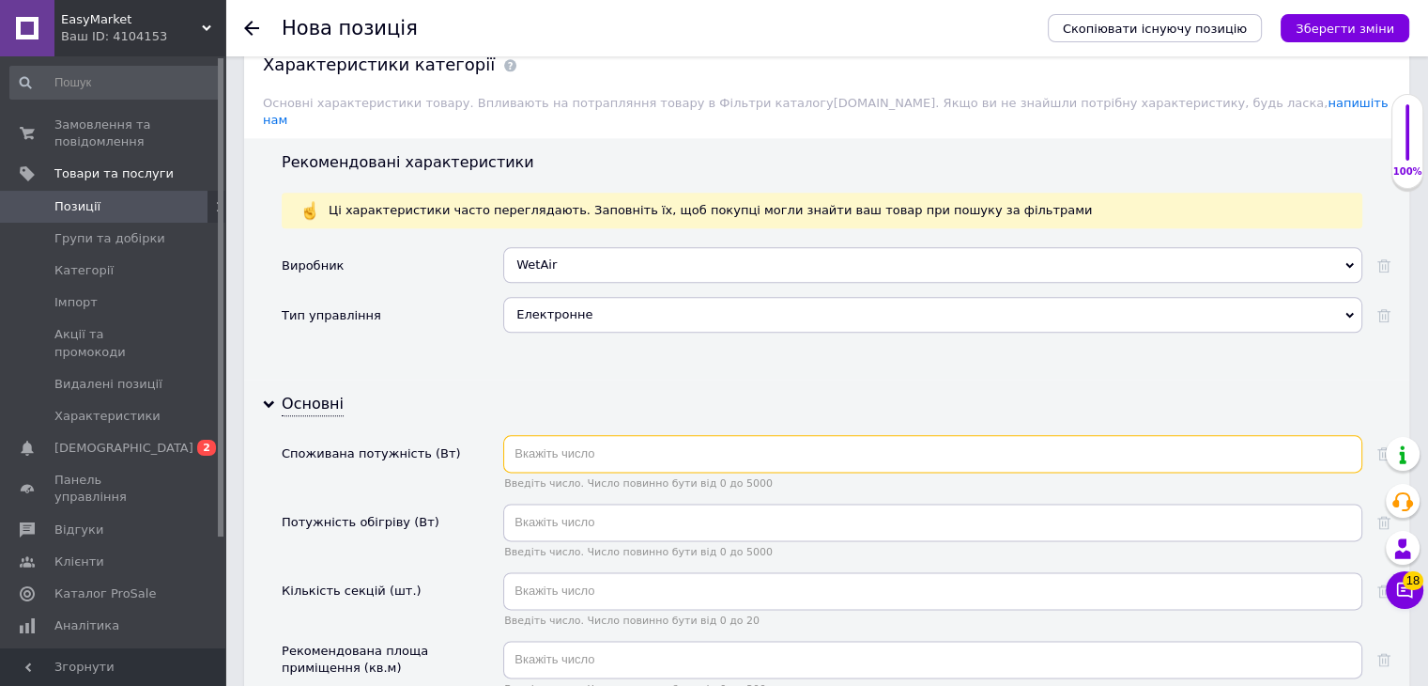
click at [552, 435] on input "text" at bounding box center [932, 454] width 859 height 38
type input "2000"
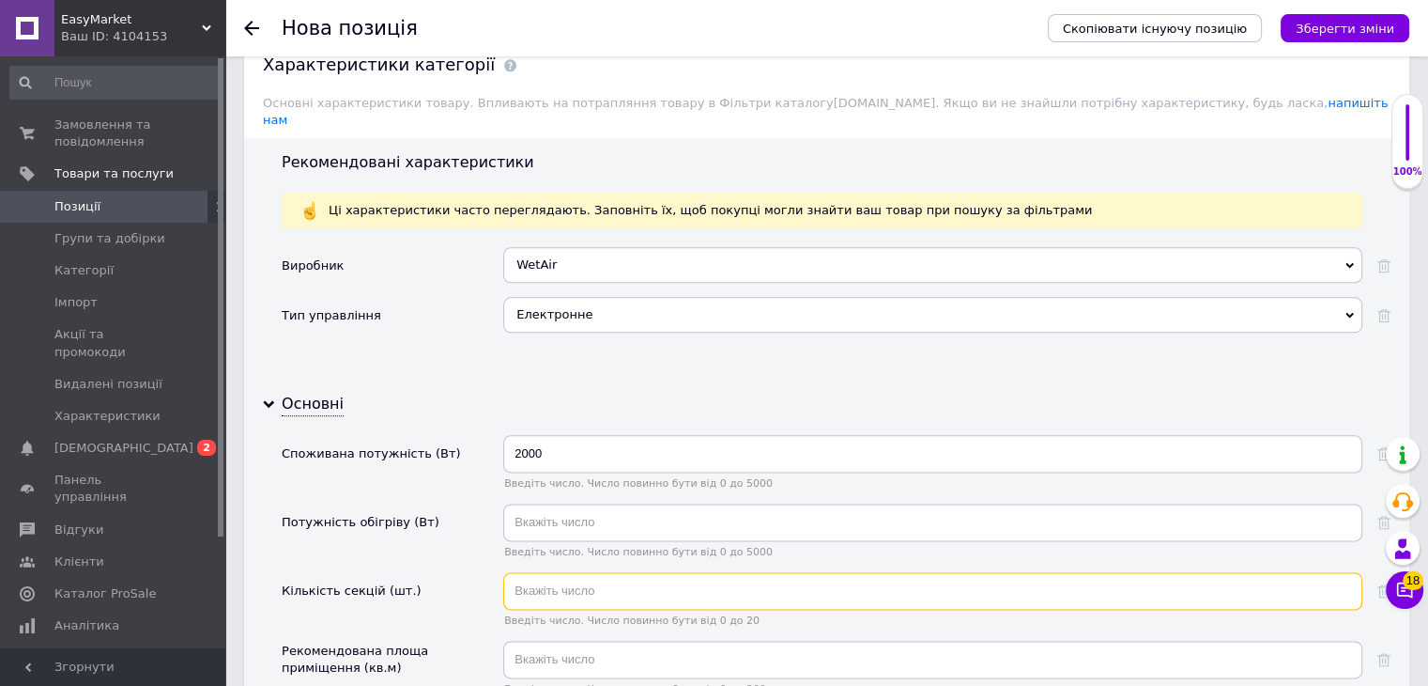
click at [633, 572] on input "text" at bounding box center [932, 591] width 859 height 38
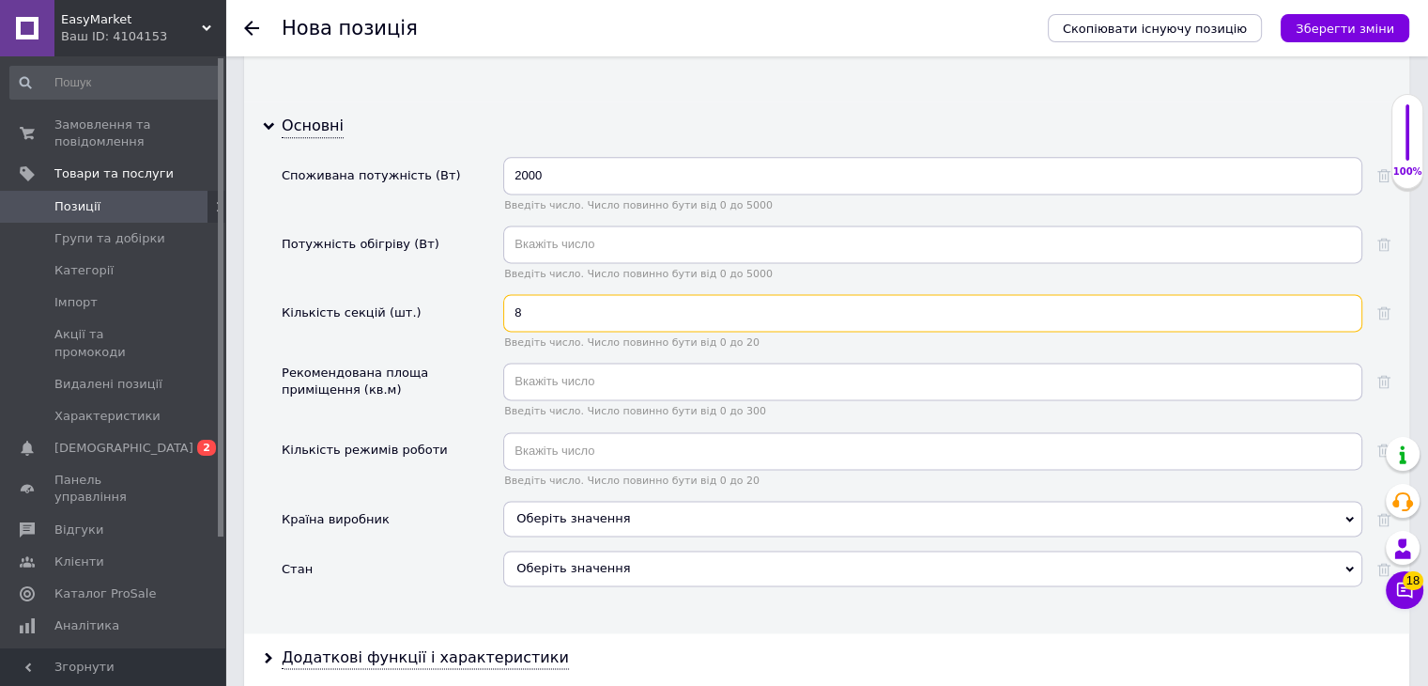
scroll to position [2498, 0]
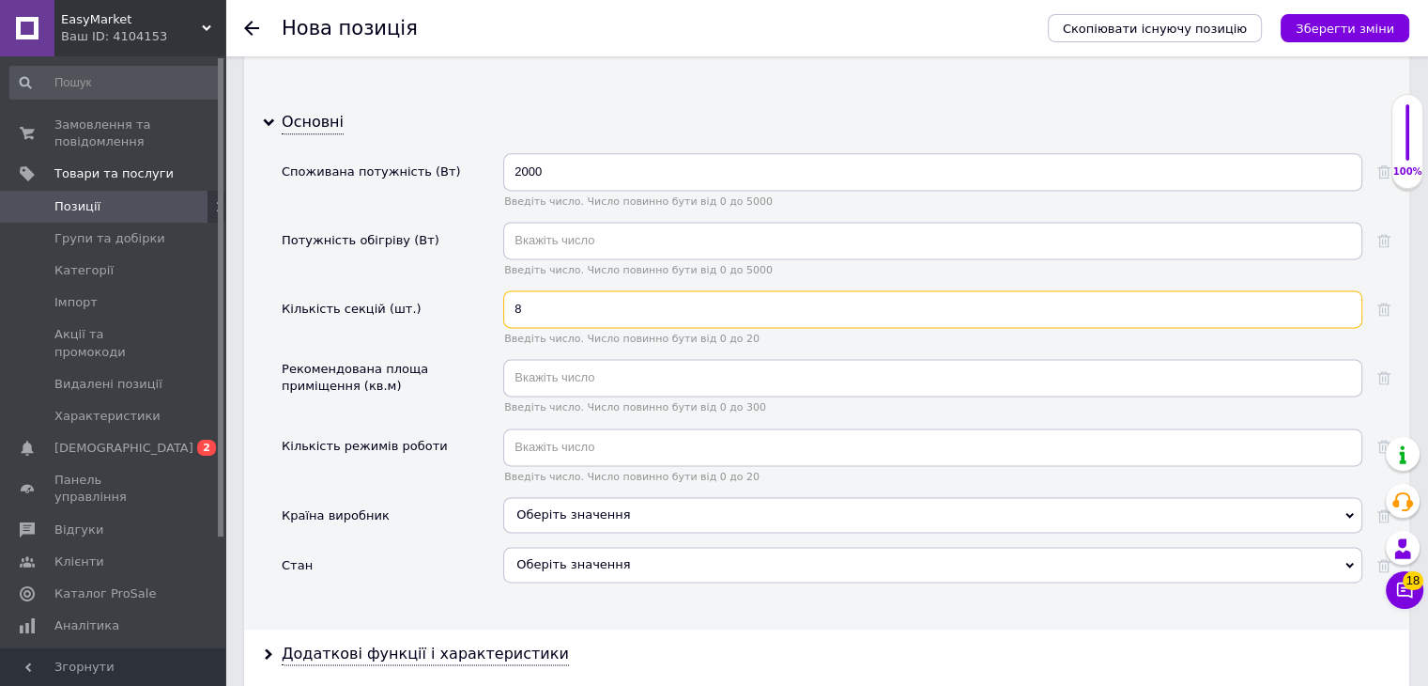
drag, startPoint x: 549, startPoint y: 282, endPoint x: 510, endPoint y: 280, distance: 39.5
click at [510, 290] on input "8" at bounding box center [932, 309] width 859 height 38
type input "9"
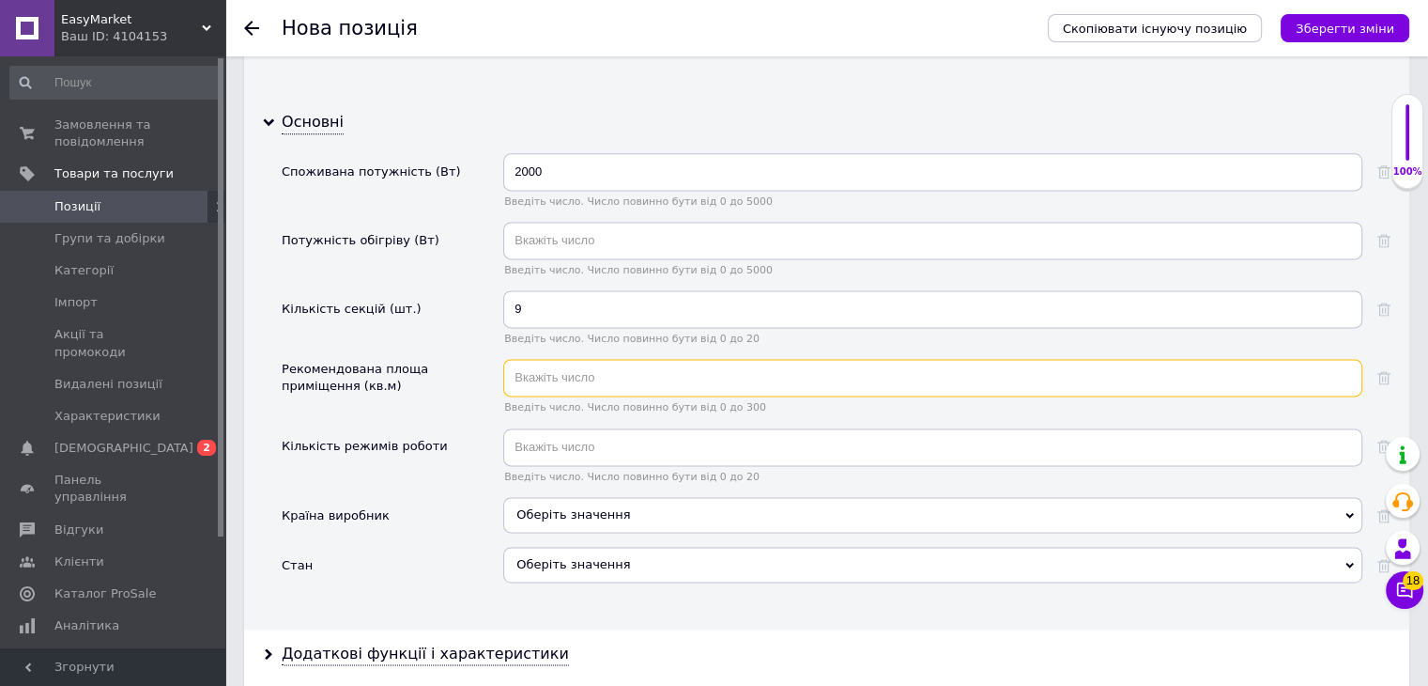
click at [593, 359] on input "text" at bounding box center [932, 378] width 859 height 38
type input "25"
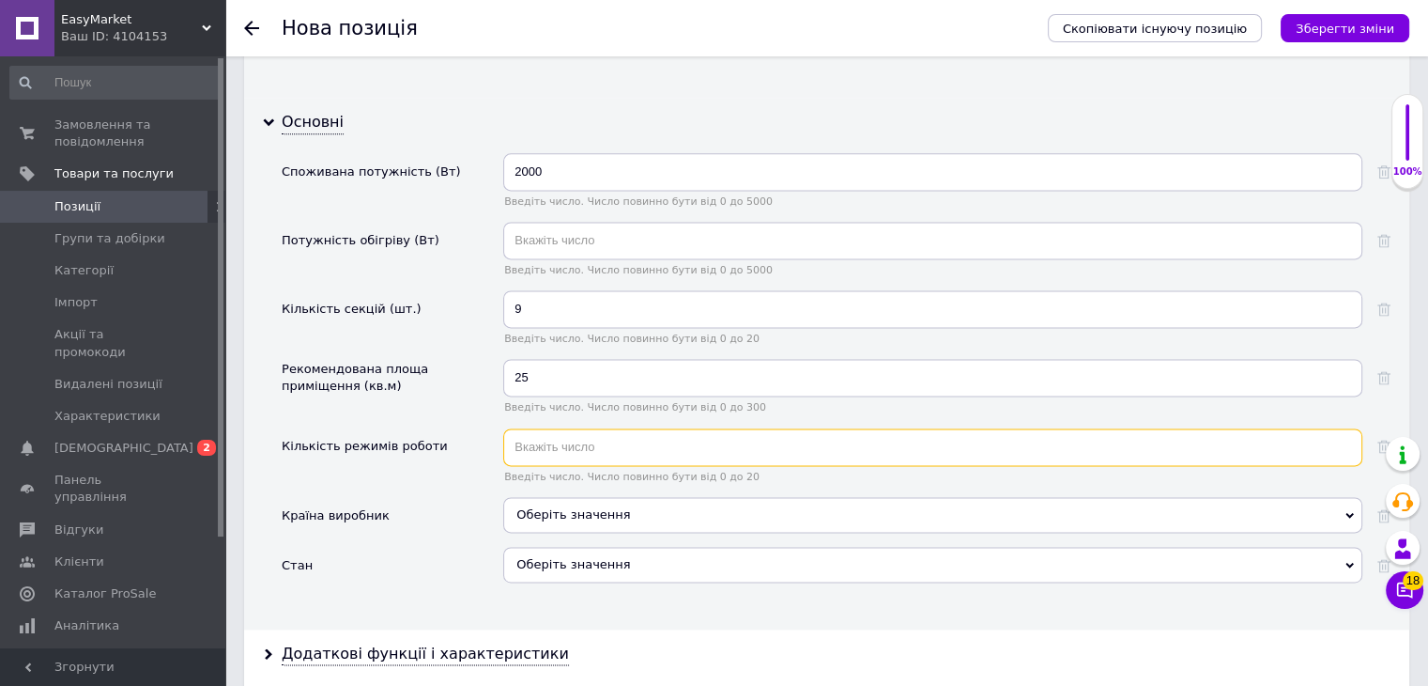
click at [594, 428] on input "text" at bounding box center [932, 447] width 859 height 38
type input "3"
click at [550, 547] on div "Оберіть значення" at bounding box center [932, 565] width 859 height 36
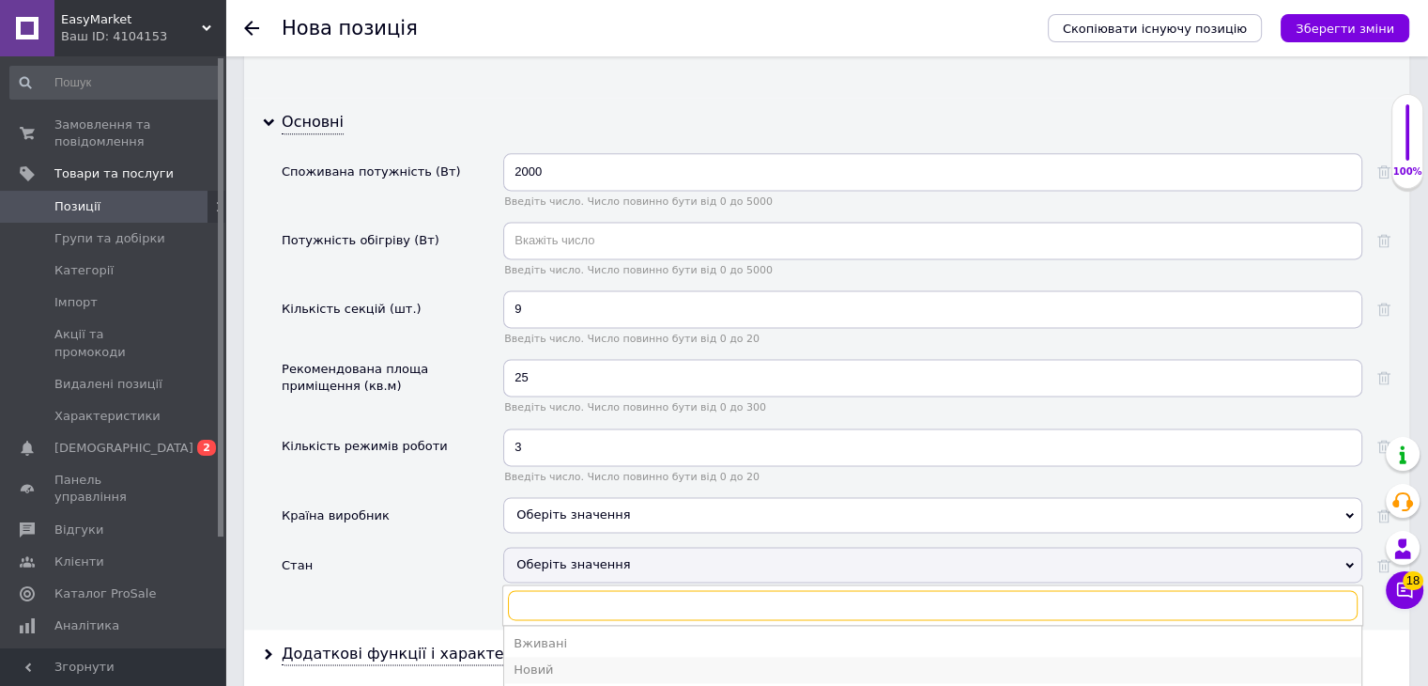
scroll to position [2592, 0]
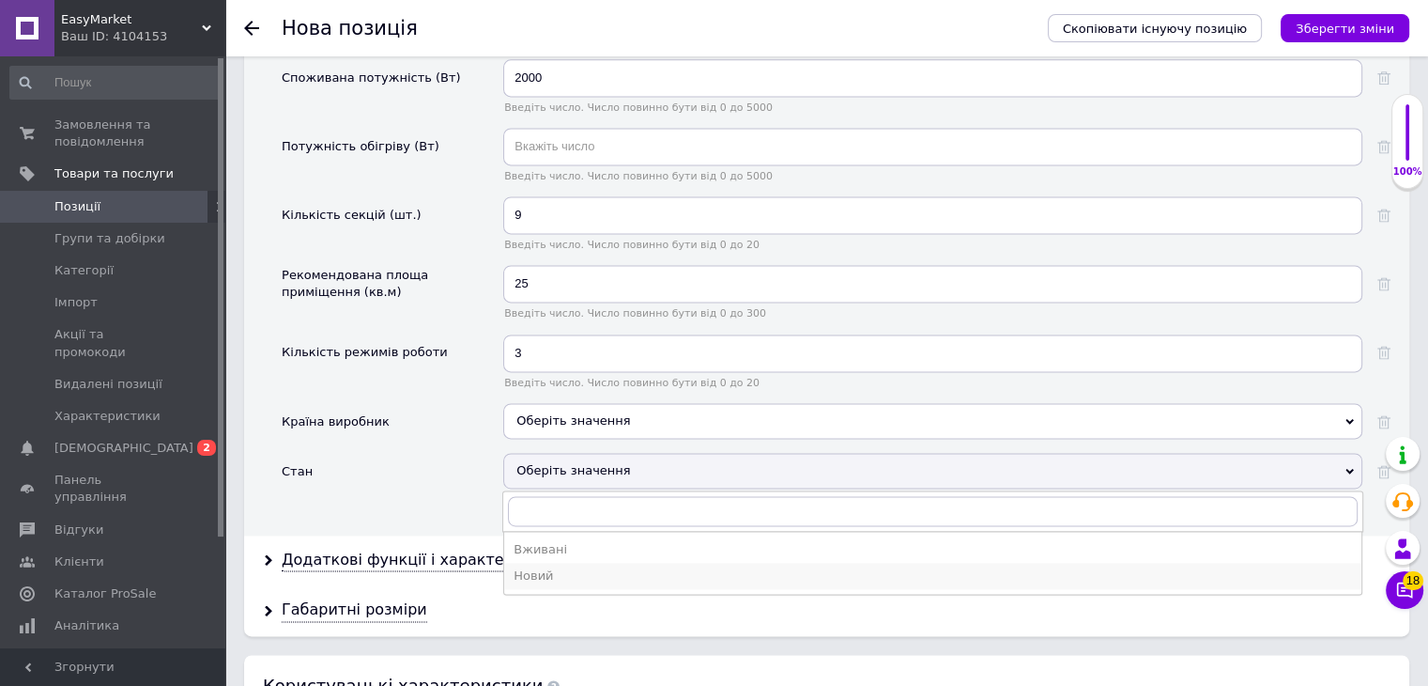
click at [536, 567] on div "Новий" at bounding box center [933, 575] width 839 height 17
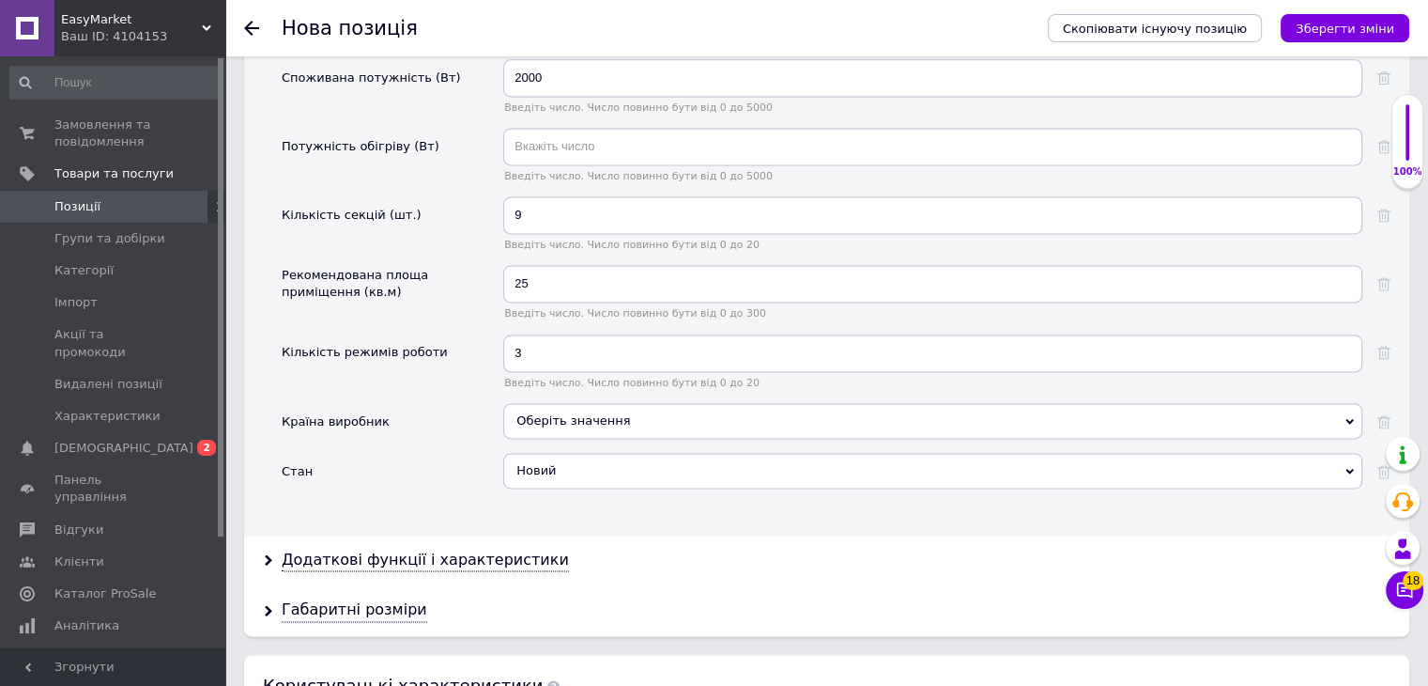
click at [410, 535] on div "Додаткові функції і характеристики" at bounding box center [827, 560] width 1166 height 50
click at [413, 549] on div "Додаткові функції і характеристики" at bounding box center [425, 560] width 287 height 22
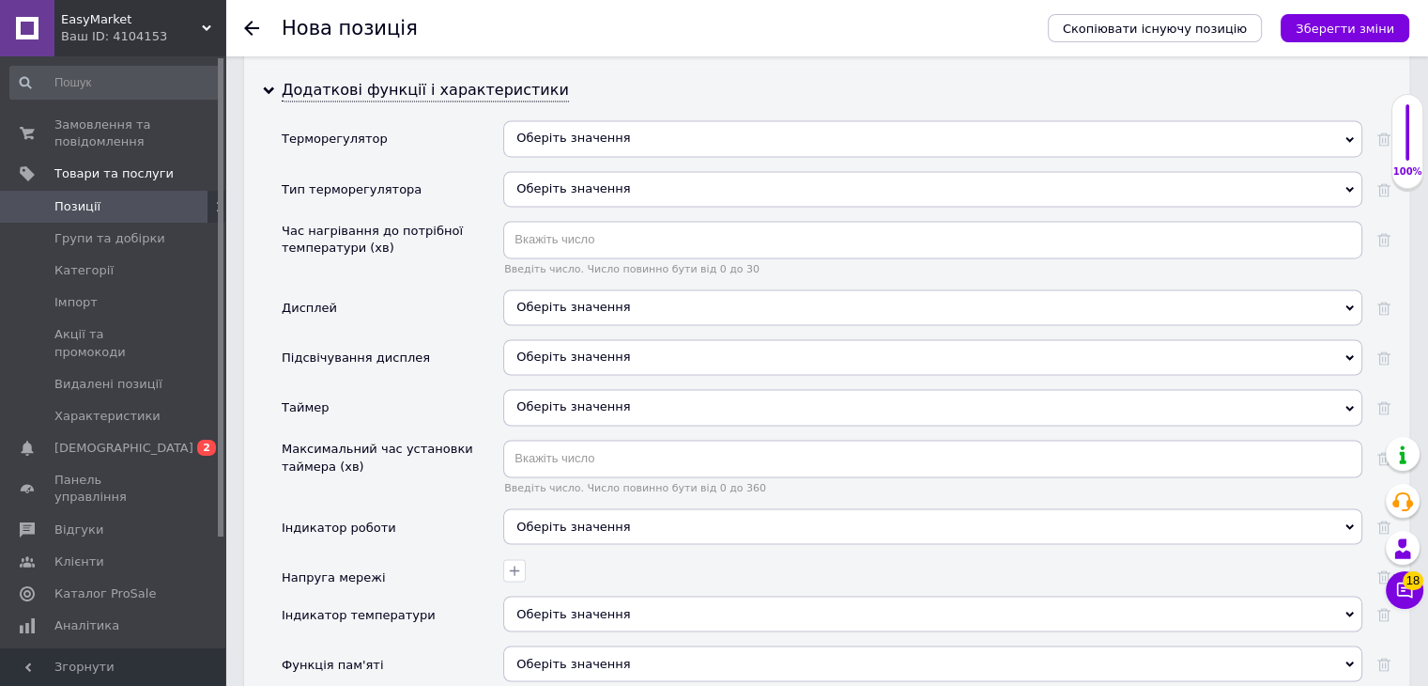
scroll to position [3156, 0]
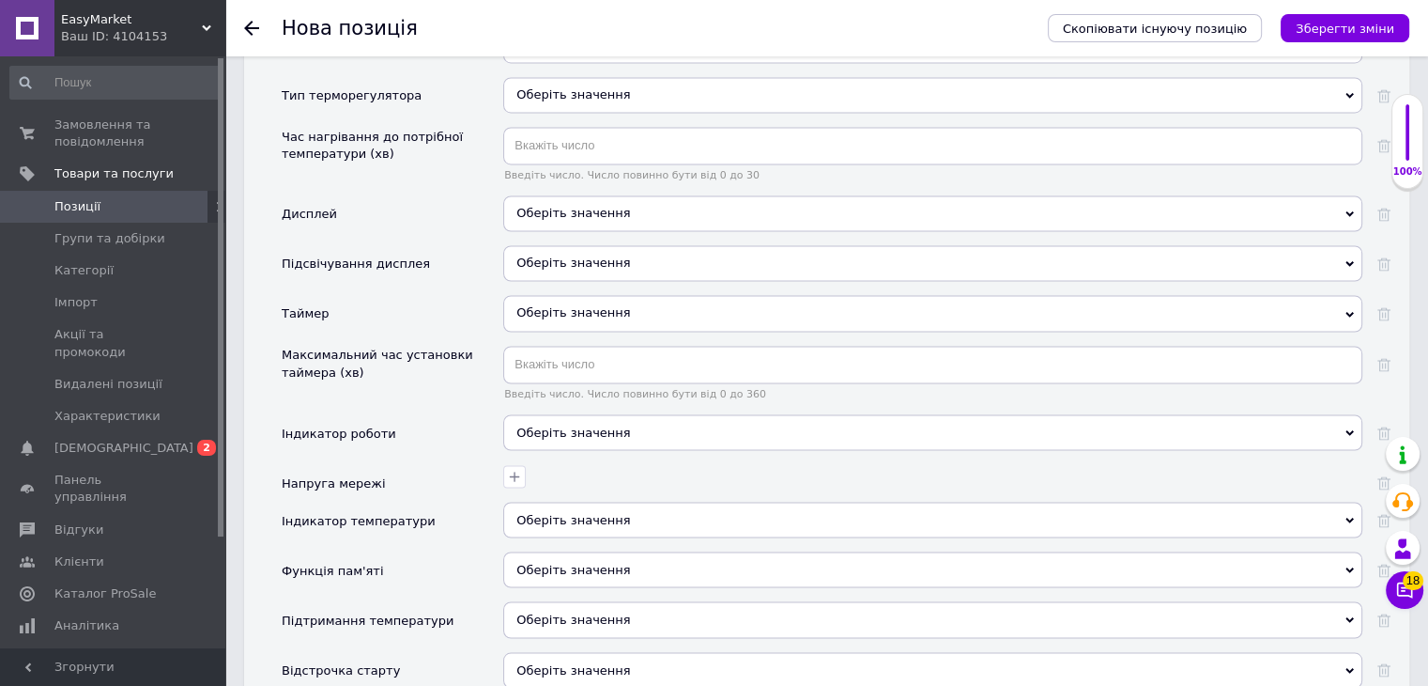
click at [546, 195] on span "Оберіть значення" at bounding box center [932, 213] width 859 height 36
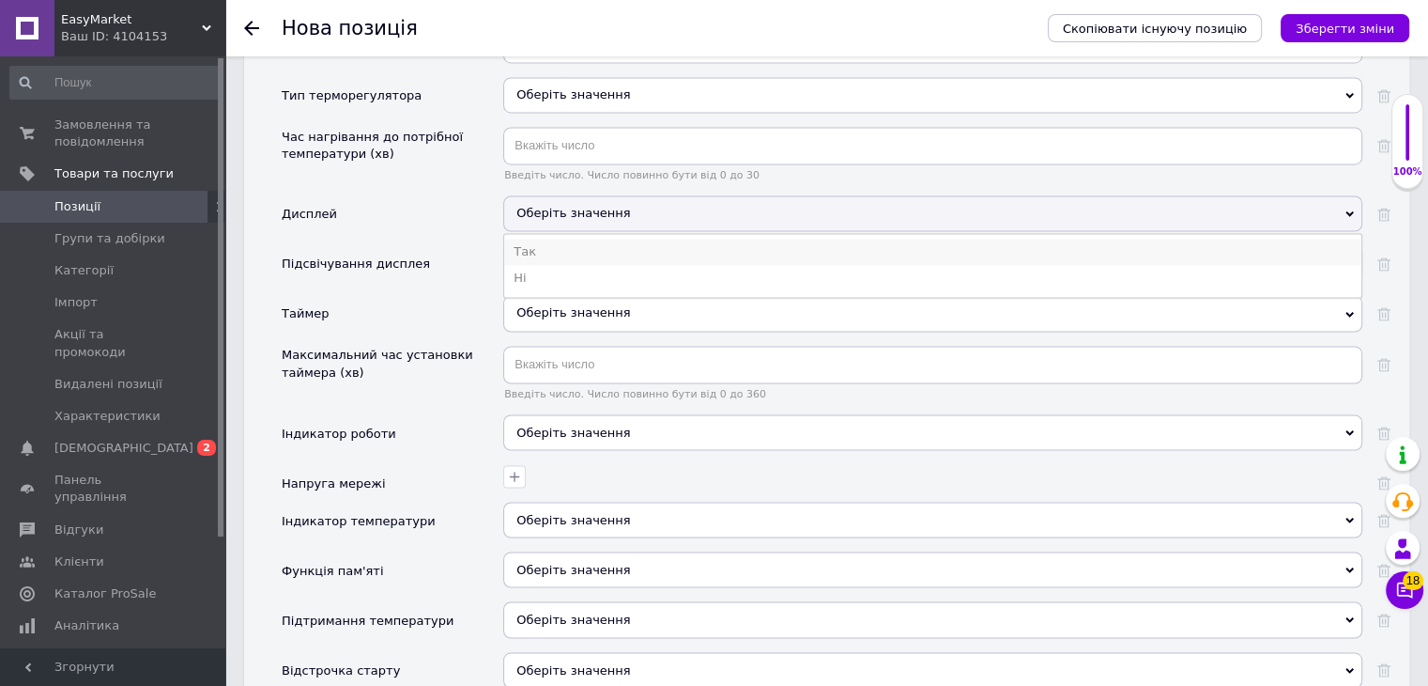
click at [534, 239] on li "Так" at bounding box center [932, 252] width 857 height 26
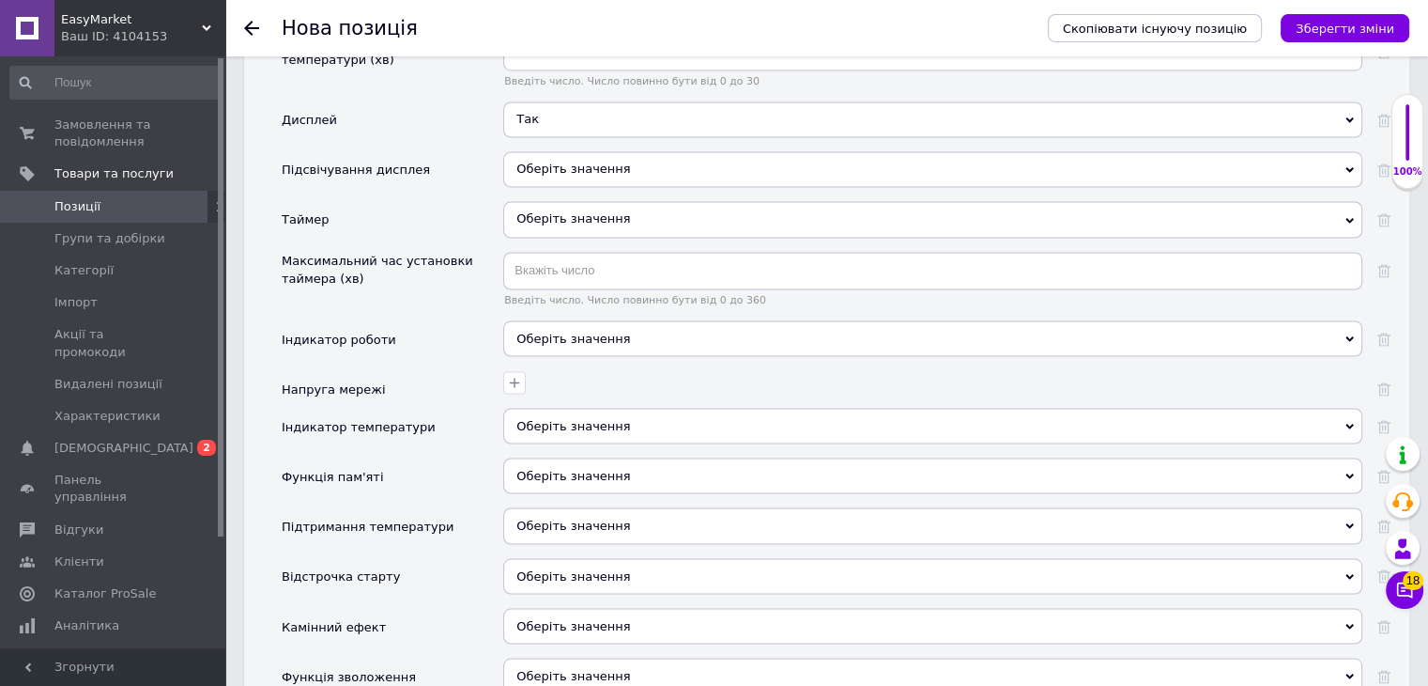
scroll to position [3343, 0]
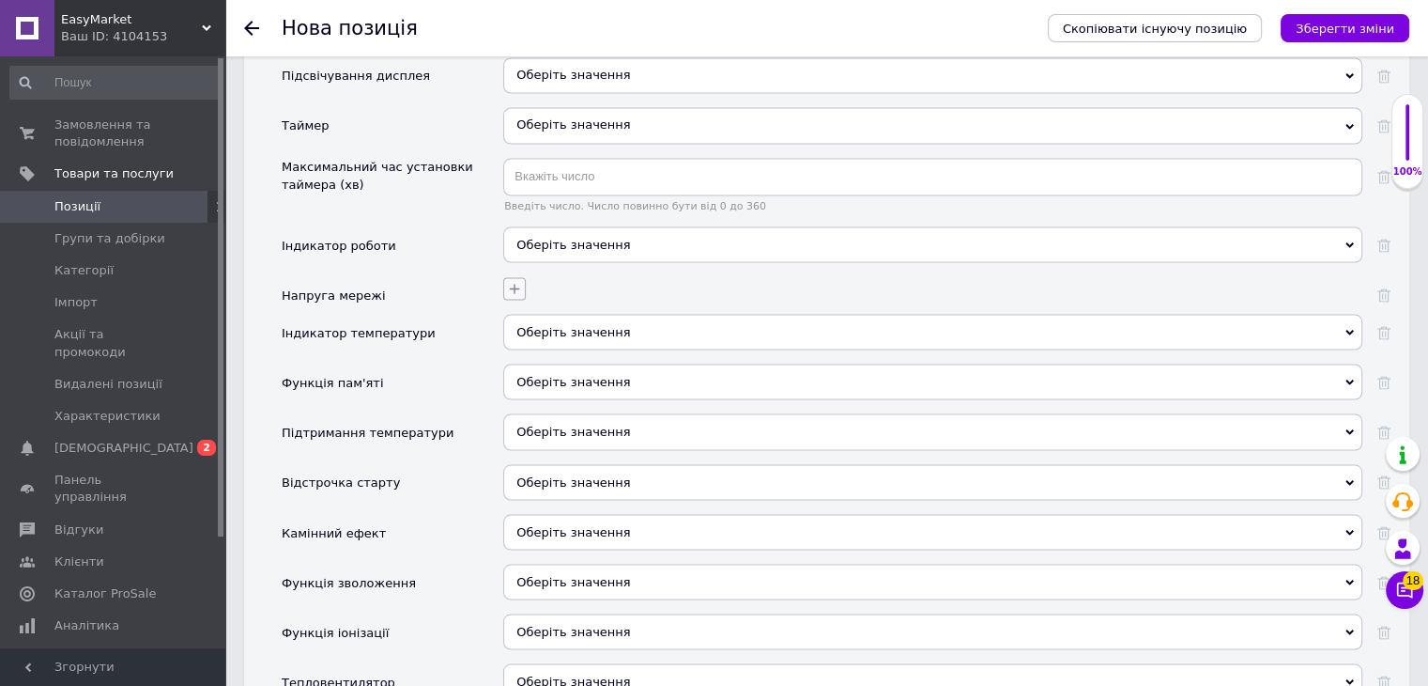
click at [512, 283] on icon "button" at bounding box center [515, 288] width 10 height 10
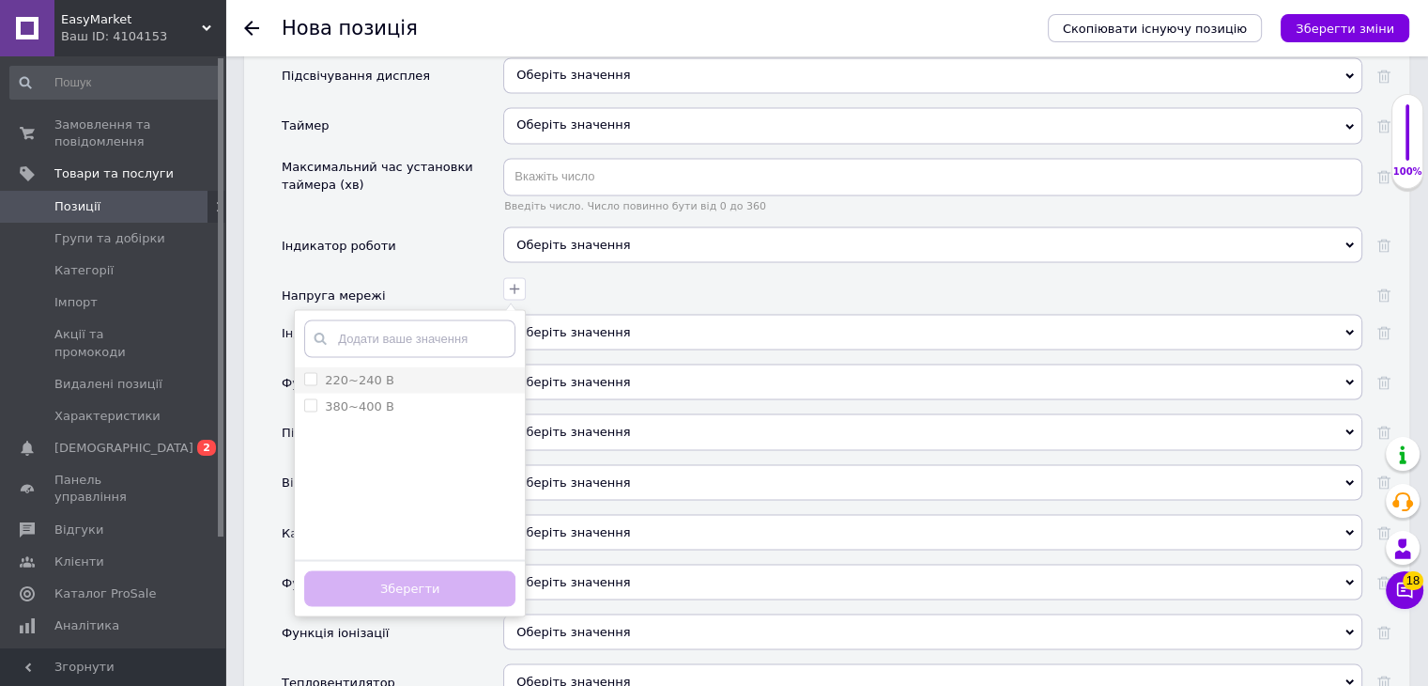
click at [375, 372] on label "220~240 В" at bounding box center [359, 379] width 69 height 14
checkbox В "true"
click at [391, 570] on button "Зберегти" at bounding box center [409, 588] width 211 height 37
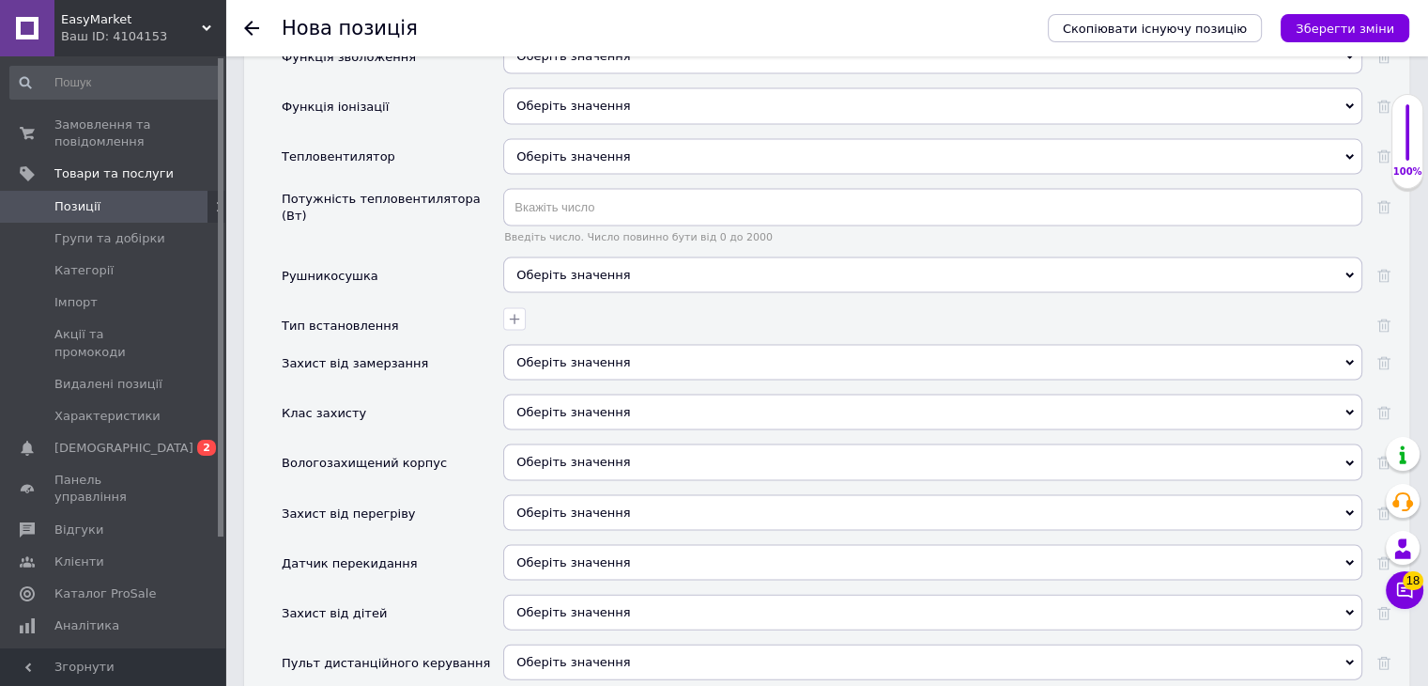
scroll to position [3907, 0]
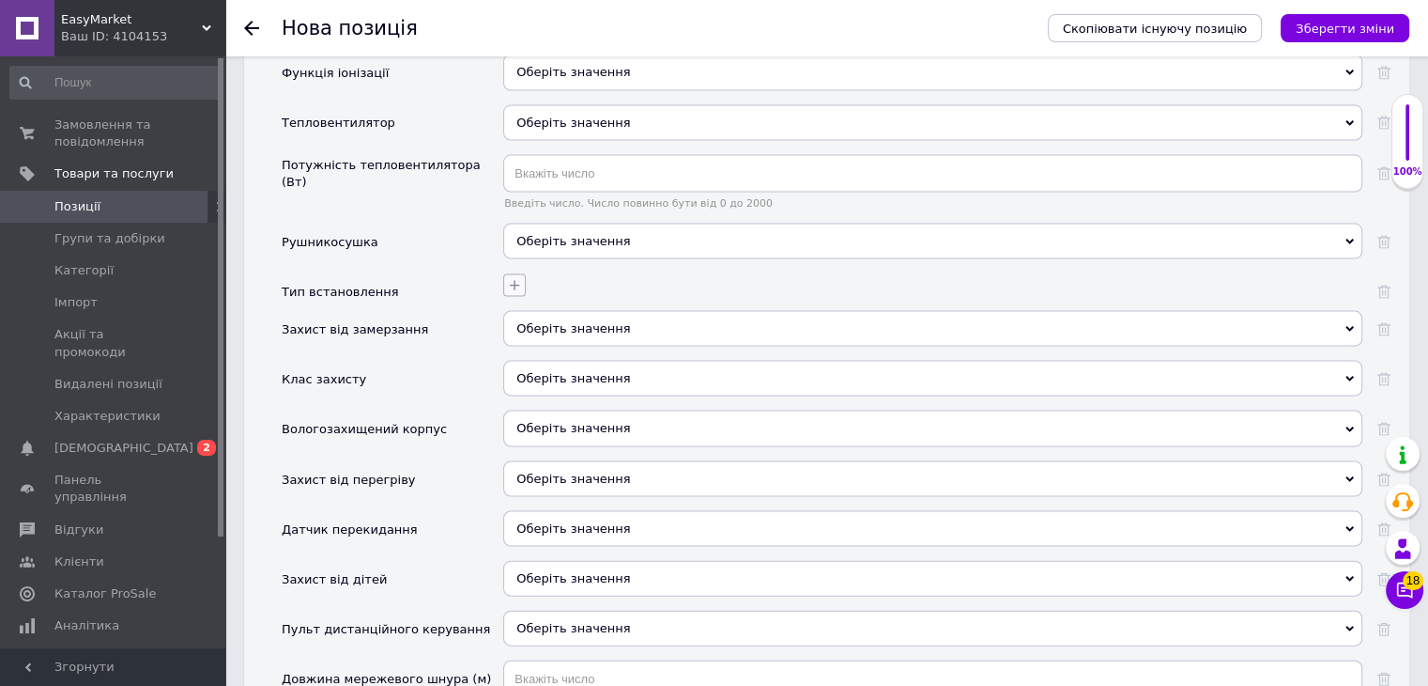
click at [518, 278] on icon "button" at bounding box center [514, 285] width 15 height 15
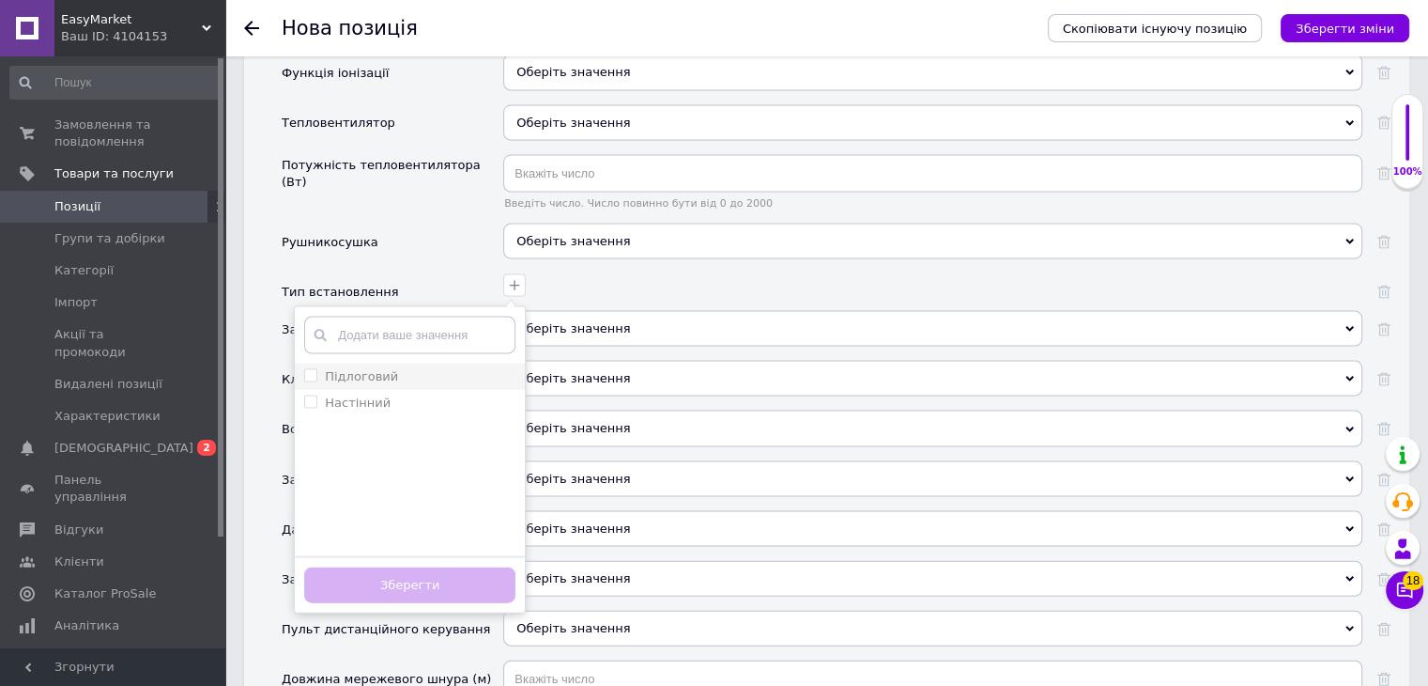
click at [422, 368] on div "Підлоговий" at bounding box center [409, 376] width 211 height 17
checkbox input "true"
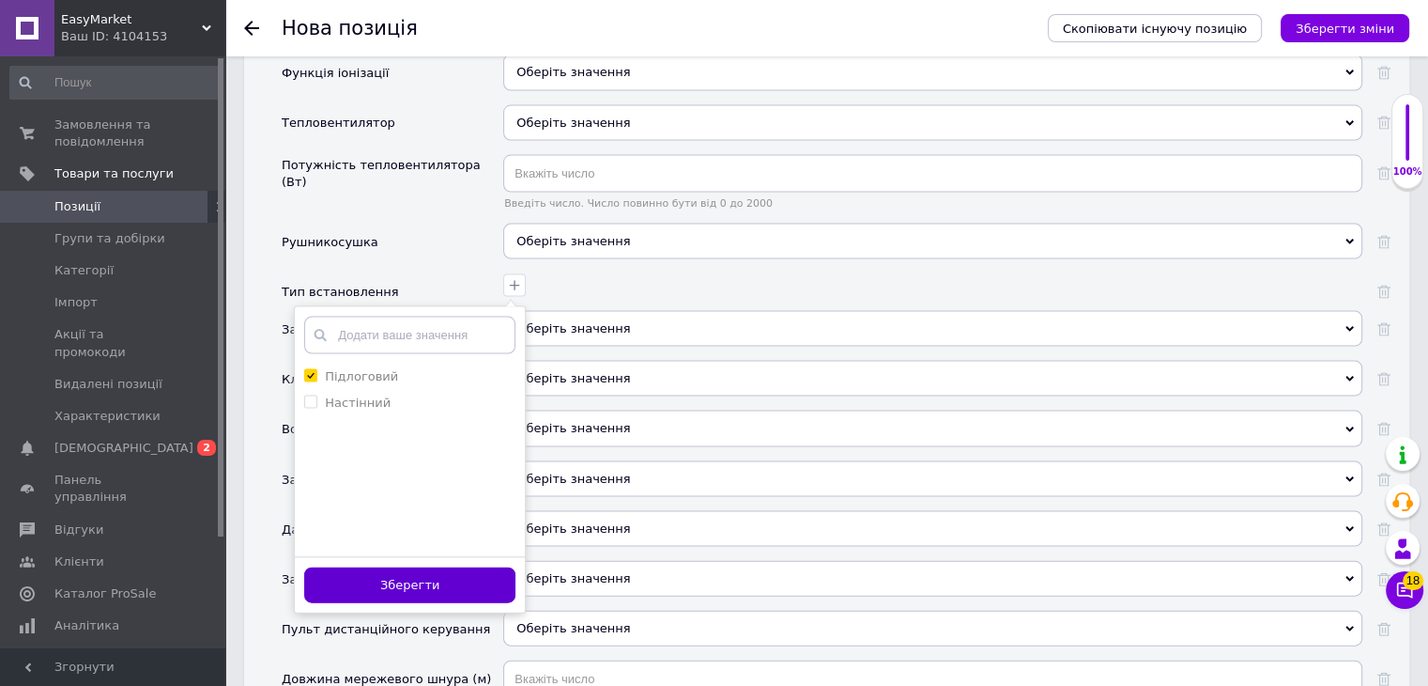
click at [396, 567] on button "Зберегти" at bounding box center [409, 585] width 211 height 37
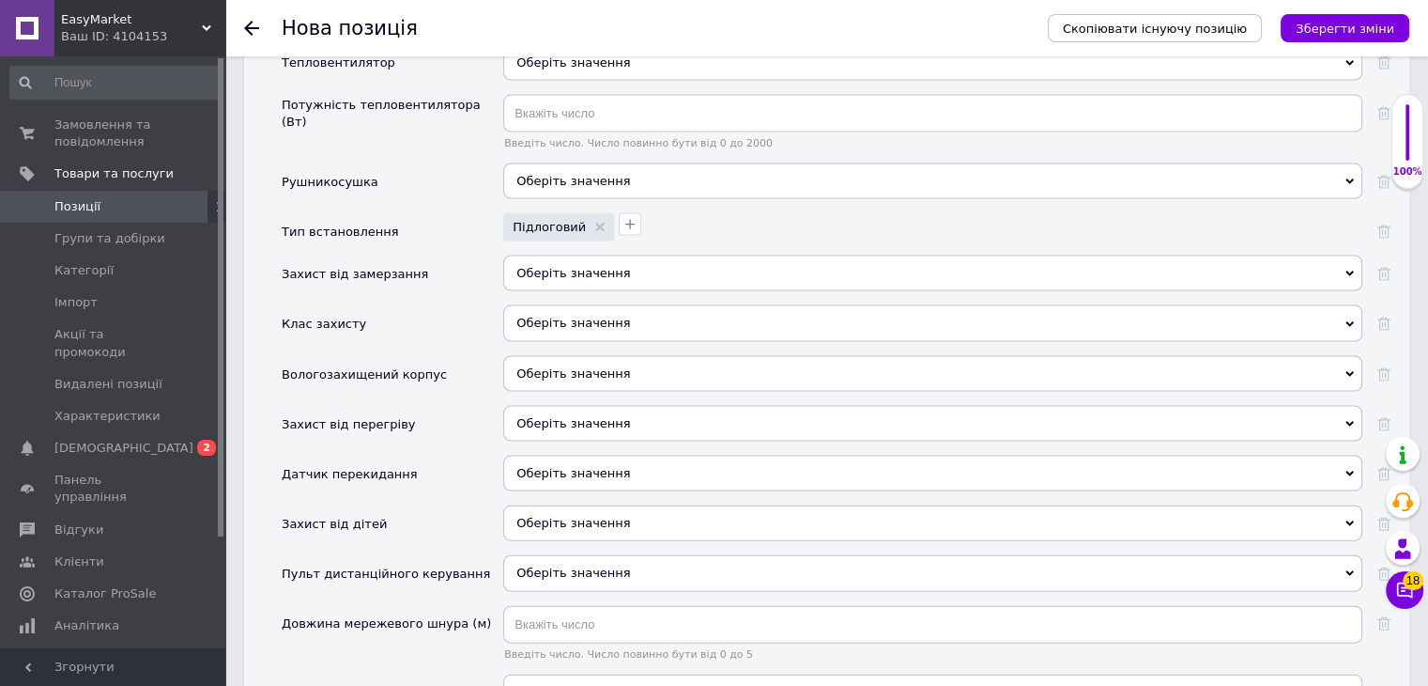
scroll to position [4001, 0]
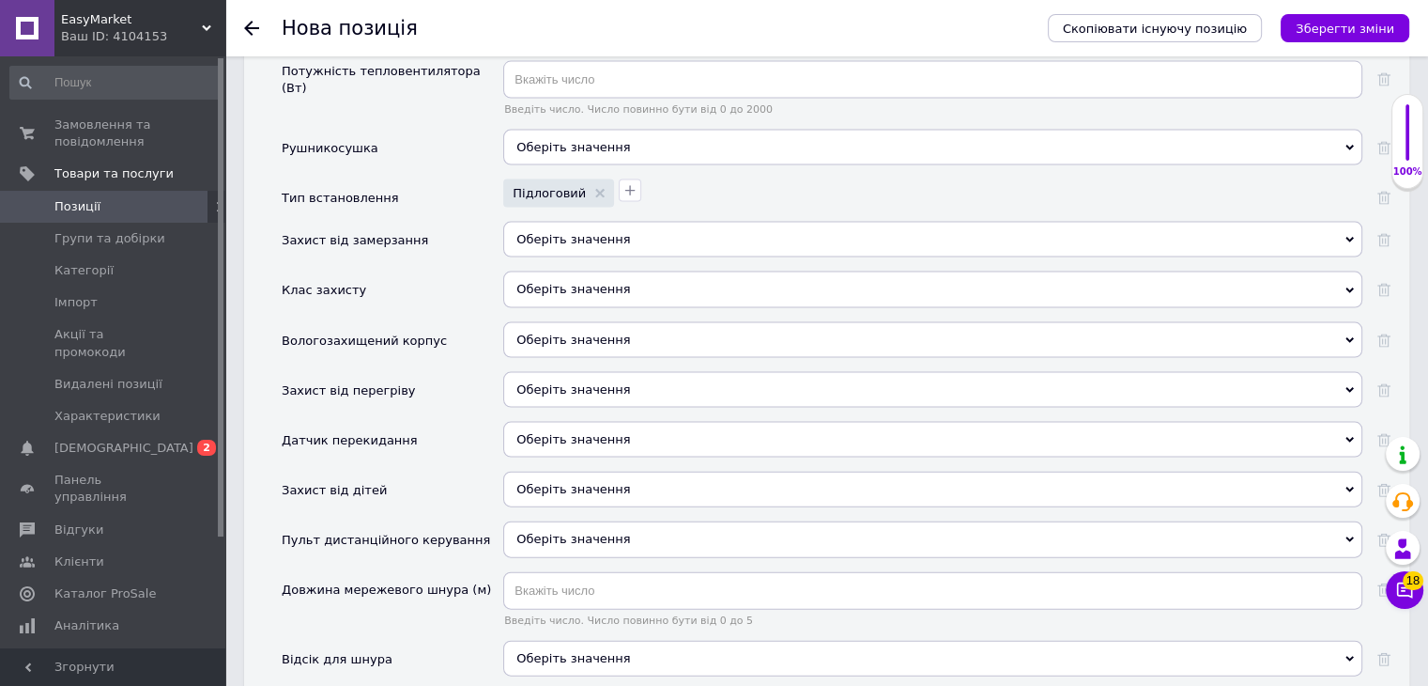
click at [620, 372] on span "Оберіть значення" at bounding box center [932, 390] width 859 height 36
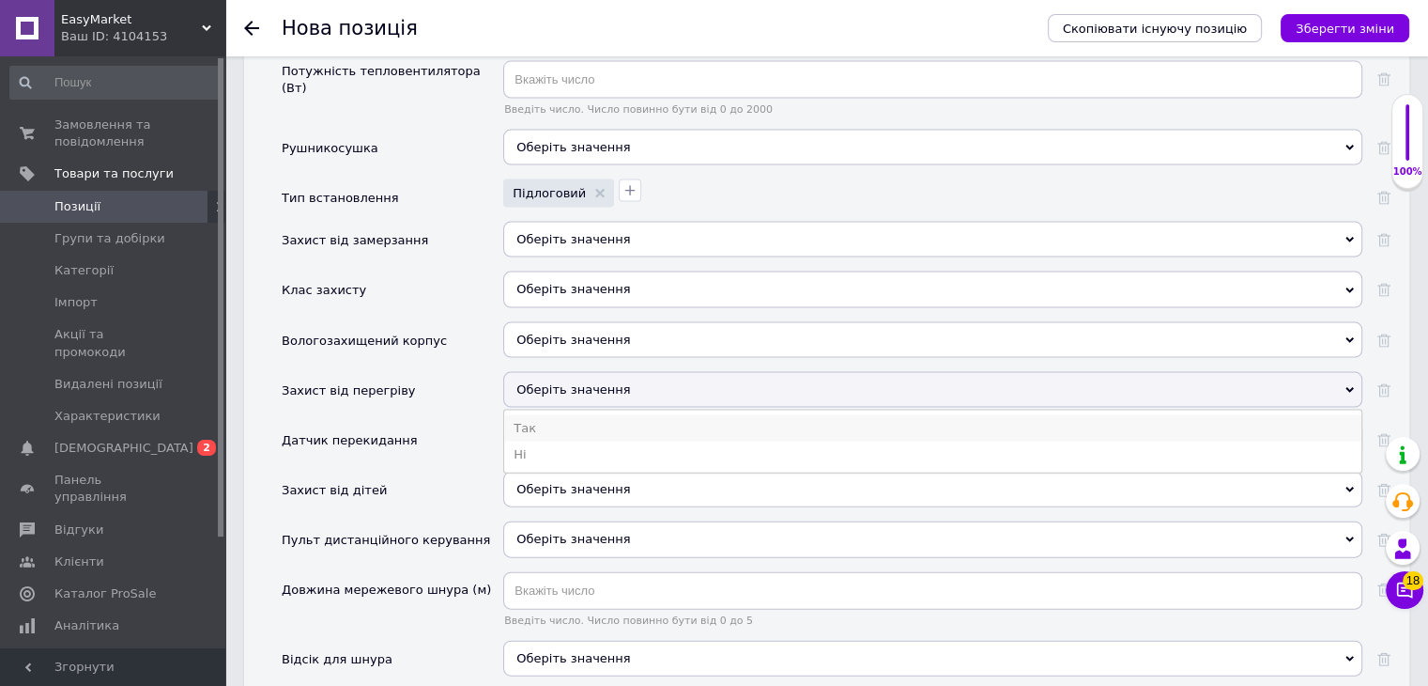
click at [557, 415] on li "Так" at bounding box center [932, 428] width 857 height 26
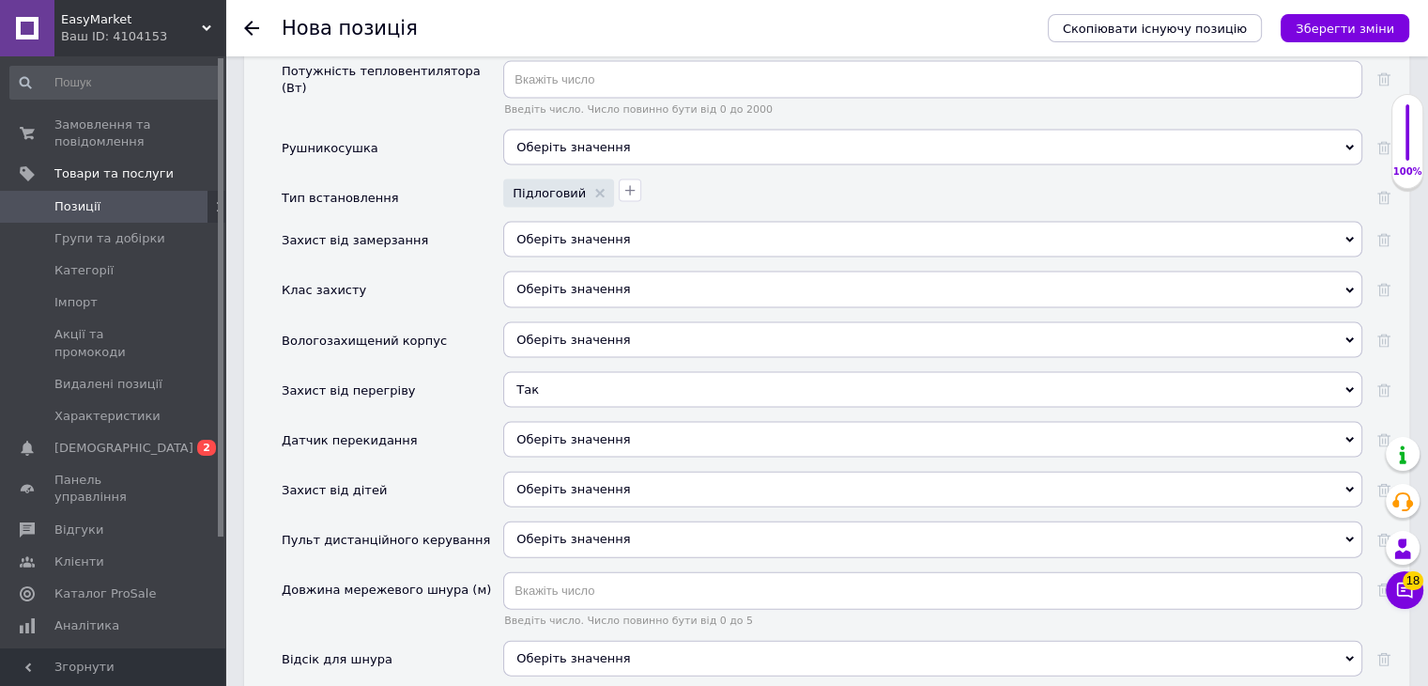
click at [564, 422] on span "Оберіть значення" at bounding box center [932, 440] width 859 height 36
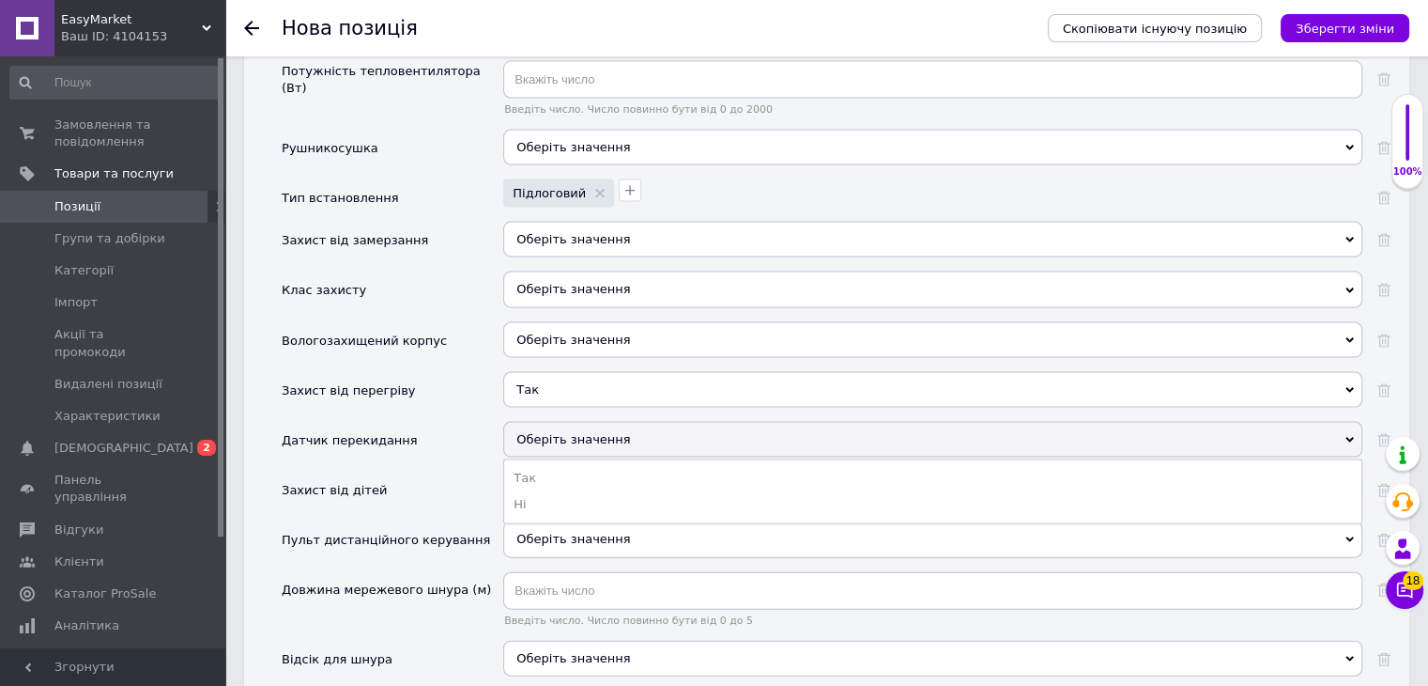
click at [555, 465] on li "Так" at bounding box center [932, 478] width 857 height 26
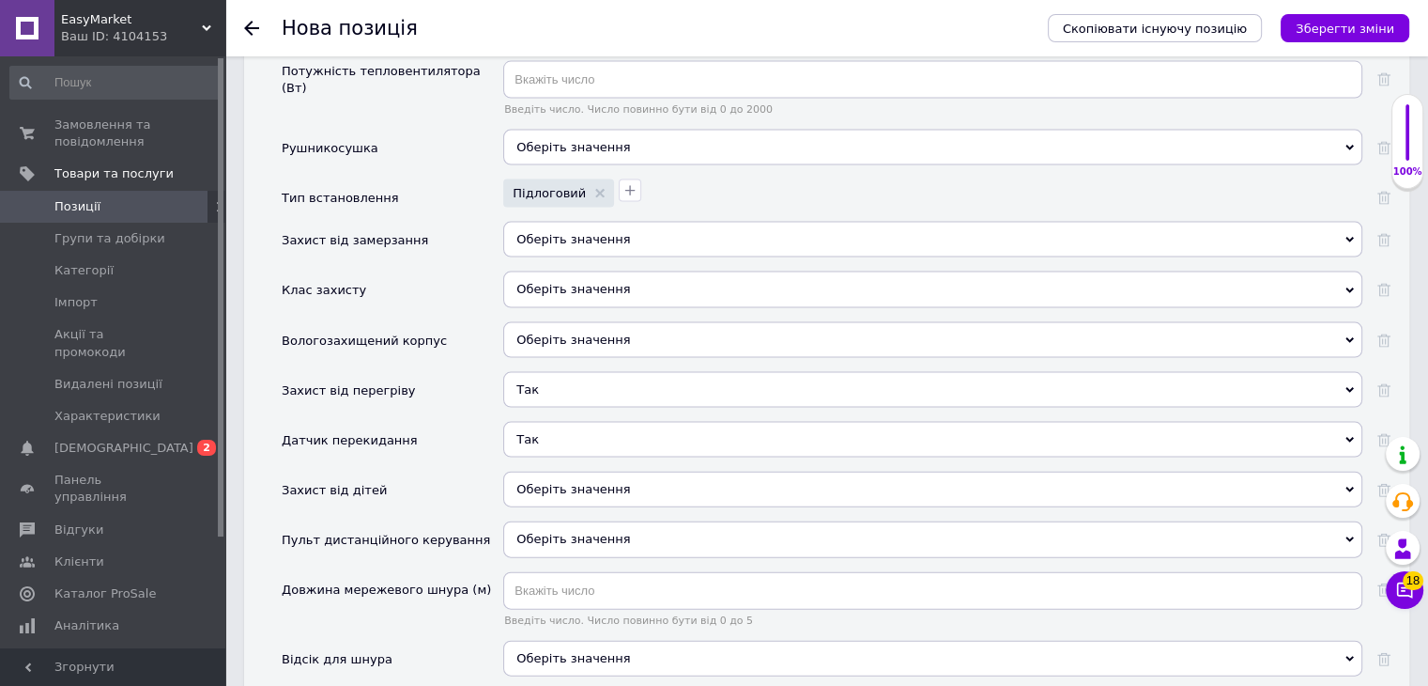
drag, startPoint x: 554, startPoint y: 452, endPoint x: 547, endPoint y: 470, distance: 19.4
click at [552, 482] on span "Оберіть значення" at bounding box center [574, 489] width 114 height 14
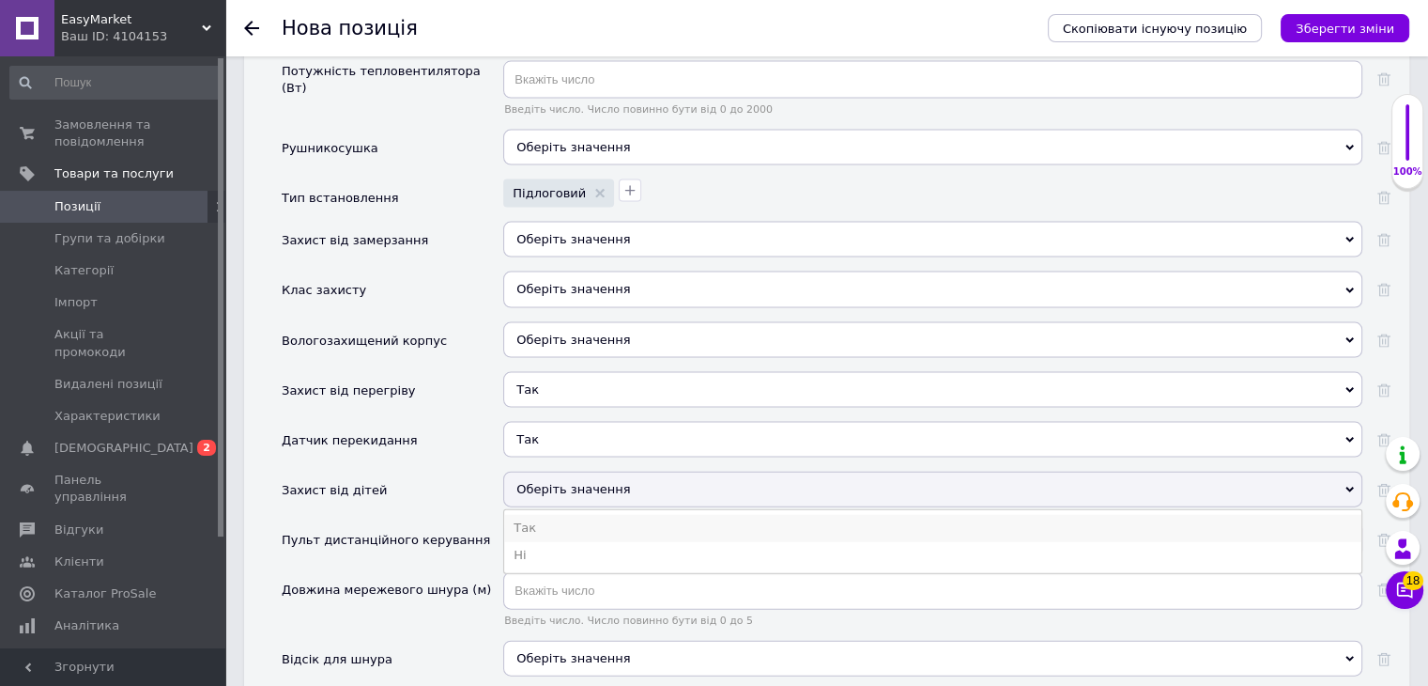
click at [542, 515] on li "Так" at bounding box center [932, 528] width 857 height 26
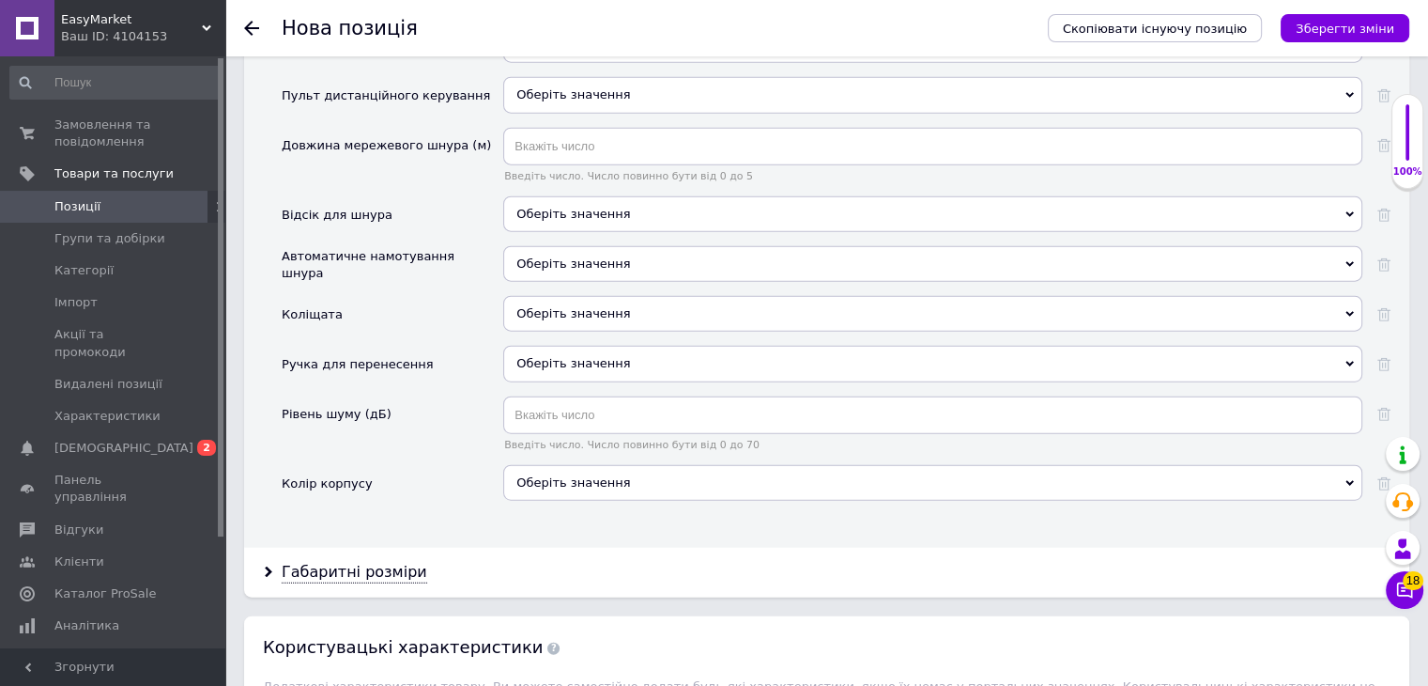
scroll to position [4470, 0]
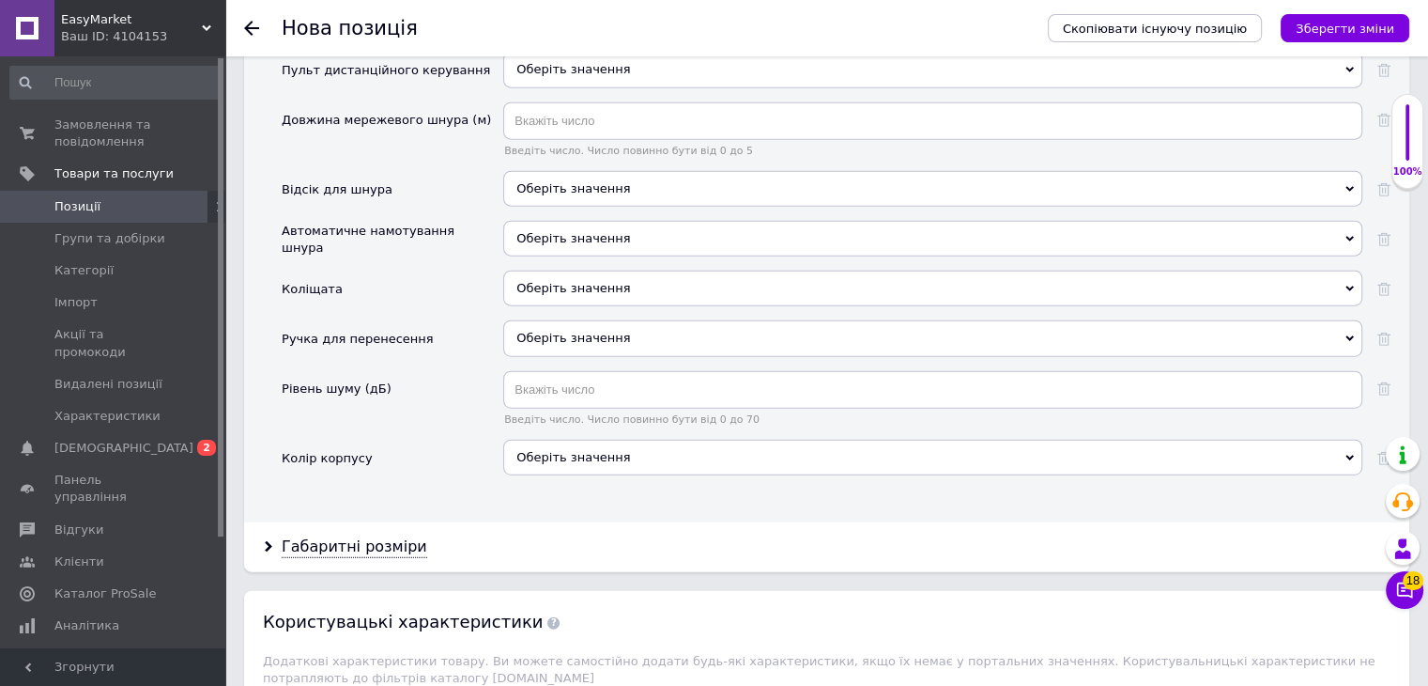
drag, startPoint x: 541, startPoint y: 243, endPoint x: 541, endPoint y: 256, distance: 13.1
click at [541, 281] on span "Оберіть значення" at bounding box center [574, 288] width 114 height 14
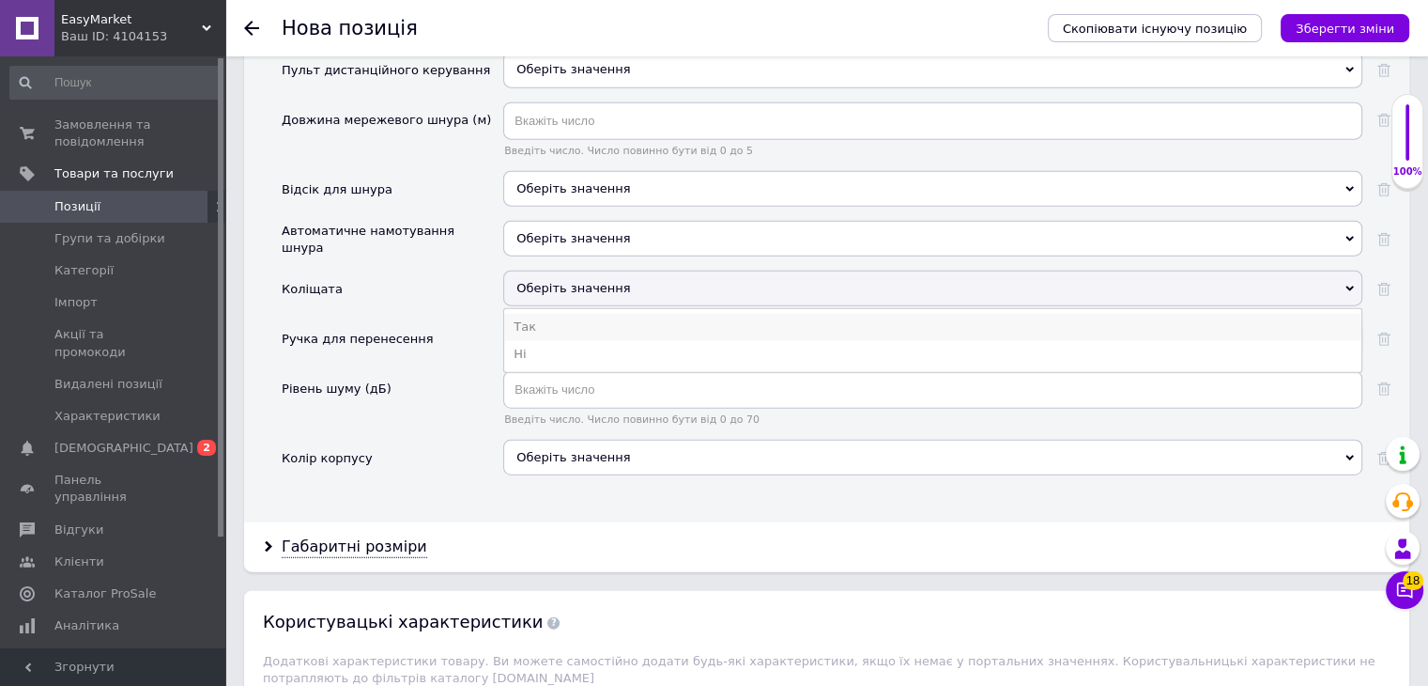
click at [522, 314] on li "Так" at bounding box center [932, 327] width 857 height 26
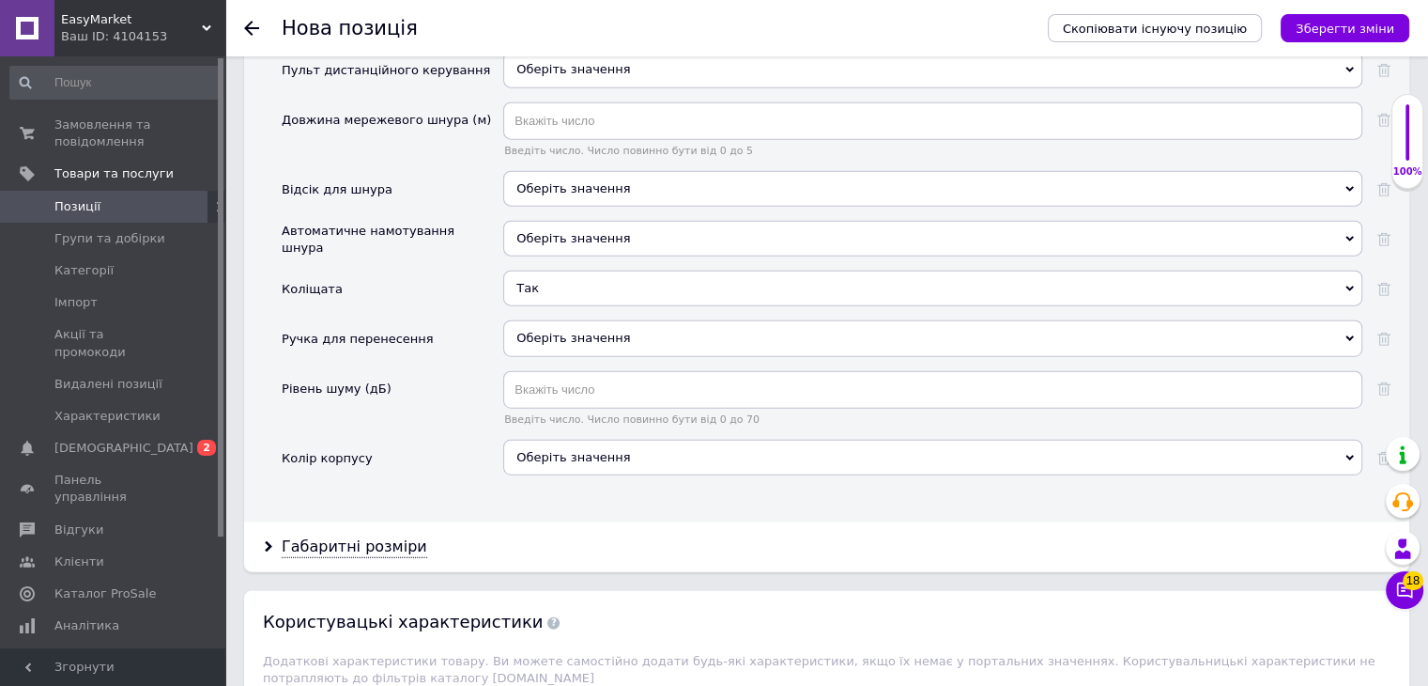
click at [548, 440] on div "Оберіть значення" at bounding box center [932, 458] width 859 height 36
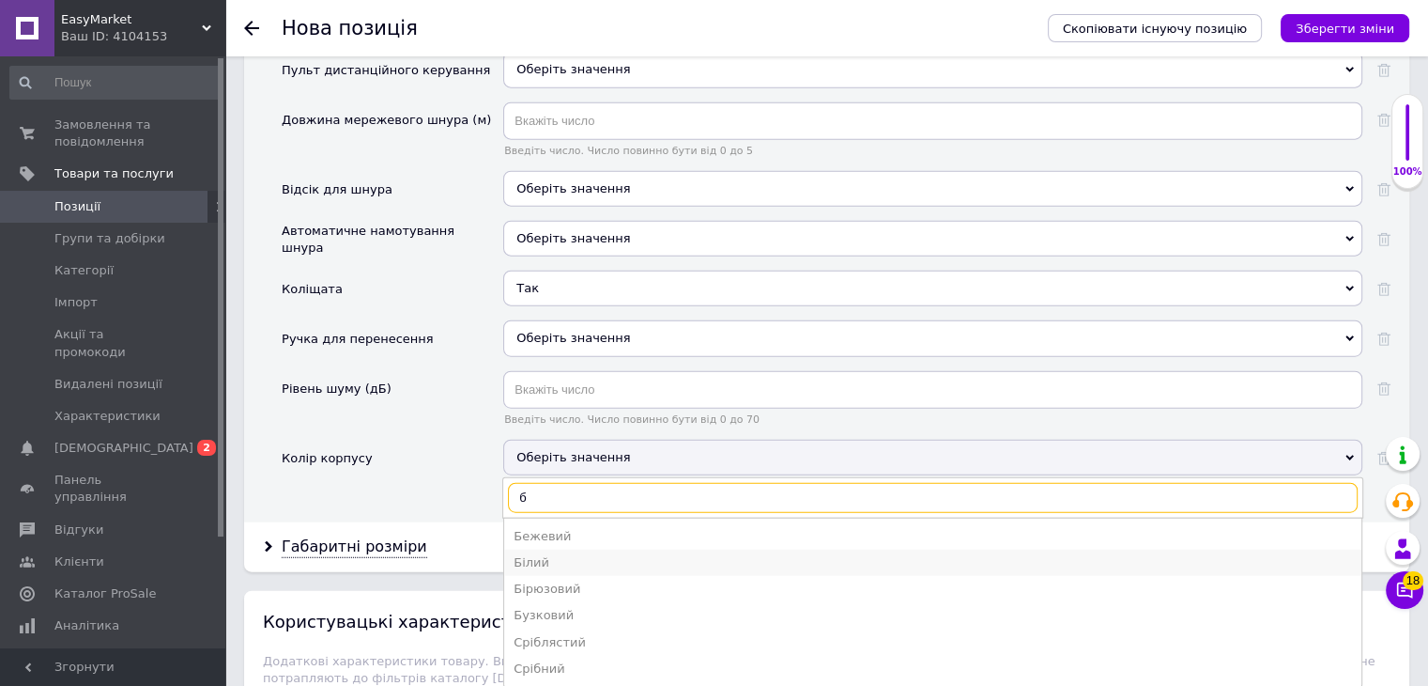
type input "б"
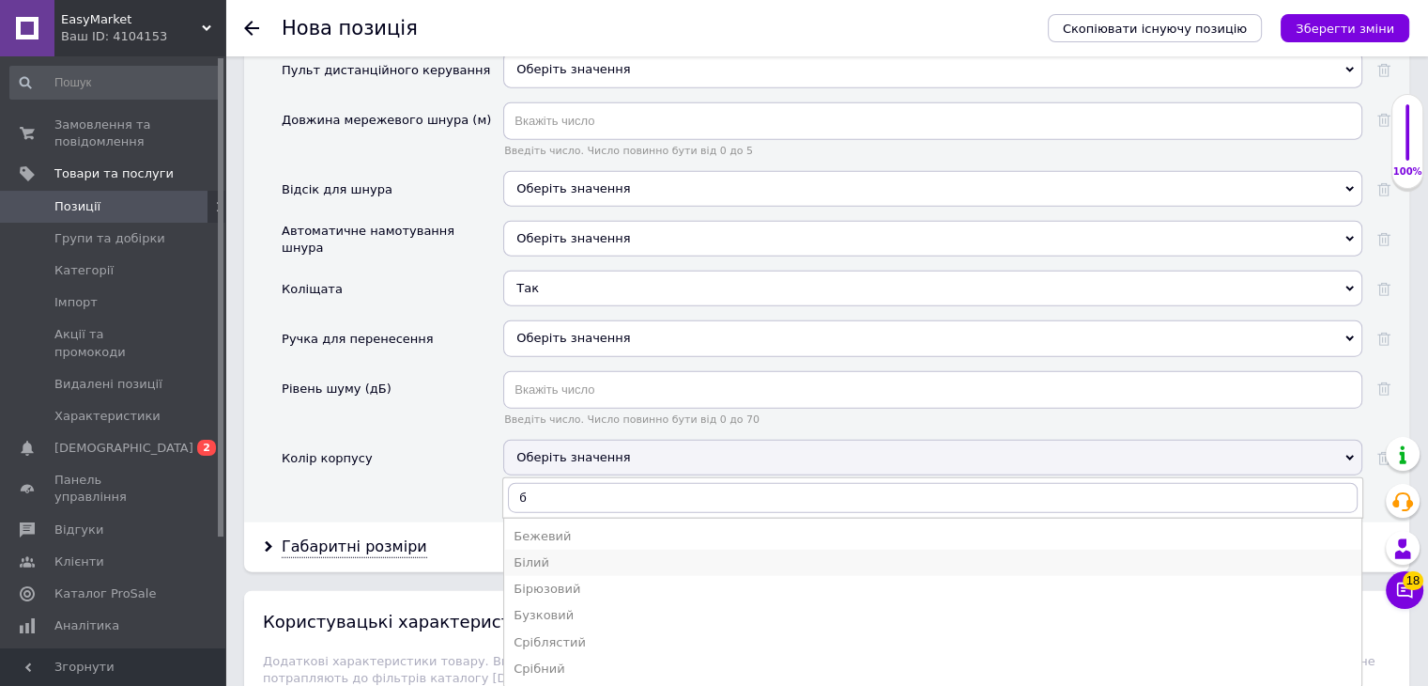
click at [534, 554] on div "Білий" at bounding box center [933, 562] width 839 height 17
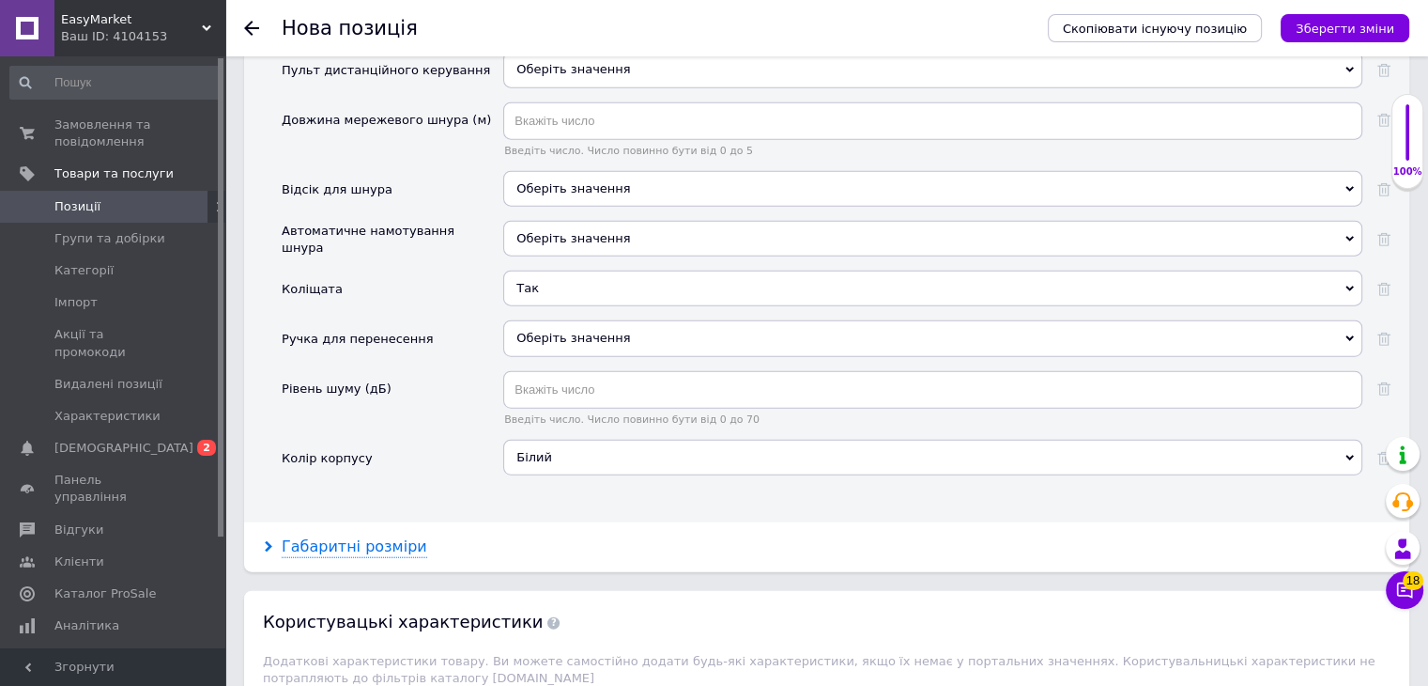
click at [392, 536] on div "Габаритні розміри" at bounding box center [355, 547] width 146 height 22
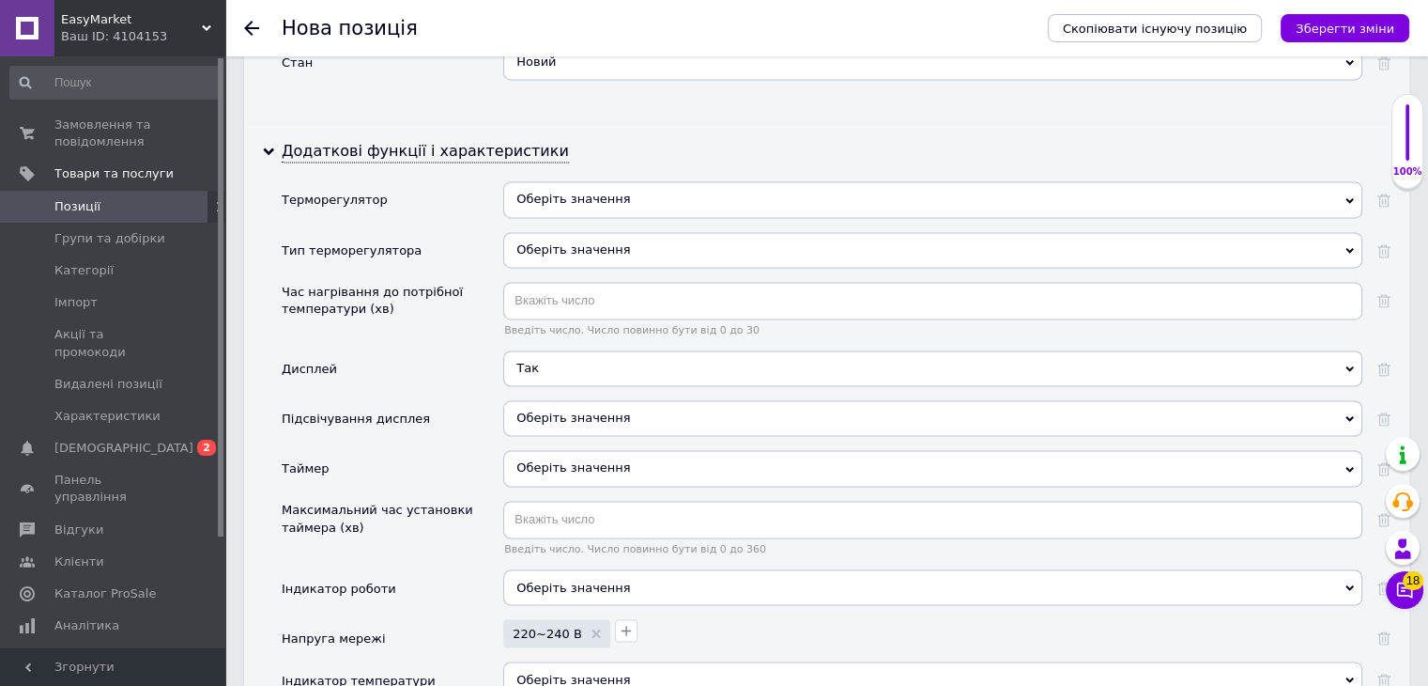
scroll to position [2968, 0]
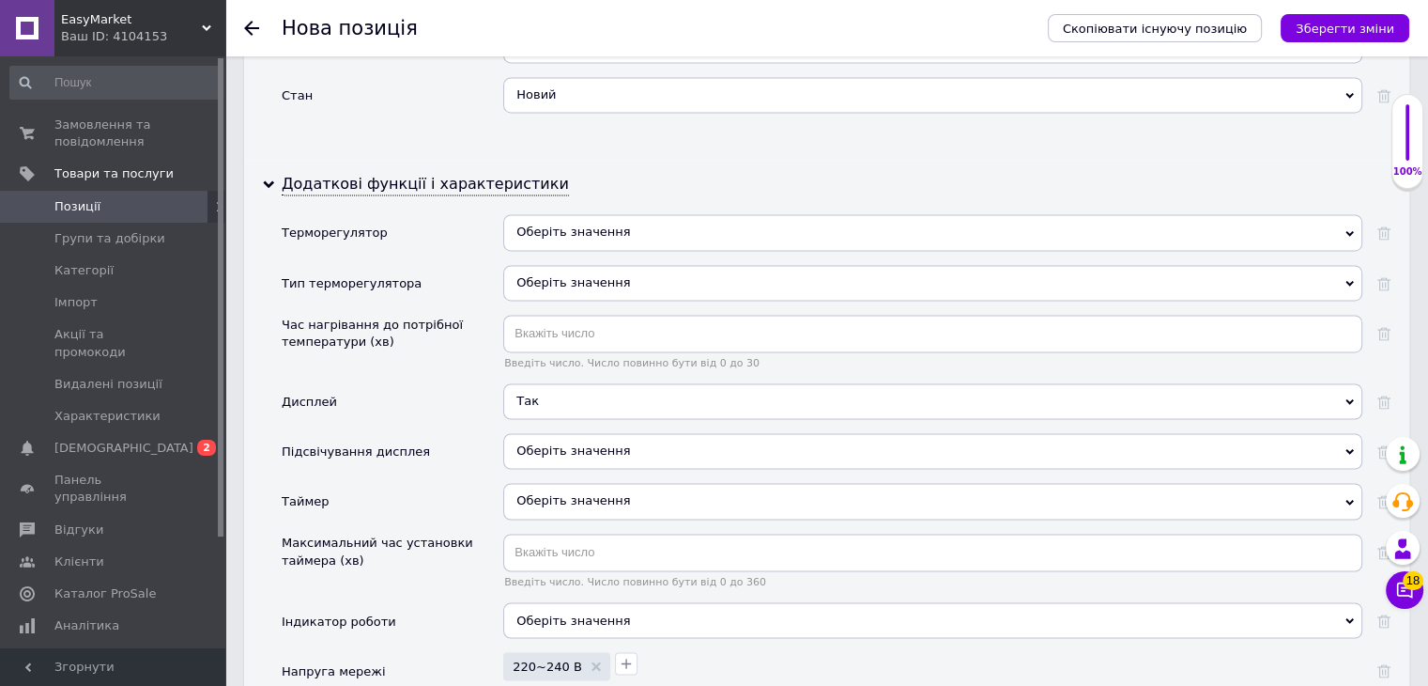
click at [587, 224] on span "Оберіть значення" at bounding box center [574, 231] width 114 height 14
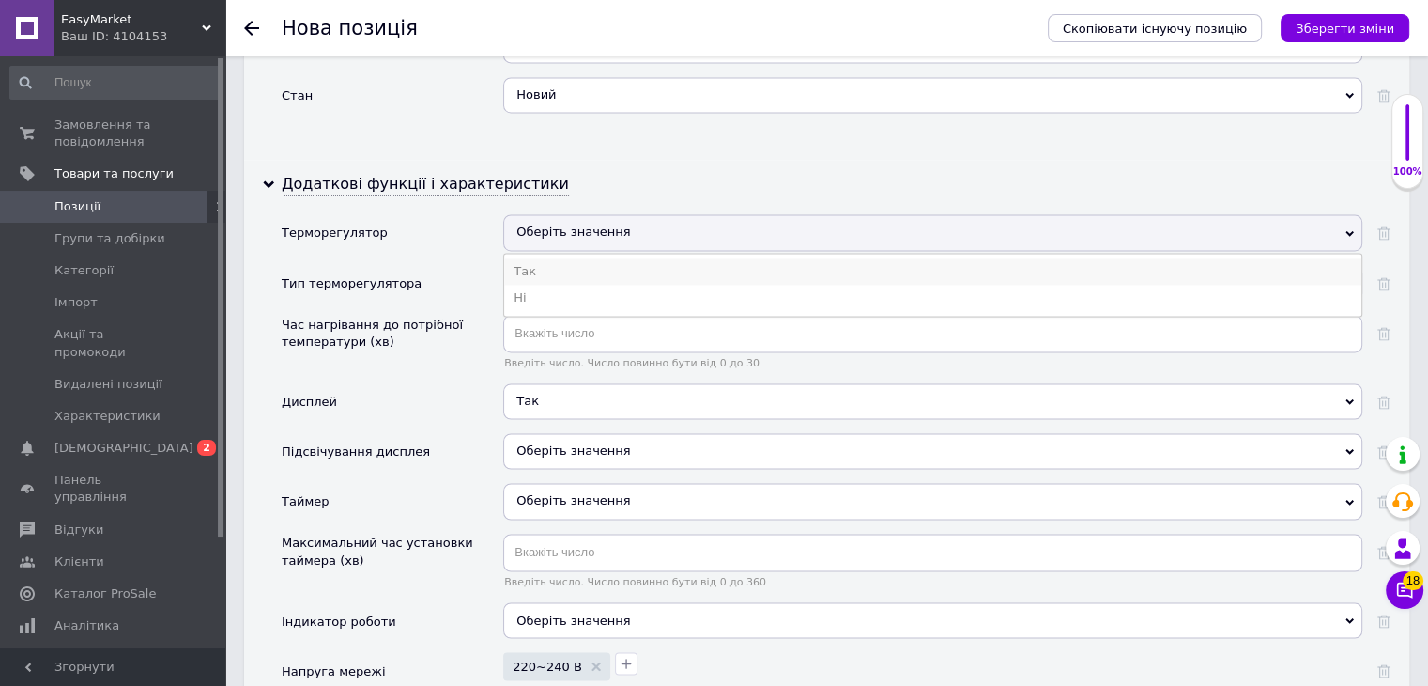
click at [568, 258] on li "Так" at bounding box center [932, 271] width 857 height 26
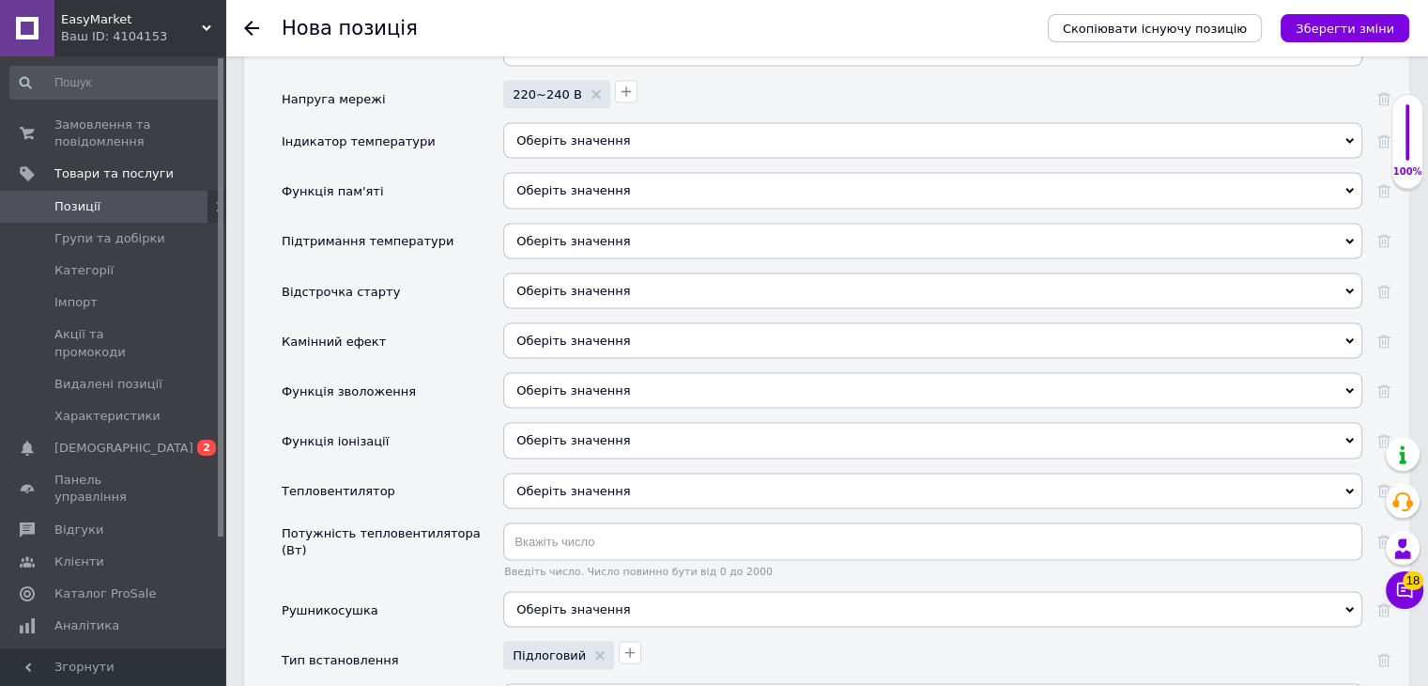
scroll to position [3719, 0]
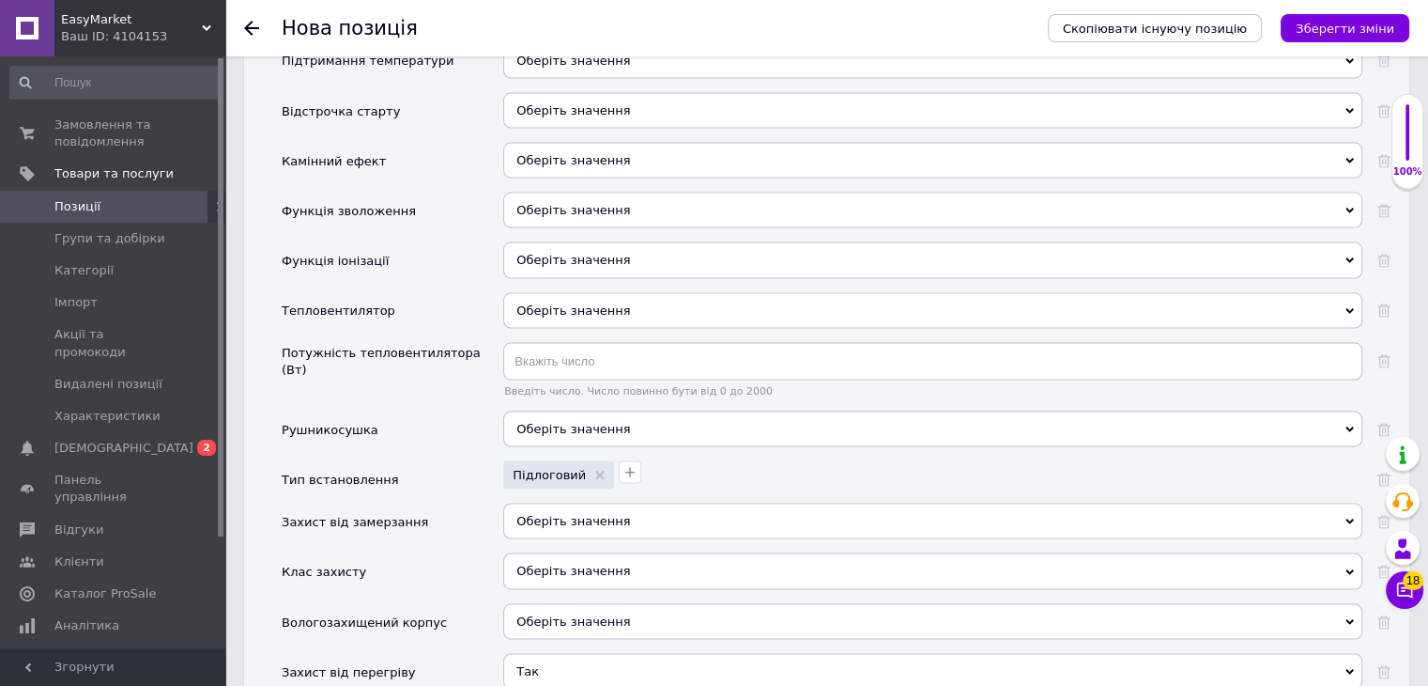
click at [409, 503] on div "Захист від замерзання" at bounding box center [393, 528] width 222 height 50
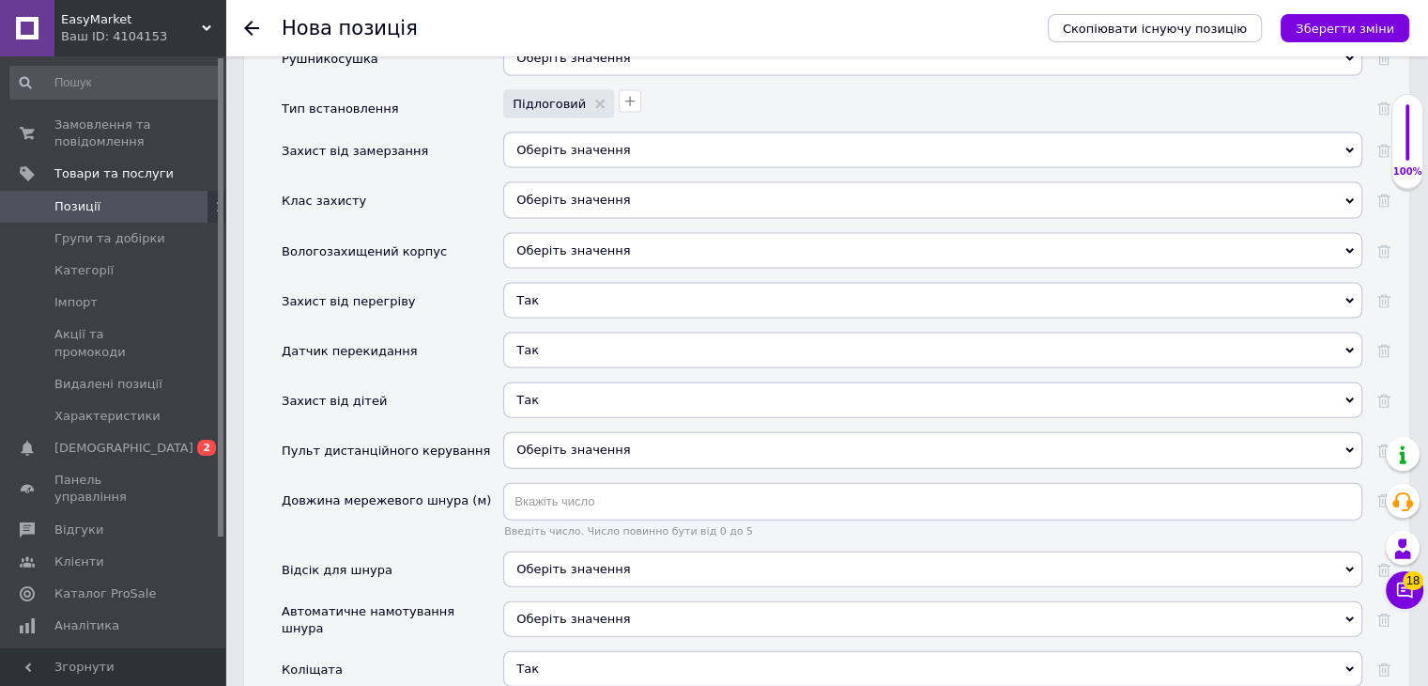
scroll to position [4095, 0]
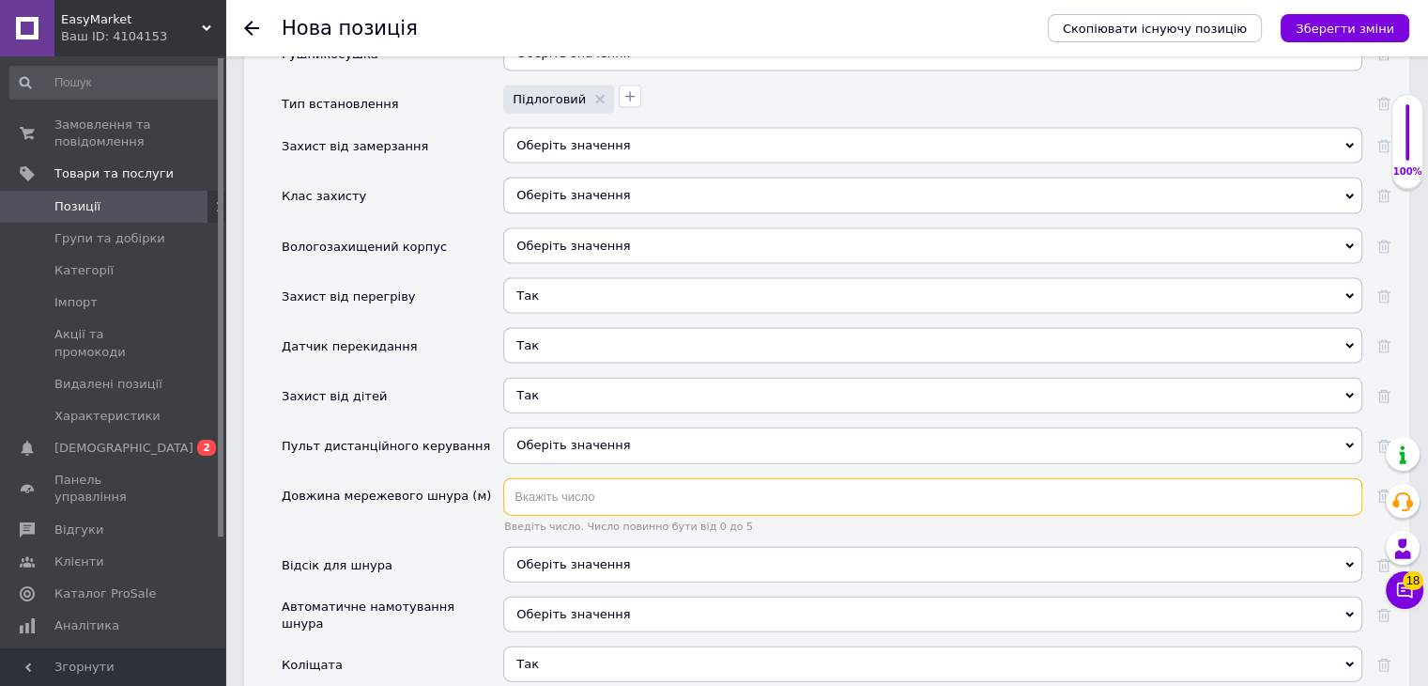
click at [589, 478] on input "text" at bounding box center [932, 497] width 859 height 38
click at [556, 557] on span "Оберіть значення" at bounding box center [574, 564] width 114 height 14
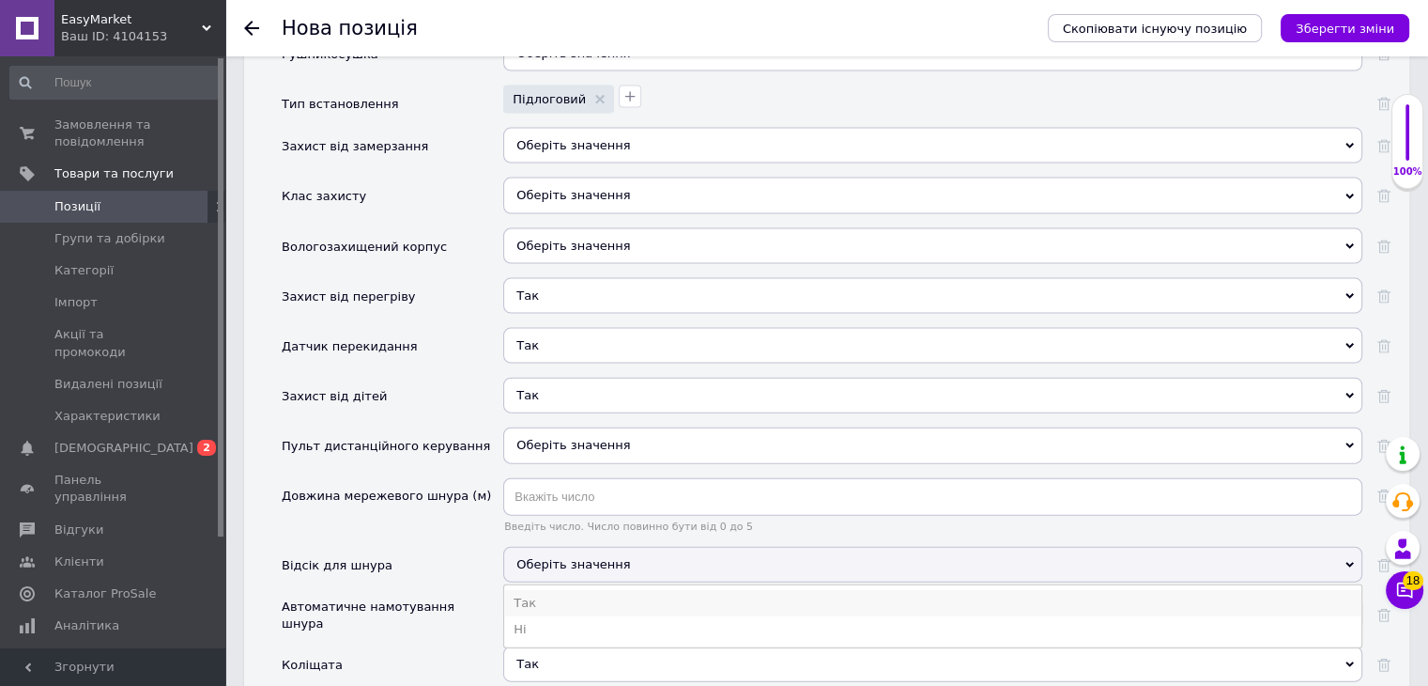
click at [533, 590] on li "Так" at bounding box center [932, 603] width 857 height 26
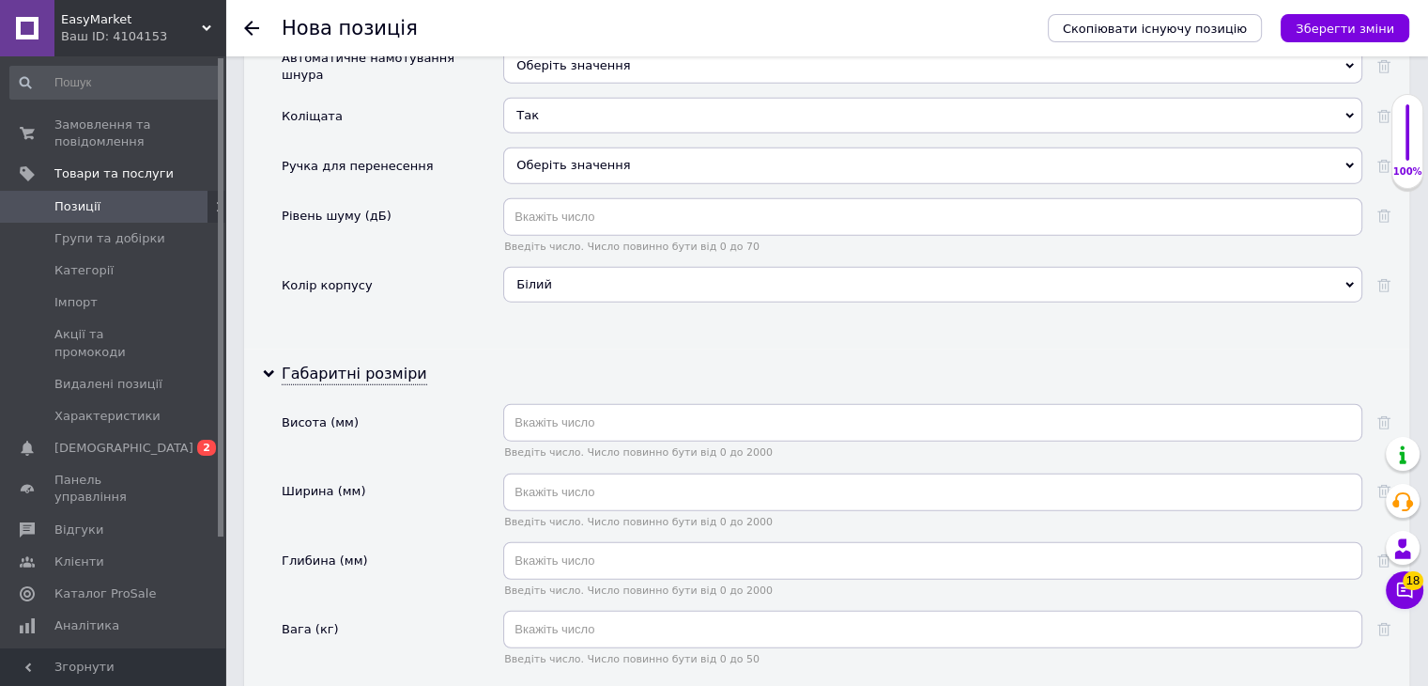
scroll to position [4752, 0]
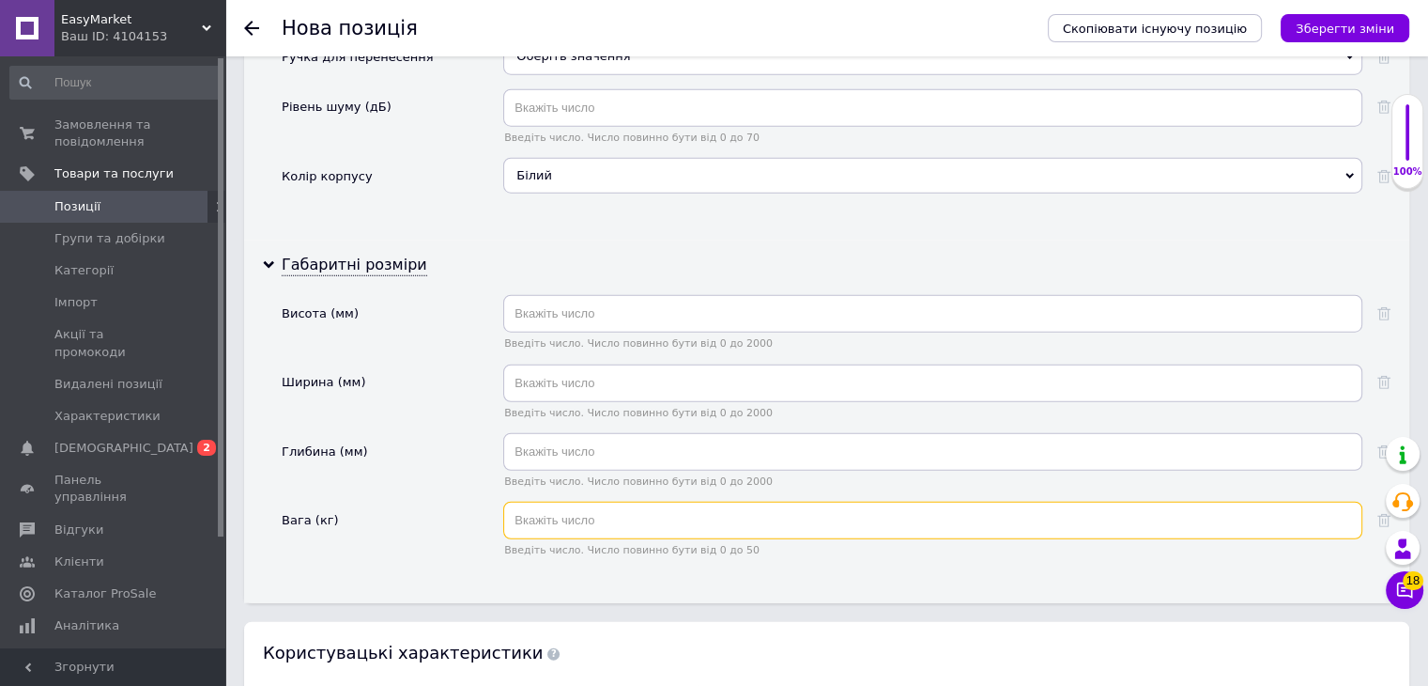
click at [610, 502] on input "text" at bounding box center [932, 521] width 859 height 38
type input "9.4"
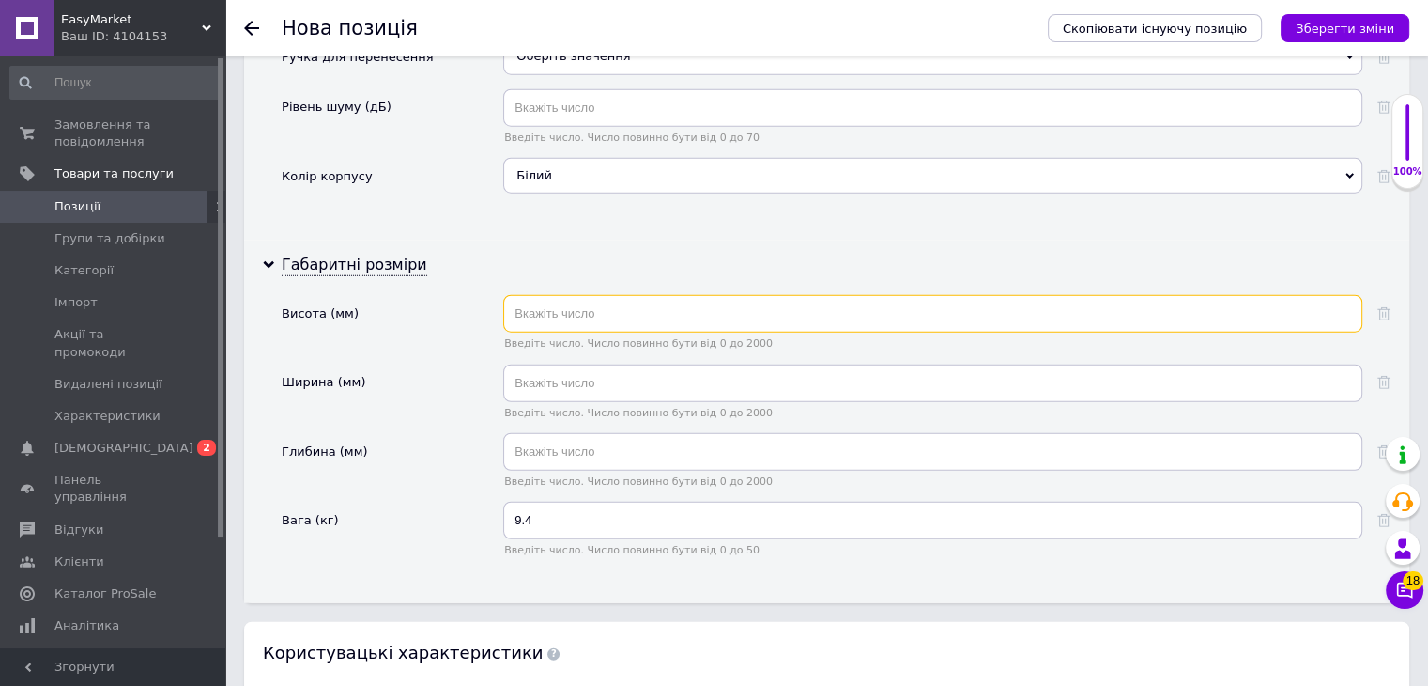
click at [624, 295] on input "text" at bounding box center [932, 314] width 859 height 38
type input "685"
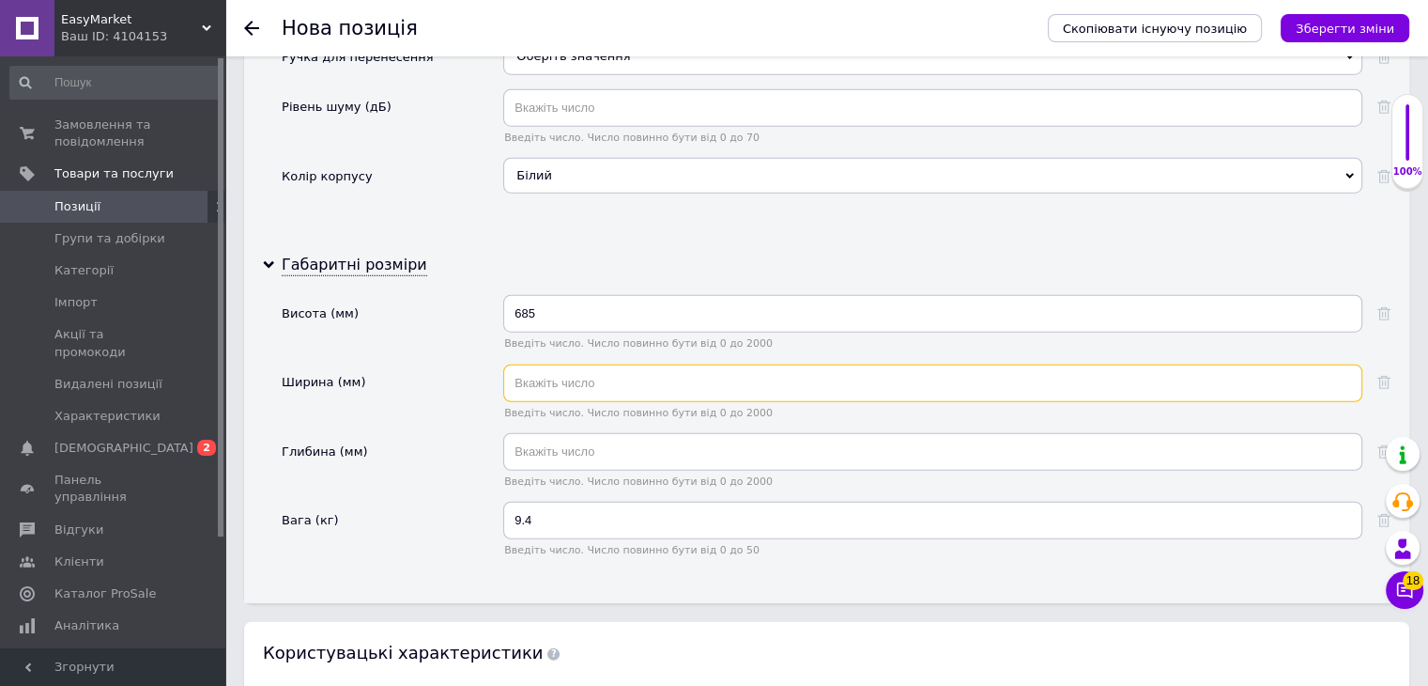
click at [597, 364] on input "text" at bounding box center [932, 383] width 859 height 38
type input "432"
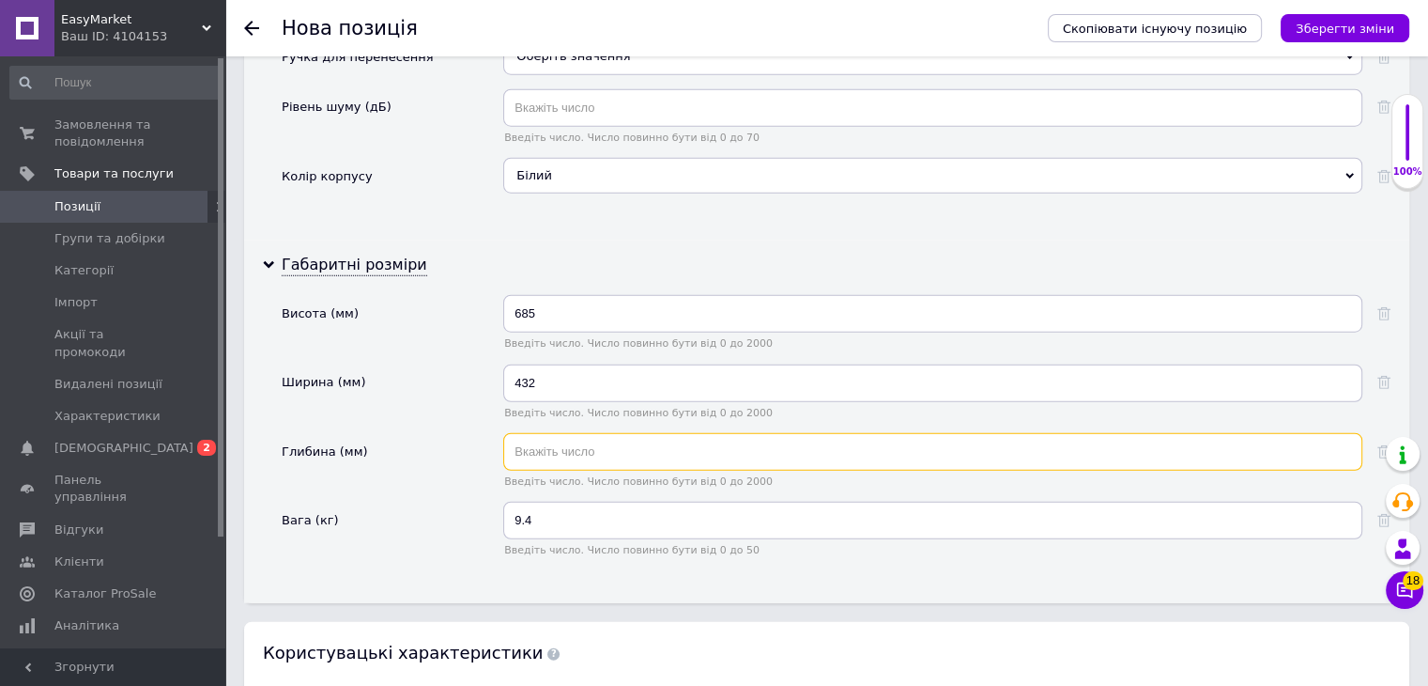
click at [580, 433] on input "text" at bounding box center [932, 452] width 859 height 38
type input "165"
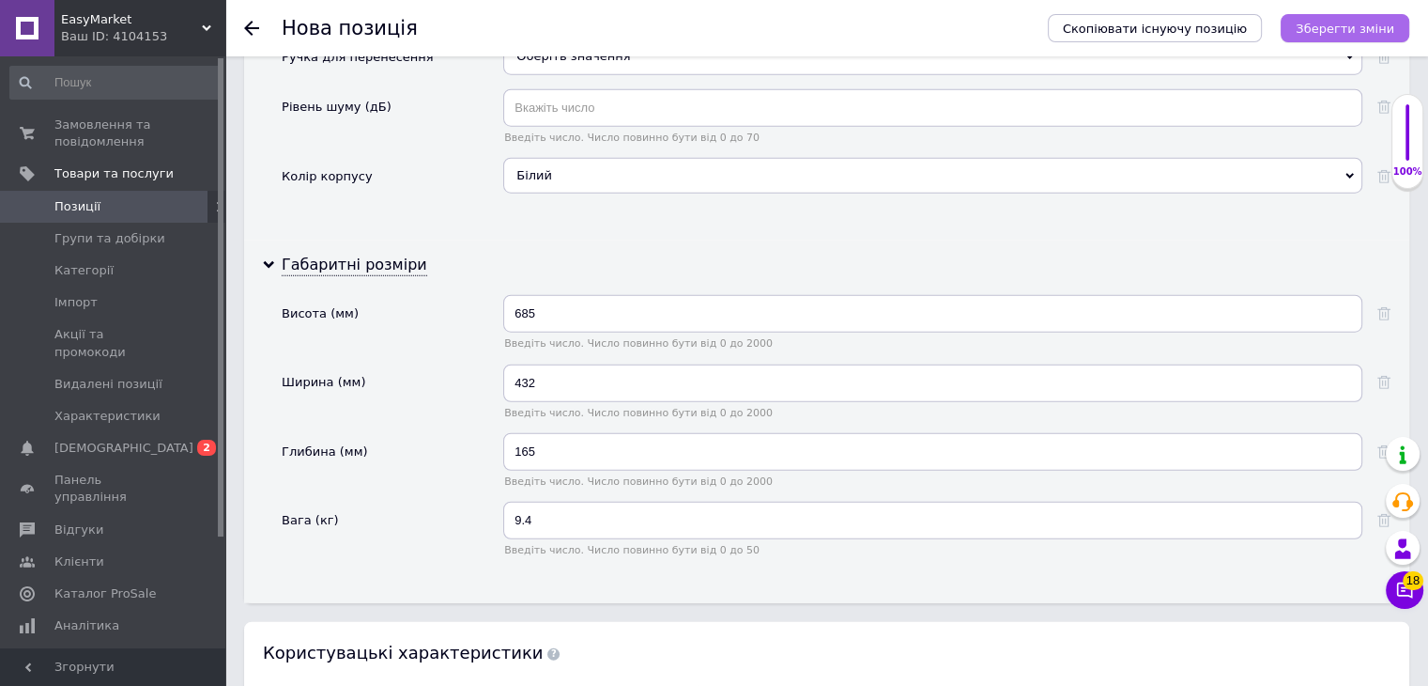
click at [1374, 23] on icon "Зберегти зміни" at bounding box center [1345, 29] width 99 height 14
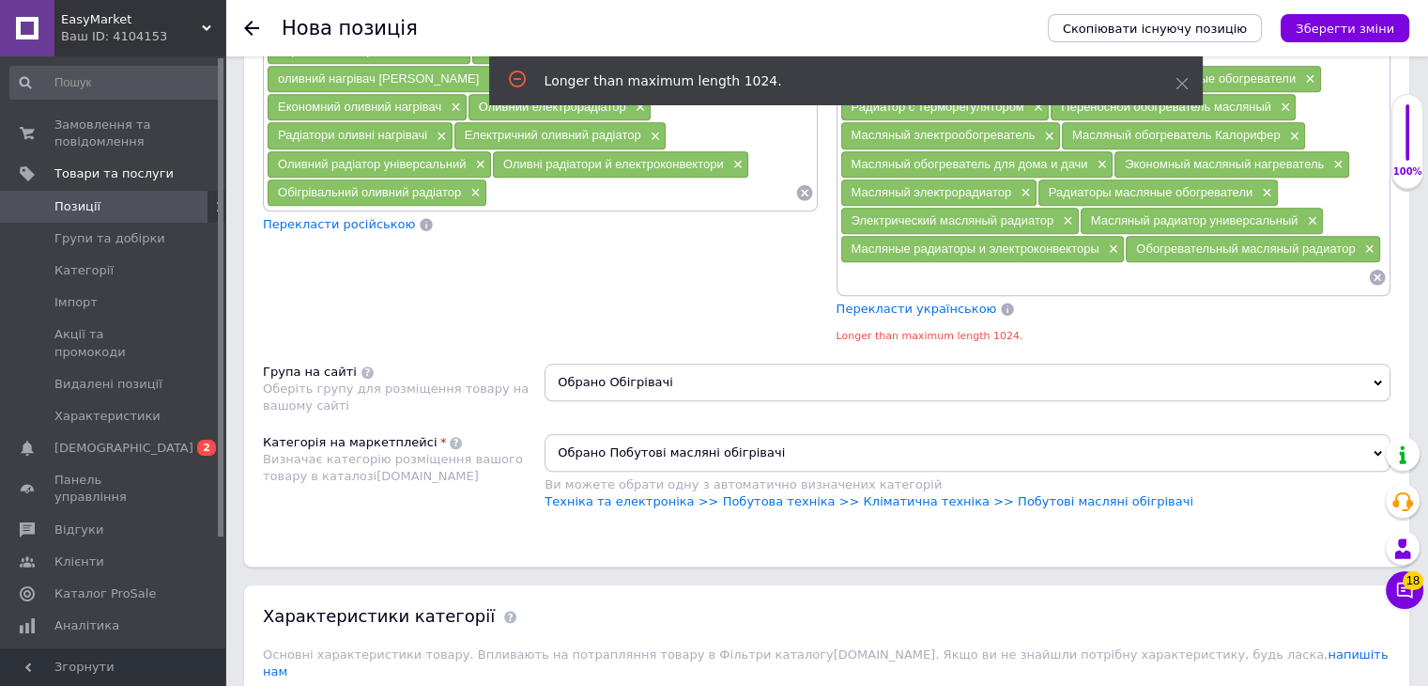
scroll to position [1673, 0]
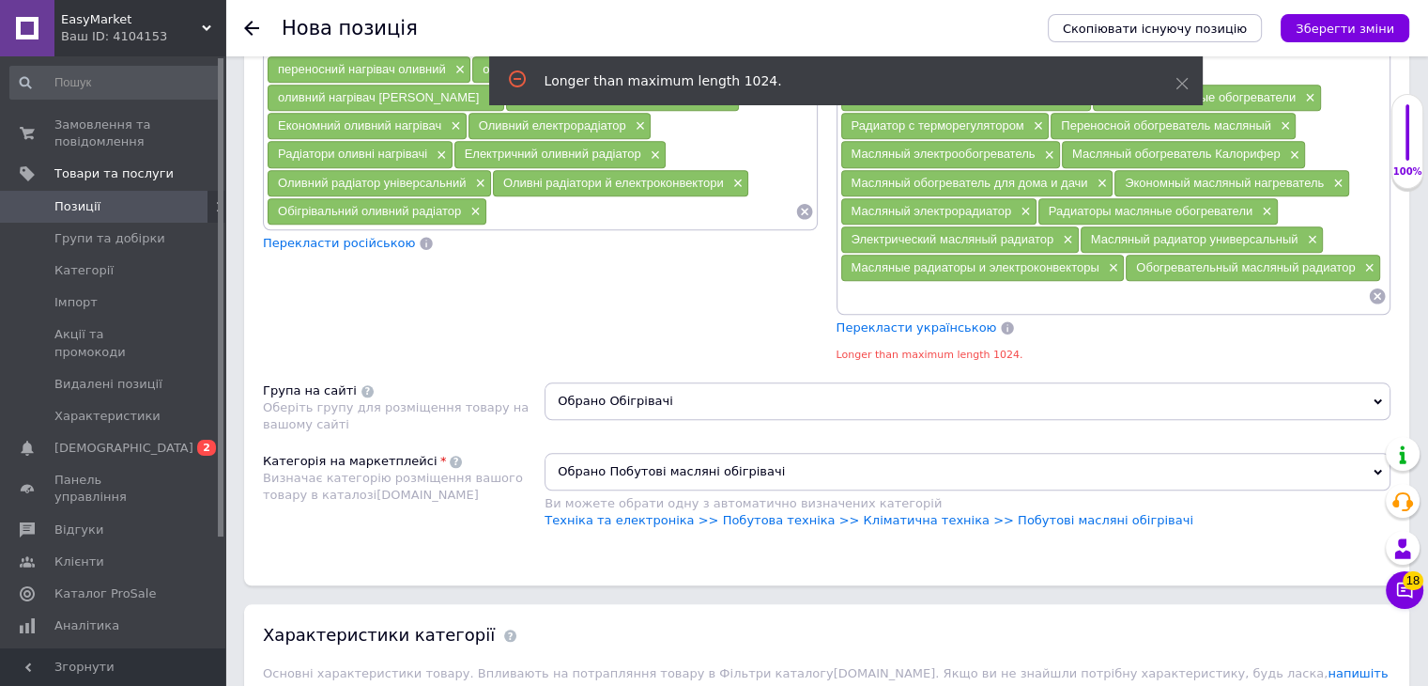
drag, startPoint x: 744, startPoint y: 172, endPoint x: 725, endPoint y: 171, distance: 18.8
click at [742, 172] on div "Оливні радіатори й електроконвектори ×" at bounding box center [620, 183] width 255 height 26
click at [648, 147] on span "×" at bounding box center [653, 155] width 15 height 16
click at [731, 176] on span "×" at bounding box center [730, 184] width 15 height 16
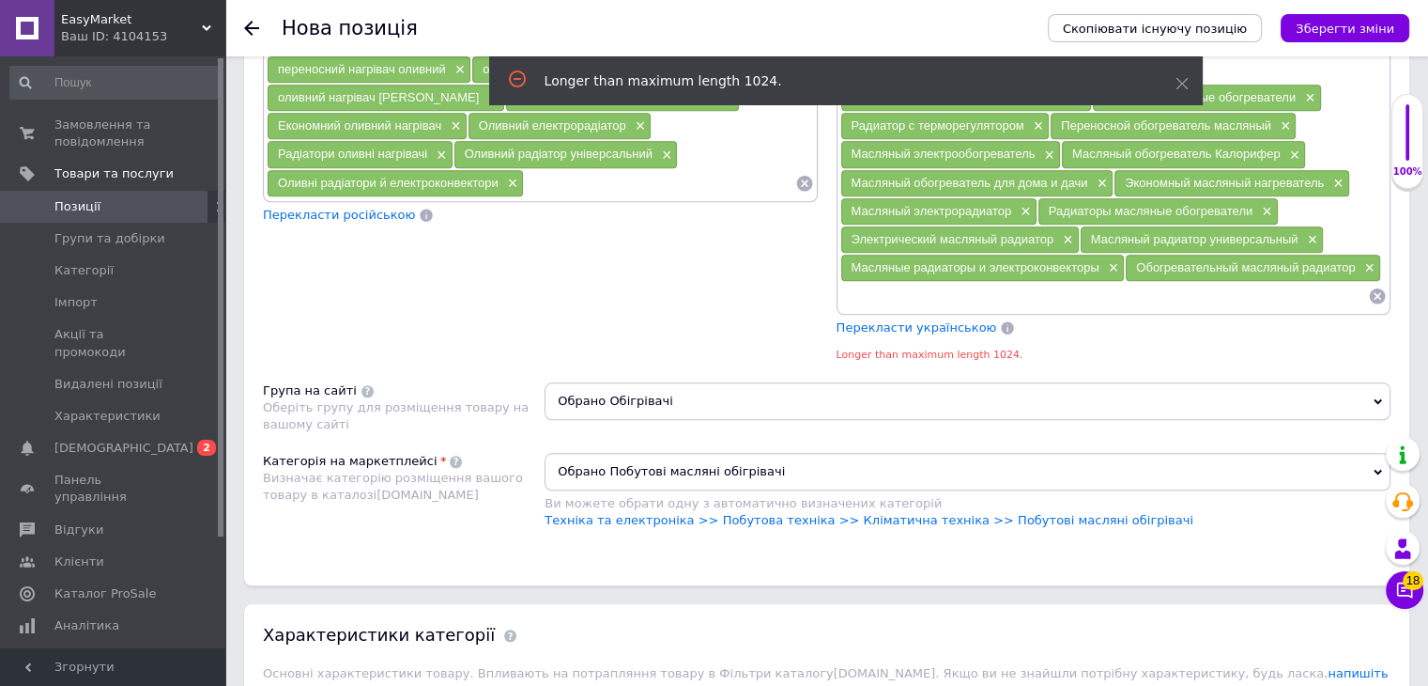
click at [1375, 258] on div "Обогревательный масляный радиатор ×" at bounding box center [1253, 268] width 255 height 26
click at [1108, 260] on span "×" at bounding box center [1111, 268] width 15 height 16
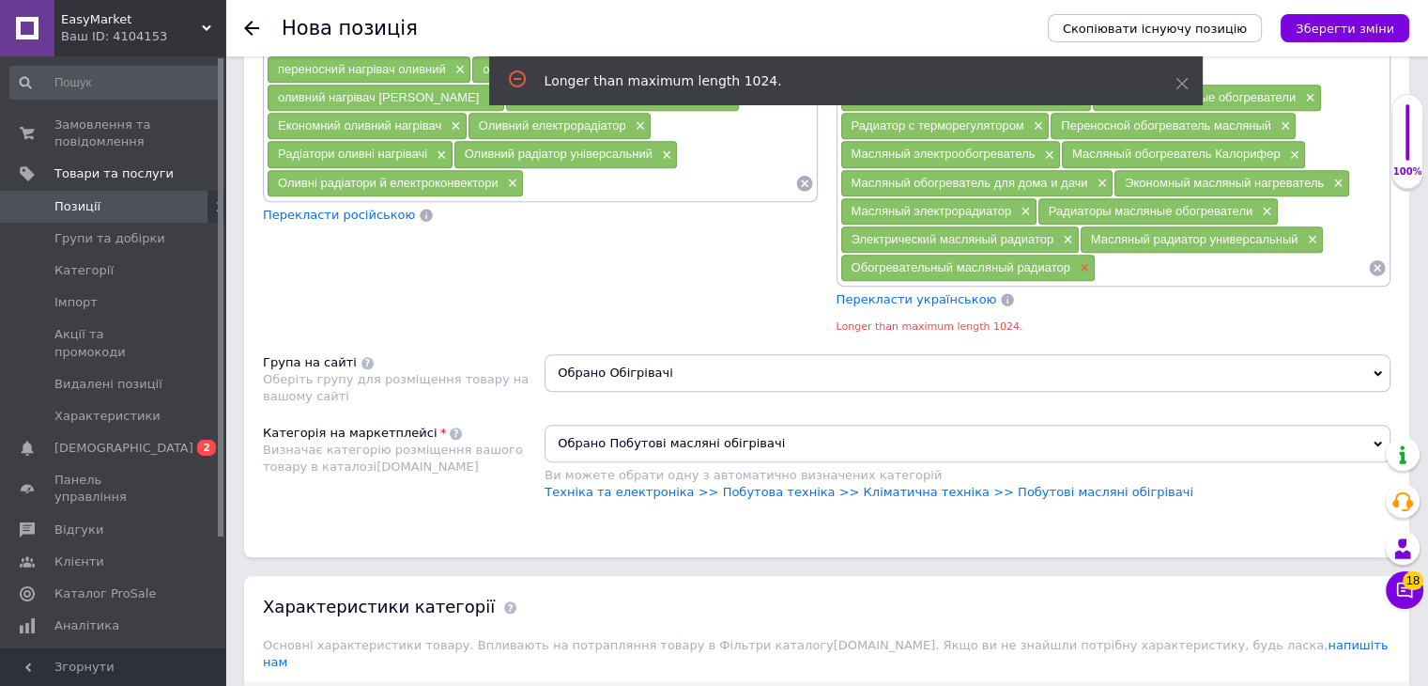
click at [1081, 260] on span "×" at bounding box center [1082, 268] width 15 height 16
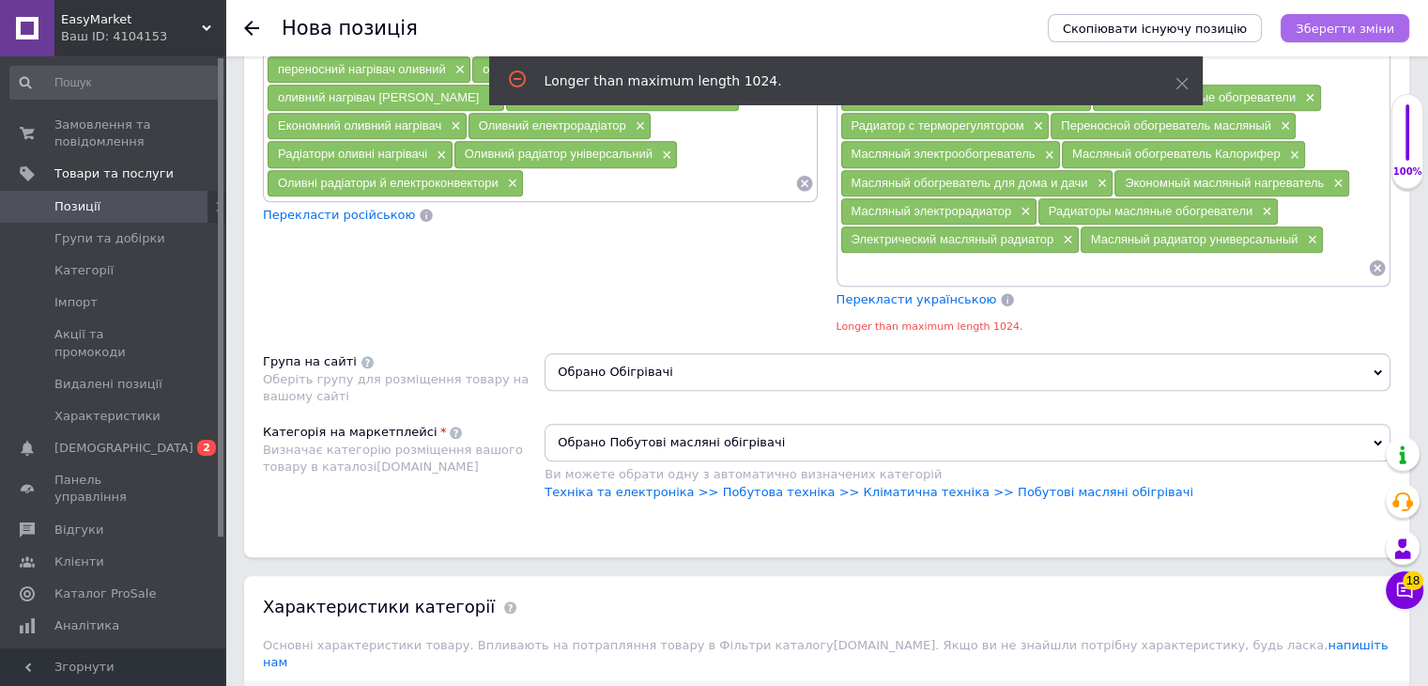
click at [1324, 30] on icon "Зберегти зміни" at bounding box center [1345, 29] width 99 height 14
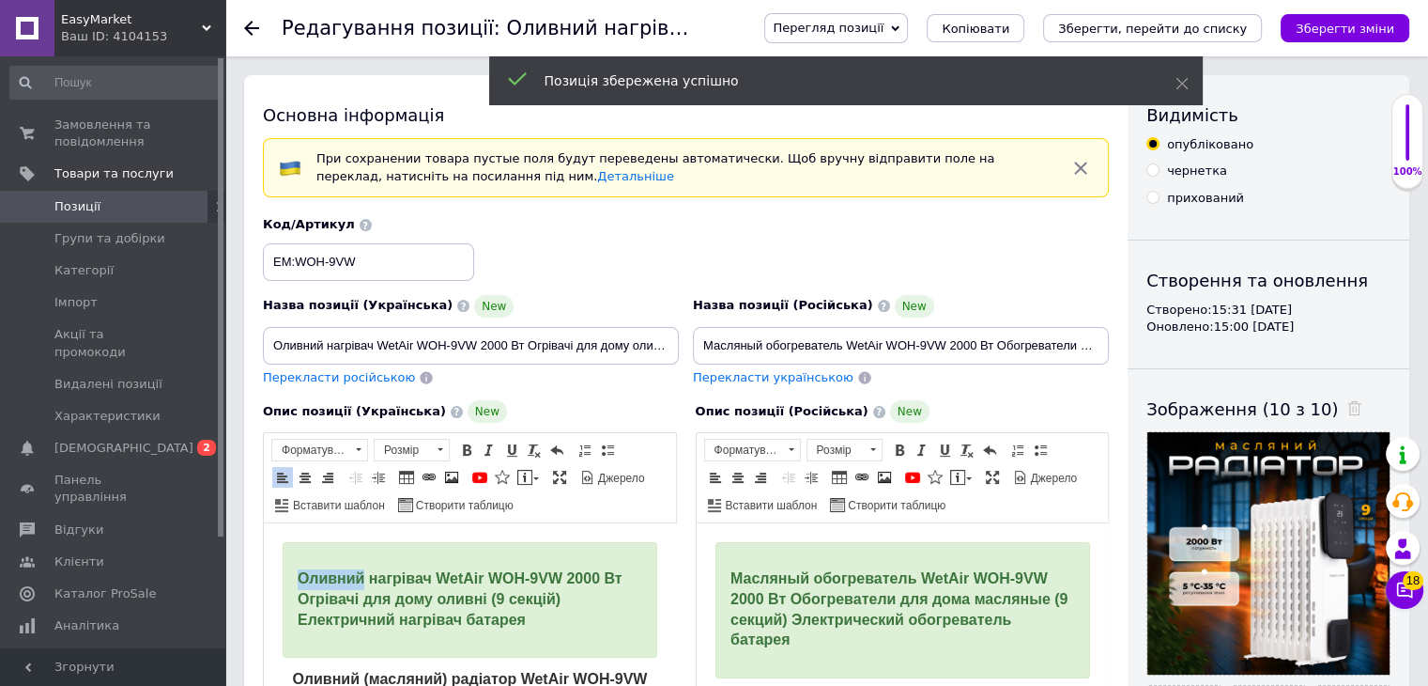
drag, startPoint x: 363, startPoint y: 579, endPoint x: 301, endPoint y: 578, distance: 63.0
click at [301, 578] on span "Оливний нагрівач WetAir WOH-9VW 2000 Вт Огрівачі для дому оливні (9 секцій) Еле…" at bounding box center [460, 598] width 325 height 57
drag, startPoint x: 440, startPoint y: 578, endPoint x: 380, endPoint y: 579, distance: 60.1
click at [380, 579] on span "Масляний нагрівач WetAir WOH-9VW 2000 Вт Огрівачі для дому оливні (9 секцій) Ел…" at bounding box center [464, 598] width 332 height 57
click at [333, 599] on span "Масляний обігрівач WetAir WOH-9VW 2000 Вт Огрівачі для дому оливні (9 секцій) Е…" at bounding box center [467, 598] width 338 height 57
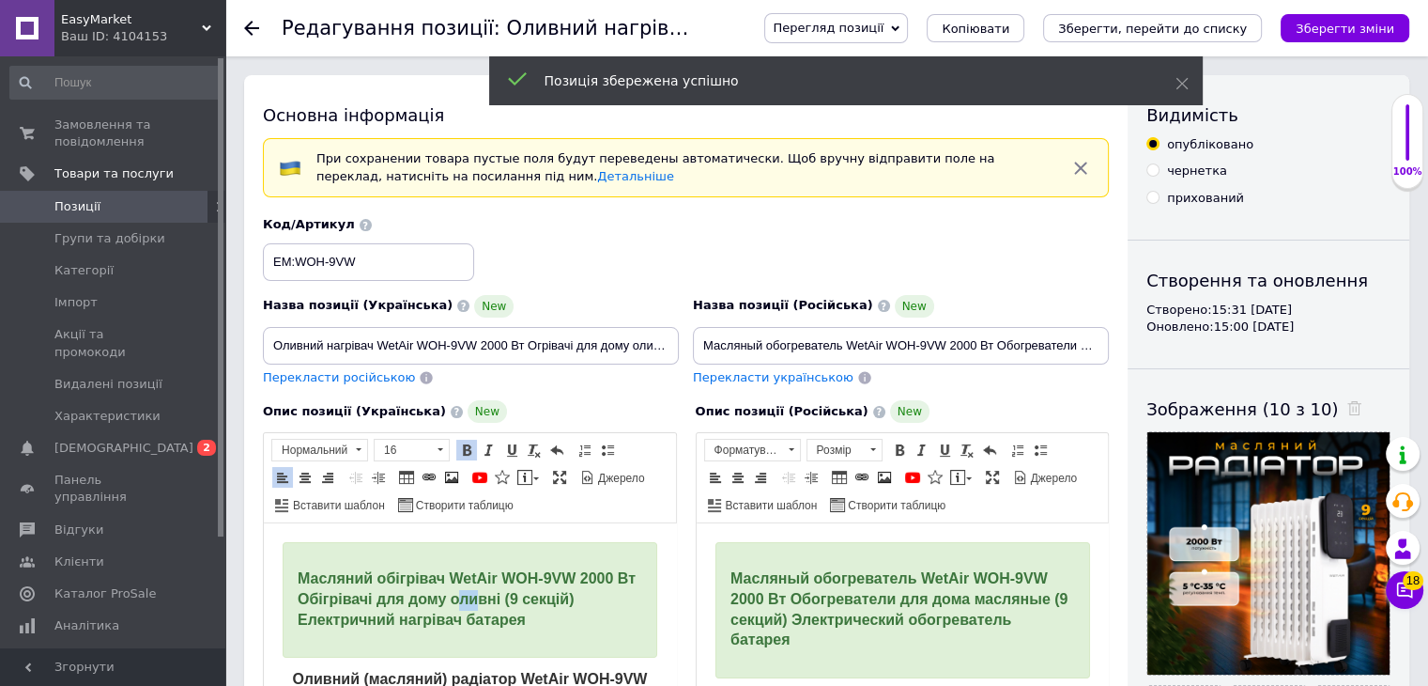
drag, startPoint x: 479, startPoint y: 599, endPoint x: 497, endPoint y: 599, distance: 17.8
click at [497, 599] on span "Масляний обігрівач WetAir WOH-9VW 2000 Вт Обігрівачі для дому оливні (9 секцій)…" at bounding box center [467, 598] width 338 height 57
drag, startPoint x: 522, startPoint y: 597, endPoint x: 474, endPoint y: 600, distance: 48.0
click at [474, 600] on span "Масляний обігрівач WetAir WOH-9VW 2000 Вт Обігрівачі для дому оливні (9 секцій)…" at bounding box center [467, 598] width 338 height 57
drag, startPoint x: 461, startPoint y: 625, endPoint x: 400, endPoint y: 618, distance: 61.4
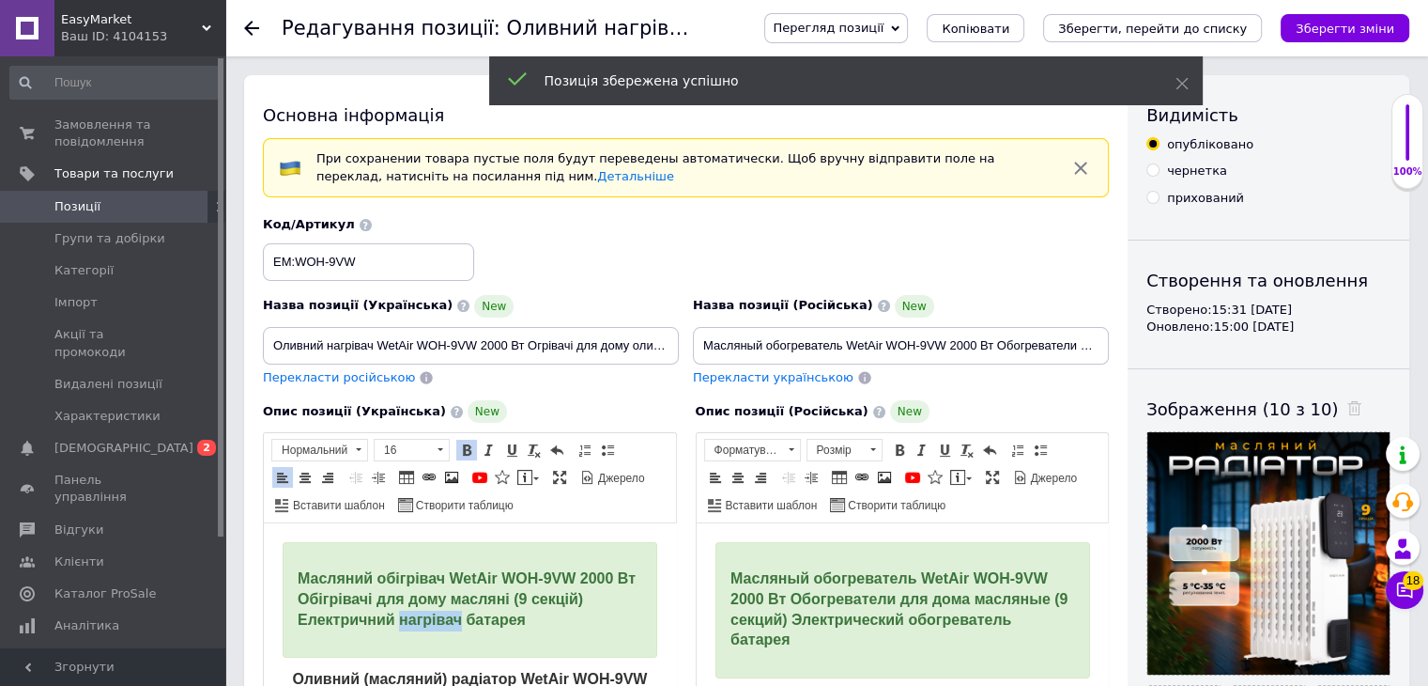
click at [400, 618] on span "Масляний обігрівач WetAir WOH-9VW 2000 Вт Обігрівачі для дому масляні (9 секцій…" at bounding box center [467, 598] width 338 height 57
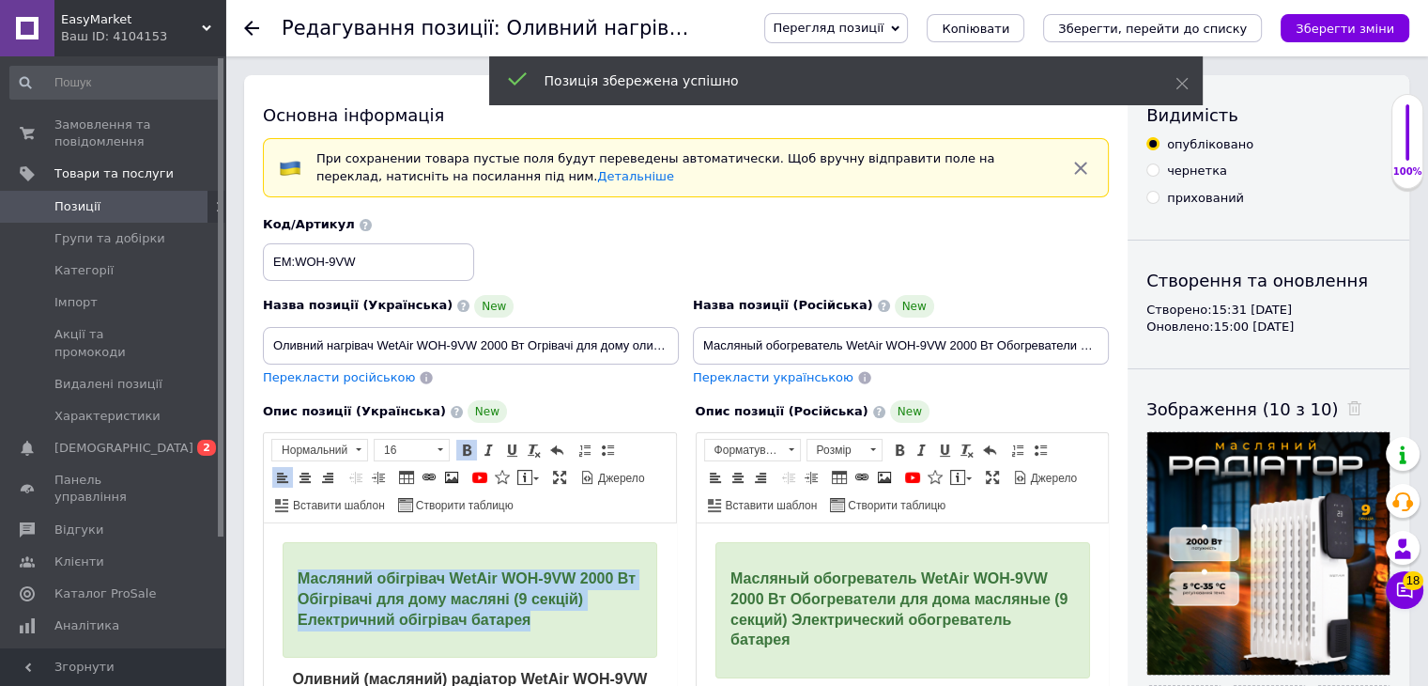
drag, startPoint x: 566, startPoint y: 624, endPoint x: 289, endPoint y: 577, distance: 281.0
click at [289, 577] on div "Масляний обігрівач WetAir WOH-9VW 2000 Вт Обігрівачі для дому масляні (9 секцій…" at bounding box center [470, 600] width 375 height 116
copy span "Масляний обігрівач WetAir WOH-9VW 2000 Вт Обігрівачі для дому масляні (9 секцій…"
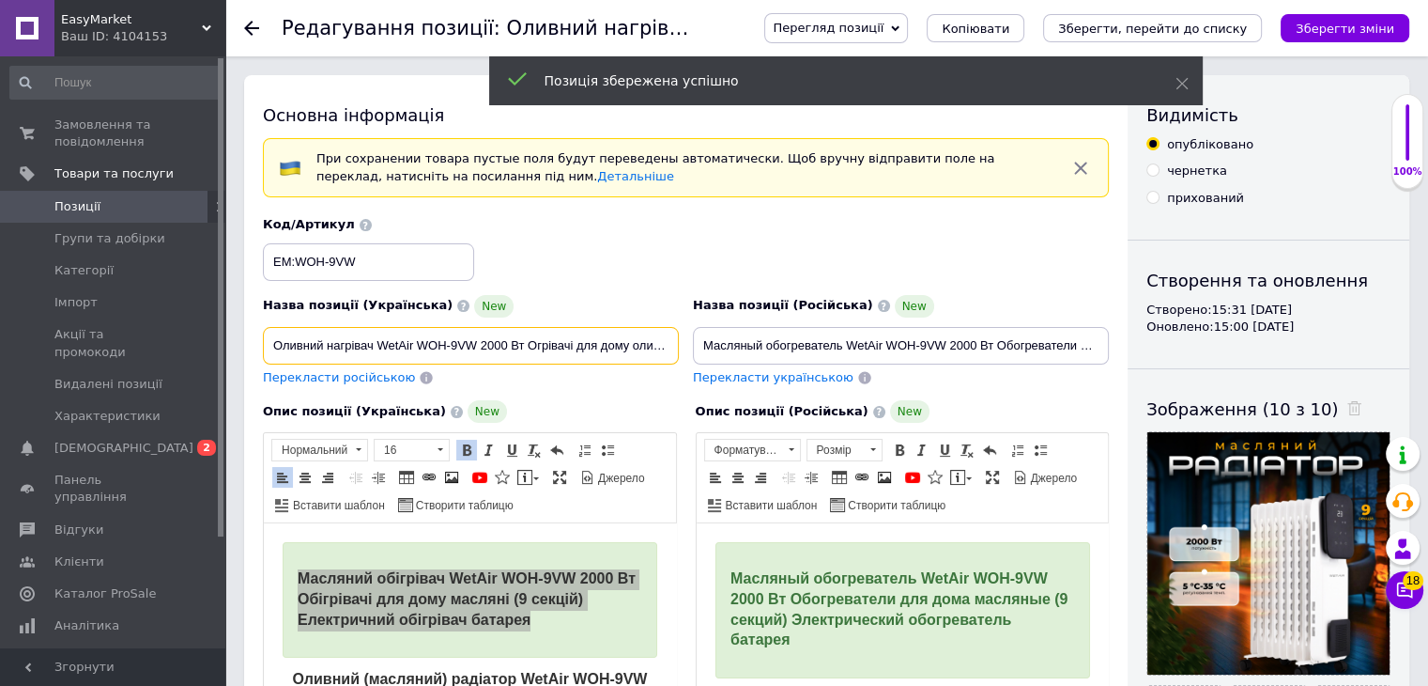
click at [380, 343] on input "Оливний нагрівач WetAir WOH-9VW 2000 Вт Огрівачі для дому оливні (9 секцій) Еле…" at bounding box center [471, 346] width 416 height 38
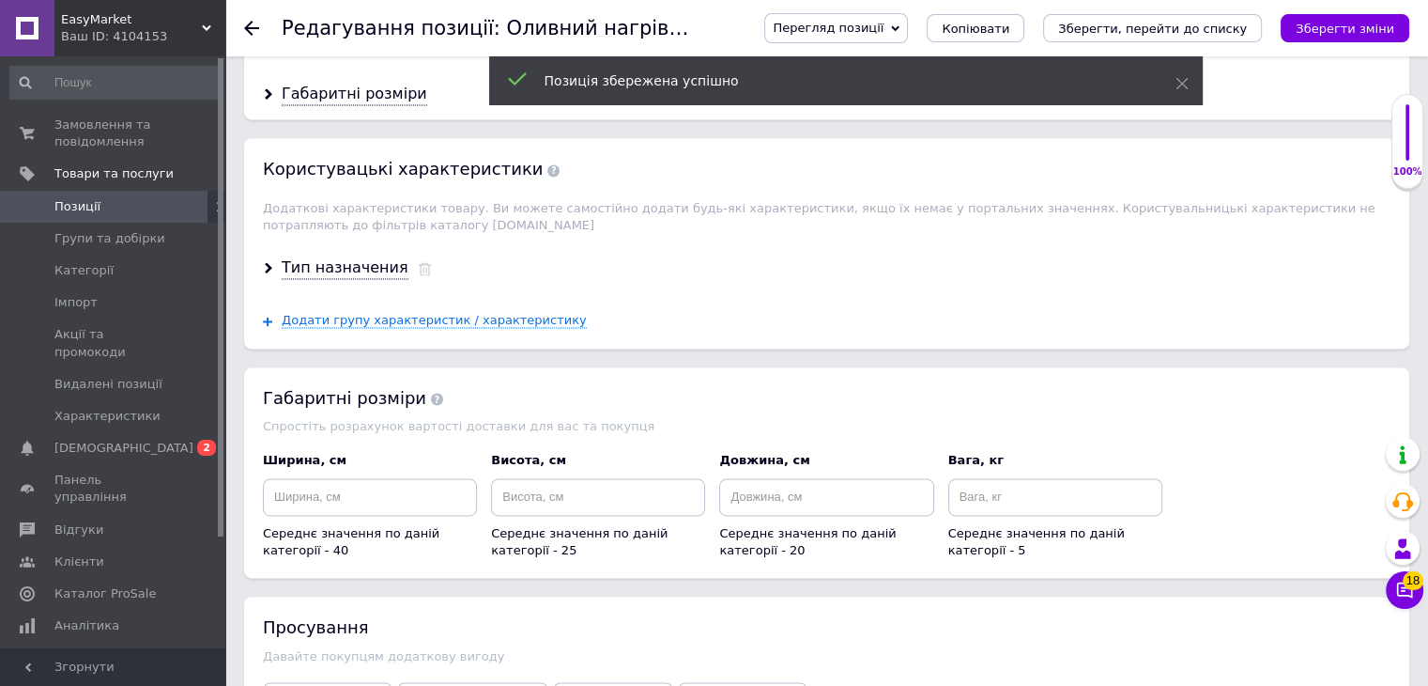
scroll to position [2818, 0]
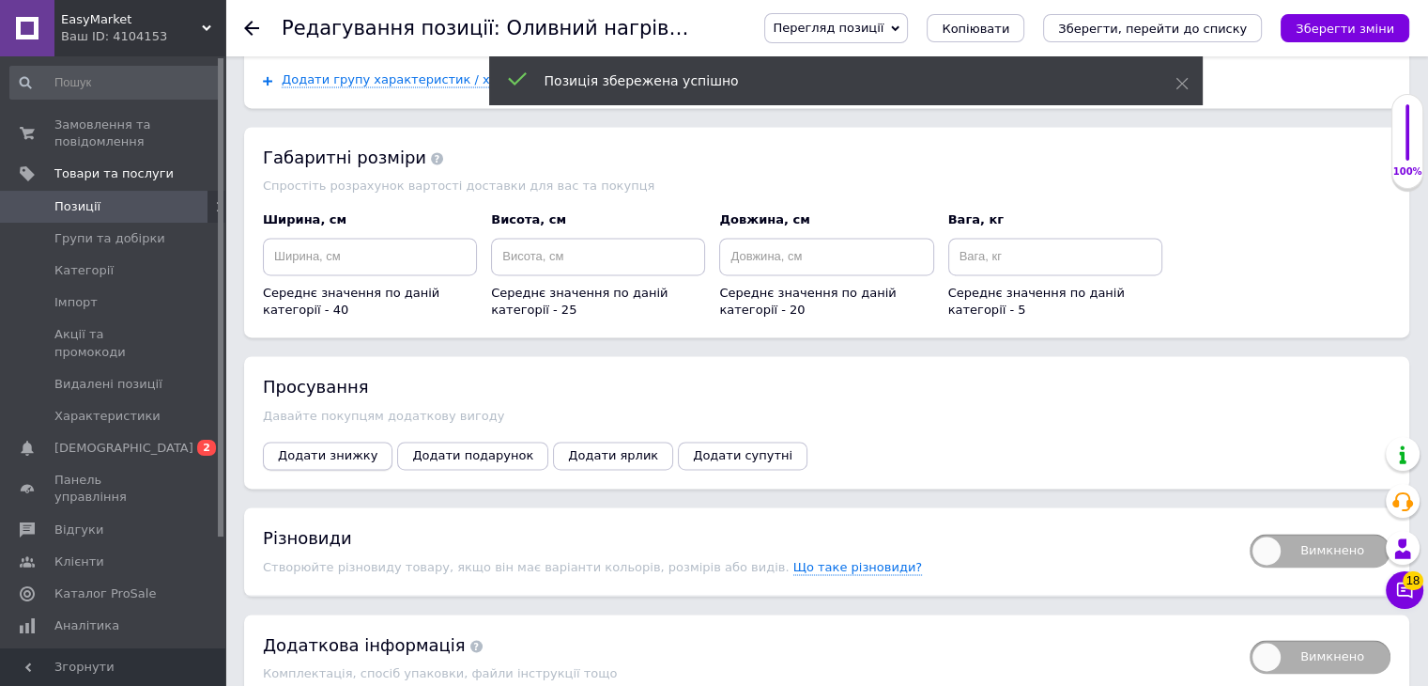
type input "Масляний обігрівач WetAir WOH-9VW 2000 Вт Обігрівачі для дому масляні (9 секцій…"
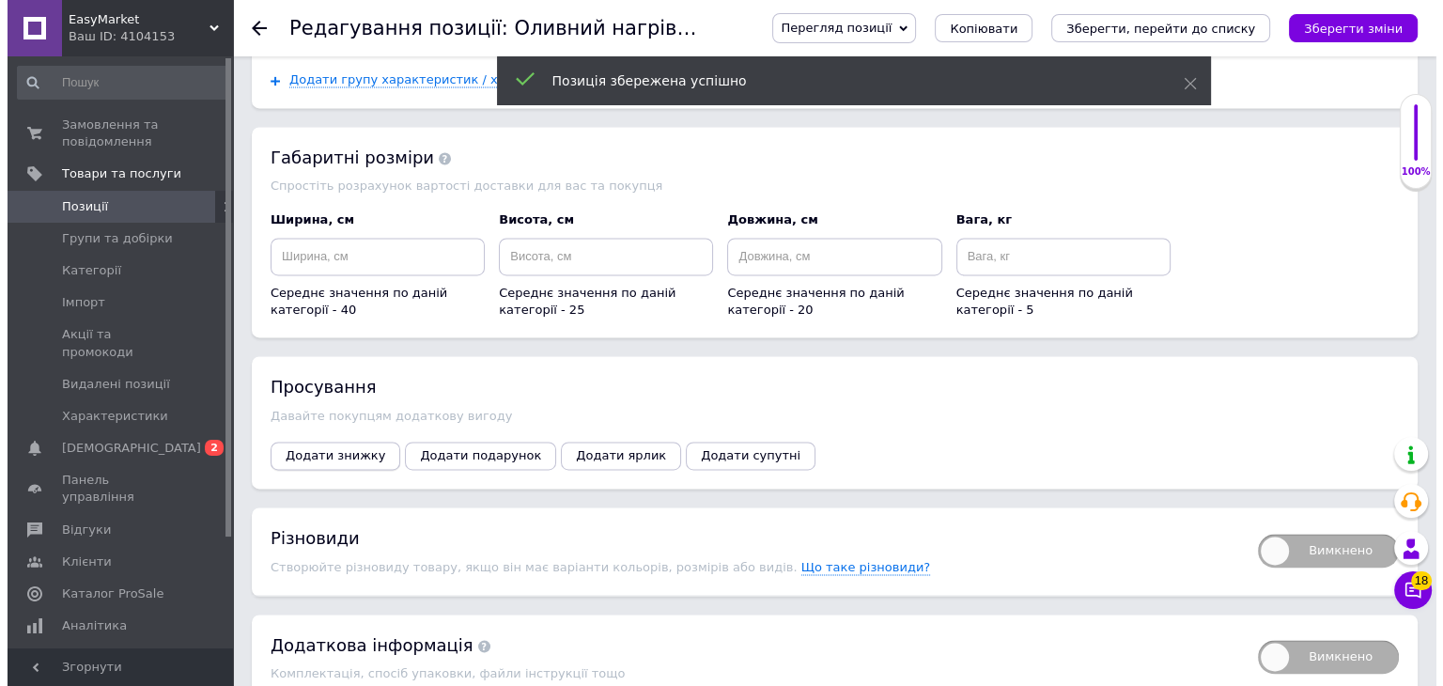
scroll to position [0, 0]
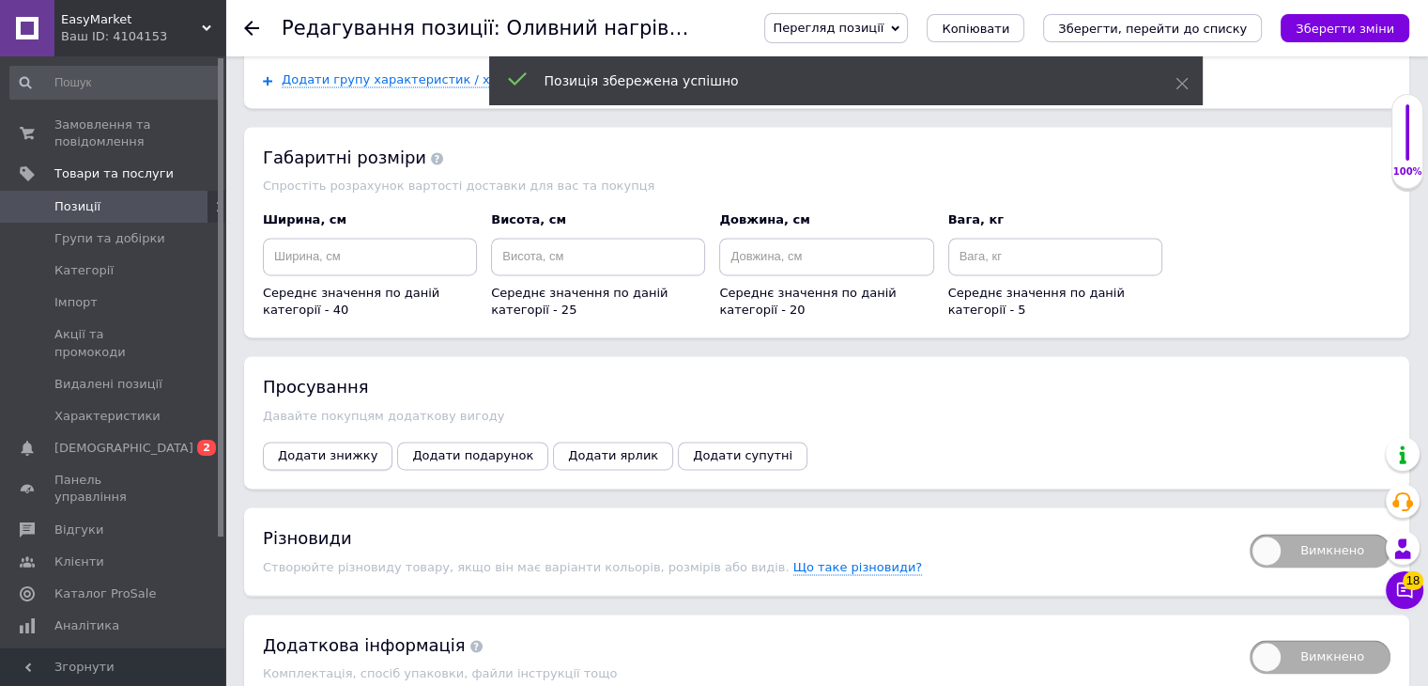
click at [356, 448] on span "Додати знижку" at bounding box center [328, 455] width 100 height 14
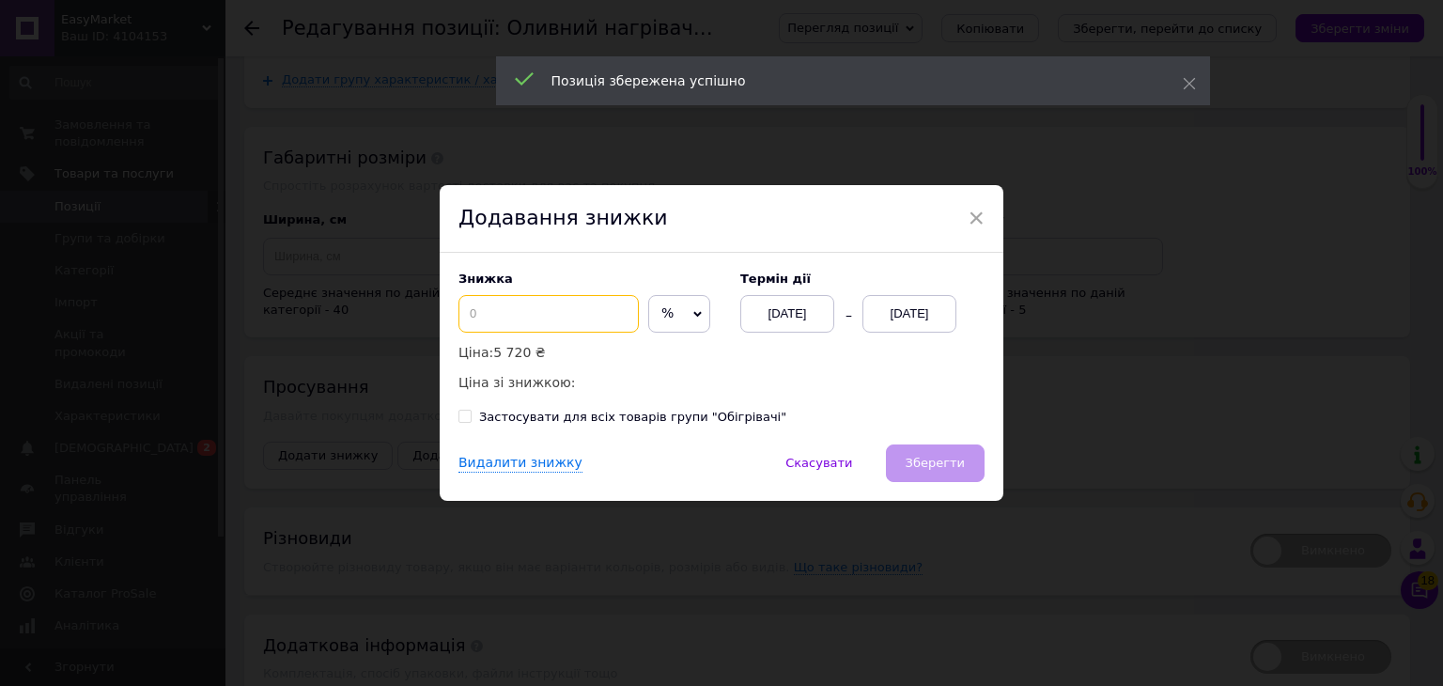
click at [566, 321] on input at bounding box center [548, 314] width 180 height 38
type input "50"
click at [887, 317] on div "[DATE]" at bounding box center [909, 314] width 94 height 38
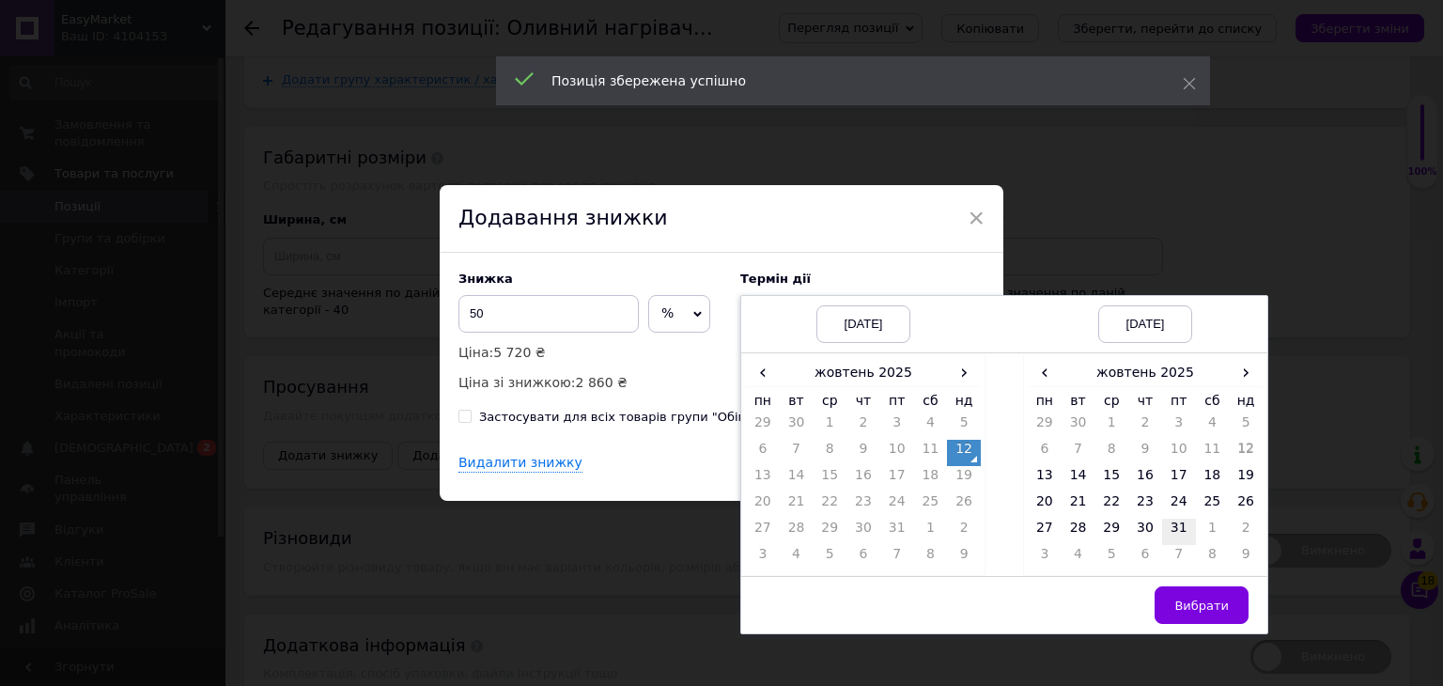
click at [1181, 531] on td "31" at bounding box center [1179, 531] width 34 height 26
click at [1198, 594] on button "Вибрати" at bounding box center [1201, 605] width 94 height 38
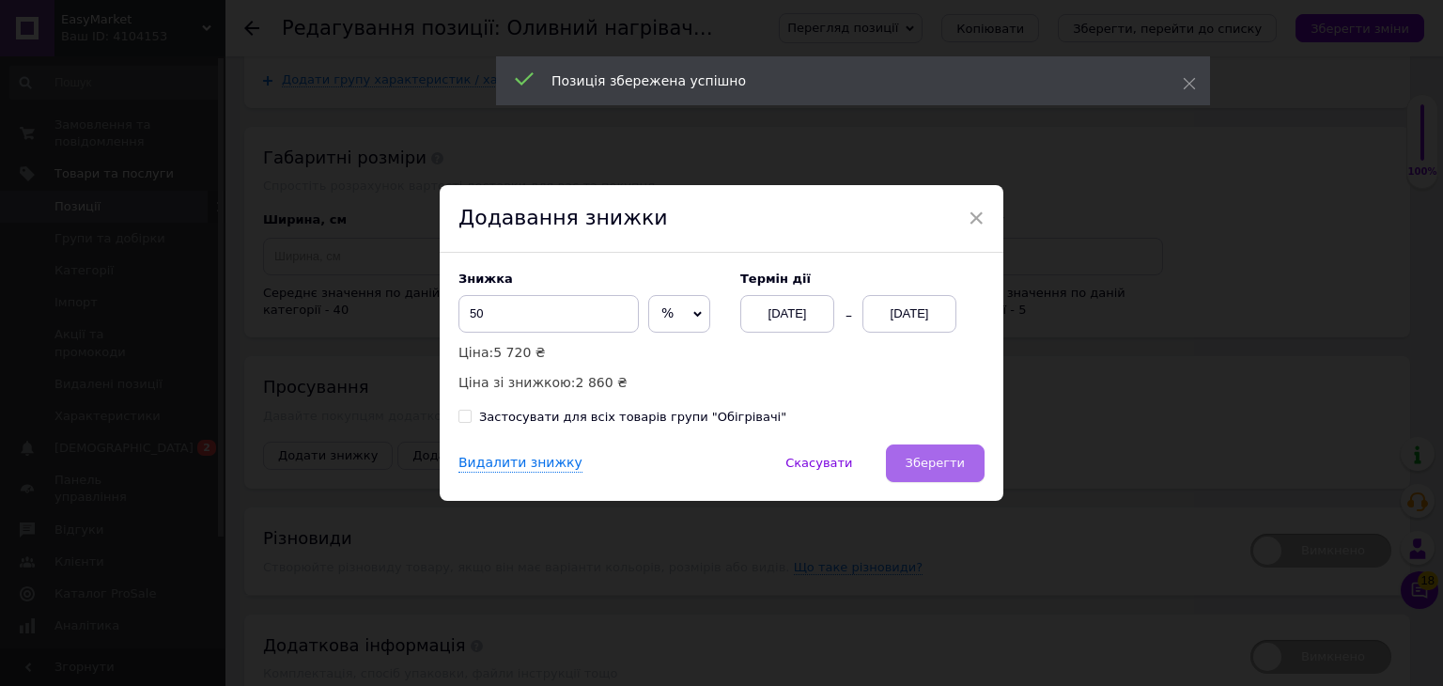
click at [933, 446] on button "Зберегти" at bounding box center [935, 463] width 99 height 38
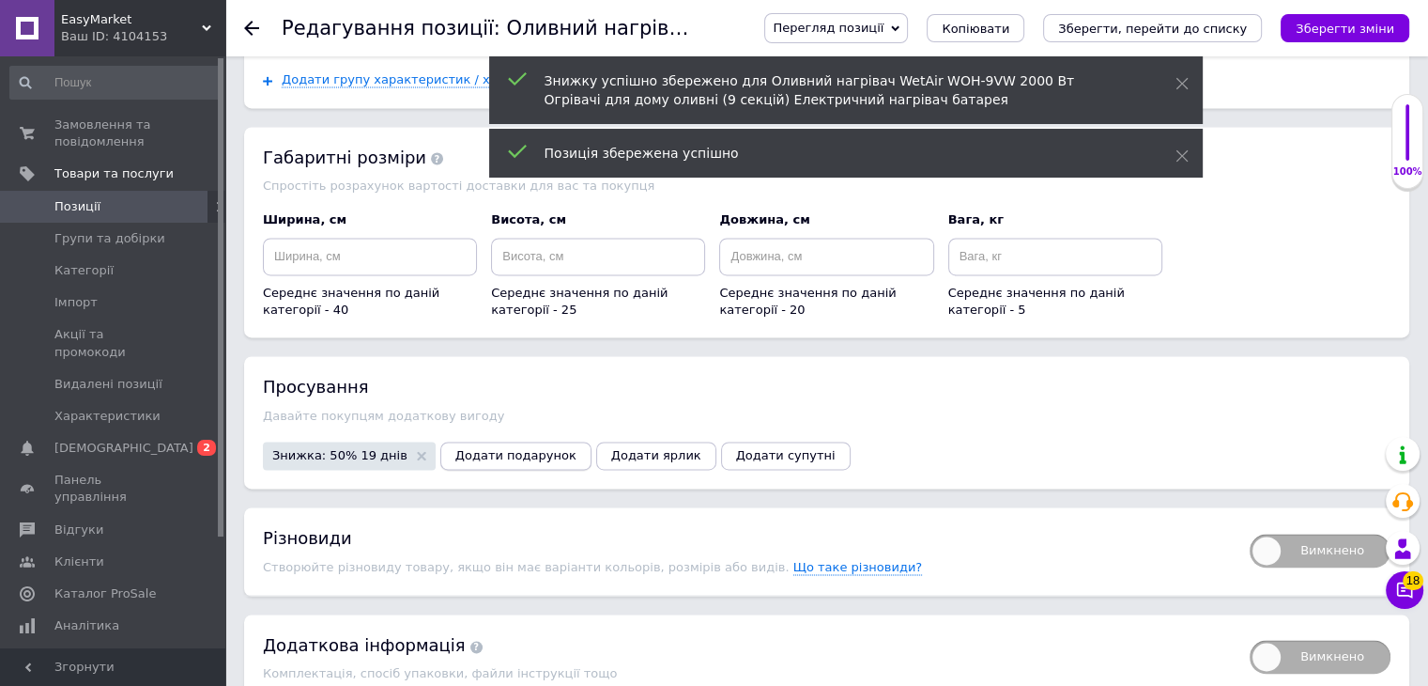
click at [525, 448] on span "Додати подарунок" at bounding box center [516, 455] width 121 height 14
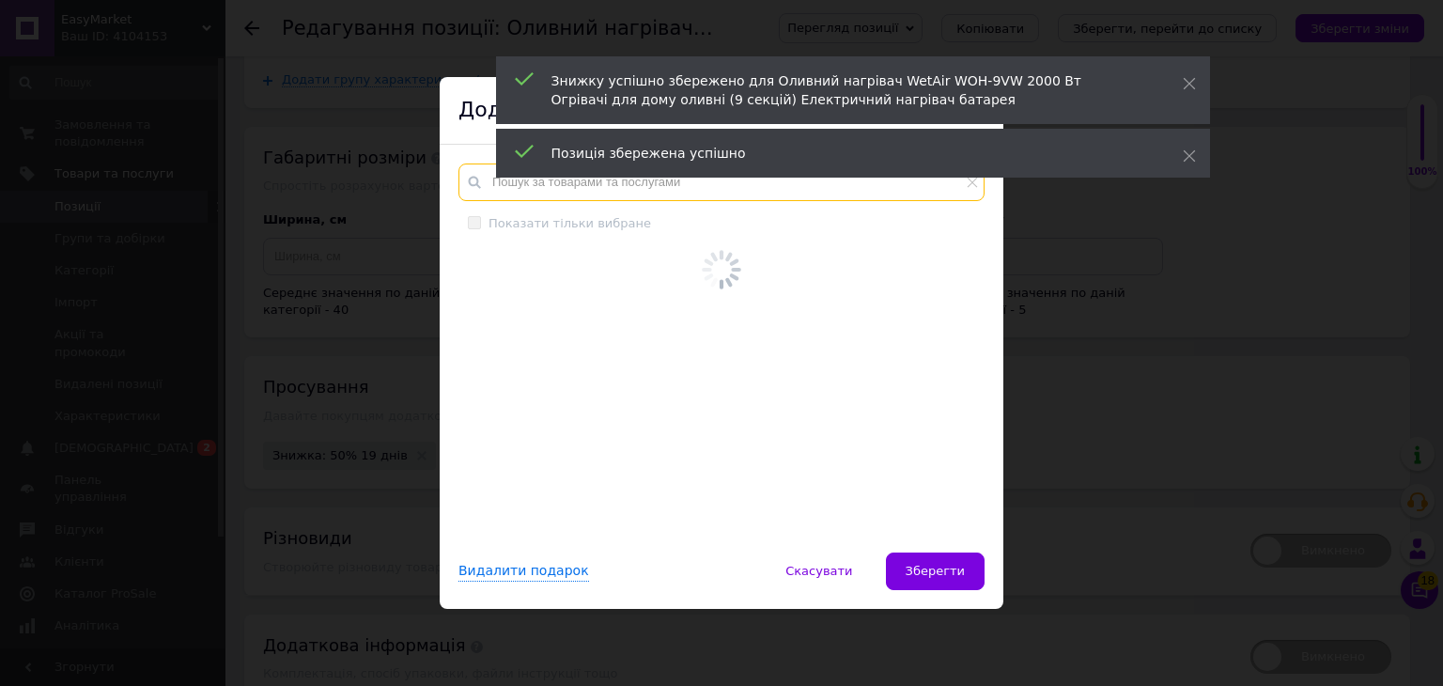
click at [609, 194] on input "text" at bounding box center [721, 182] width 526 height 38
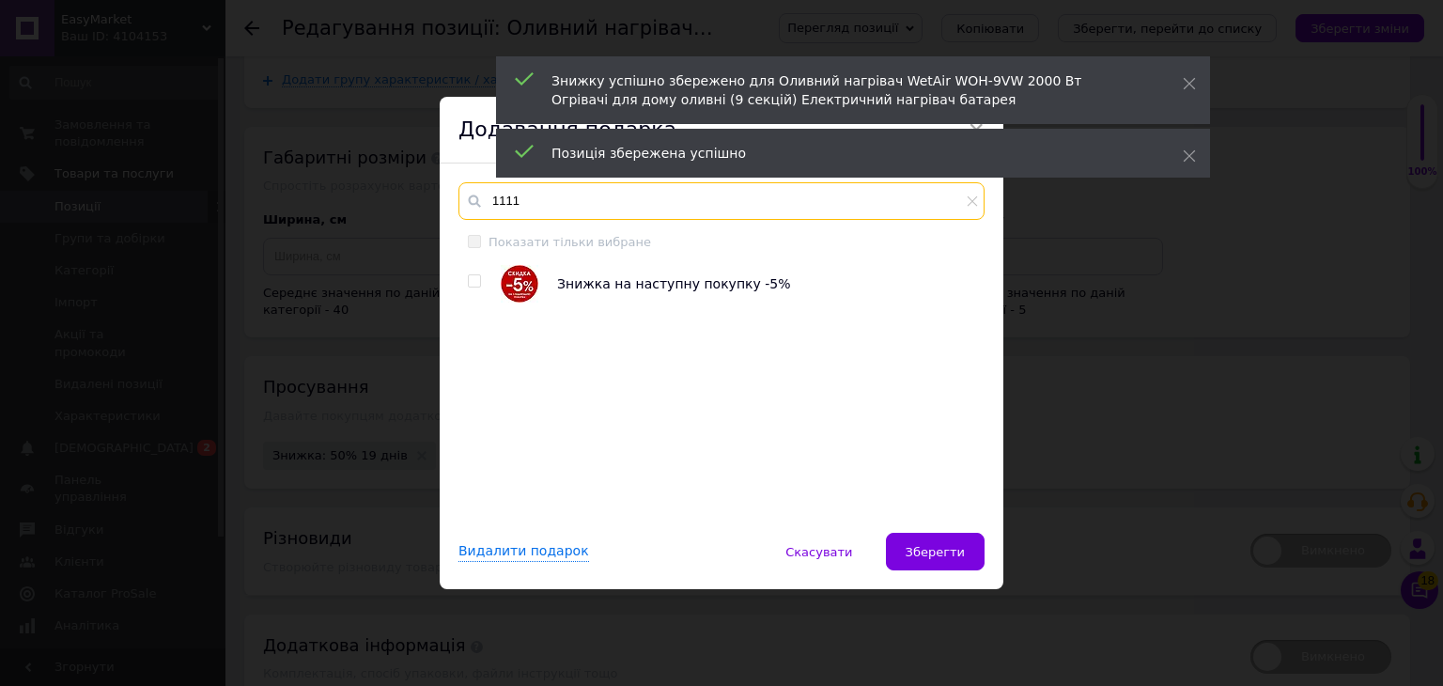
type input "1111"
drag, startPoint x: 470, startPoint y: 279, endPoint x: 527, endPoint y: 302, distance: 61.9
click at [470, 279] on input "checkbox" at bounding box center [474, 281] width 12 height 12
checkbox input "true"
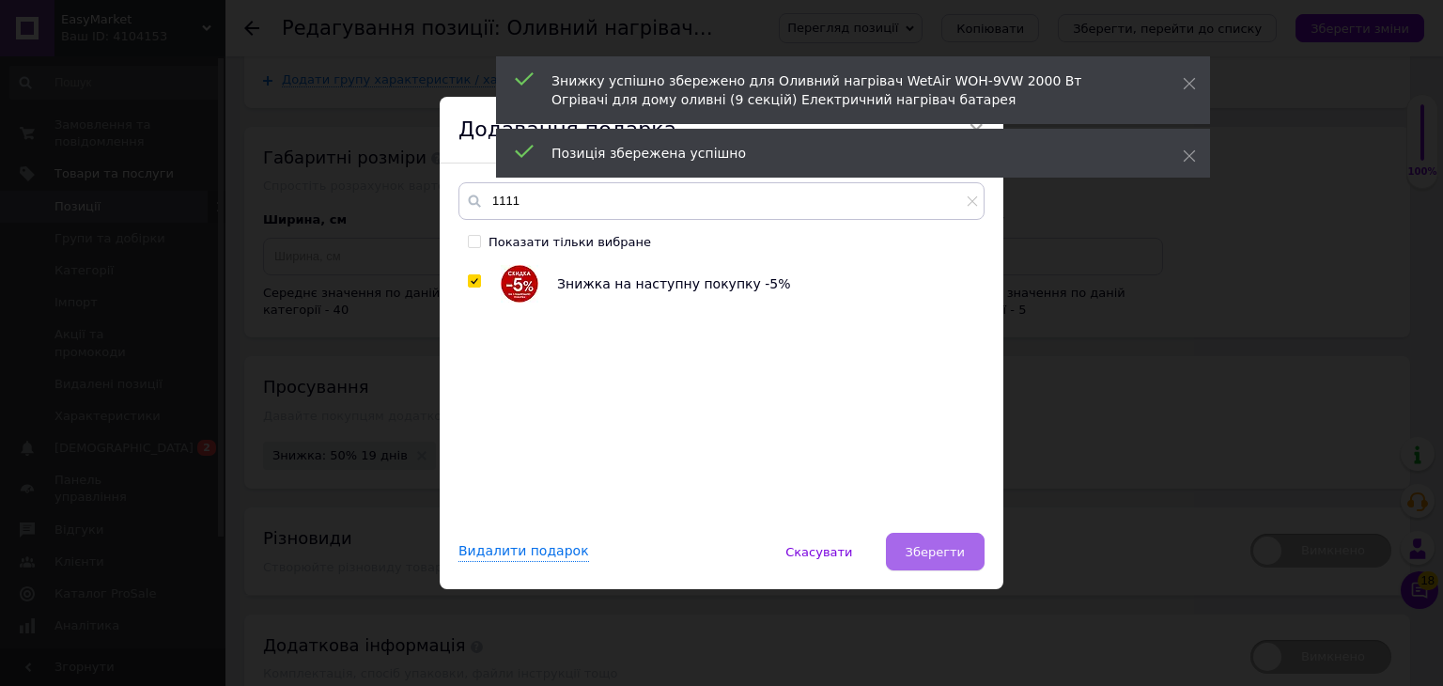
click at [950, 558] on span "Зберегти" at bounding box center [934, 552] width 59 height 14
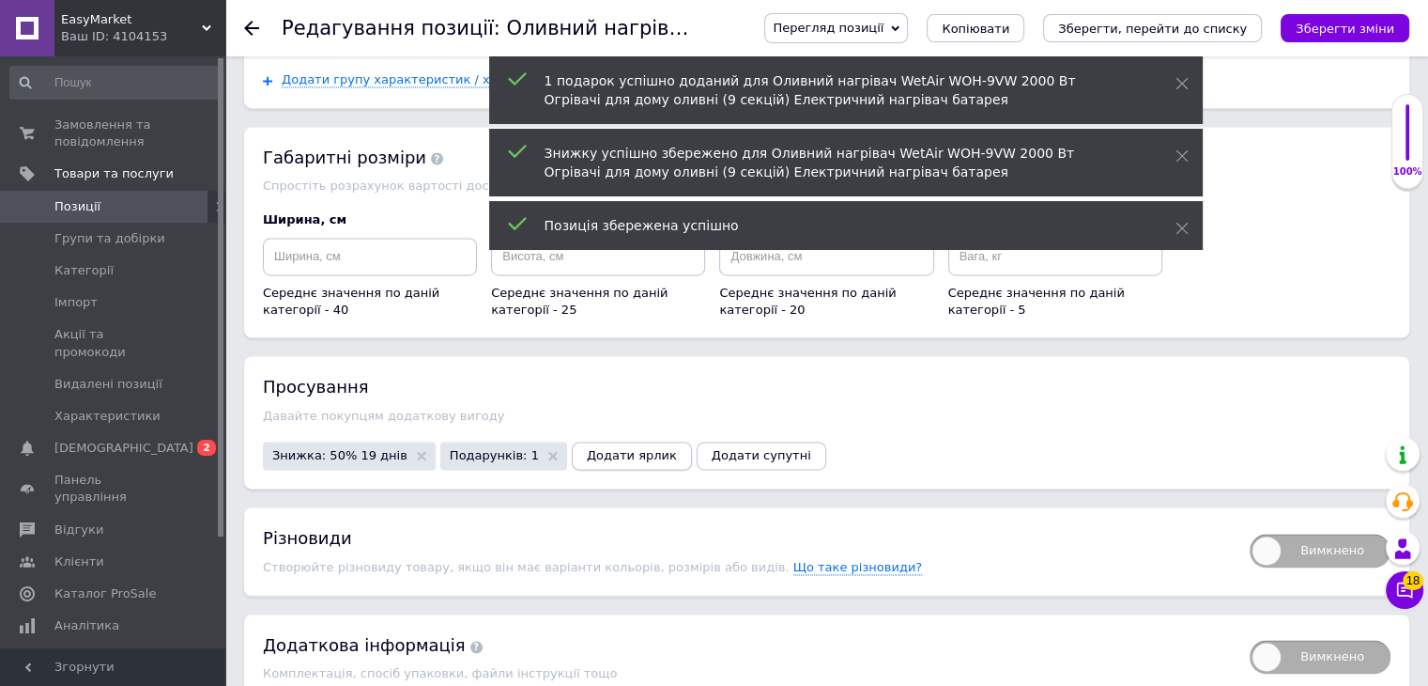
click at [623, 441] on button "Додати ярлик" at bounding box center [632, 455] width 120 height 28
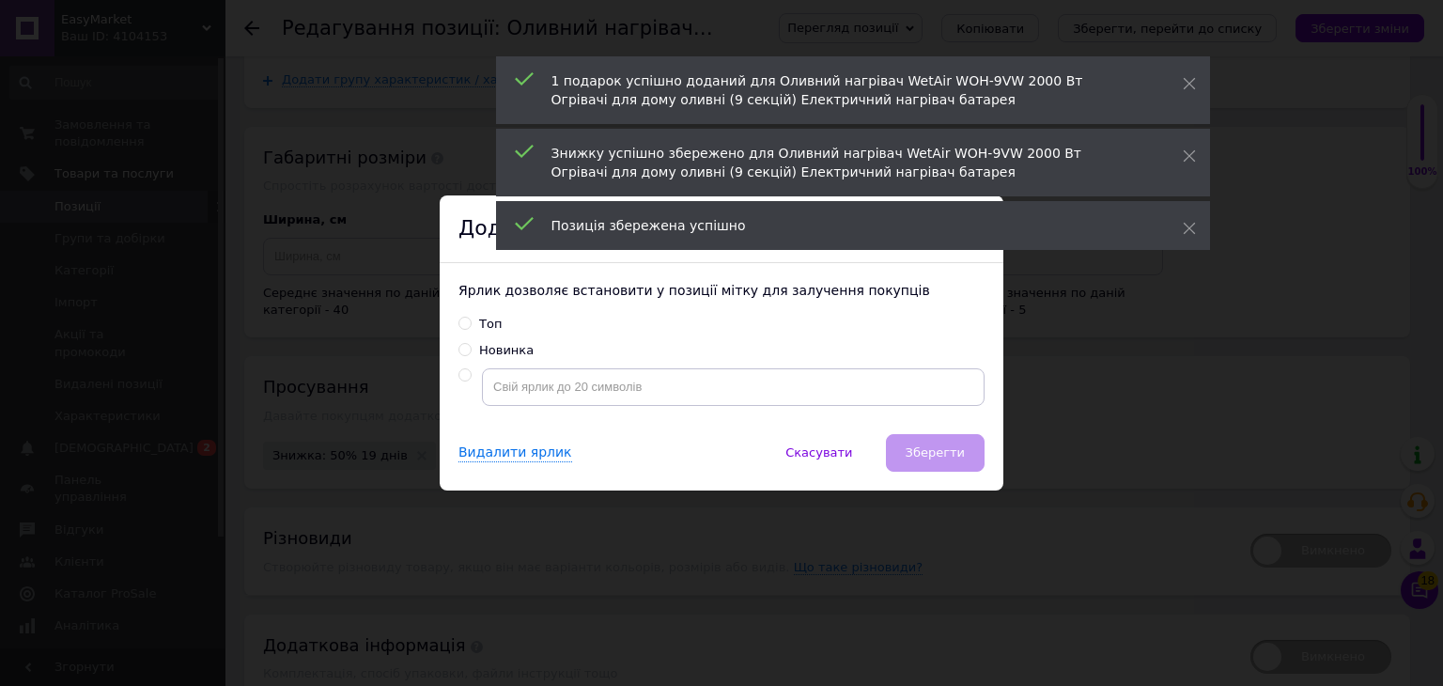
click at [458, 318] on input "Топ" at bounding box center [464, 323] width 12 height 12
radio input "true"
click at [950, 456] on span "Зберегти" at bounding box center [934, 452] width 59 height 14
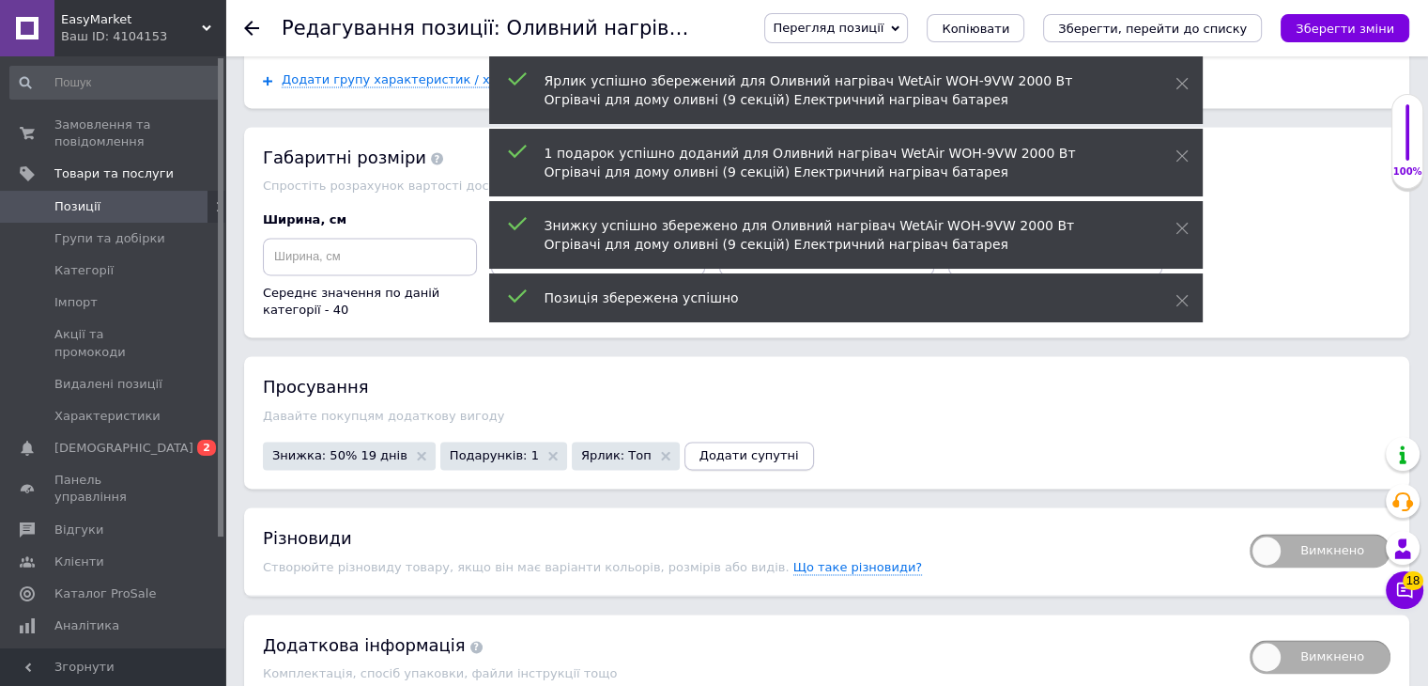
click at [702, 448] on span "Додати супутні" at bounding box center [750, 455] width 100 height 14
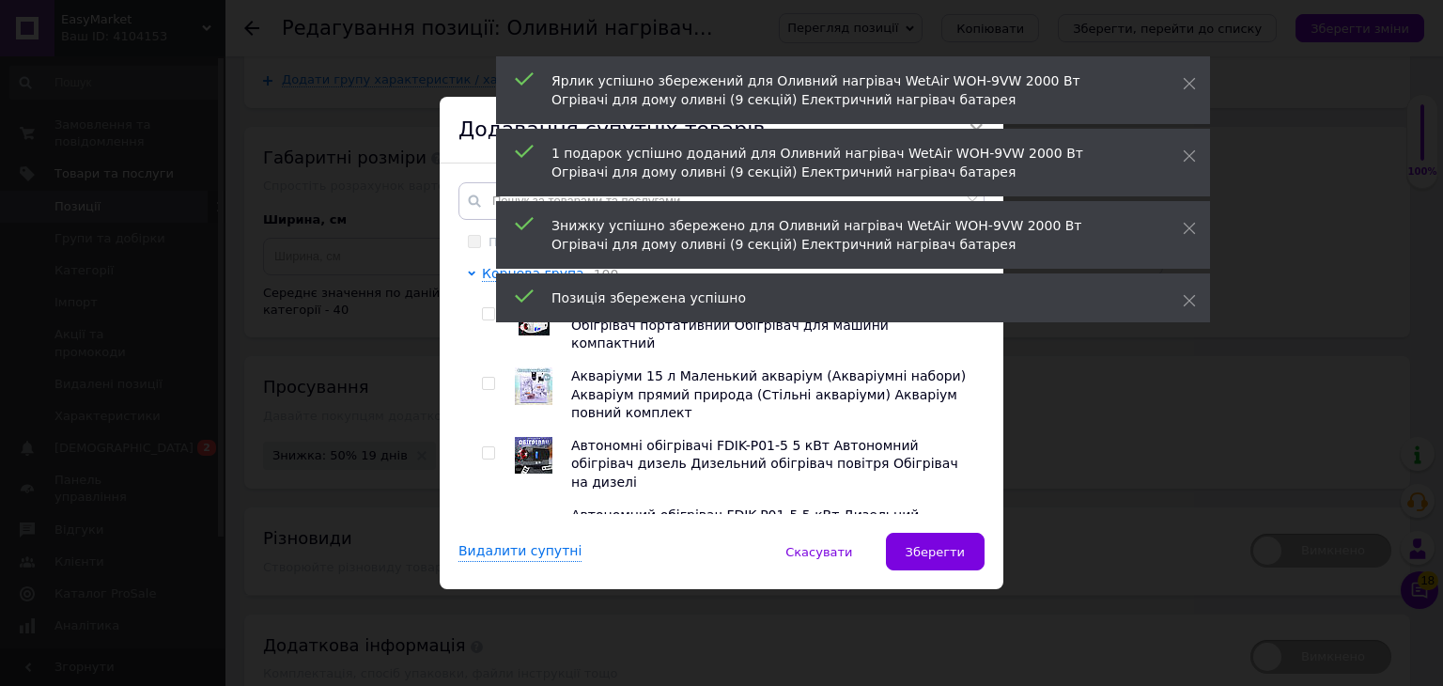
click at [485, 378] on input "checkbox" at bounding box center [488, 384] width 12 height 12
checkbox input "true"
drag, startPoint x: 482, startPoint y: 430, endPoint x: 488, endPoint y: 482, distance: 52.1
click at [482, 447] on input "checkbox" at bounding box center [488, 453] width 12 height 12
checkbox input "true"
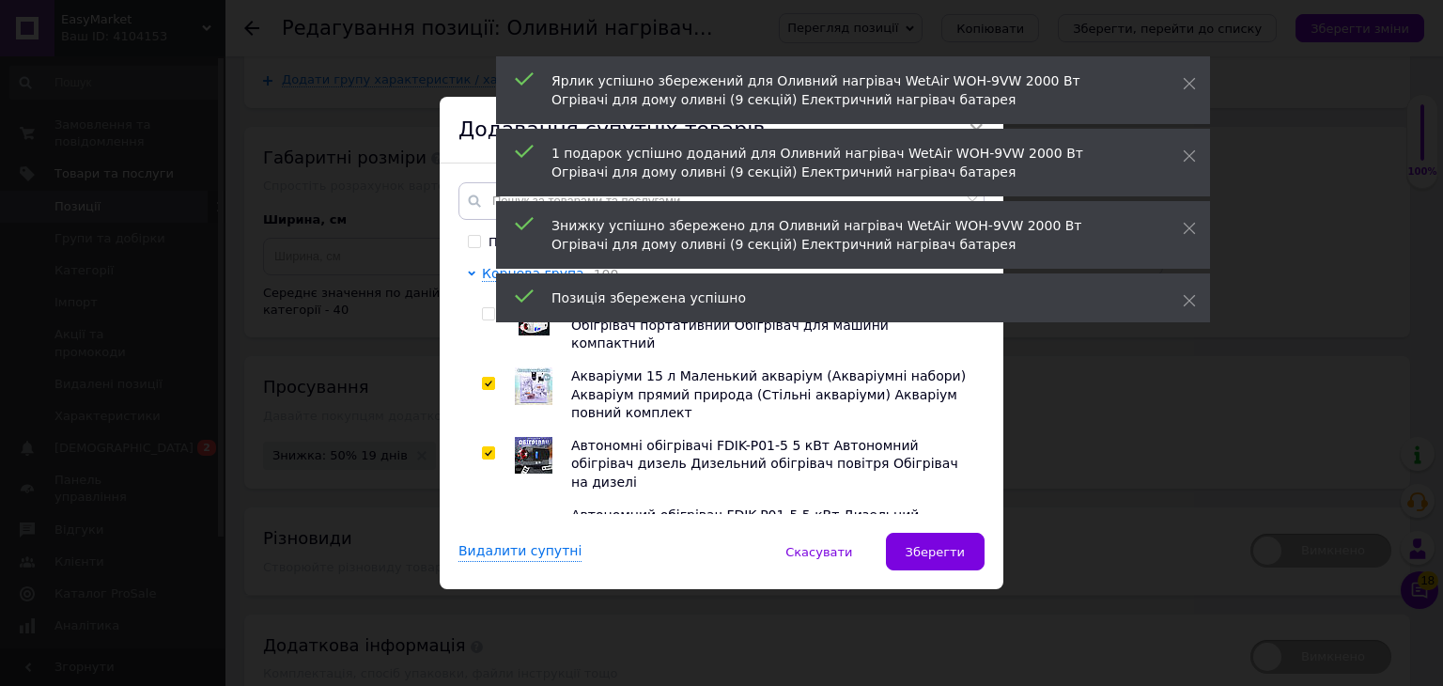
click at [485, 517] on input "checkbox" at bounding box center [488, 523] width 12 height 12
checkbox input "true"
drag, startPoint x: 483, startPoint y: 308, endPoint x: 483, endPoint y: 324, distance: 16.0
click at [483, 309] on label at bounding box center [488, 313] width 13 height 13
click at [483, 309] on input "checkbox" at bounding box center [488, 314] width 12 height 12
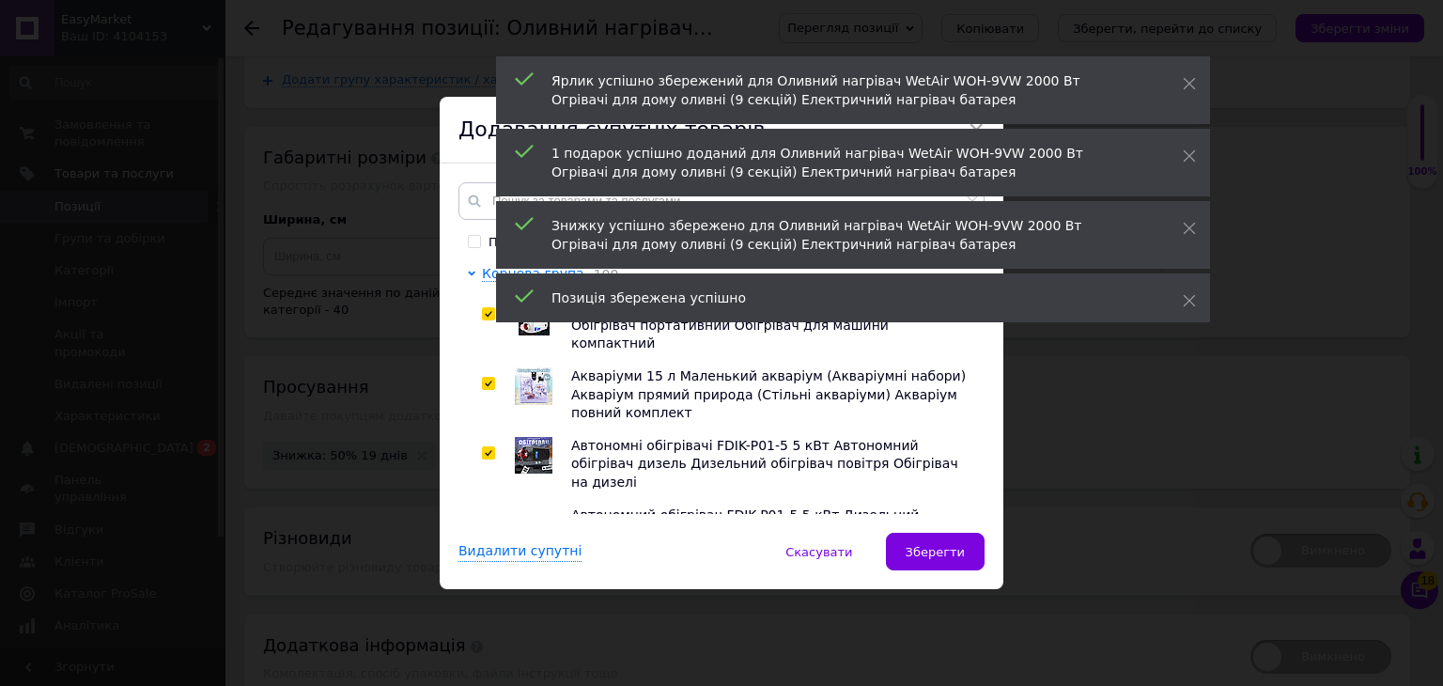
checkbox input "true"
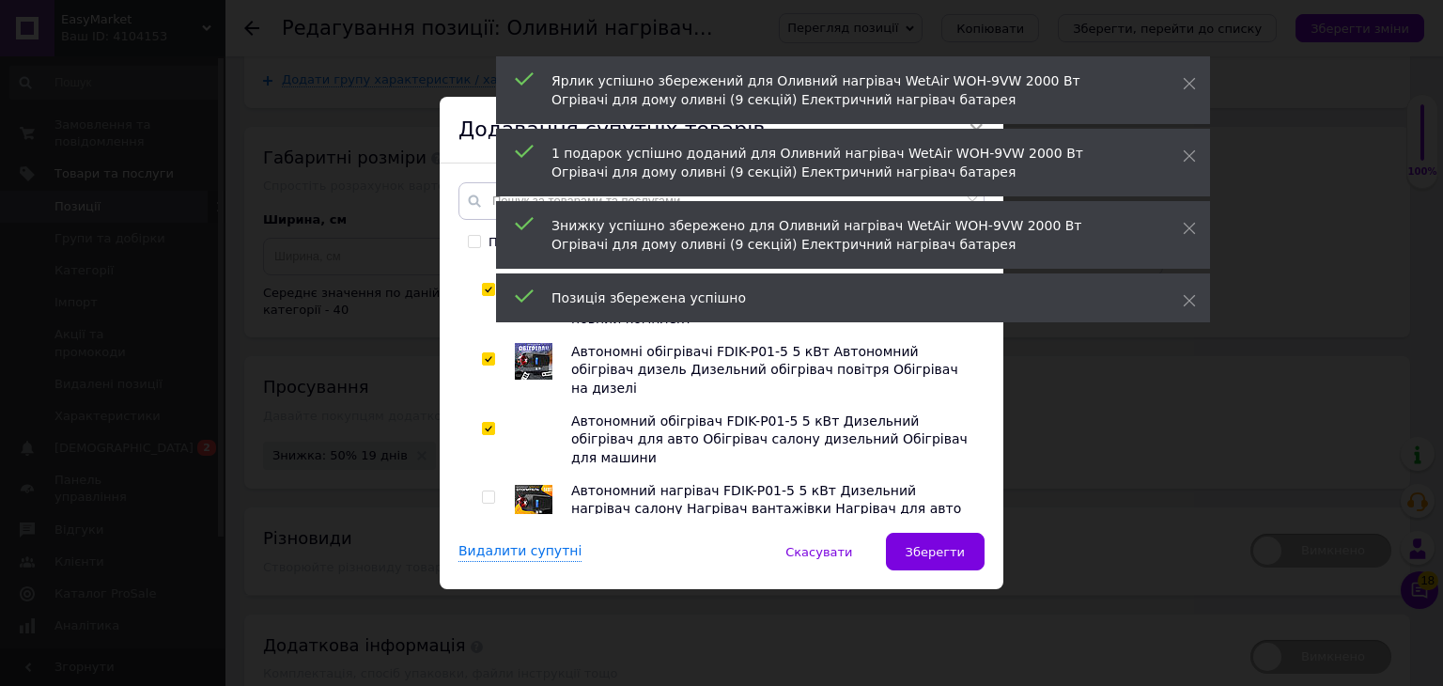
scroll to position [188, 0]
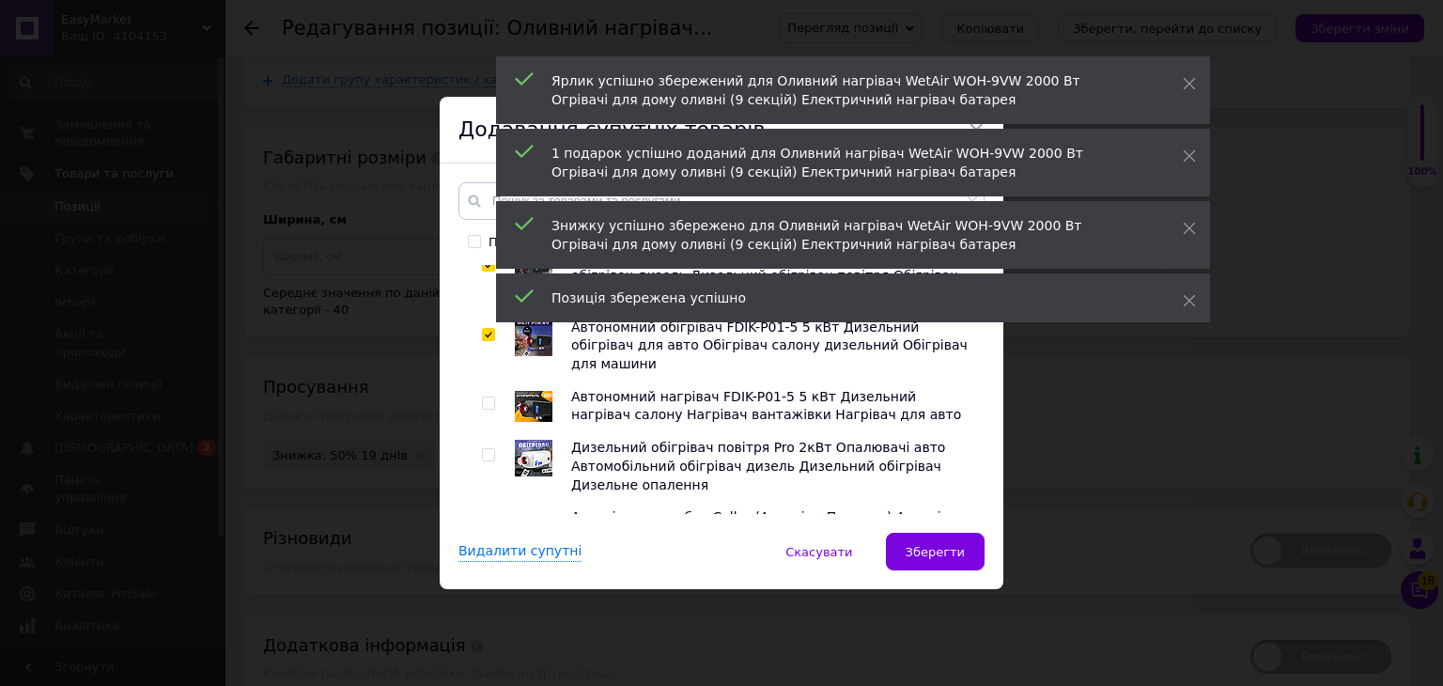
click at [486, 397] on input "checkbox" at bounding box center [488, 403] width 12 height 12
checkbox input "true"
click at [486, 449] on input "checkbox" at bounding box center [488, 455] width 12 height 12
checkbox input "true"
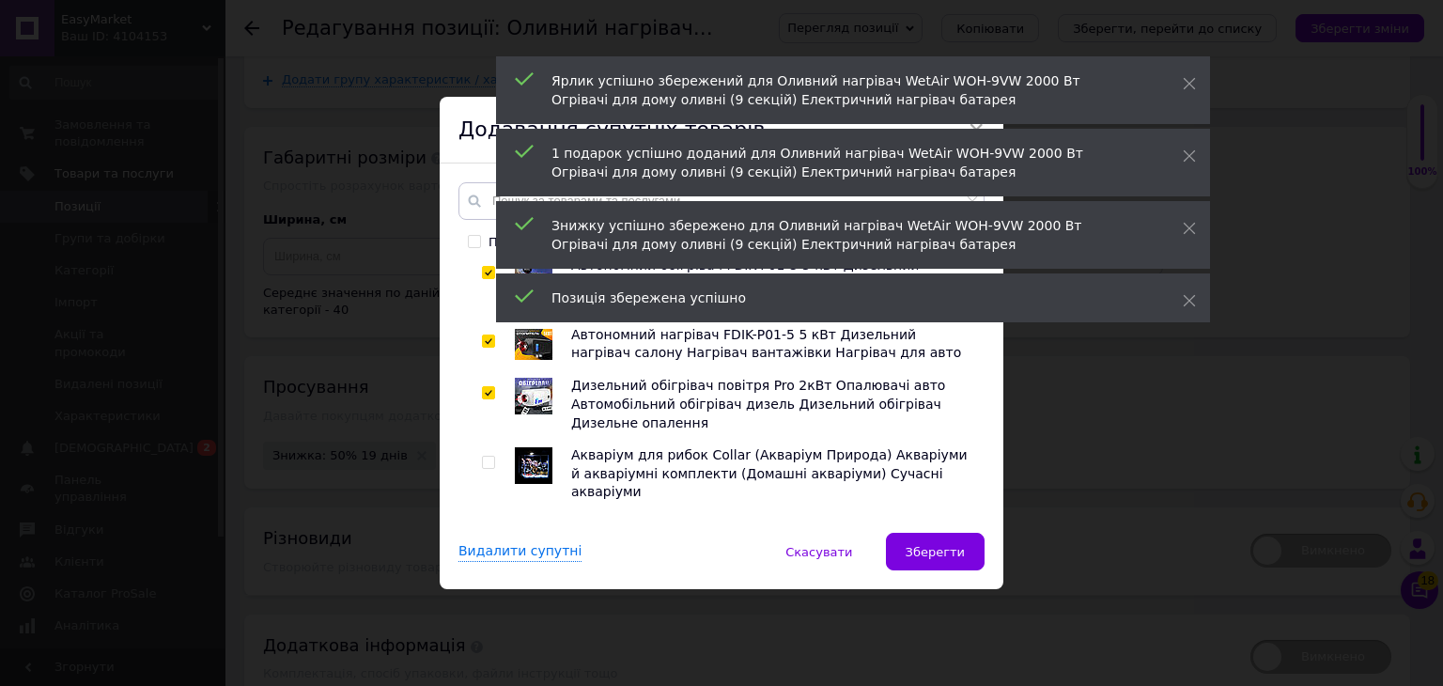
scroll to position [282, 0]
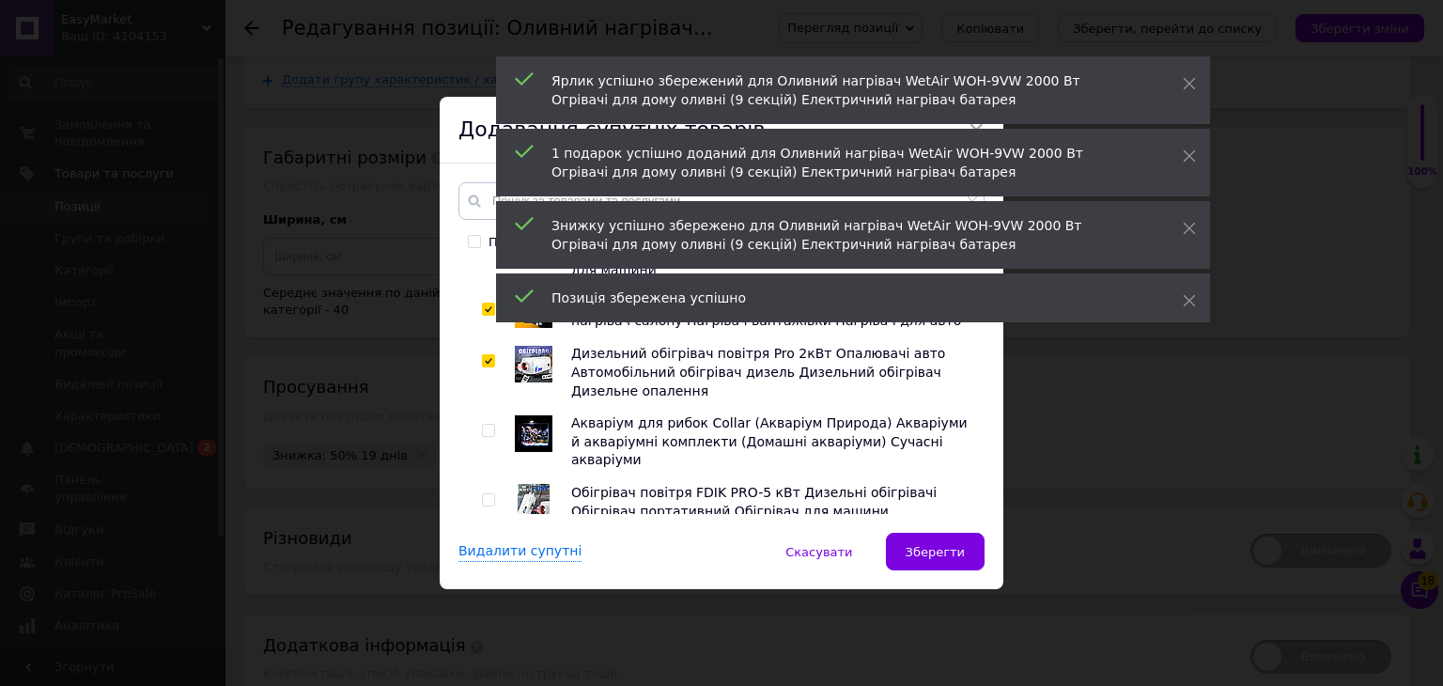
drag, startPoint x: 487, startPoint y: 377, endPoint x: 489, endPoint y: 393, distance: 16.1
click at [487, 425] on input "checkbox" at bounding box center [488, 431] width 12 height 12
checkbox input "true"
click at [486, 493] on label at bounding box center [488, 499] width 13 height 13
click at [486, 494] on input "checkbox" at bounding box center [488, 500] width 12 height 12
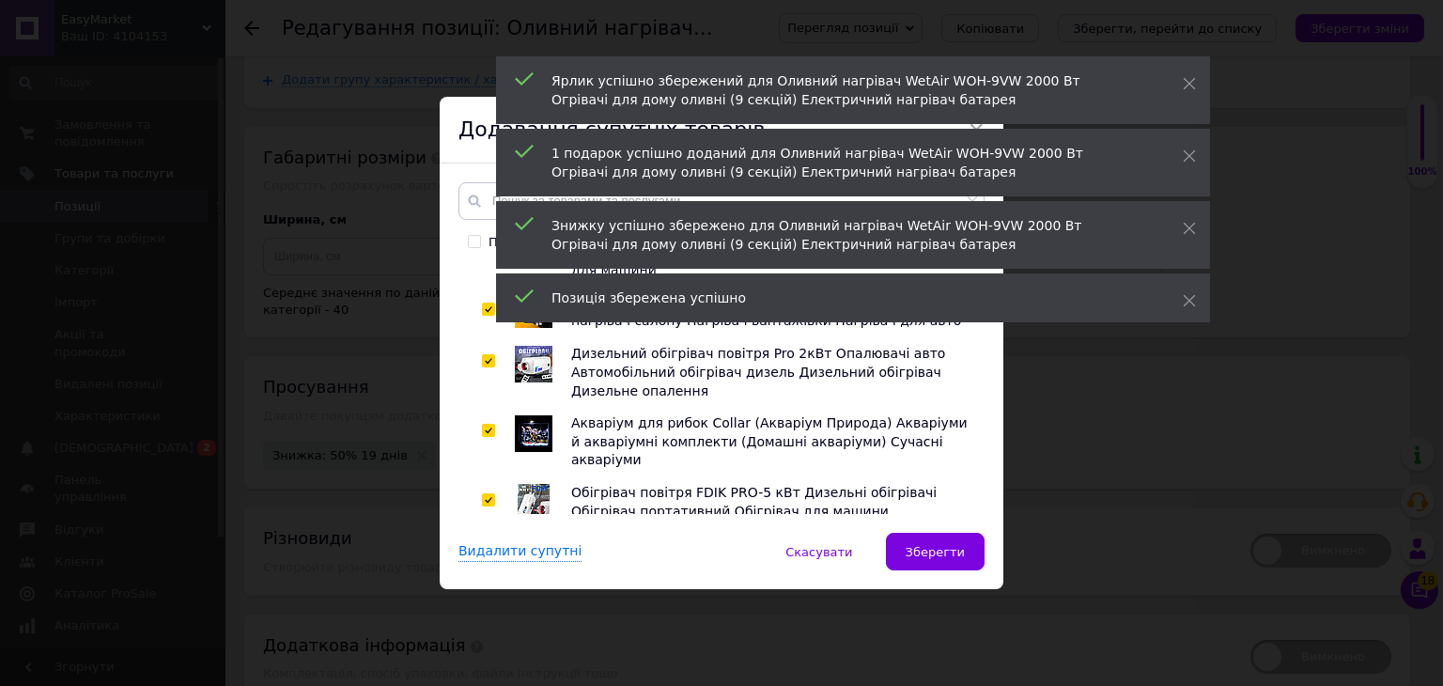
checkbox input "true"
click at [485, 564] on input "checkbox" at bounding box center [488, 570] width 12 height 12
checkbox input "true"
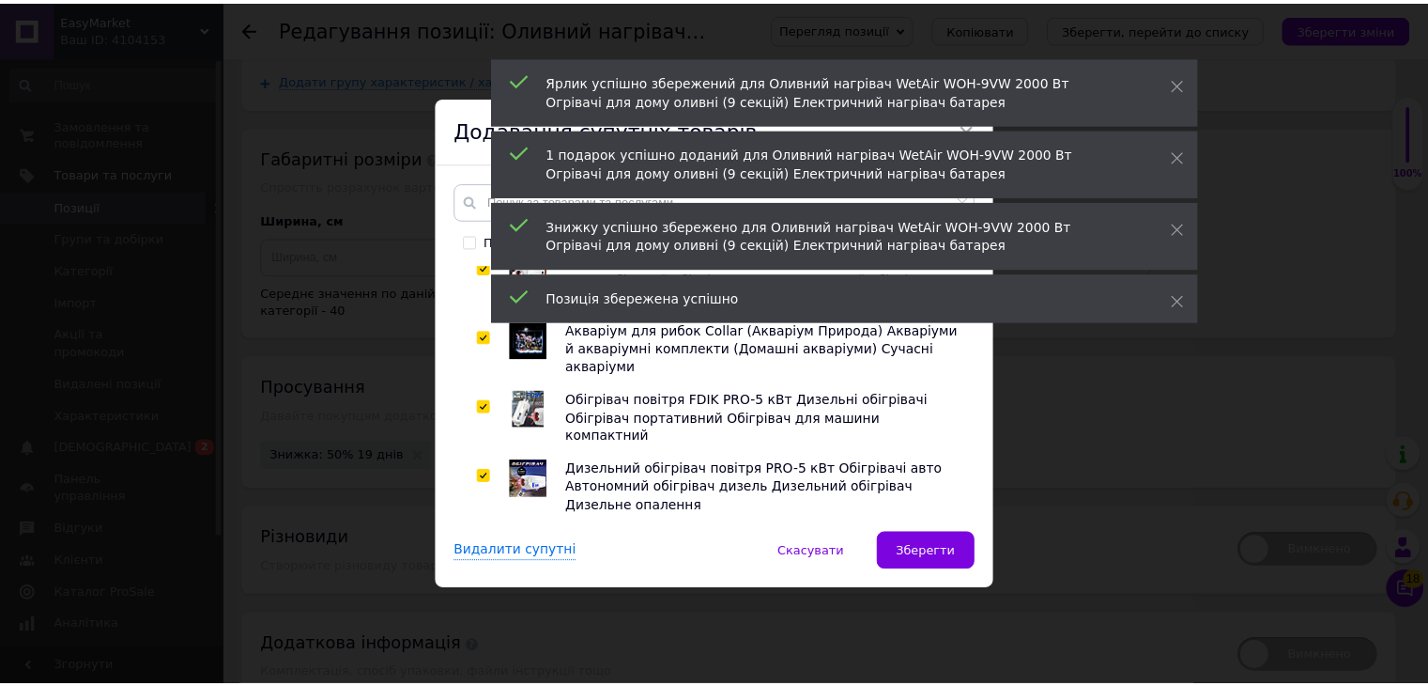
scroll to position [376, 0]
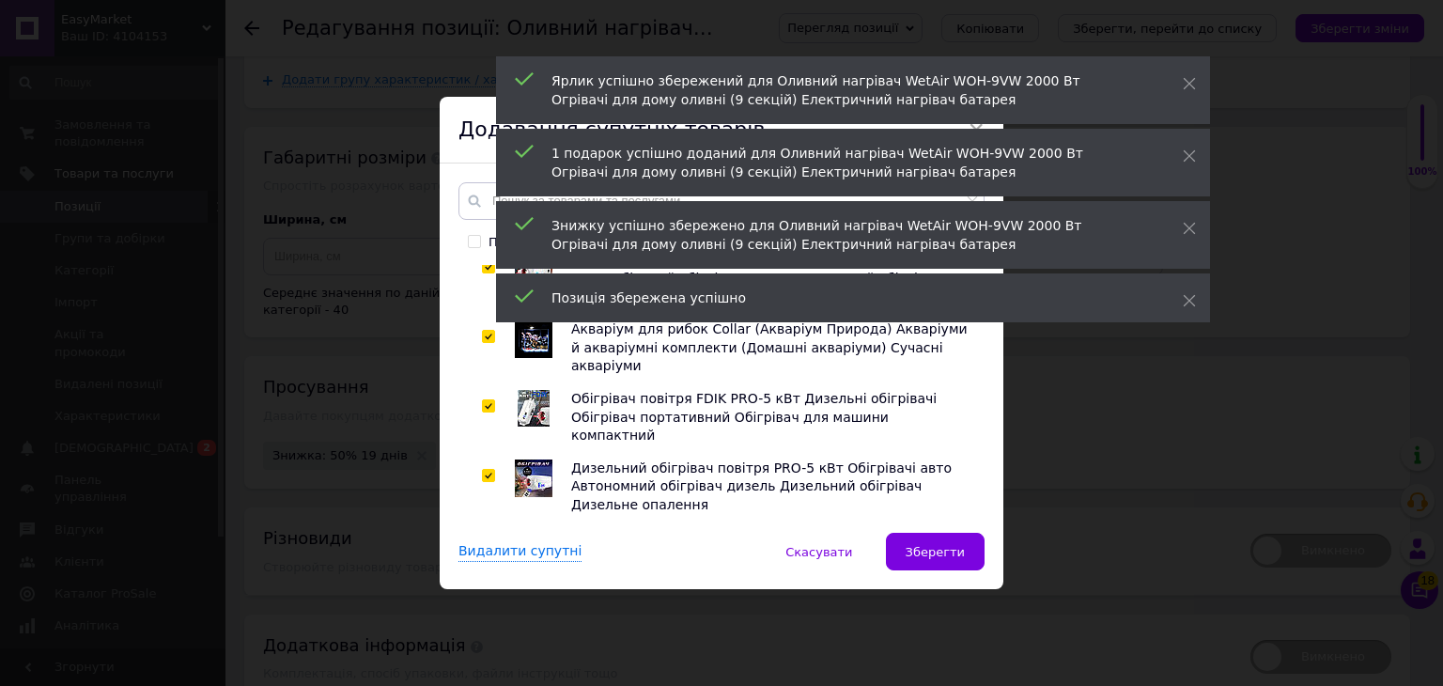
click at [486, 539] on input "checkbox" at bounding box center [488, 545] width 12 height 12
checkbox input "true"
click at [943, 545] on span "Зберегти" at bounding box center [934, 552] width 59 height 14
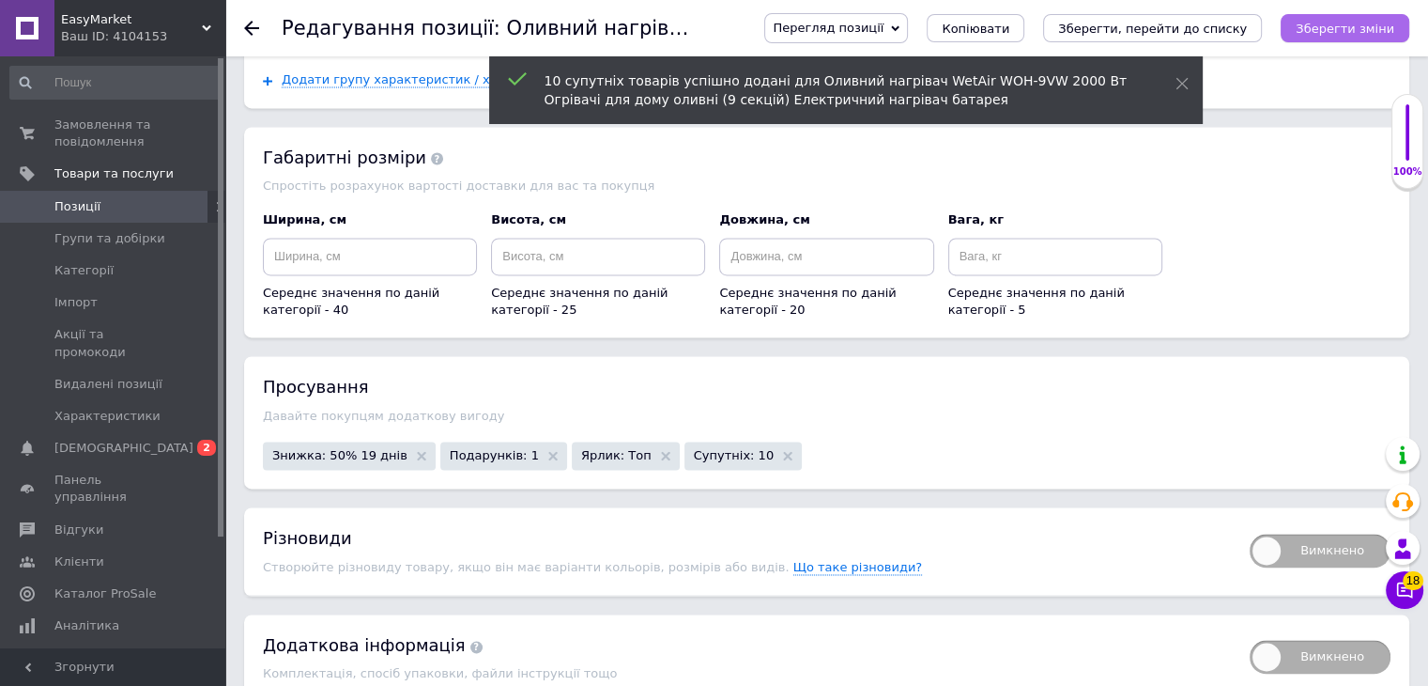
drag, startPoint x: 1357, startPoint y: 8, endPoint x: 1353, endPoint y: 26, distance: 18.2
click at [1356, 20] on div "Перегляд позиції Зберегти та переглянути на сайті Зберегти та переглянути на ма…" at bounding box center [1068, 28] width 683 height 56
click at [1353, 27] on icon "Зберегти зміни" at bounding box center [1345, 29] width 99 height 14
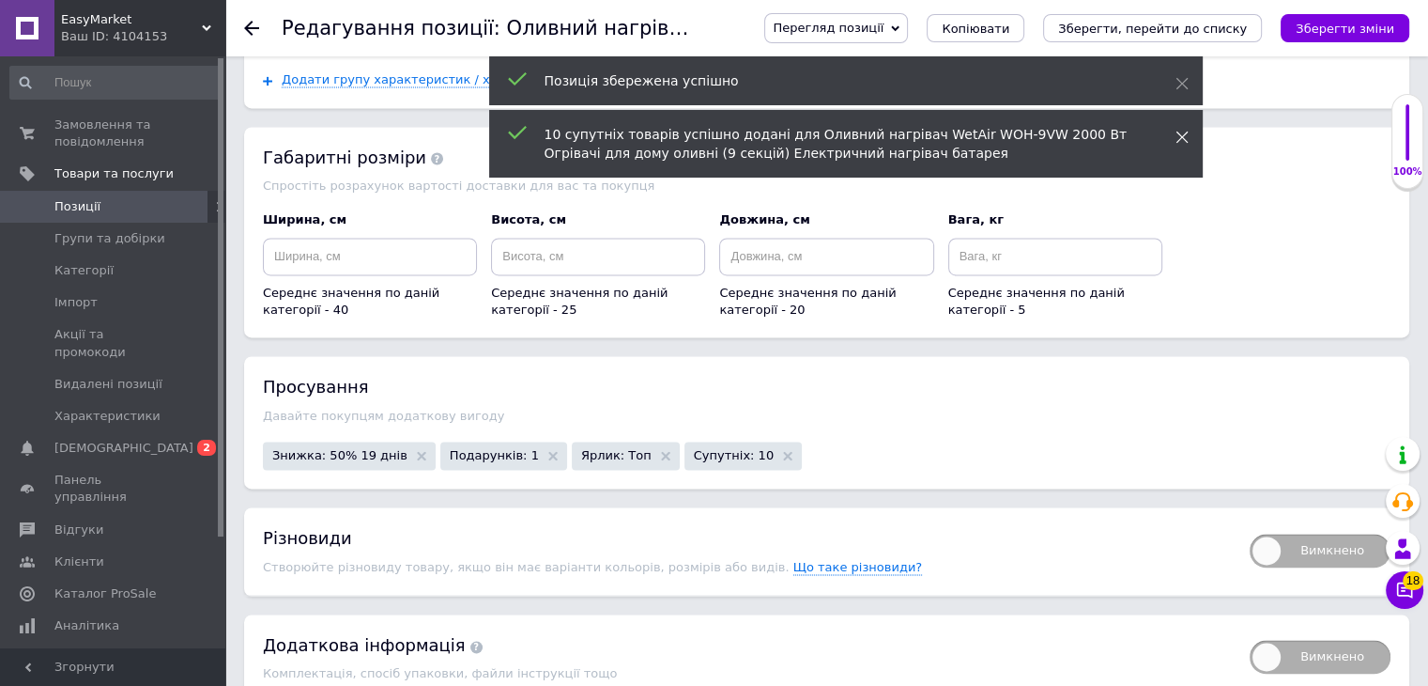
click at [1184, 137] on icon at bounding box center [1182, 137] width 13 height 13
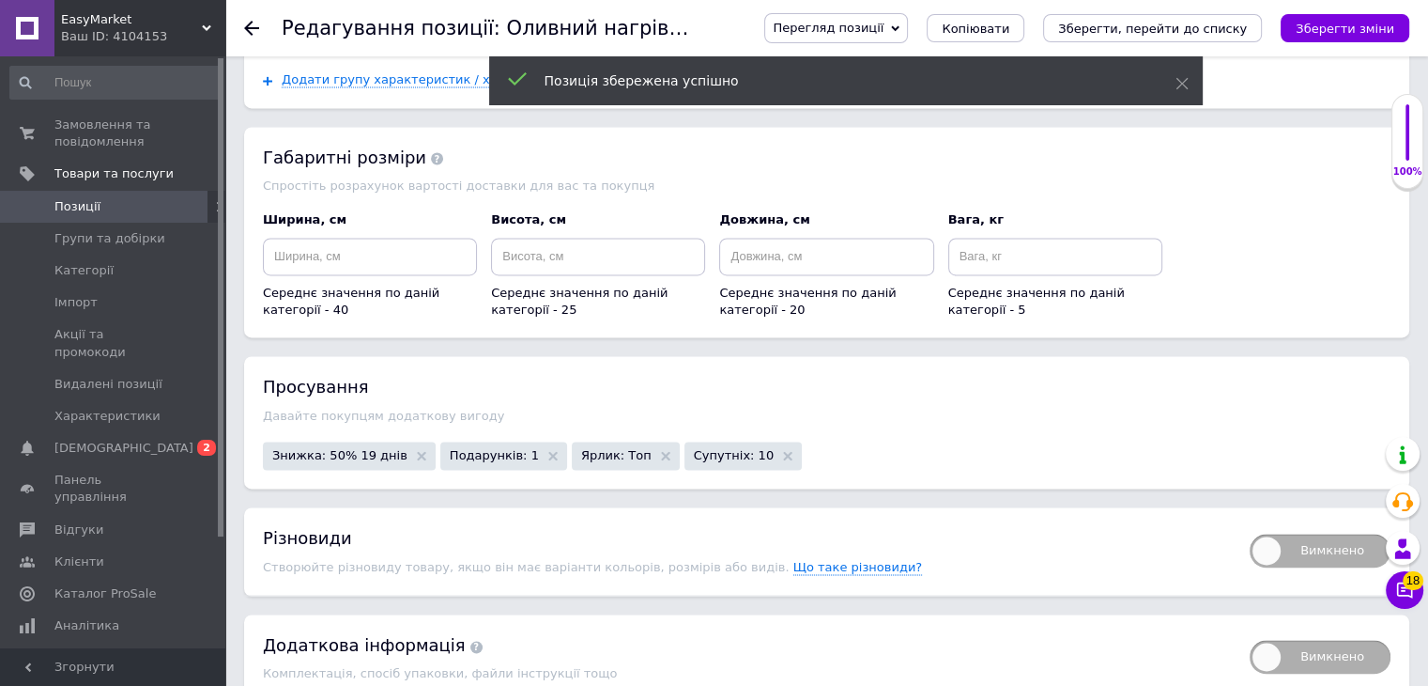
click at [1172, 72] on div "Позиція збережена успішно" at bounding box center [846, 80] width 714 height 49
click at [1180, 85] on icon at bounding box center [1182, 83] width 13 height 13
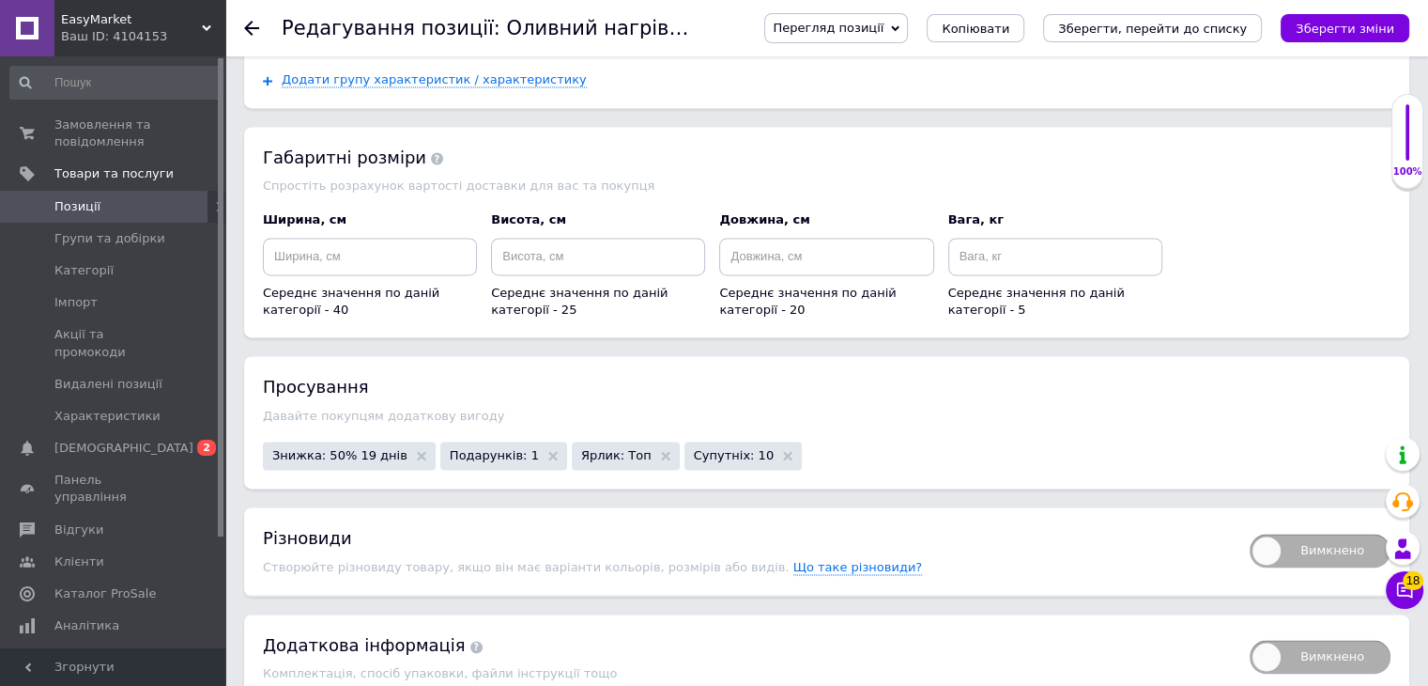
click at [863, 27] on span "Перегляд позиції" at bounding box center [828, 28] width 111 height 14
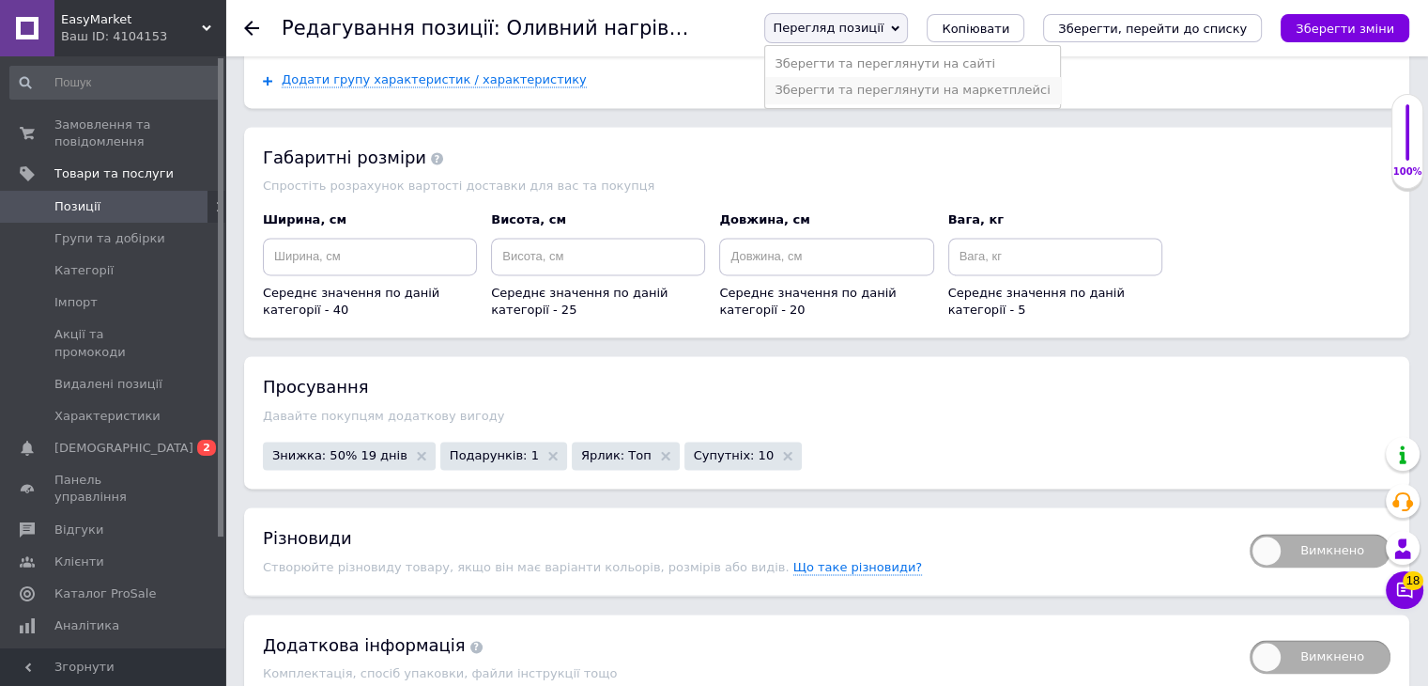
click at [879, 84] on li "Зберегти та переглянути на маркетплейсі" at bounding box center [912, 90] width 294 height 26
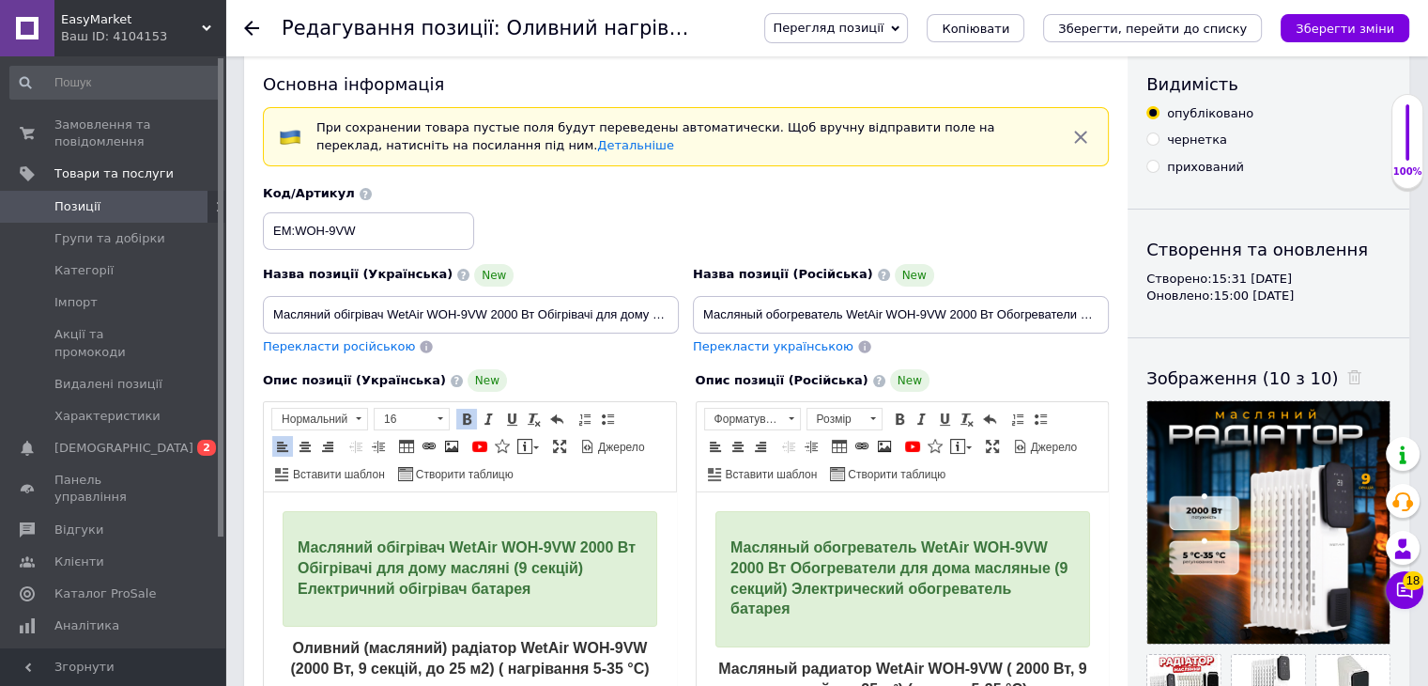
scroll to position [0, 0]
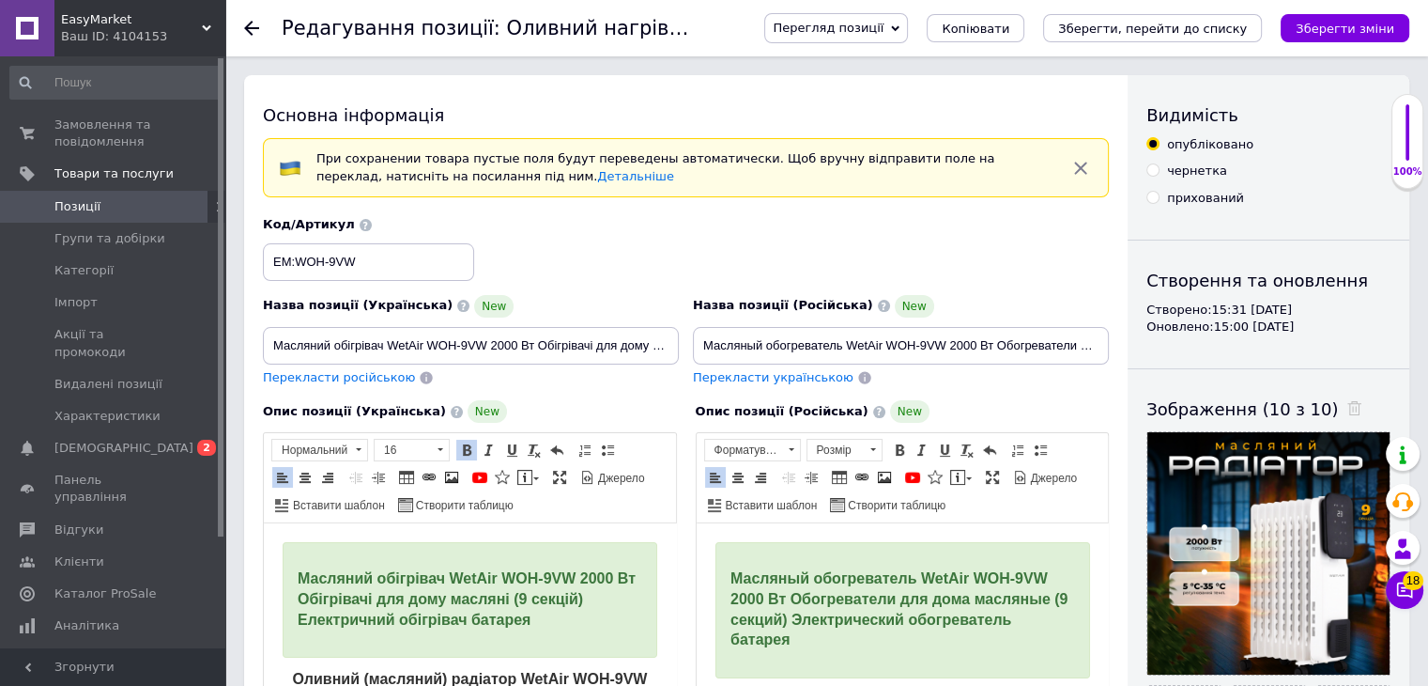
drag, startPoint x: 924, startPoint y: 591, endPoint x: 1476, endPoint y: 1024, distance: 701.7
click at [924, 591] on span "Масляный обогреватель WetAir WOH-9VW 2000 Вт Обогреватели для дома масляные (9 …" at bounding box center [898, 608] width 337 height 77
click at [744, 481] on link "По центру" at bounding box center [738, 477] width 21 height 21
click at [493, 591] on span "Масляний обігрівач WetAir WOH-9VW 2000 Вт Обігрівачі для дому масляні (9 секцій…" at bounding box center [467, 598] width 338 height 57
click at [301, 476] on span at bounding box center [305, 477] width 15 height 15
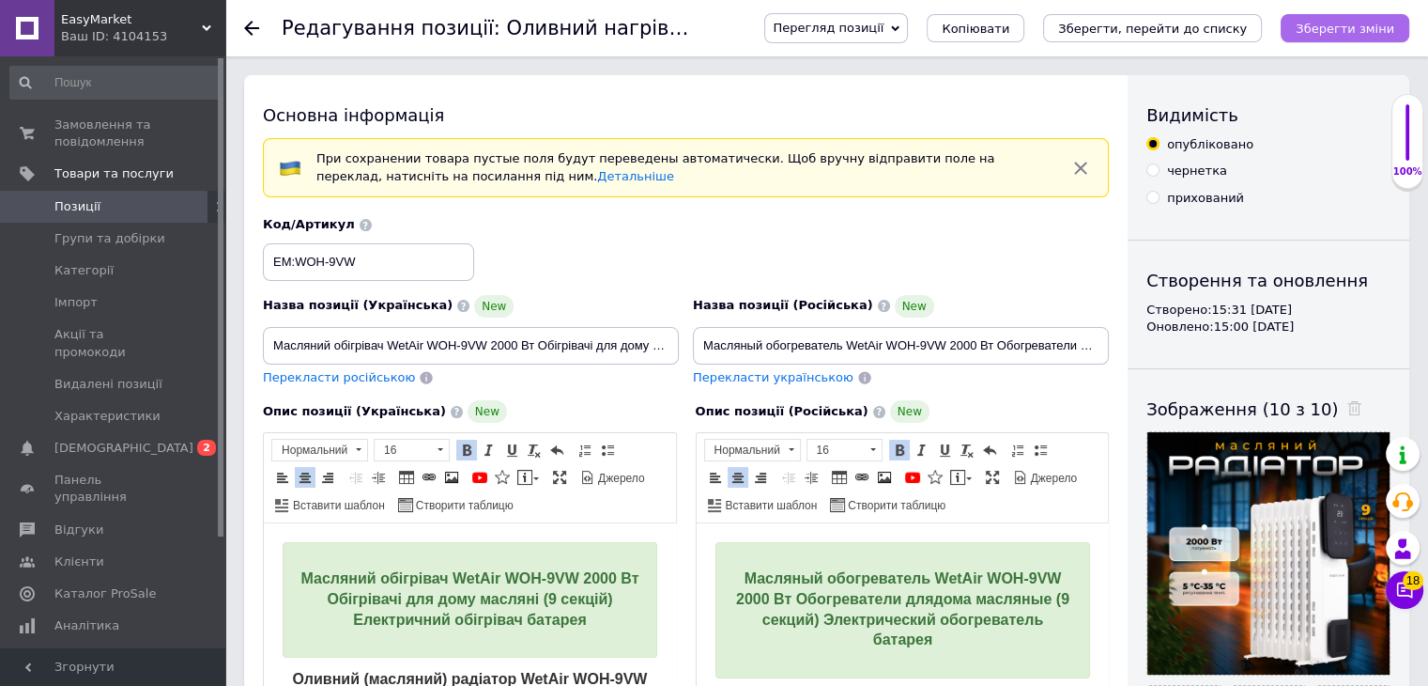
click at [1382, 31] on icon "Зберегти зміни" at bounding box center [1345, 29] width 99 height 14
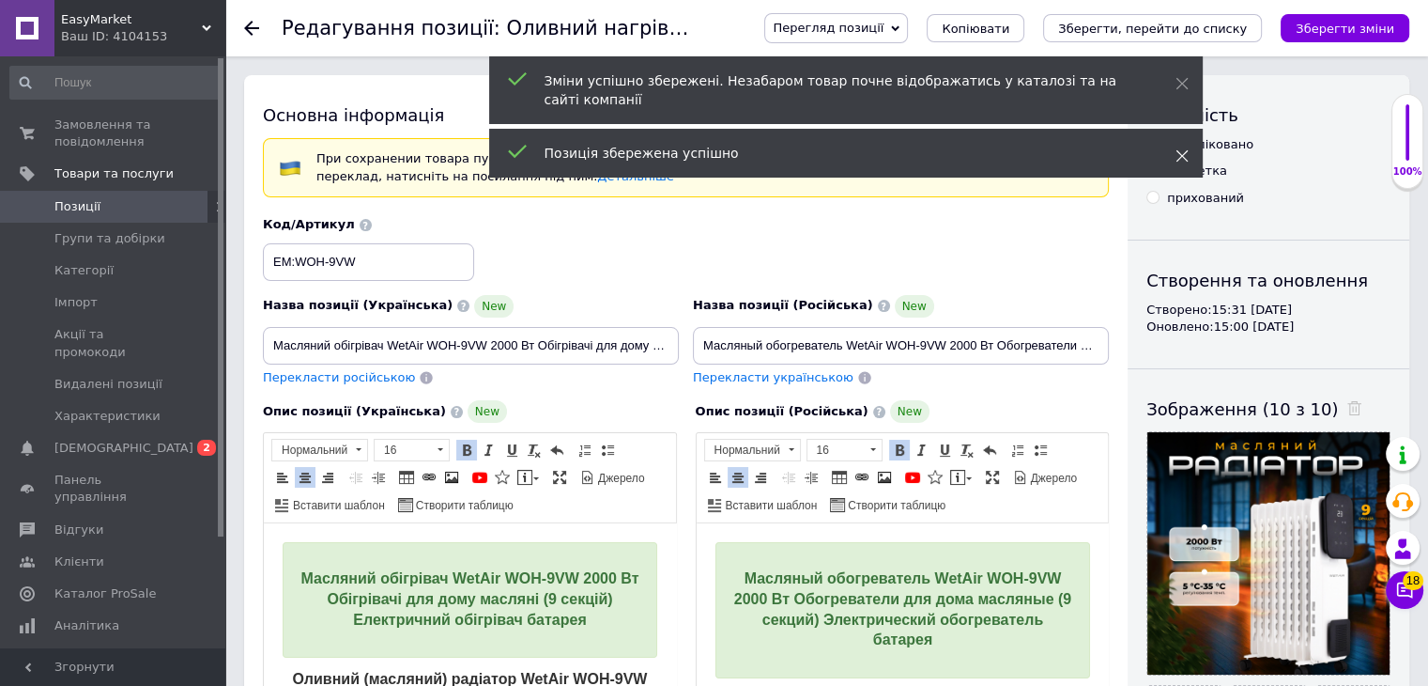
click at [1182, 149] on icon at bounding box center [1182, 155] width 13 height 13
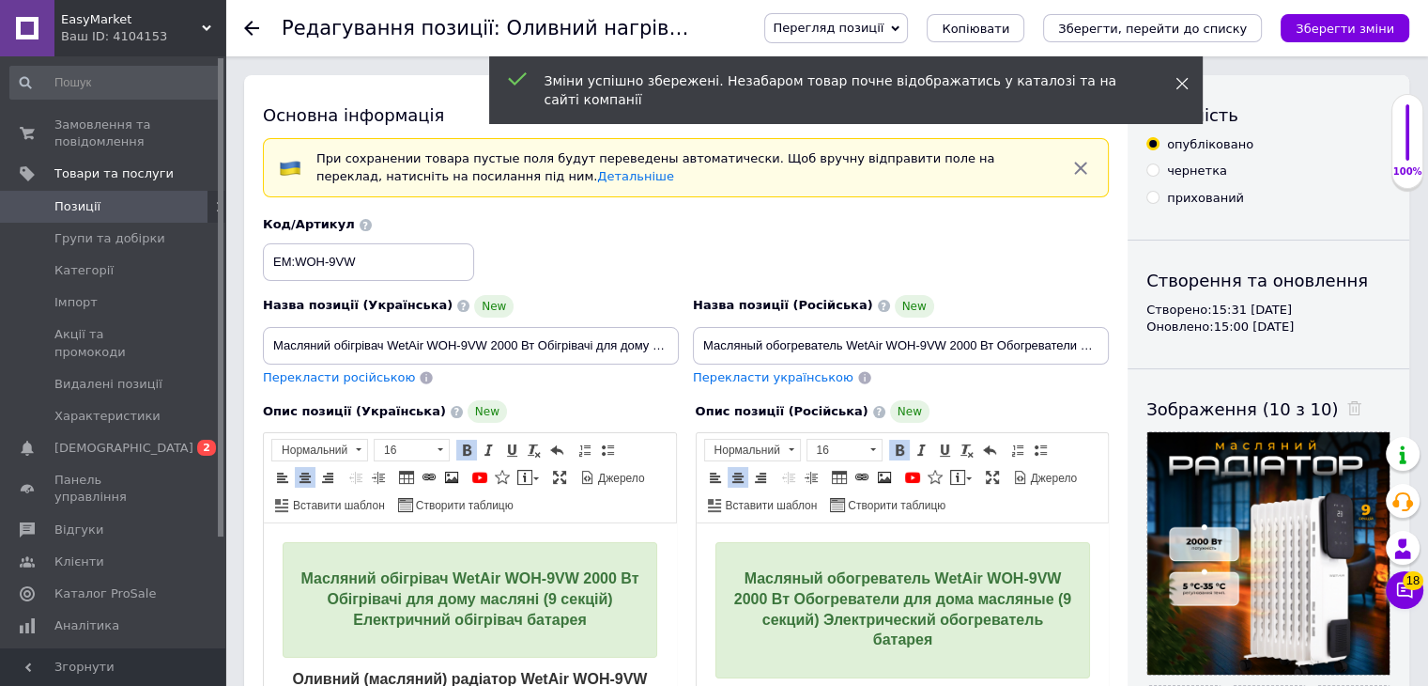
click at [1186, 81] on icon at bounding box center [1182, 83] width 13 height 13
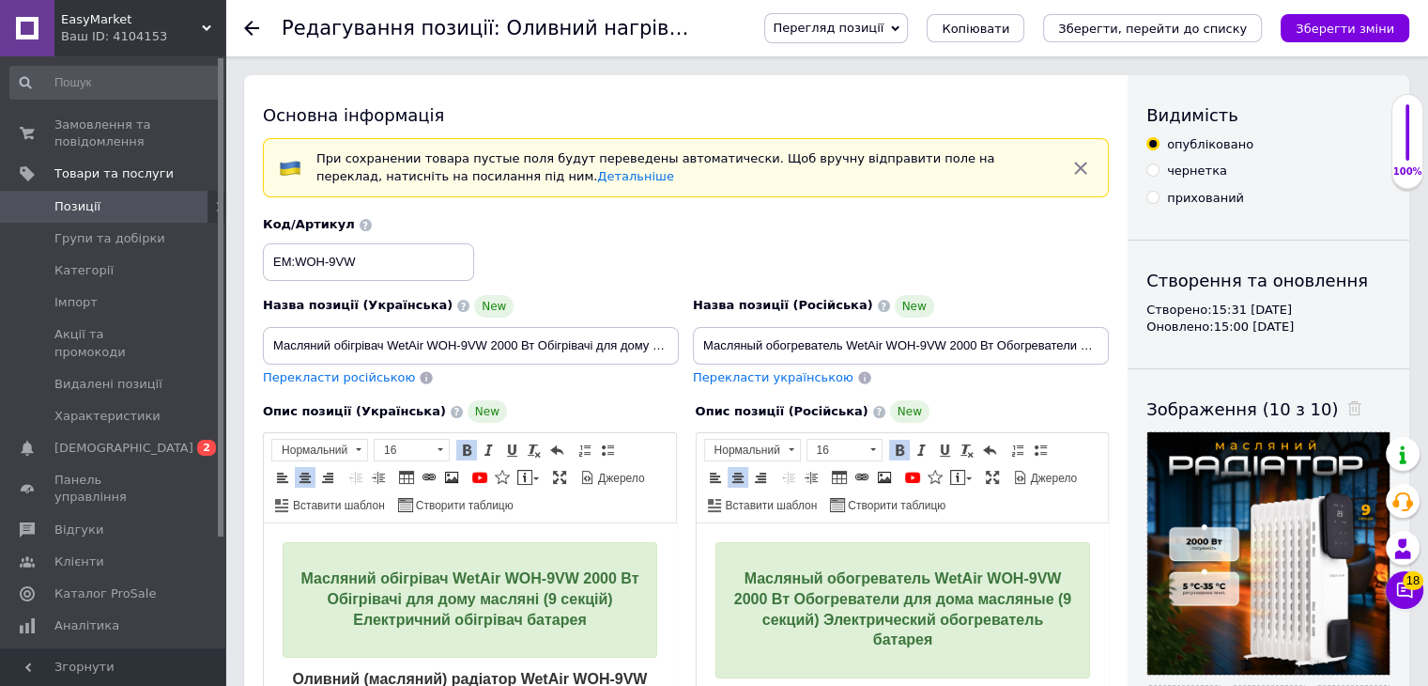
click at [884, 28] on span "Перегляд позиції" at bounding box center [828, 28] width 111 height 14
click at [920, 92] on li "Зберегти та переглянути на маркетплейсі" at bounding box center [912, 90] width 294 height 26
click at [97, 202] on span "Позиції" at bounding box center [113, 206] width 119 height 17
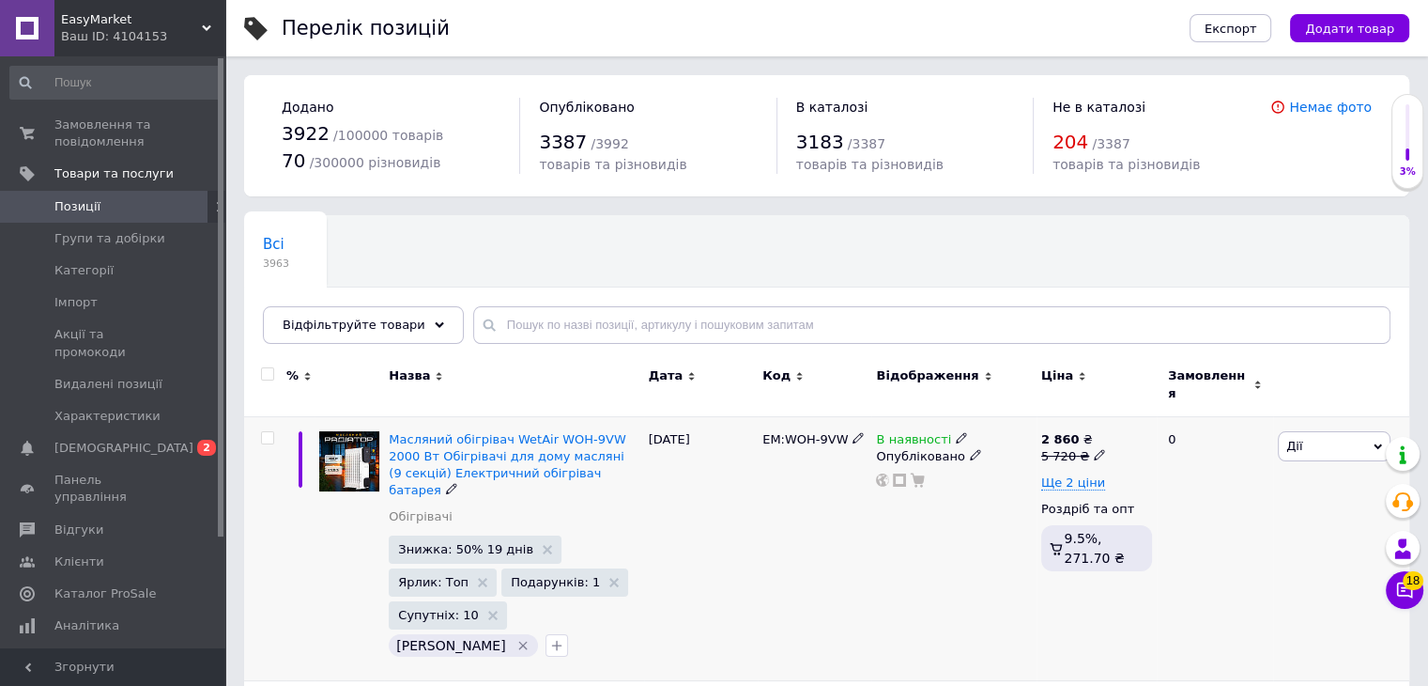
click at [1361, 438] on span "Дії" at bounding box center [1334, 446] width 113 height 30
click at [1229, 528] on li "Копіювати" at bounding box center [1265, 534] width 249 height 26
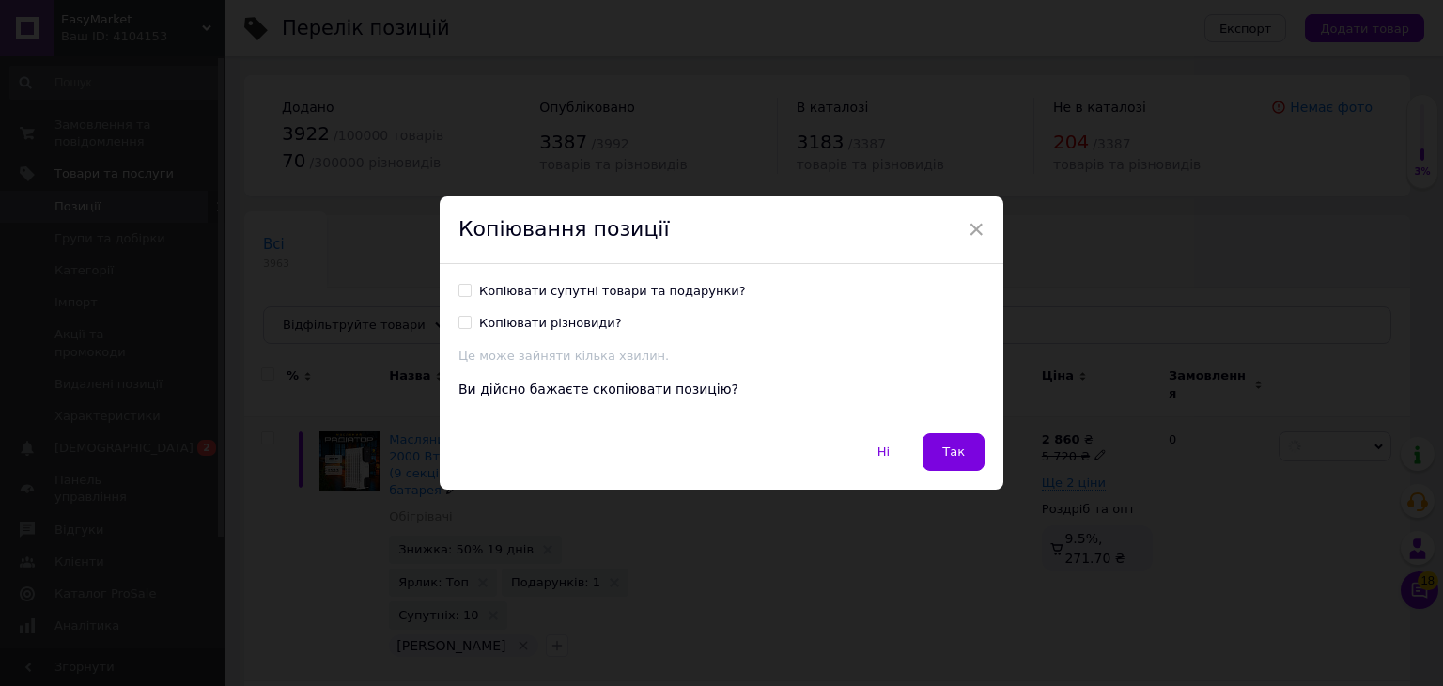
click at [462, 290] on input "Копіювати супутні товари та подарунки?" at bounding box center [464, 290] width 12 height 12
checkbox input "true"
click at [460, 318] on input "Копіювати різновиди?" at bounding box center [464, 322] width 12 height 12
checkbox input "true"
click at [950, 448] on span "Так" at bounding box center [953, 451] width 23 height 14
